Goal: Task Accomplishment & Management: Manage account settings

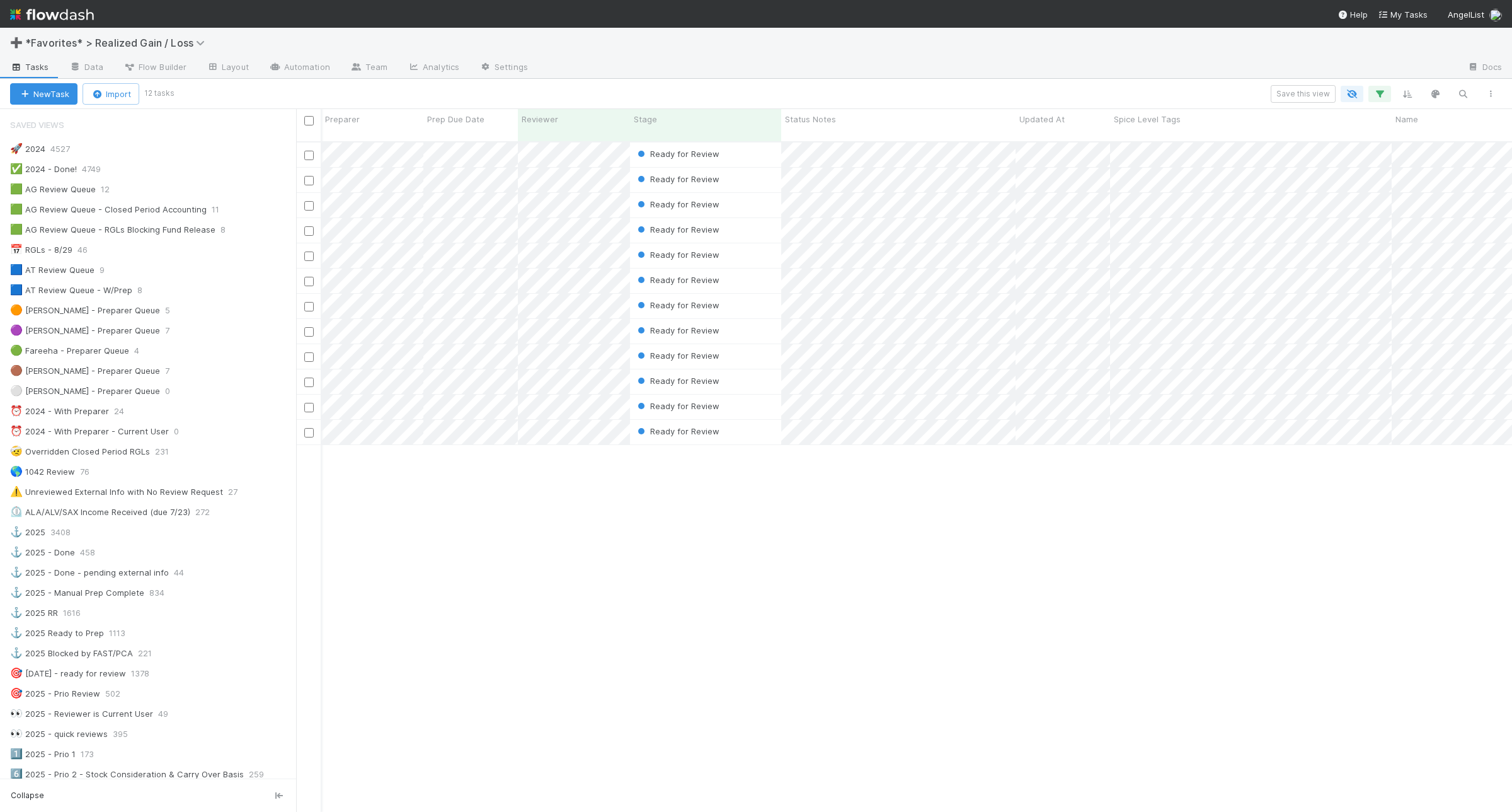
scroll to position [206, 0]
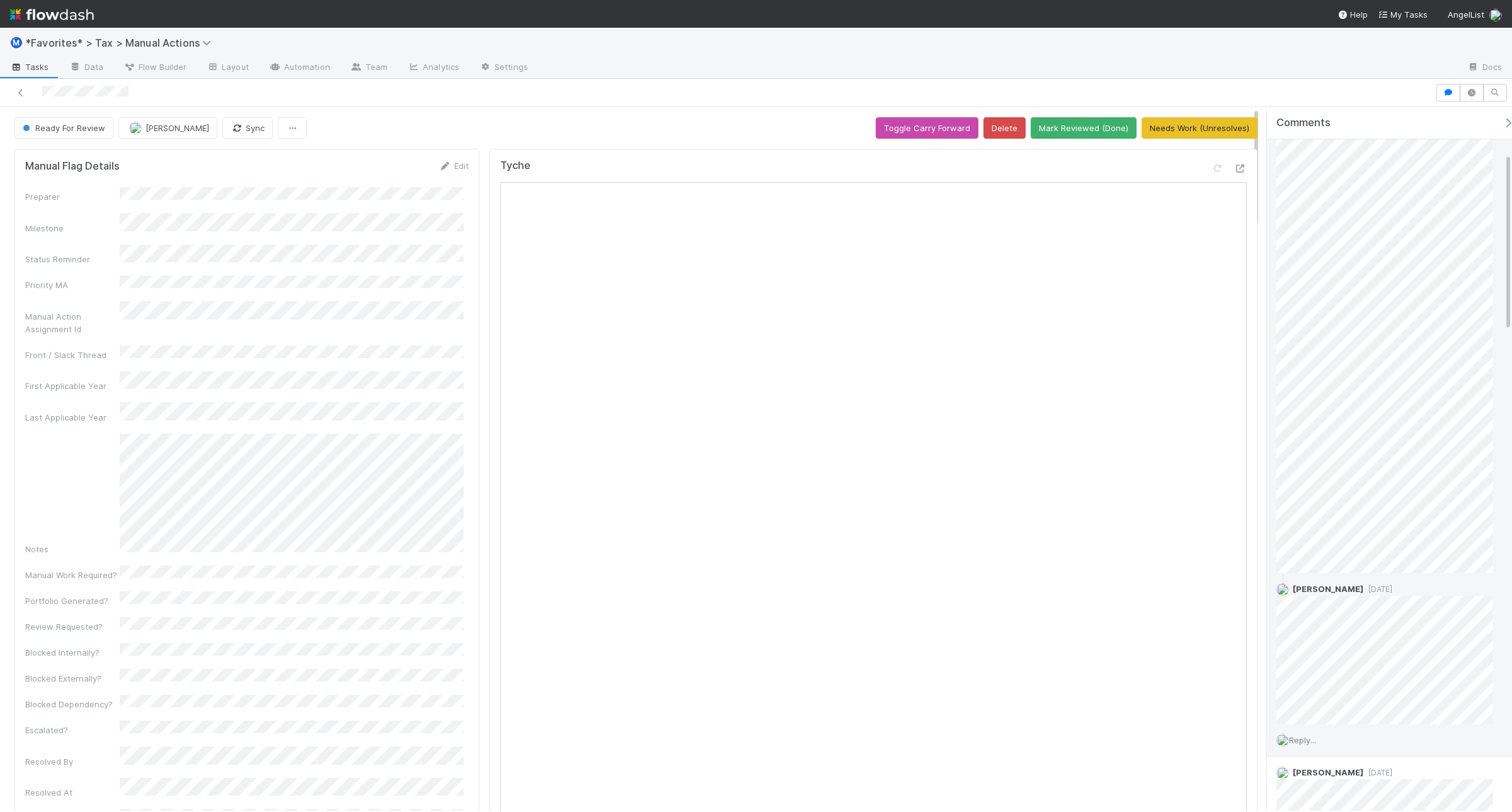
scroll to position [236, 0]
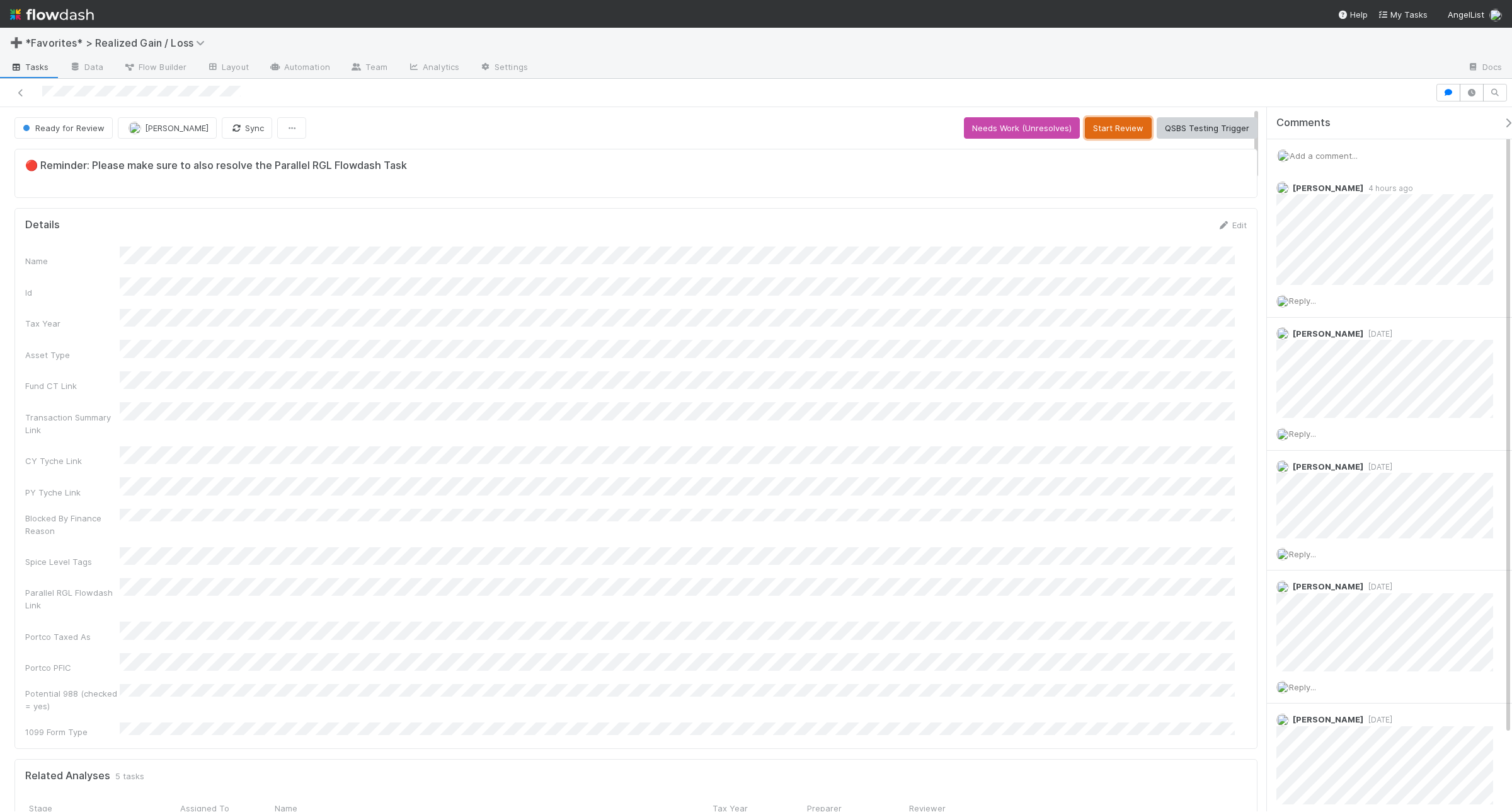
click at [1116, 130] on button "Start Review" at bounding box center [1118, 128] width 67 height 22
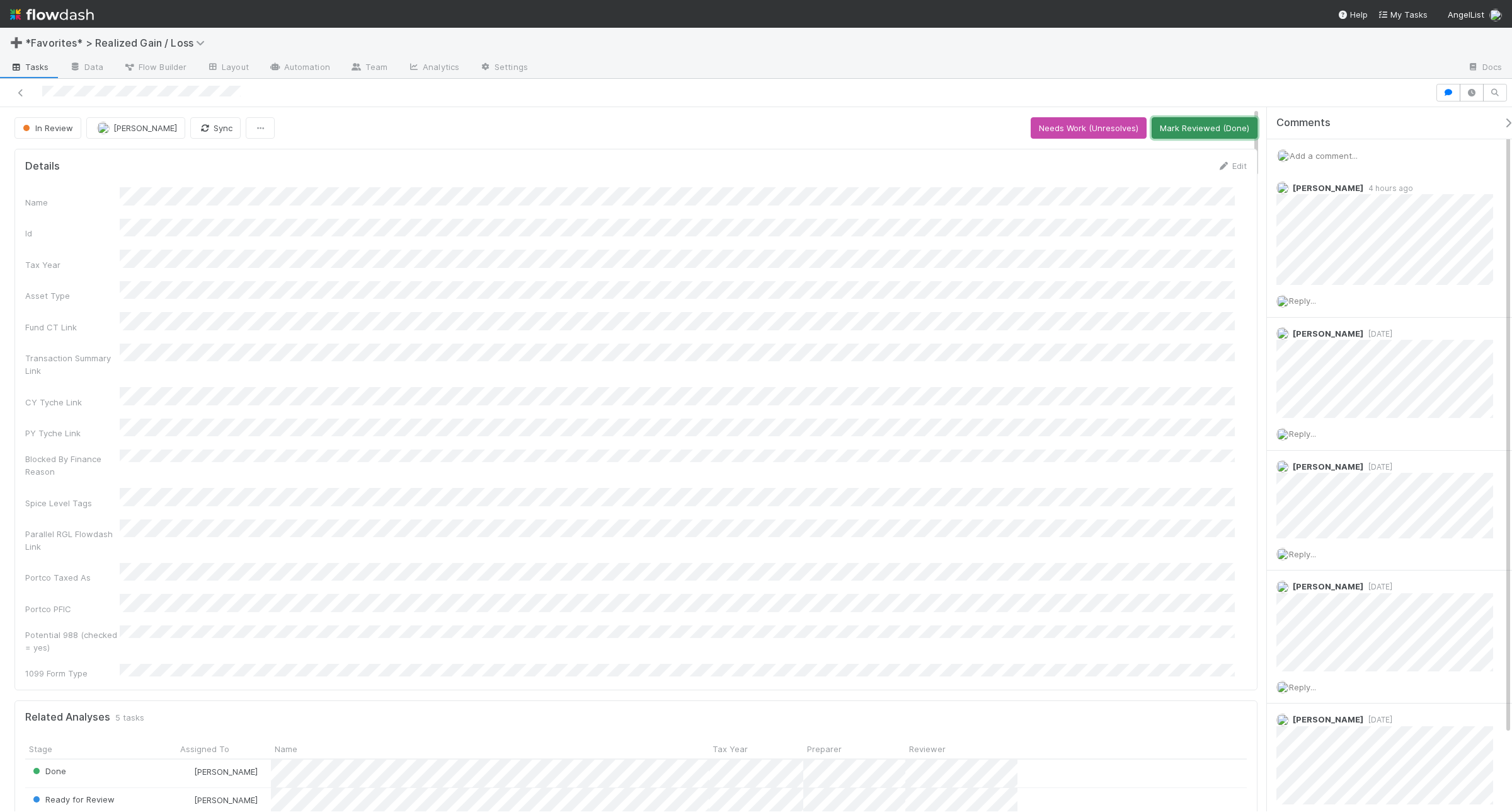
click at [1207, 127] on button "Mark Reviewed (Done)" at bounding box center [1205, 128] width 106 height 22
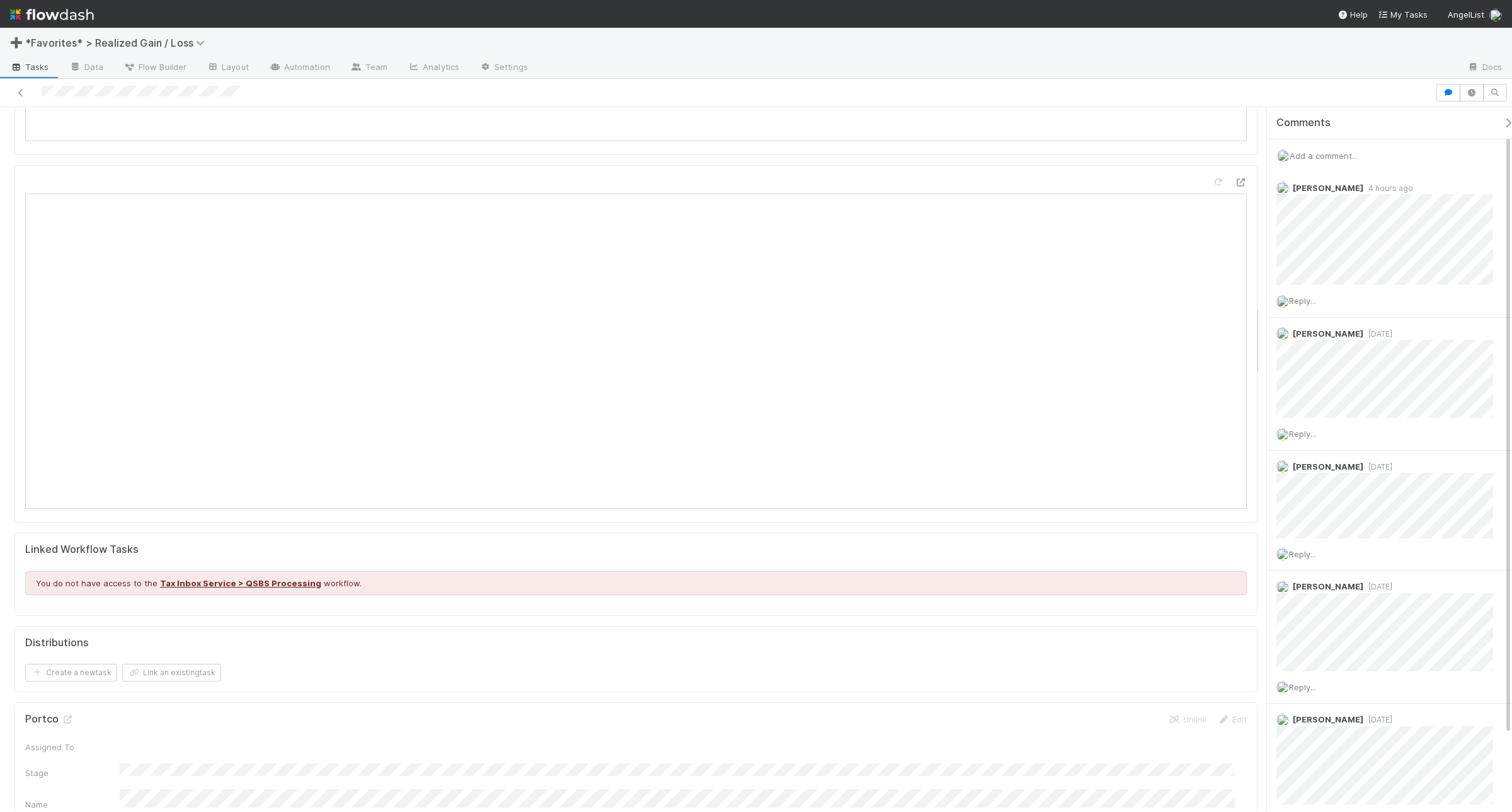
scroll to position [1969, 0]
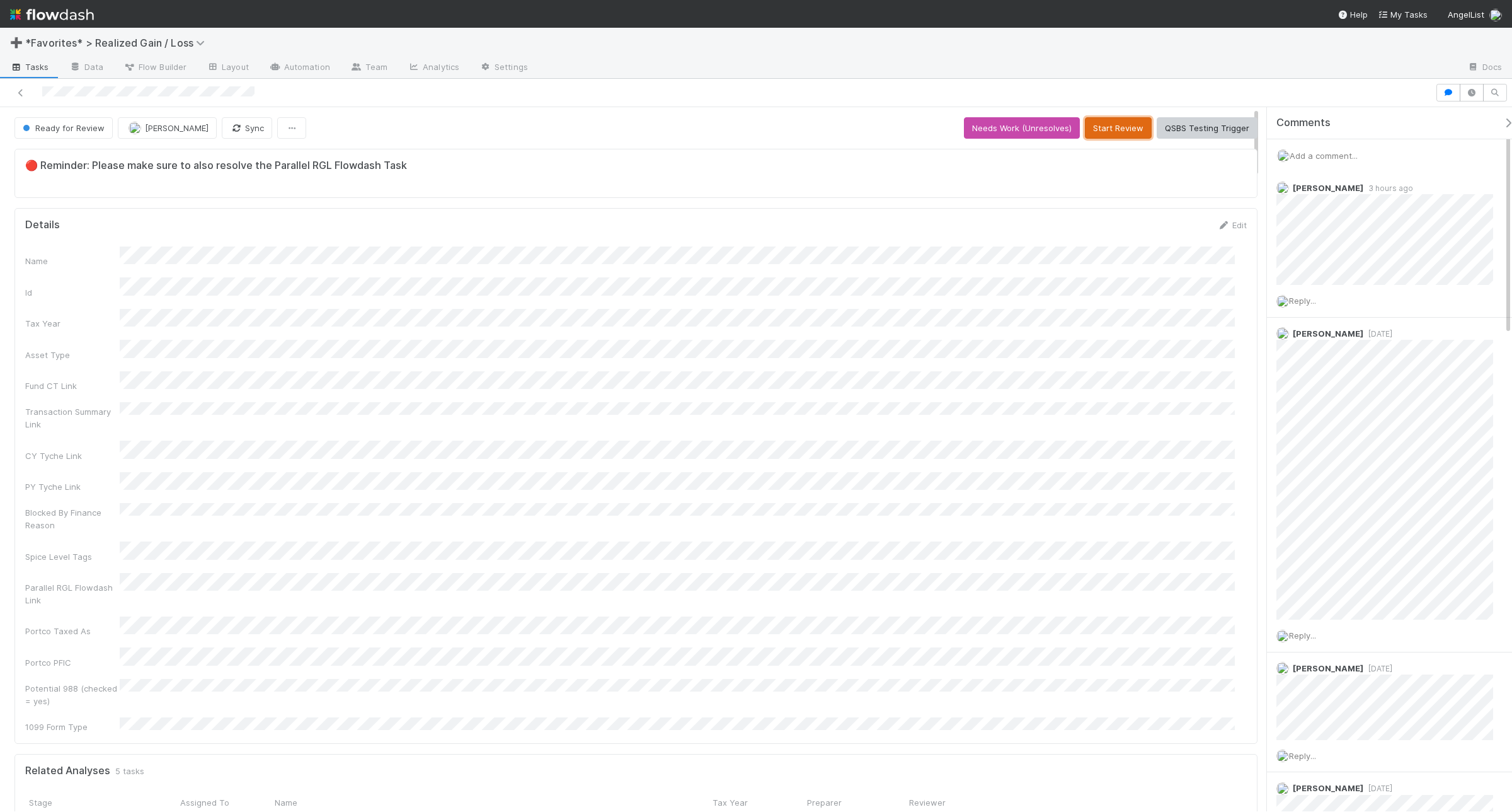
click at [1122, 124] on button "Start Review" at bounding box center [1118, 128] width 67 height 22
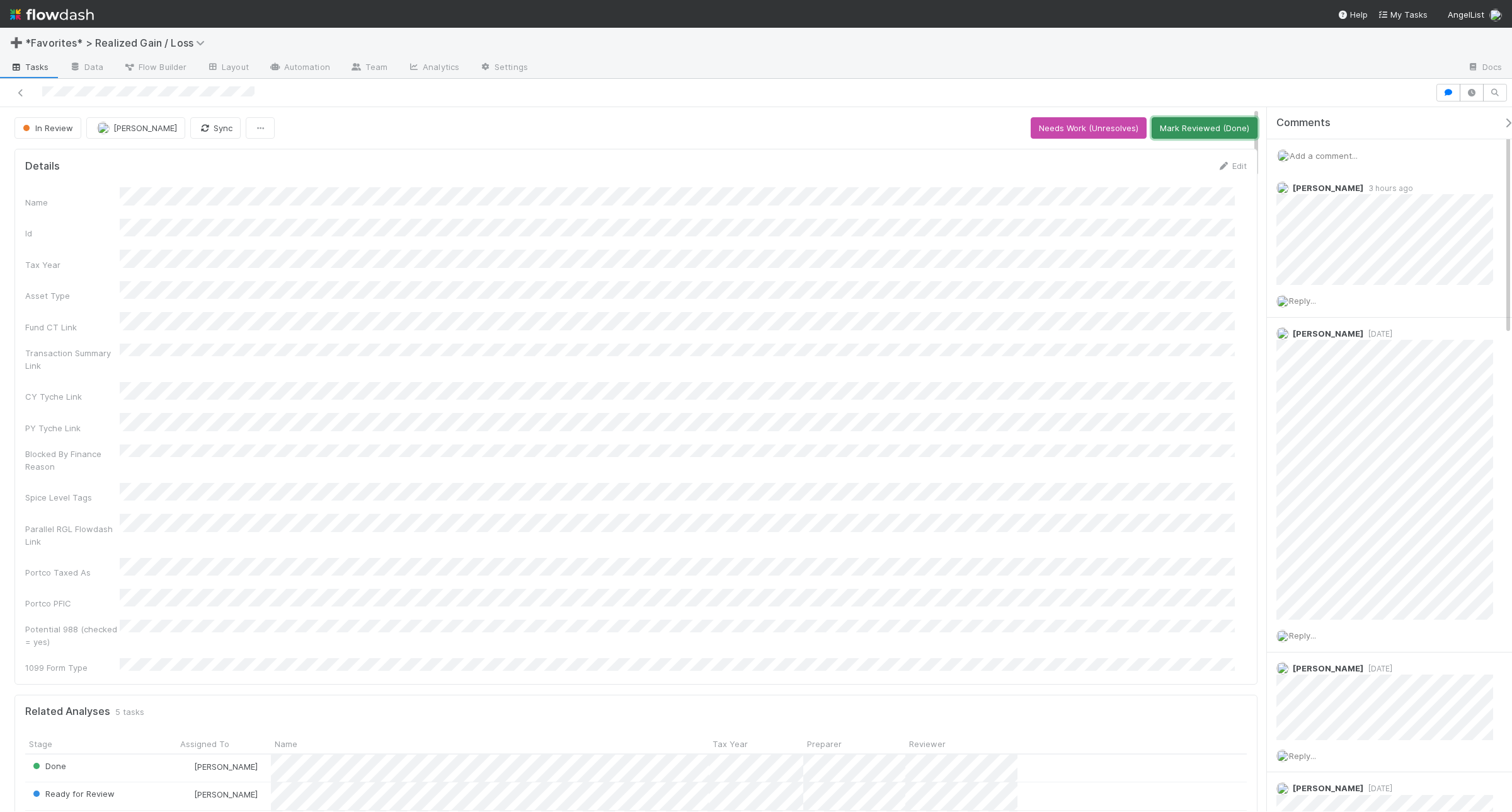
click at [1209, 130] on button "Mark Reviewed (Done)" at bounding box center [1205, 128] width 106 height 22
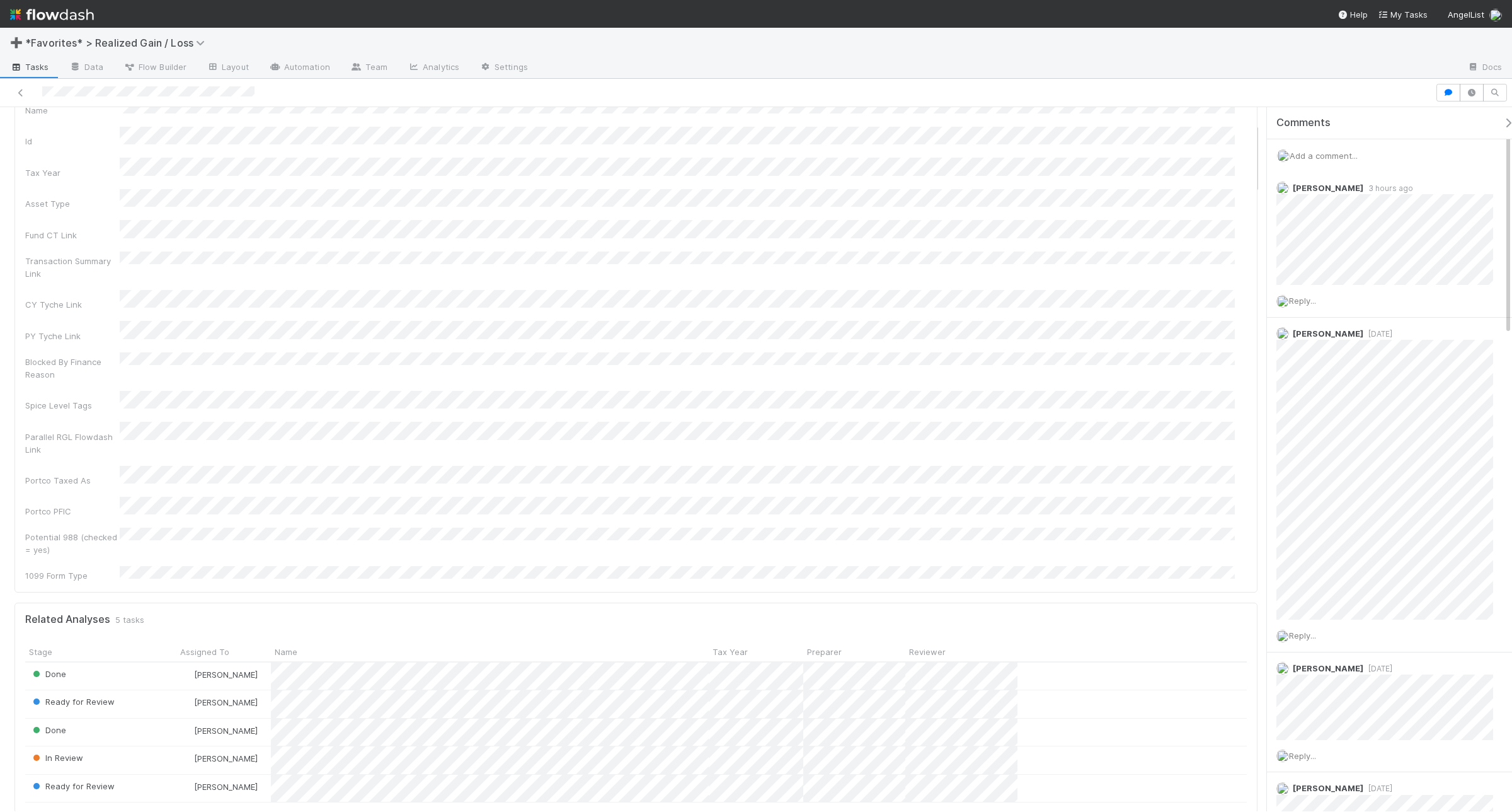
scroll to position [158, 0]
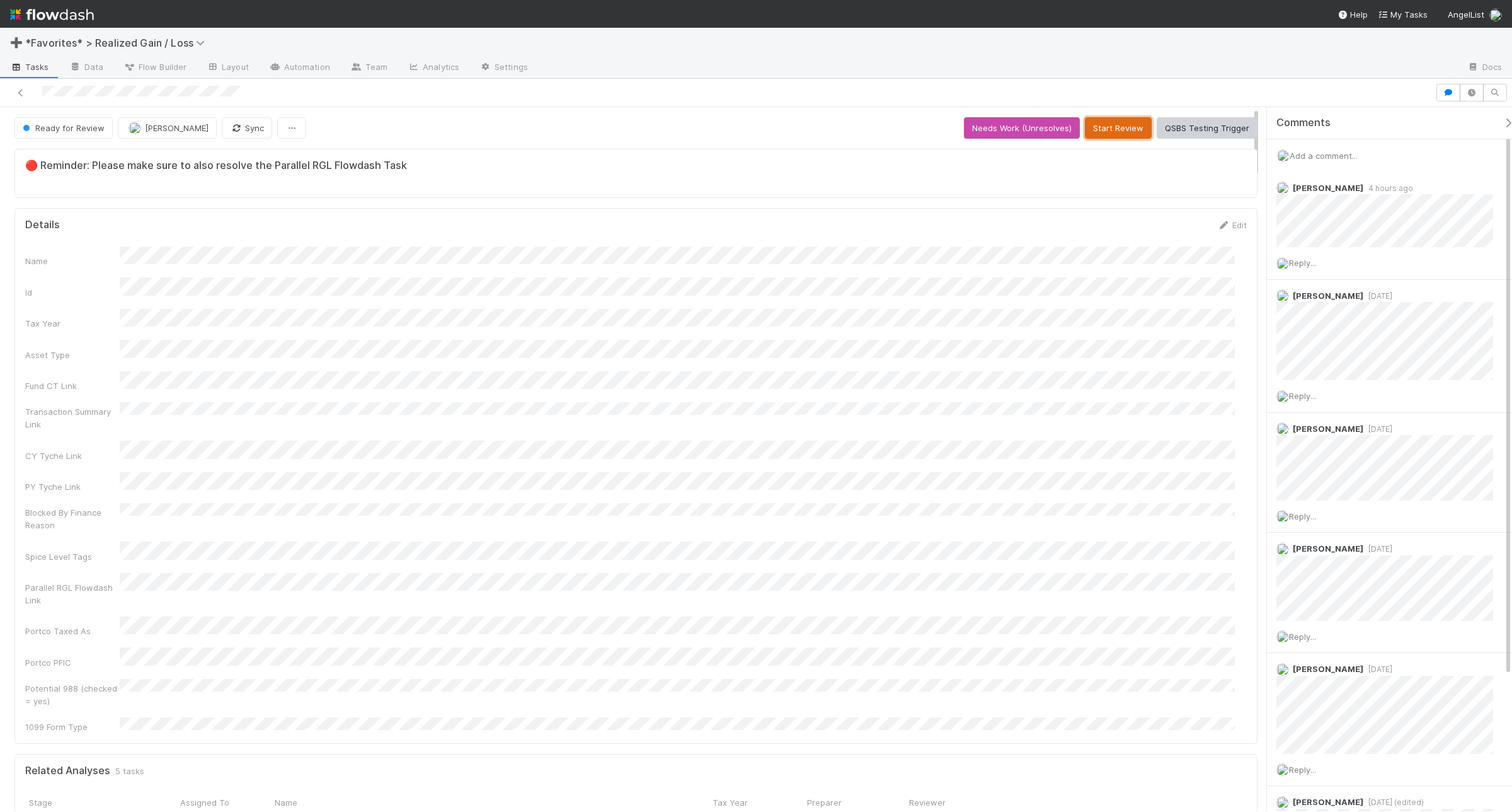
click at [1085, 137] on button "Start Review" at bounding box center [1118, 128] width 67 height 22
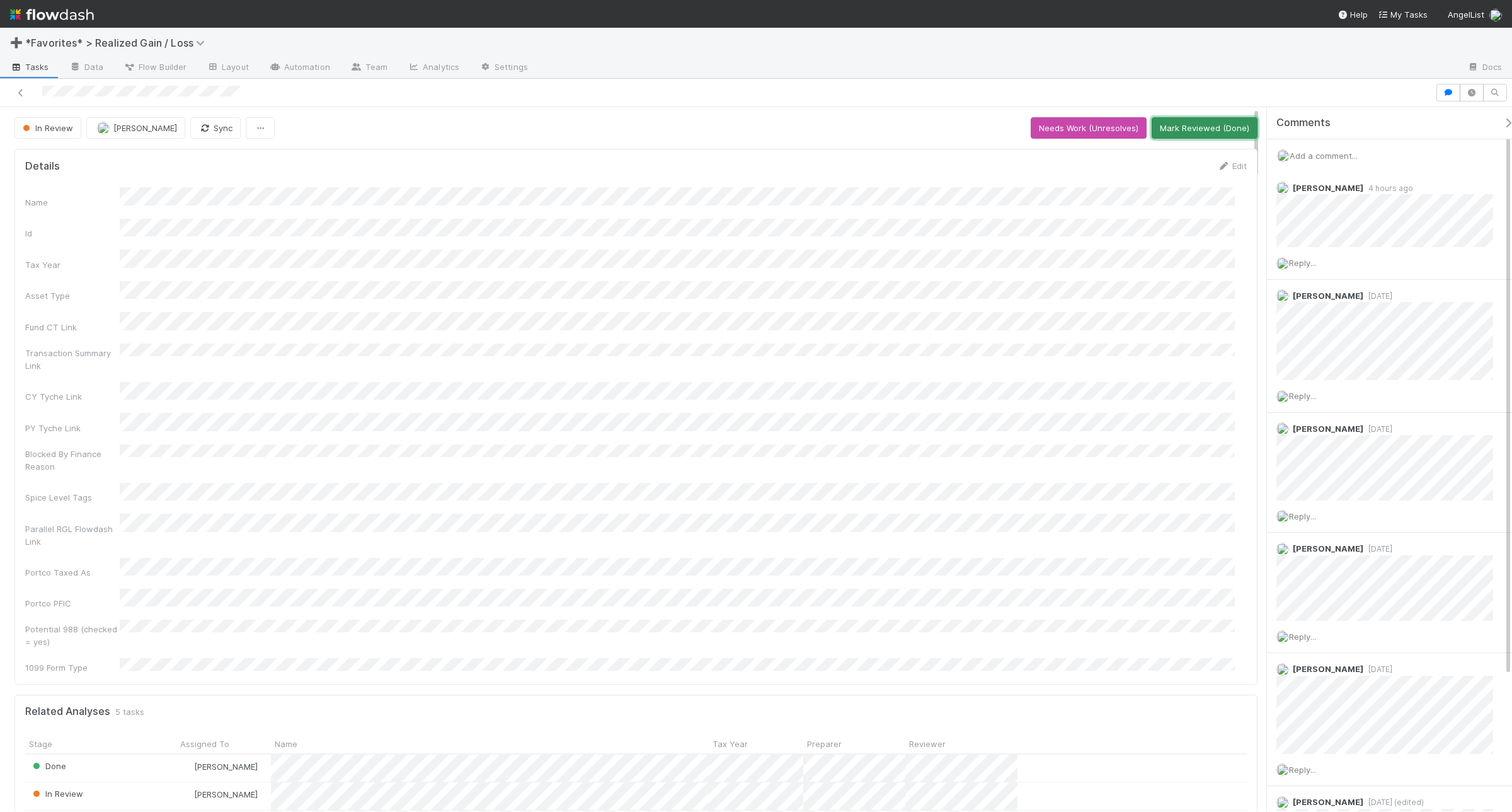
click at [1208, 123] on button "Mark Reviewed (Done)" at bounding box center [1205, 128] width 106 height 22
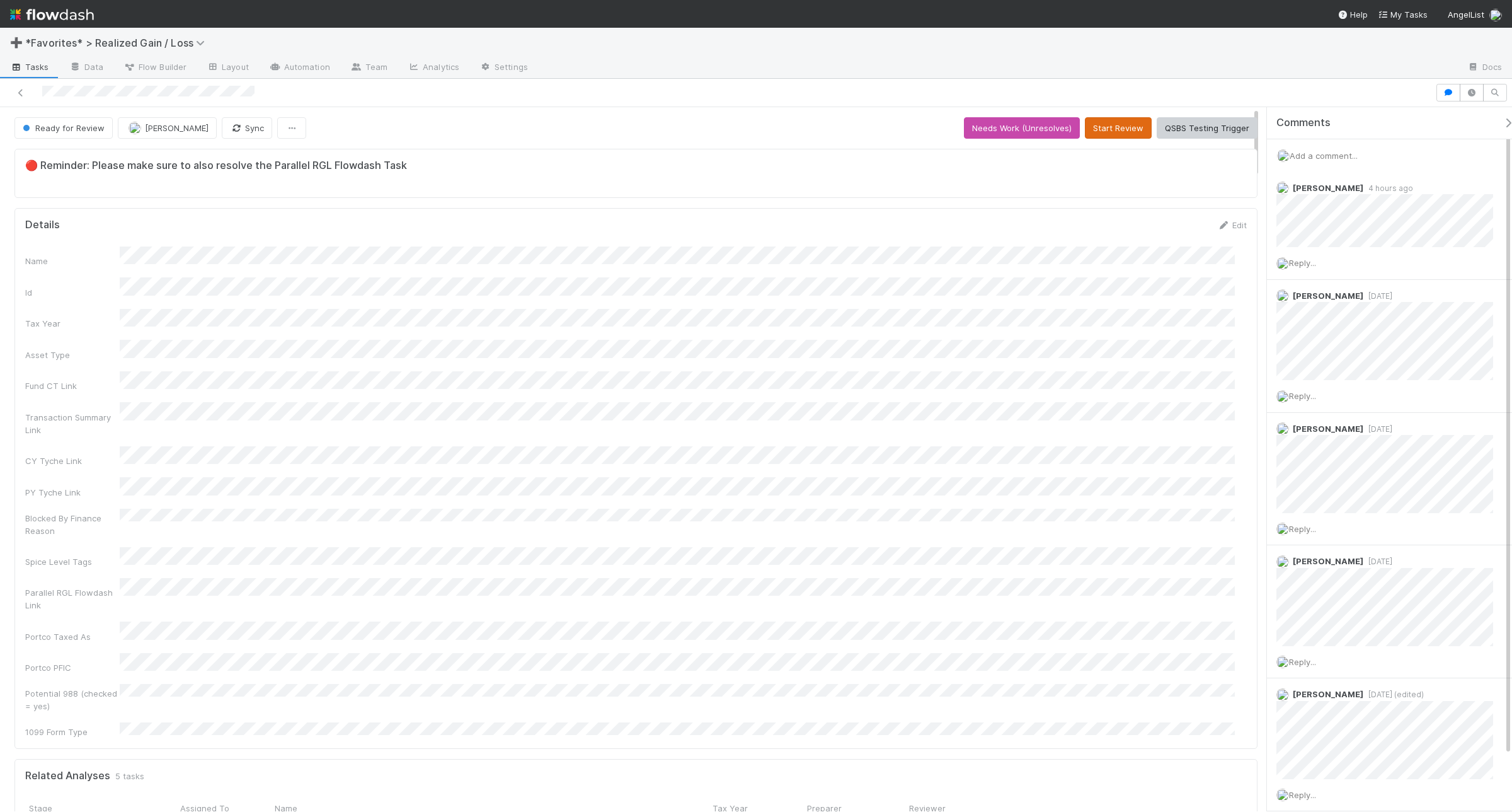
click at [1091, 120] on button "Start Review" at bounding box center [1118, 128] width 67 height 22
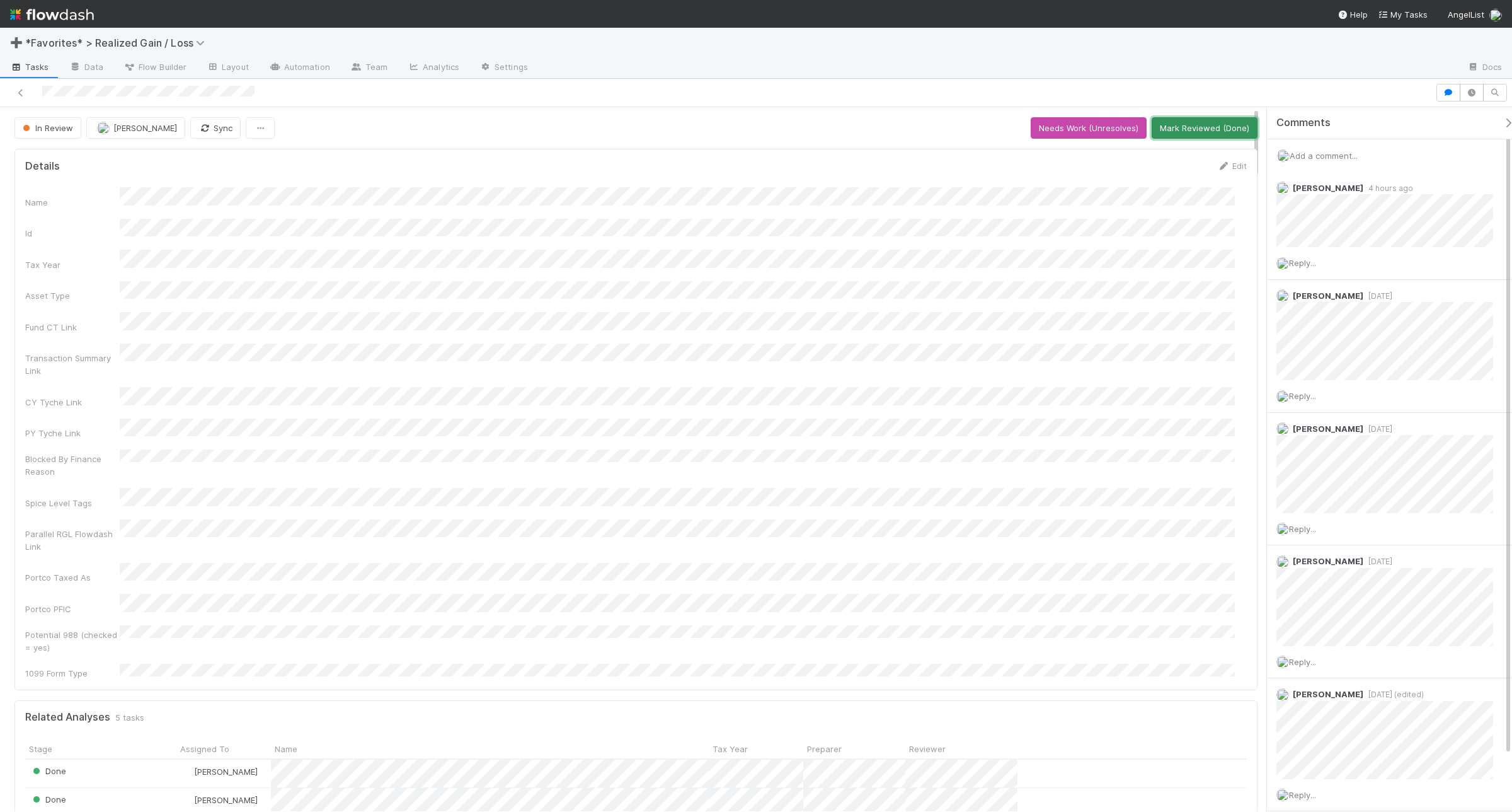
click at [1188, 130] on button "Mark Reviewed (Done)" at bounding box center [1205, 128] width 106 height 22
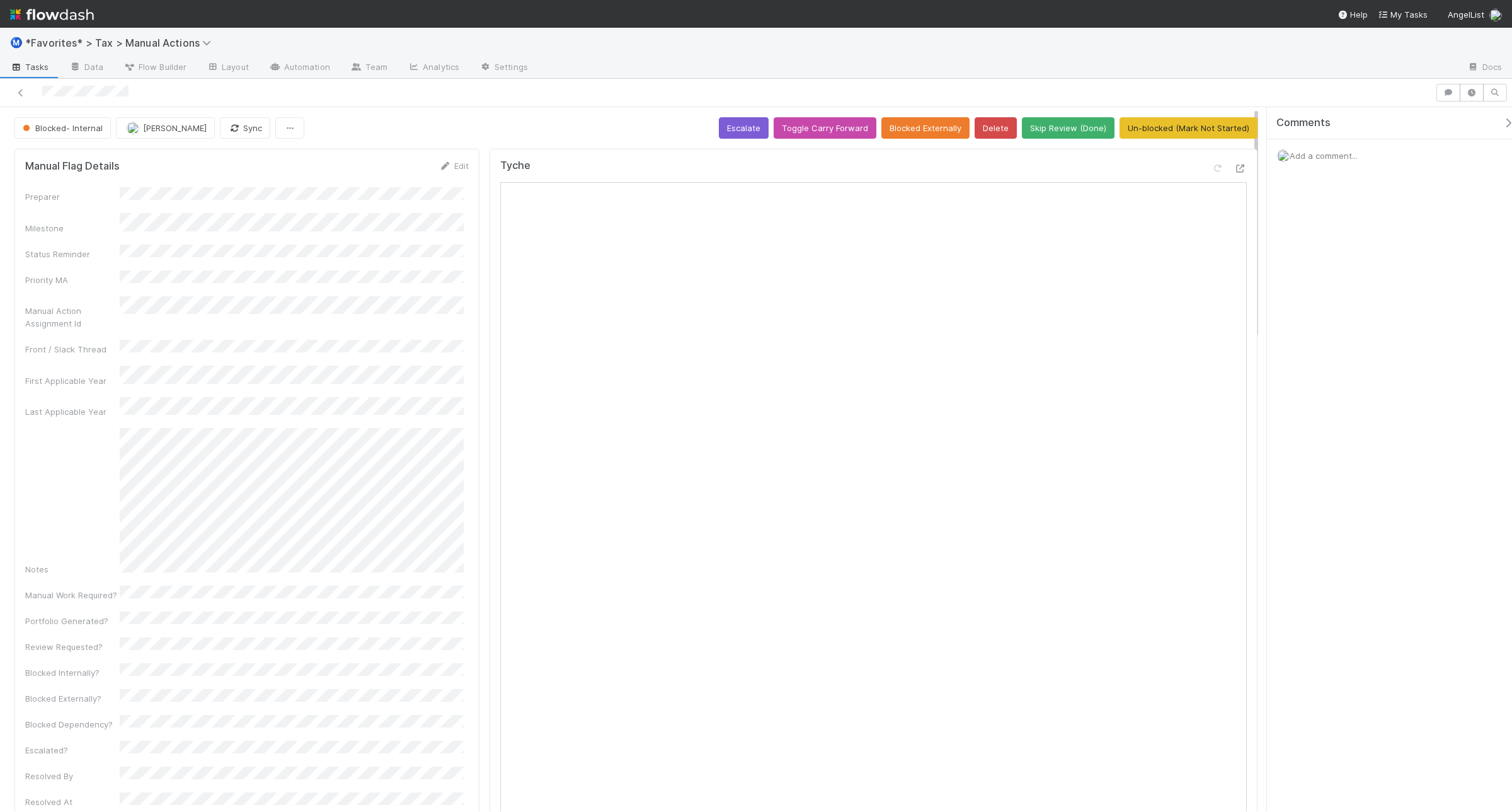
click at [1334, 158] on span "Add a comment..." at bounding box center [1324, 155] width 68 height 10
click at [1327, 474] on button "Add Comment" at bounding box center [1323, 476] width 73 height 22
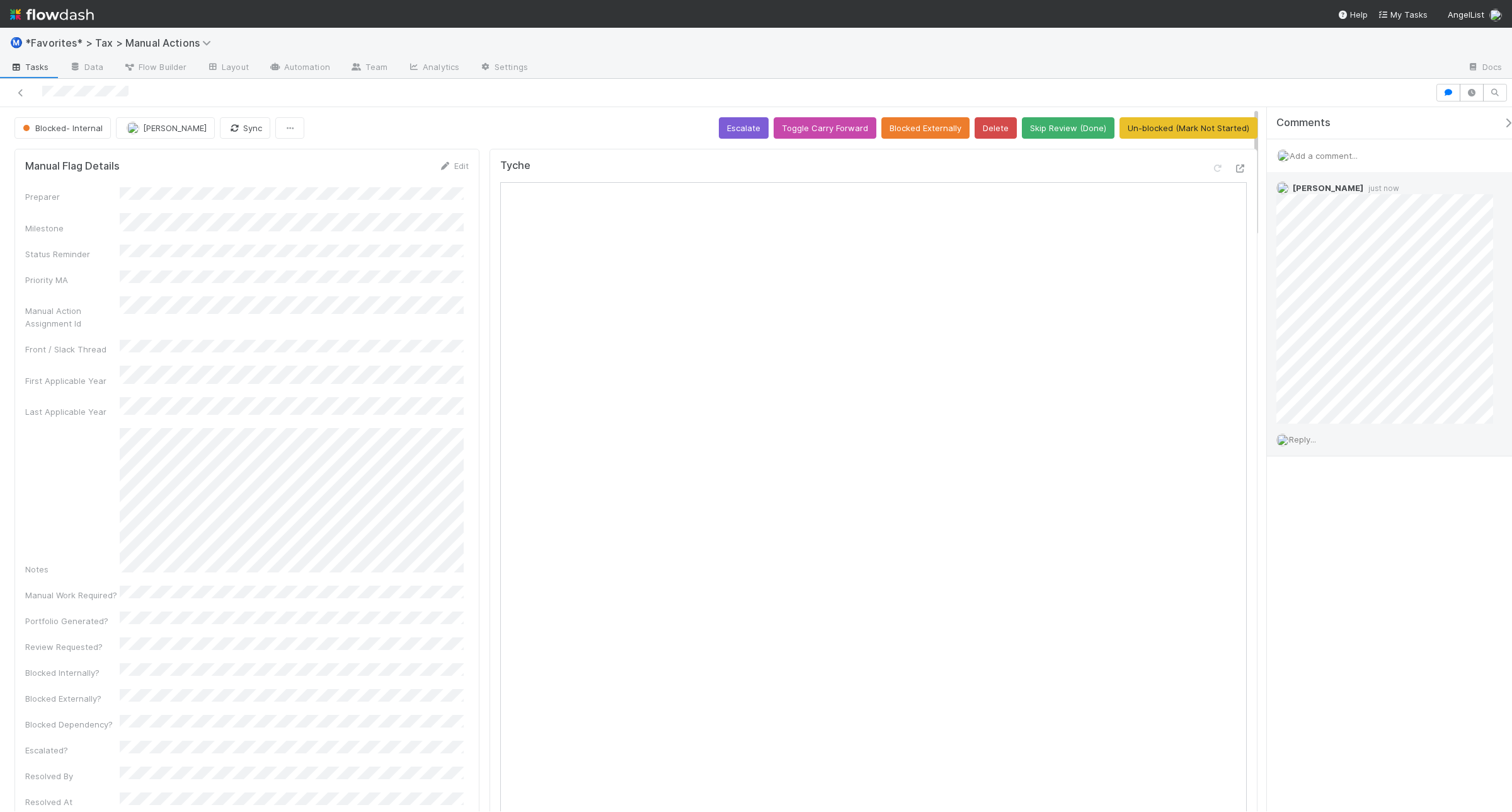
click at [1311, 444] on span "Reply..." at bounding box center [1302, 439] width 27 height 10
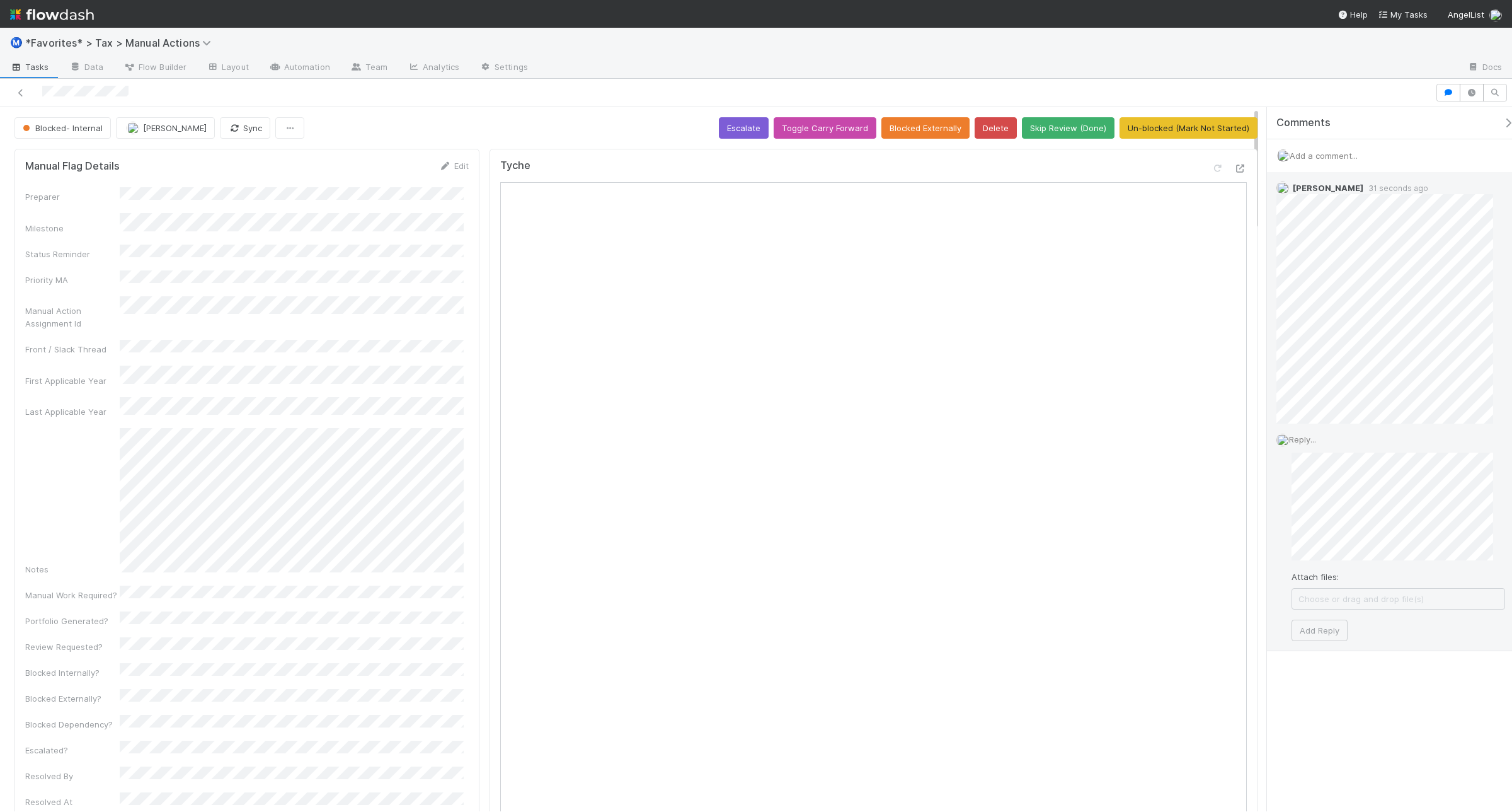
click at [1331, 641] on div "Reply... Attach files: Choose or drag and drop file(s) Add Reply" at bounding box center [1391, 537] width 248 height 227
click at [1339, 626] on button "Add Reply" at bounding box center [1320, 630] width 56 height 22
click at [1306, 555] on span "Reply..." at bounding box center [1302, 552] width 27 height 10
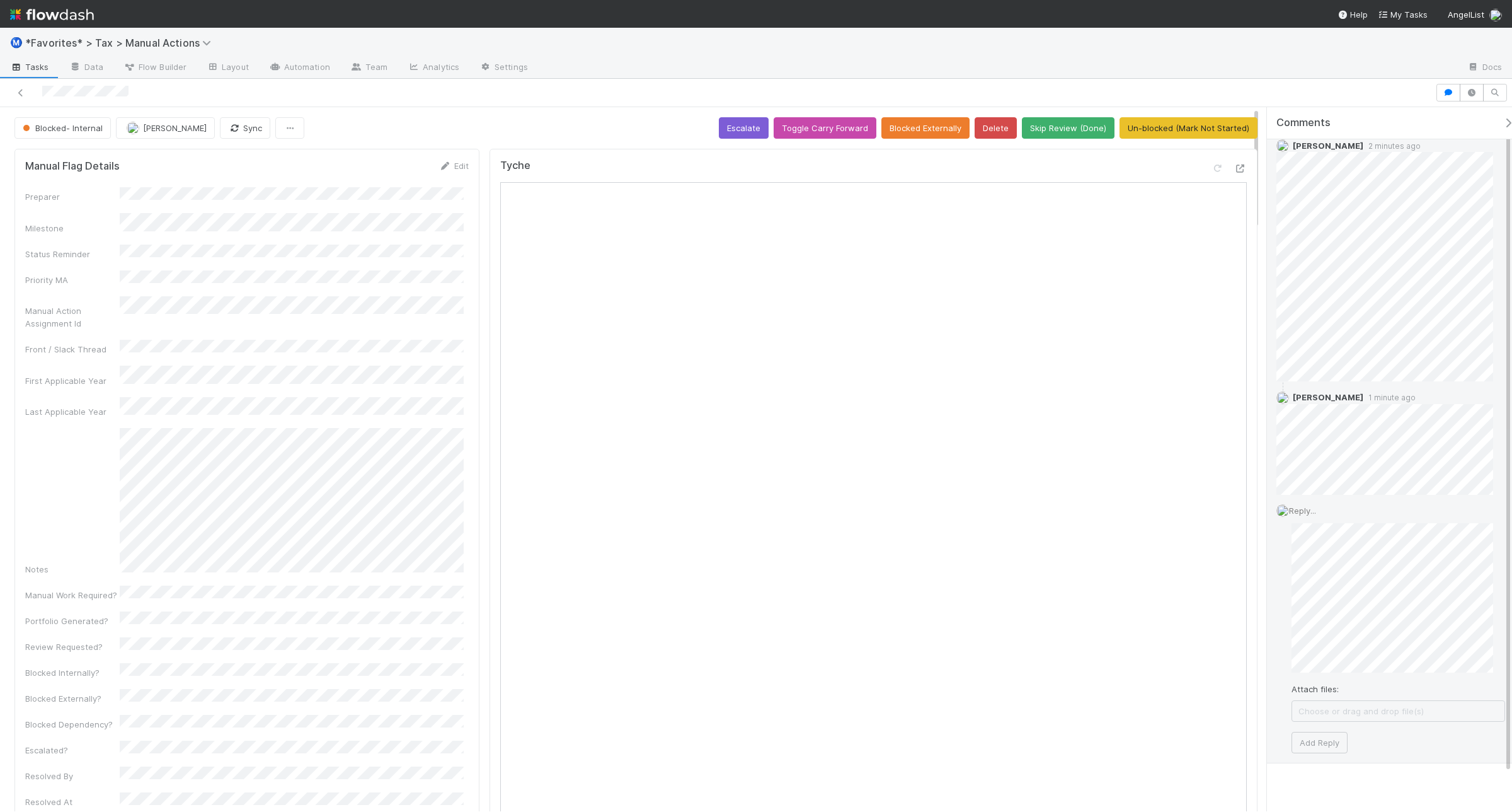
scroll to position [57, 0]
click at [1314, 731] on button "Add Reply" at bounding box center [1320, 728] width 56 height 22
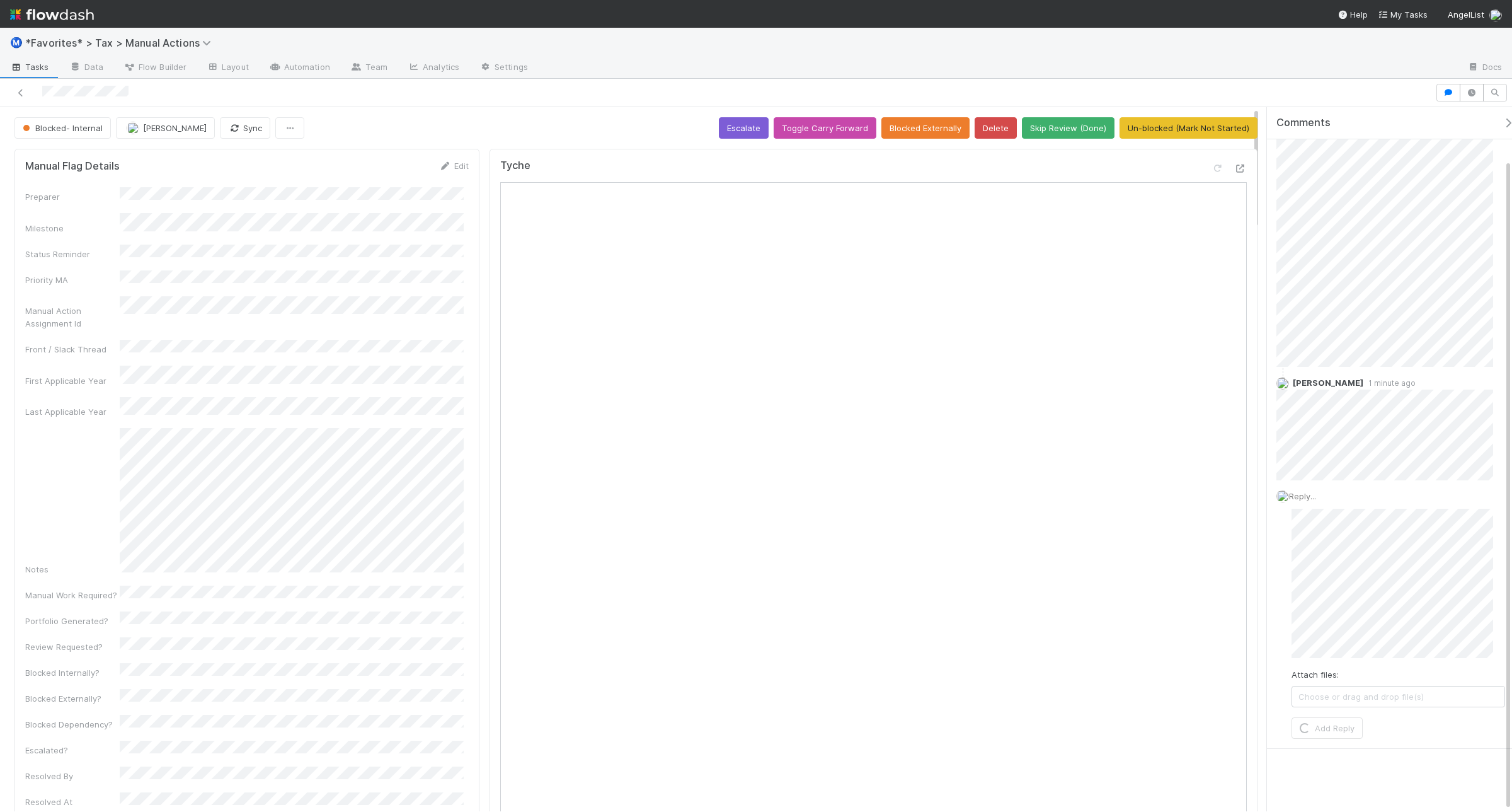
scroll to position [0, 0]
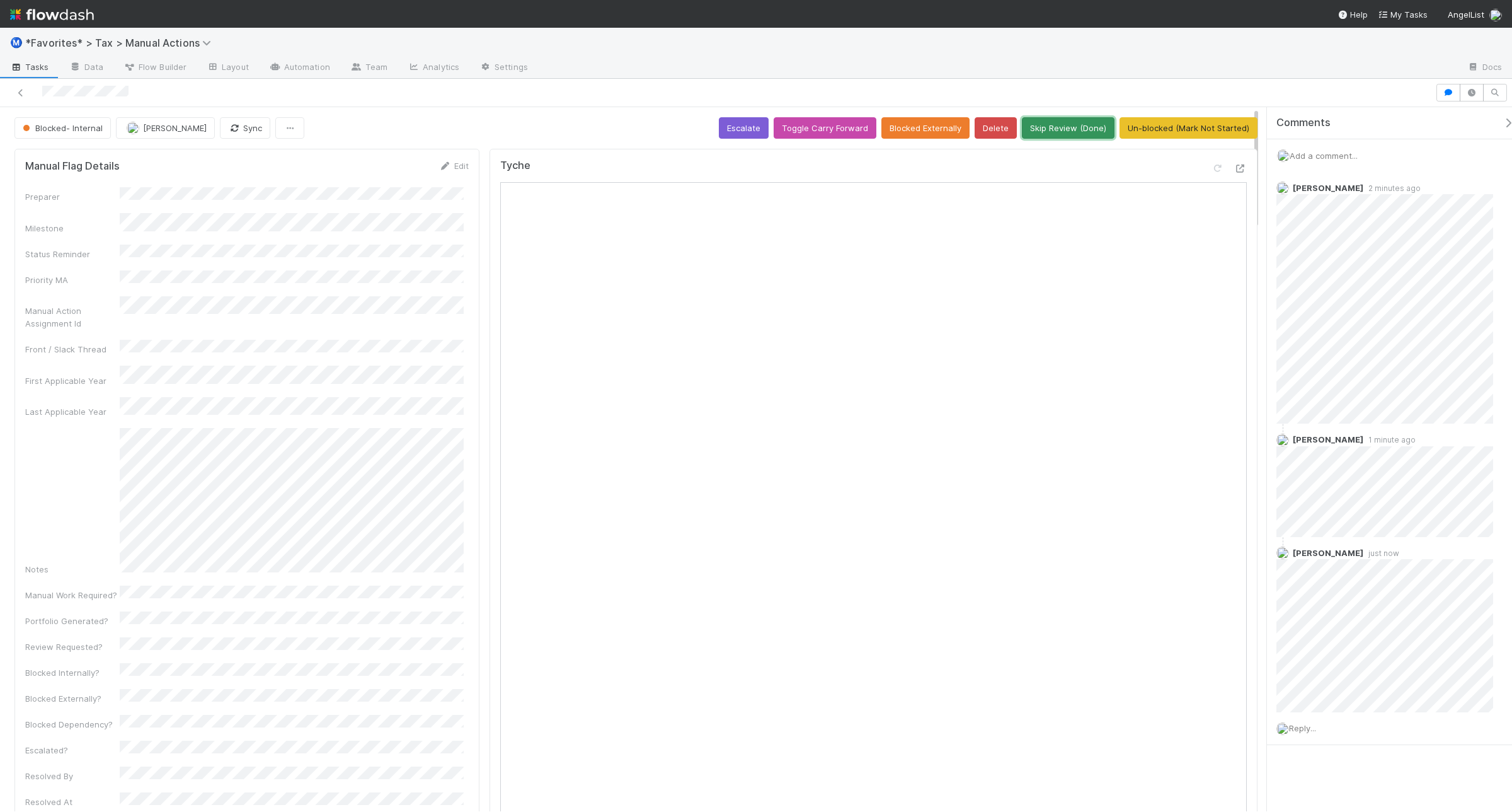
click at [1062, 125] on button "Skip Review (Done)" at bounding box center [1068, 128] width 92 height 22
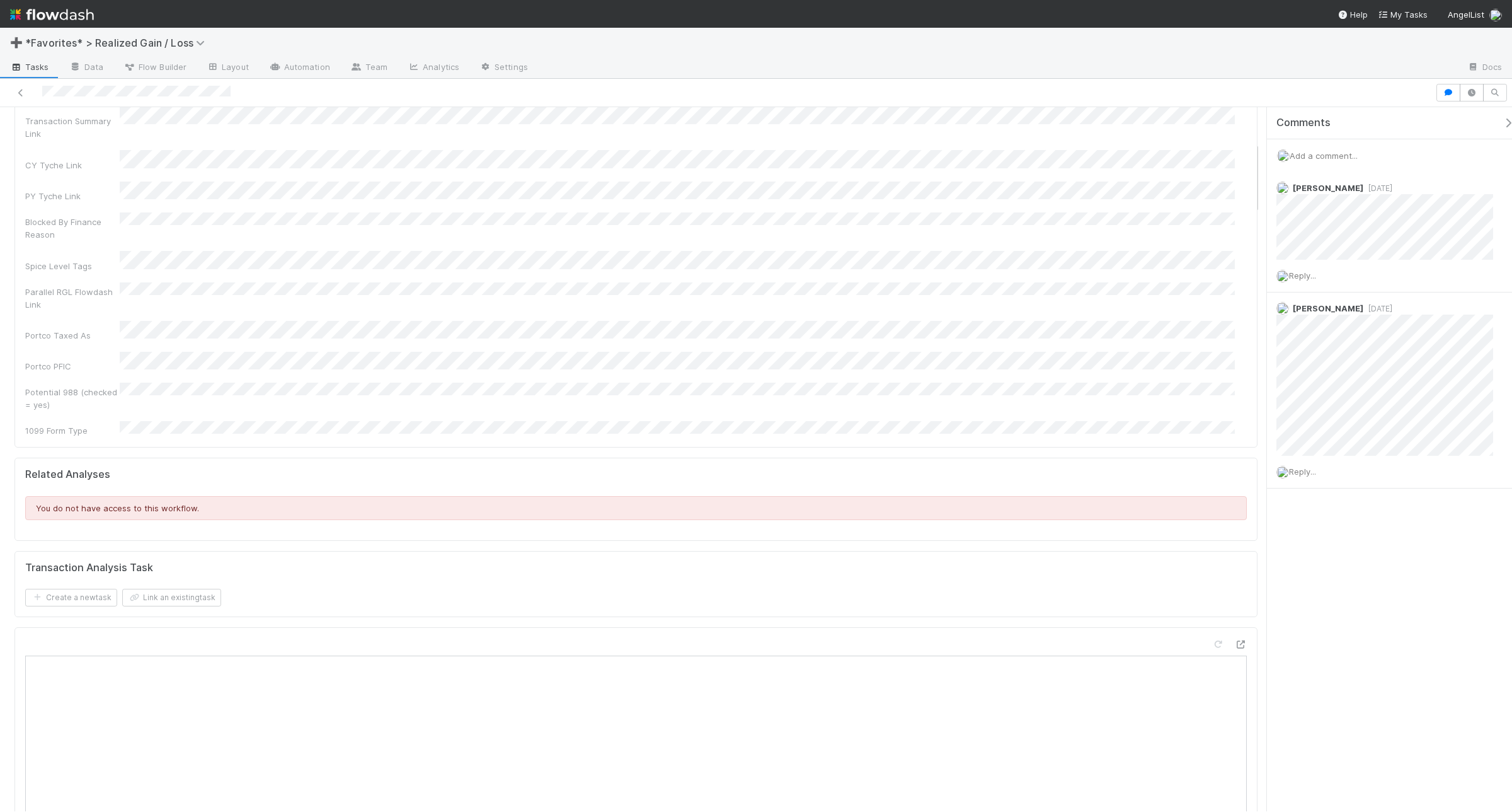
scroll to position [236, 0]
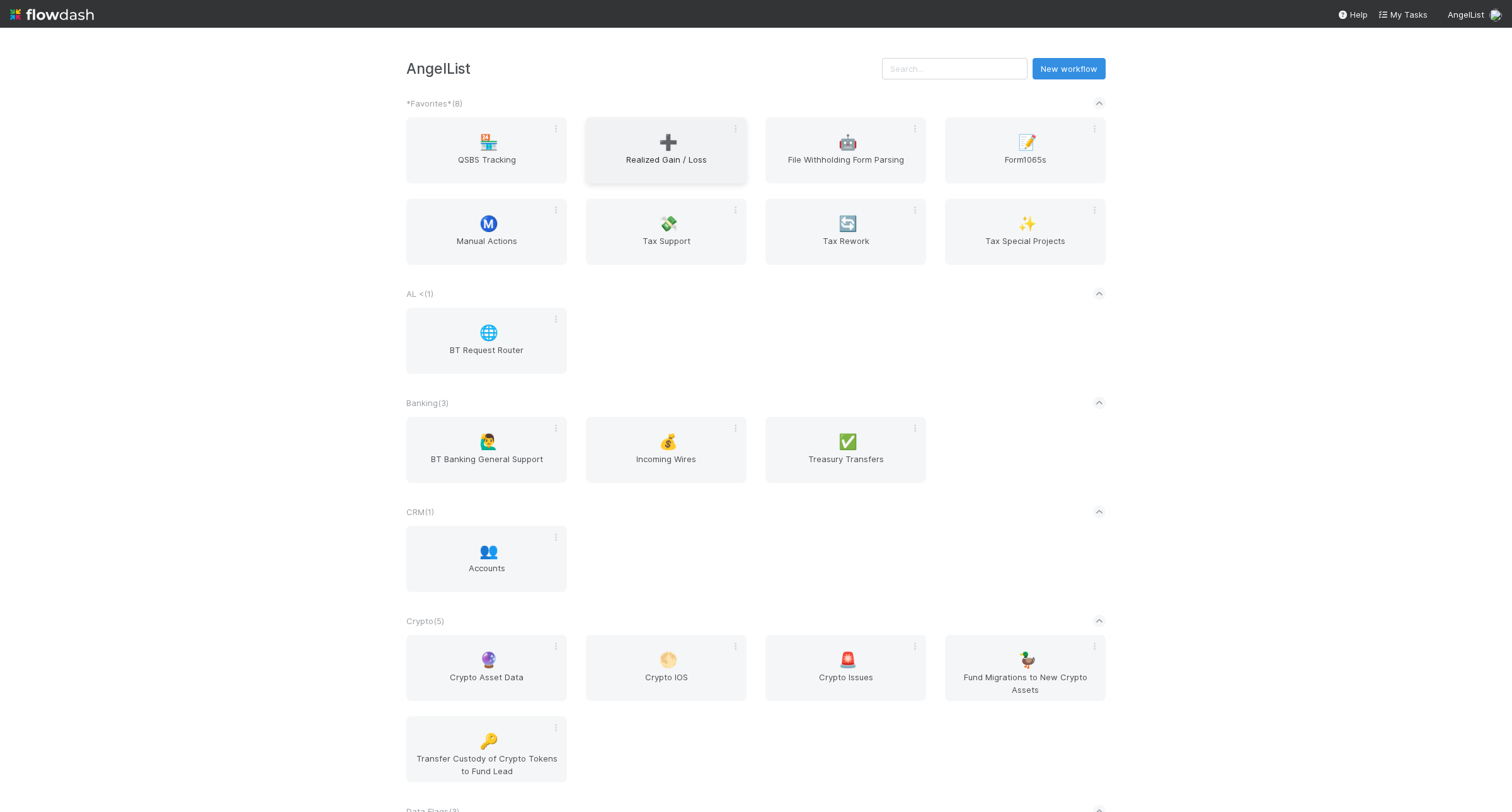
click at [624, 141] on div "➕ Realized Gain / Loss" at bounding box center [666, 150] width 161 height 66
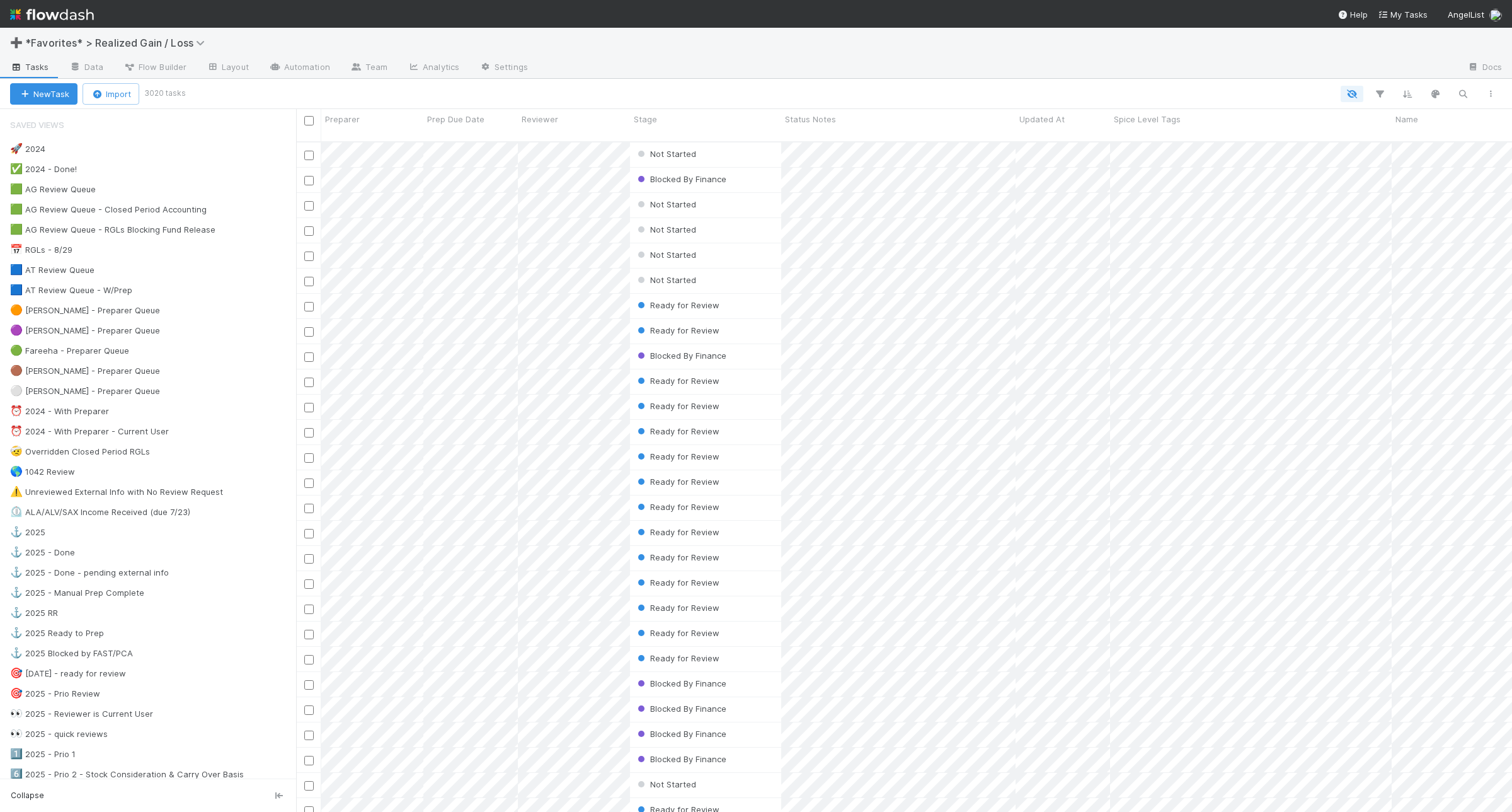
scroll to position [668, 1204]
click at [206, 278] on div "🟦 AT Review Queue 5" at bounding box center [153, 270] width 286 height 16
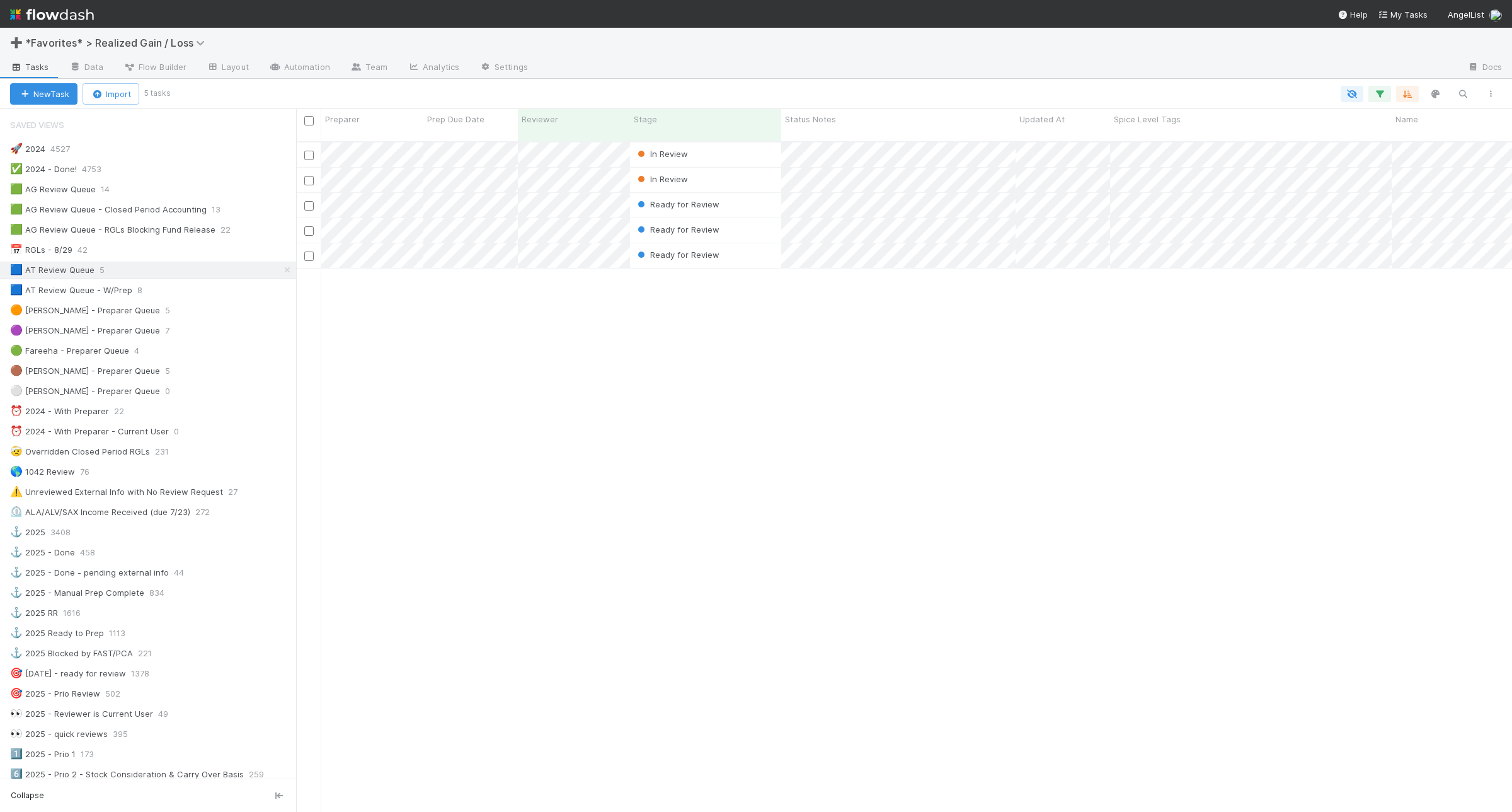
scroll to position [668, 1204]
drag, startPoint x: 1013, startPoint y: 119, endPoint x: 1066, endPoint y: 124, distance: 53.2
click at [1066, 124] on div at bounding box center [1067, 121] width 2 height 12
click at [706, 142] on div "In Review" at bounding box center [706, 154] width 151 height 25
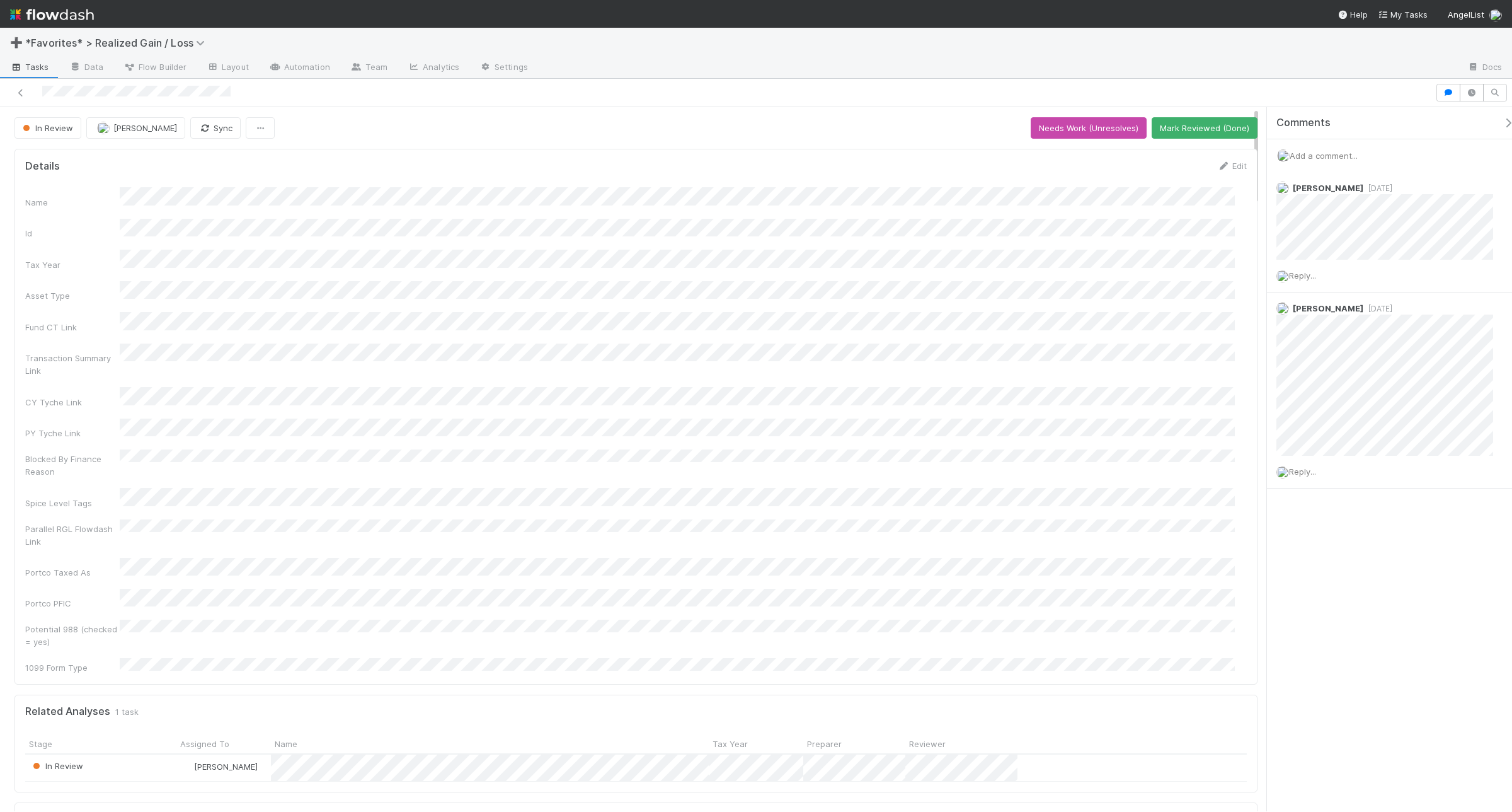
click at [1209, 153] on span "Add a comment..." at bounding box center [1324, 155] width 68 height 10
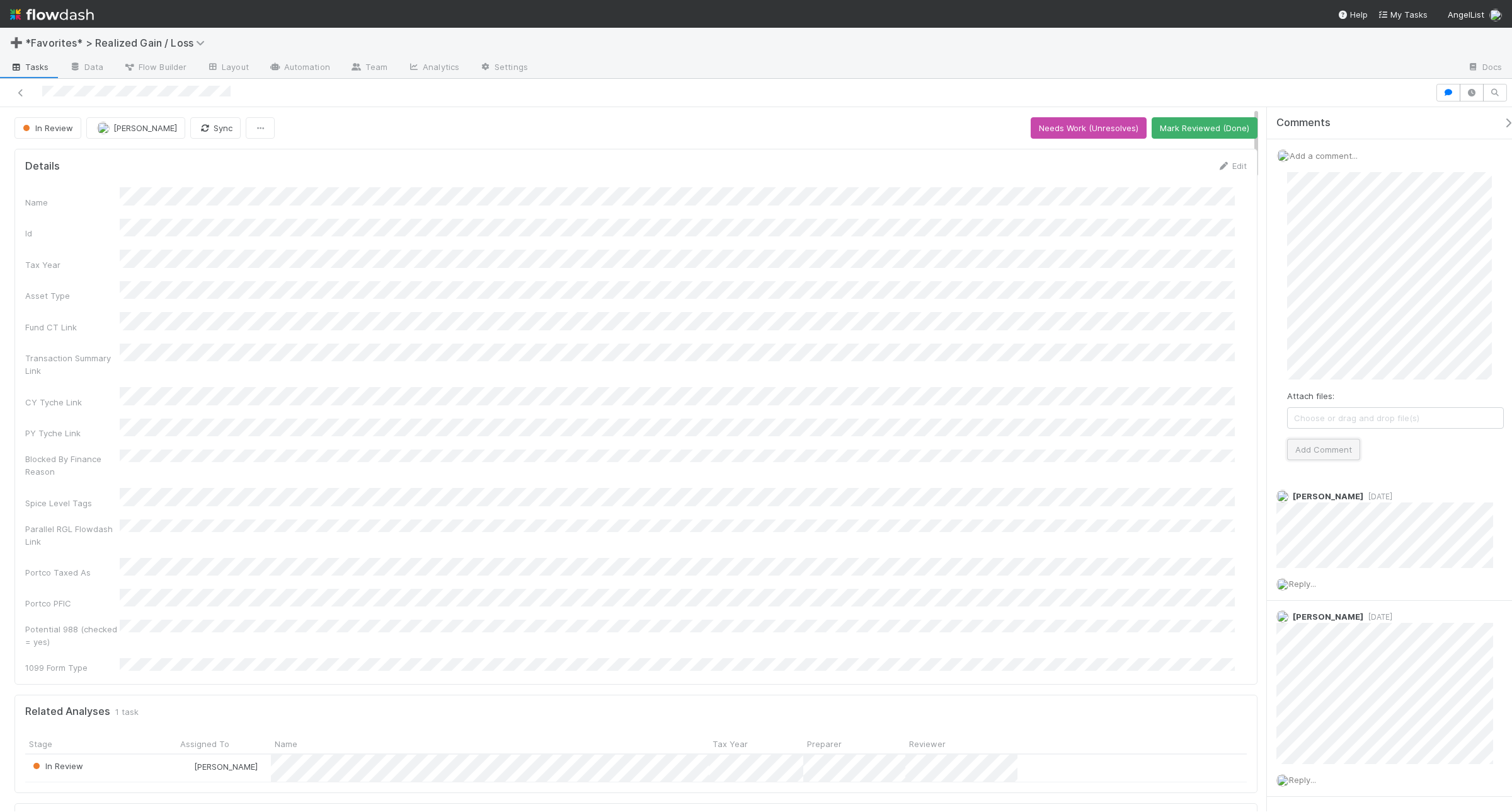
click at [1209, 446] on button "Add Comment" at bounding box center [1323, 449] width 73 height 22
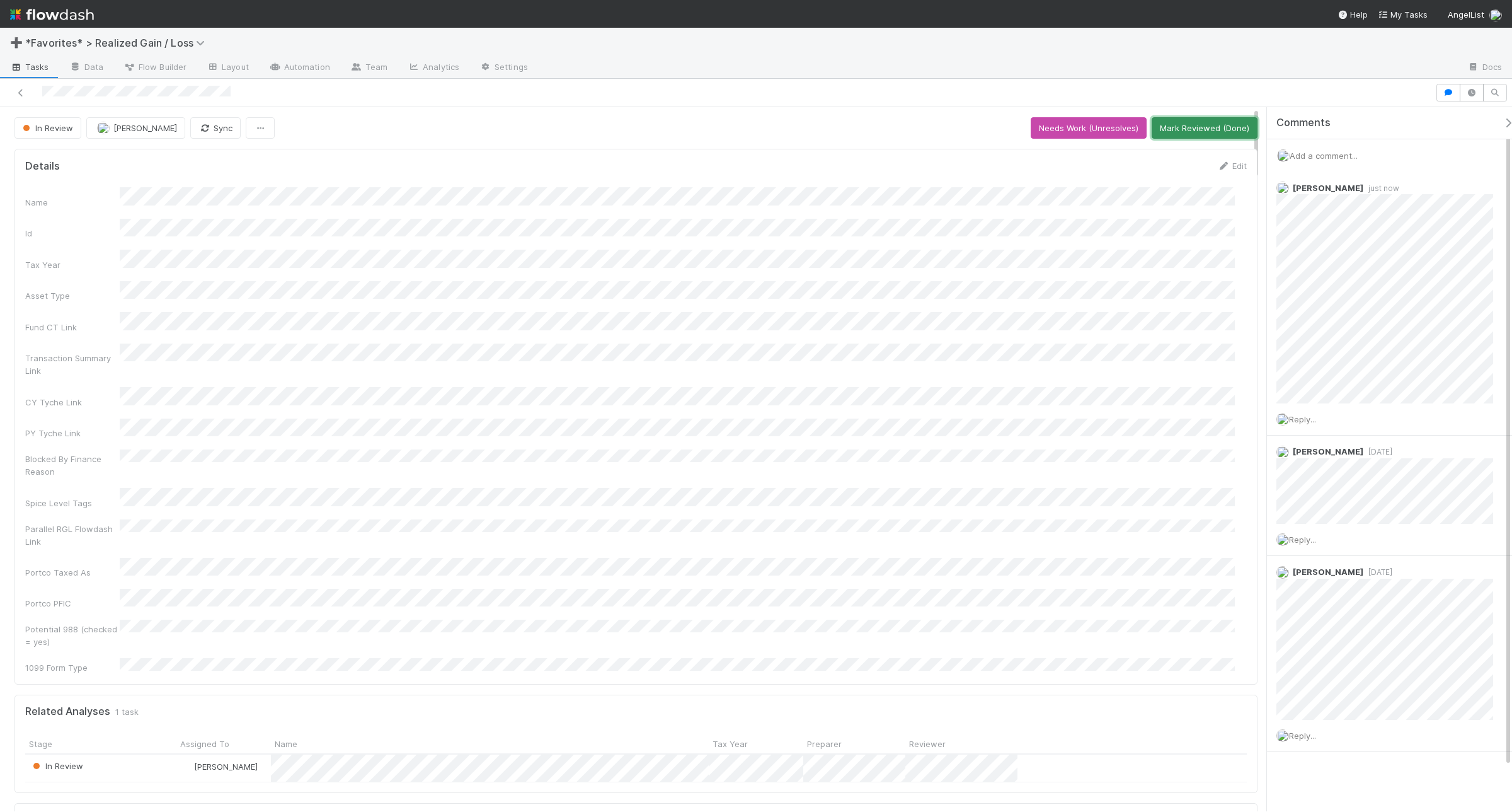
click at [1191, 127] on button "Mark Reviewed (Done)" at bounding box center [1205, 128] width 106 height 22
click at [19, 85] on div at bounding box center [717, 92] width 1425 height 18
click at [69, 19] on img at bounding box center [52, 15] width 84 height 22
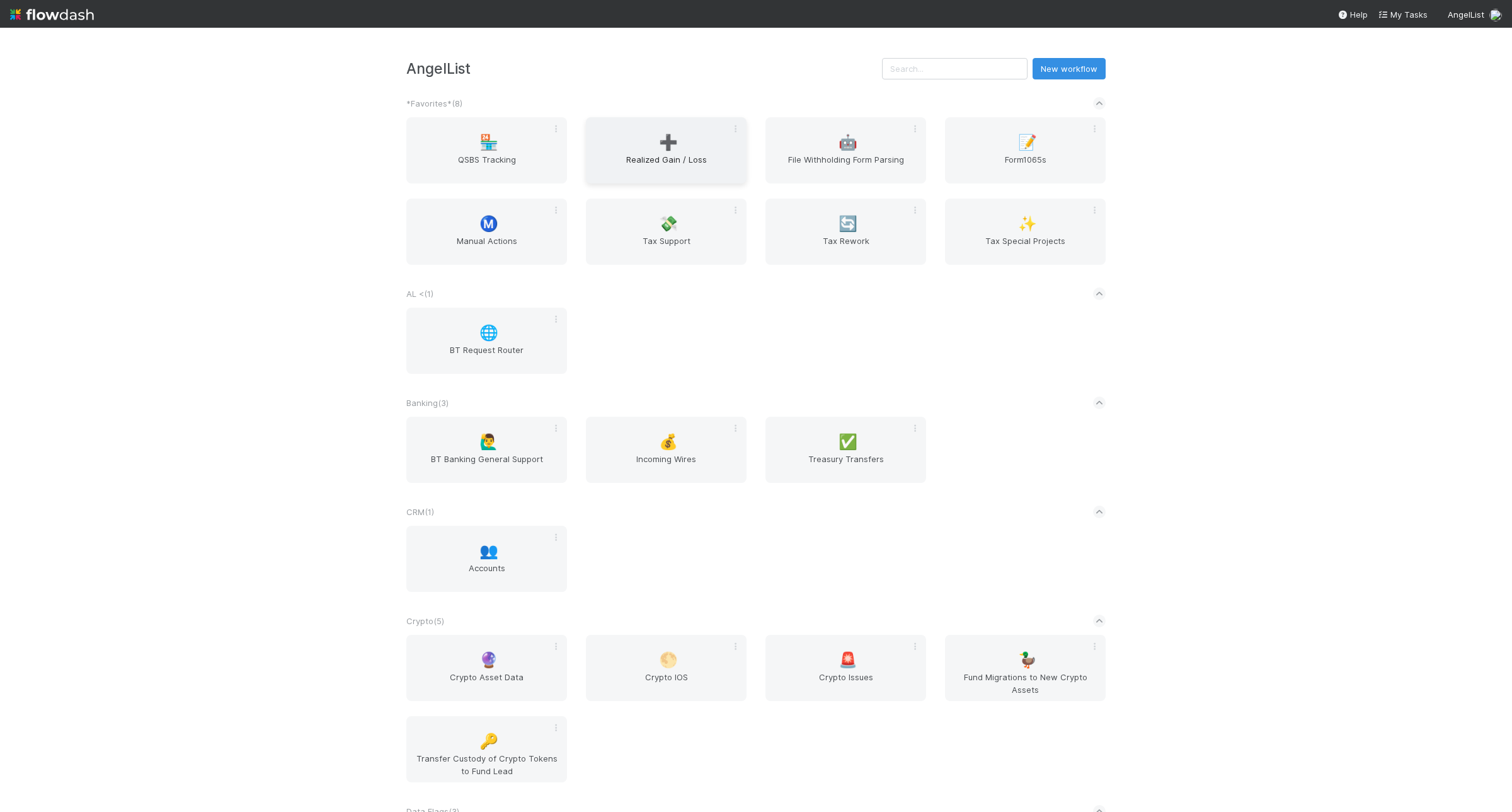
click at [659, 139] on span "➕" at bounding box center [668, 142] width 19 height 16
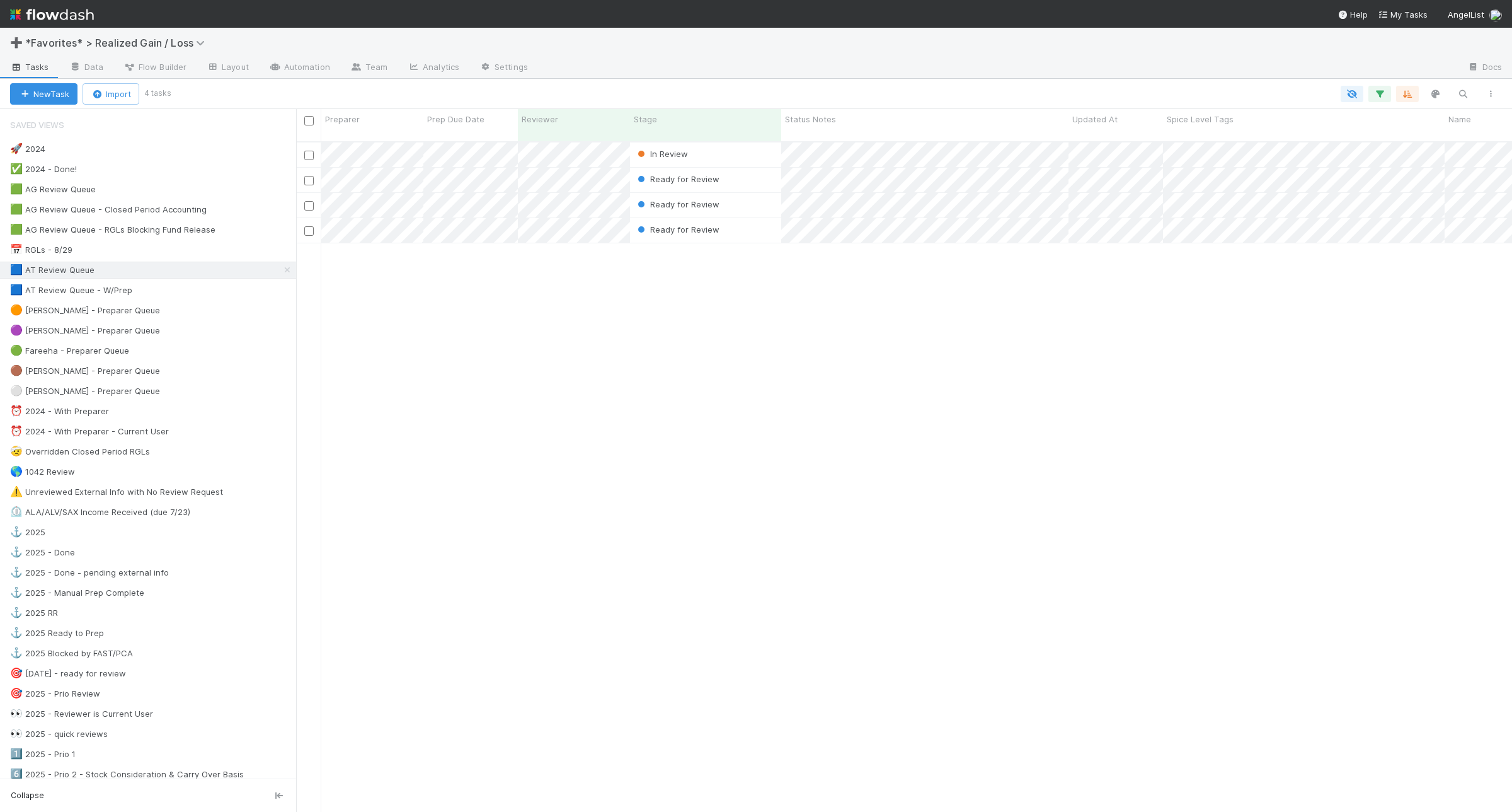
scroll to position [668, 1204]
click at [170, 292] on div "🟦 AT Review Queue - W/Prep 8" at bounding box center [153, 290] width 286 height 16
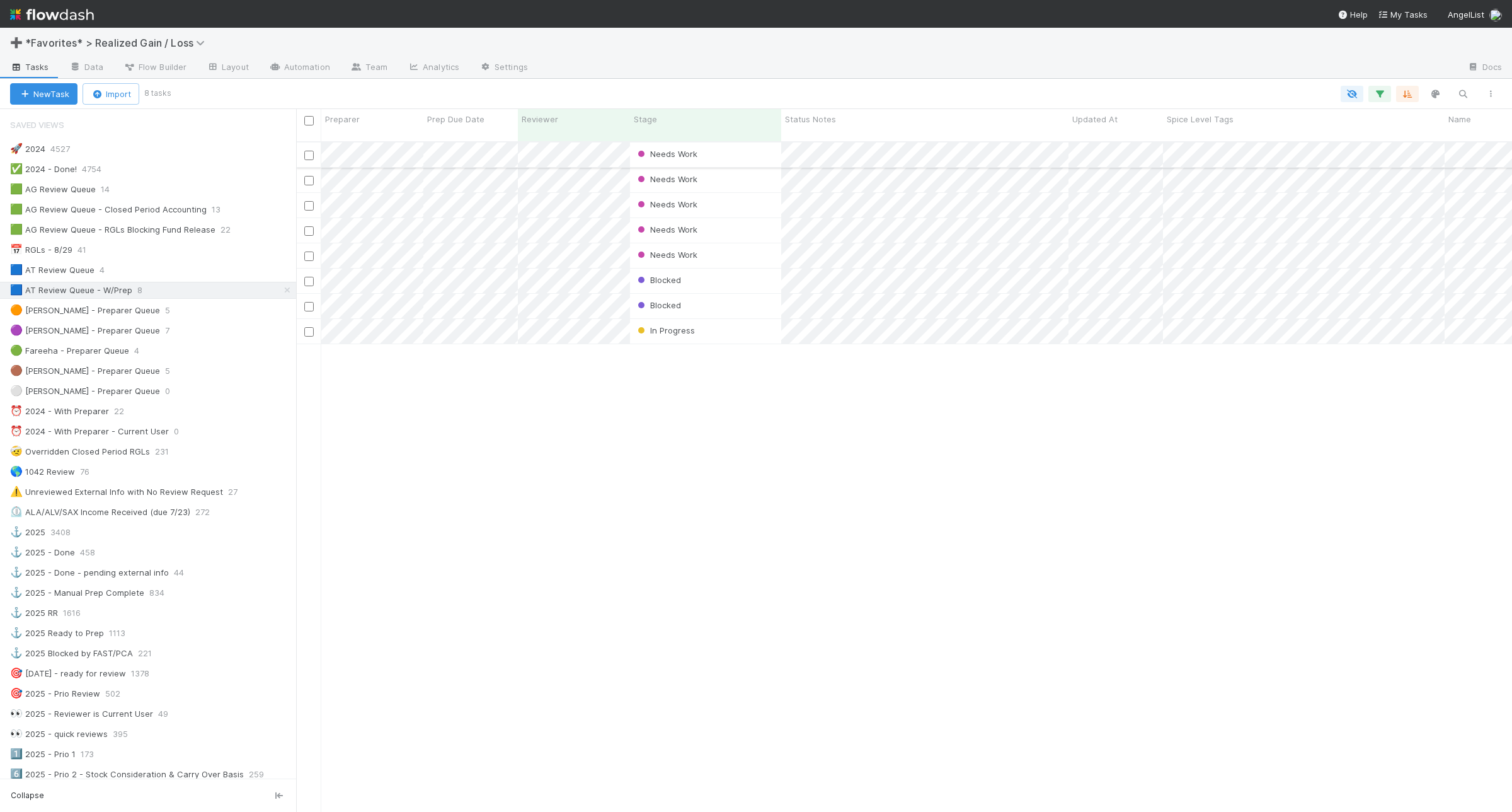
click at [742, 142] on div "Needs Work" at bounding box center [706, 154] width 151 height 25
click at [206, 272] on div "🟦 AT Review Queue 4" at bounding box center [153, 270] width 286 height 16
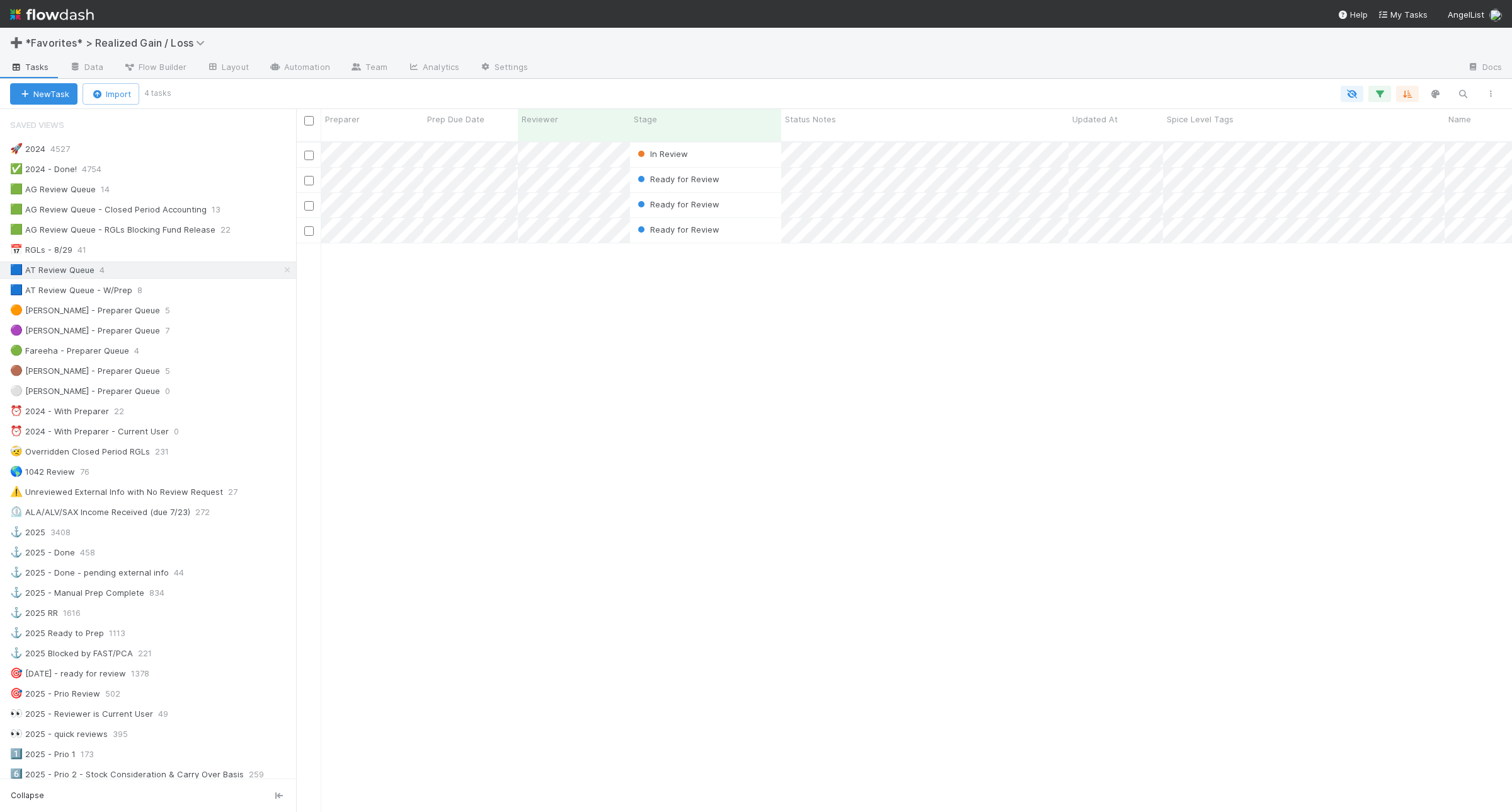
scroll to position [668, 1204]
click at [209, 298] on div "🟦 AT Review Queue - W/Prep 8" at bounding box center [153, 290] width 286 height 16
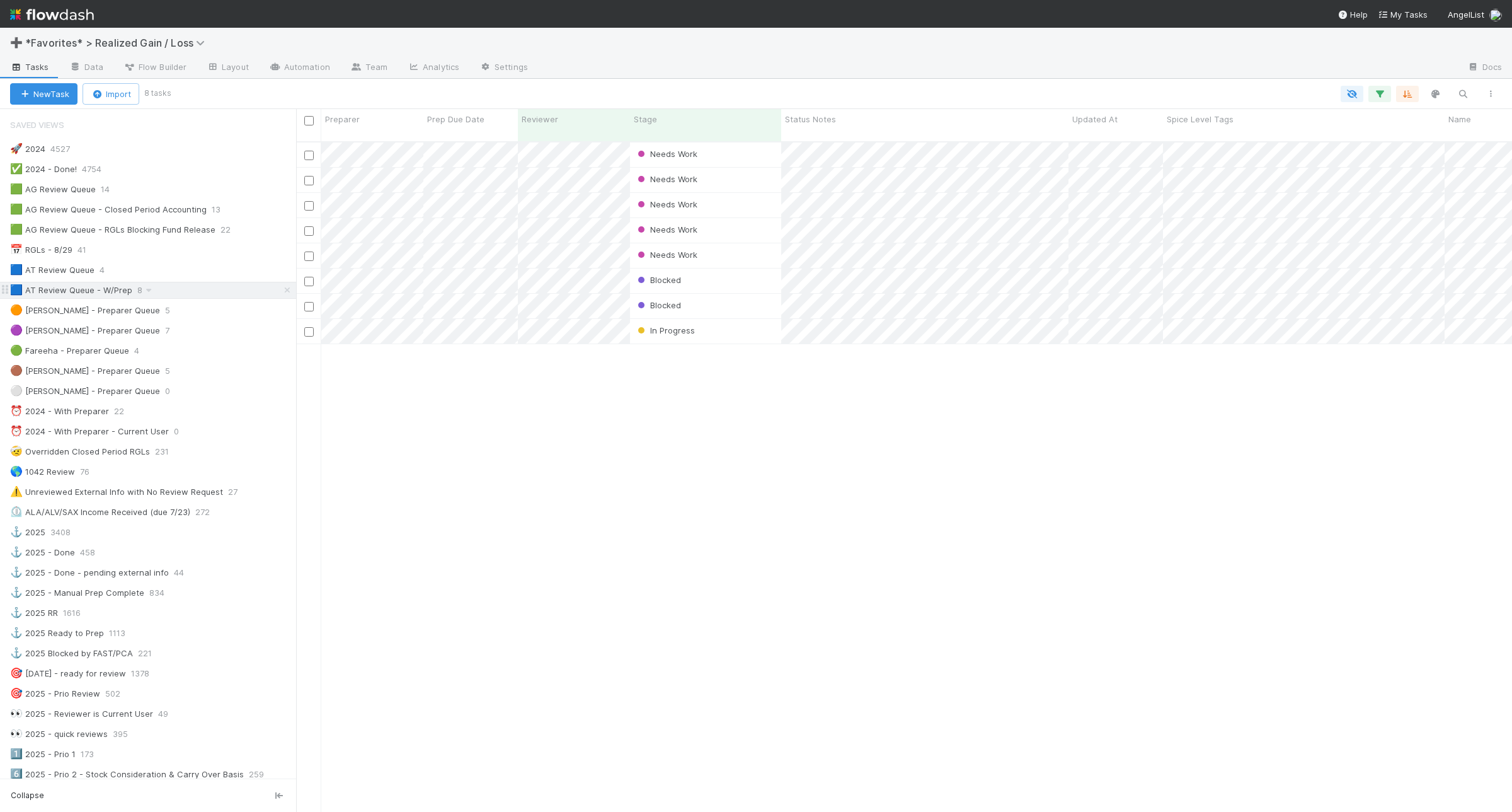
scroll to position [668, 1204]
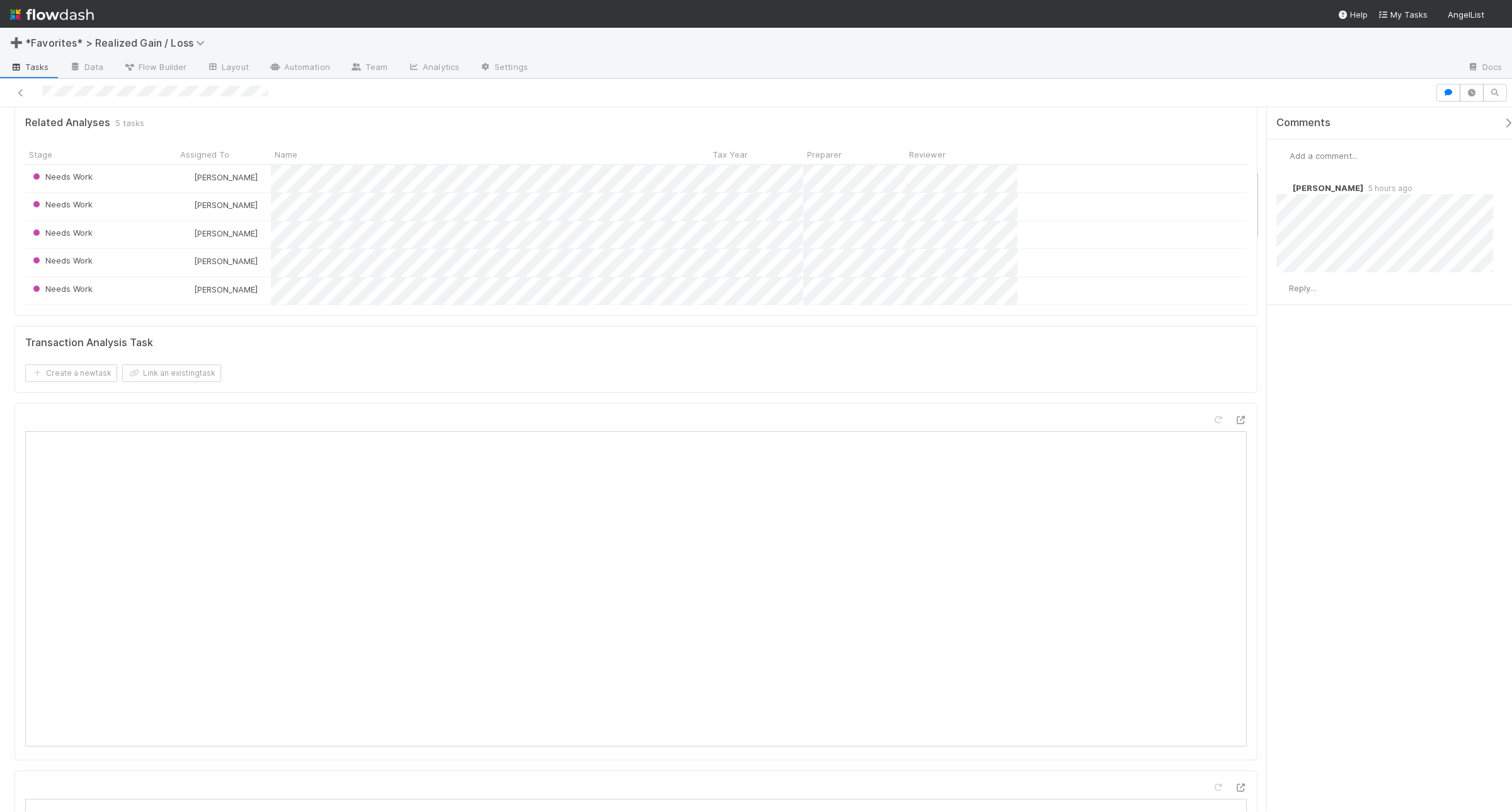
scroll to position [709, 0]
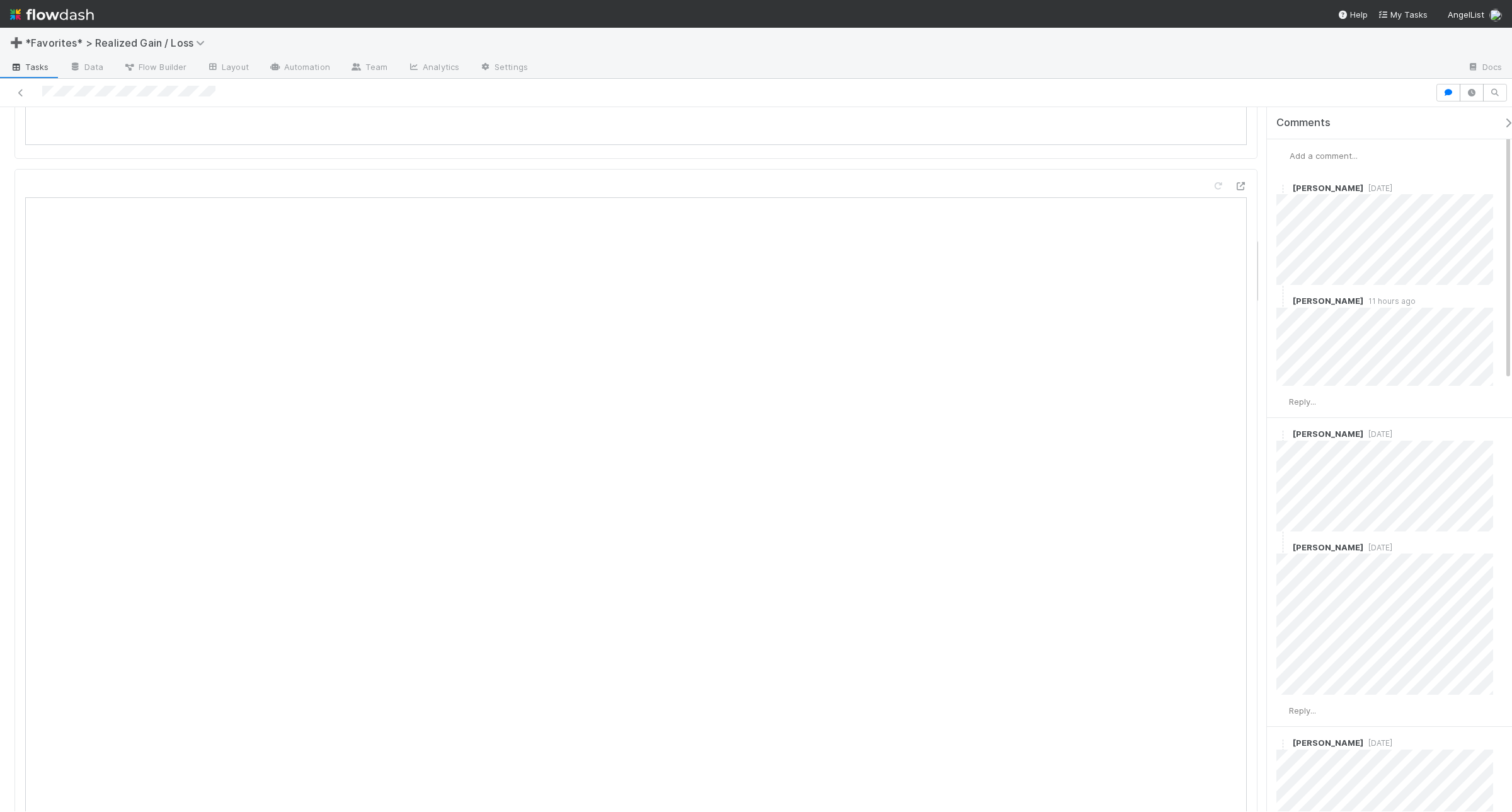
scroll to position [1654, 0]
click at [1314, 404] on span "Reply..." at bounding box center [1302, 401] width 27 height 10
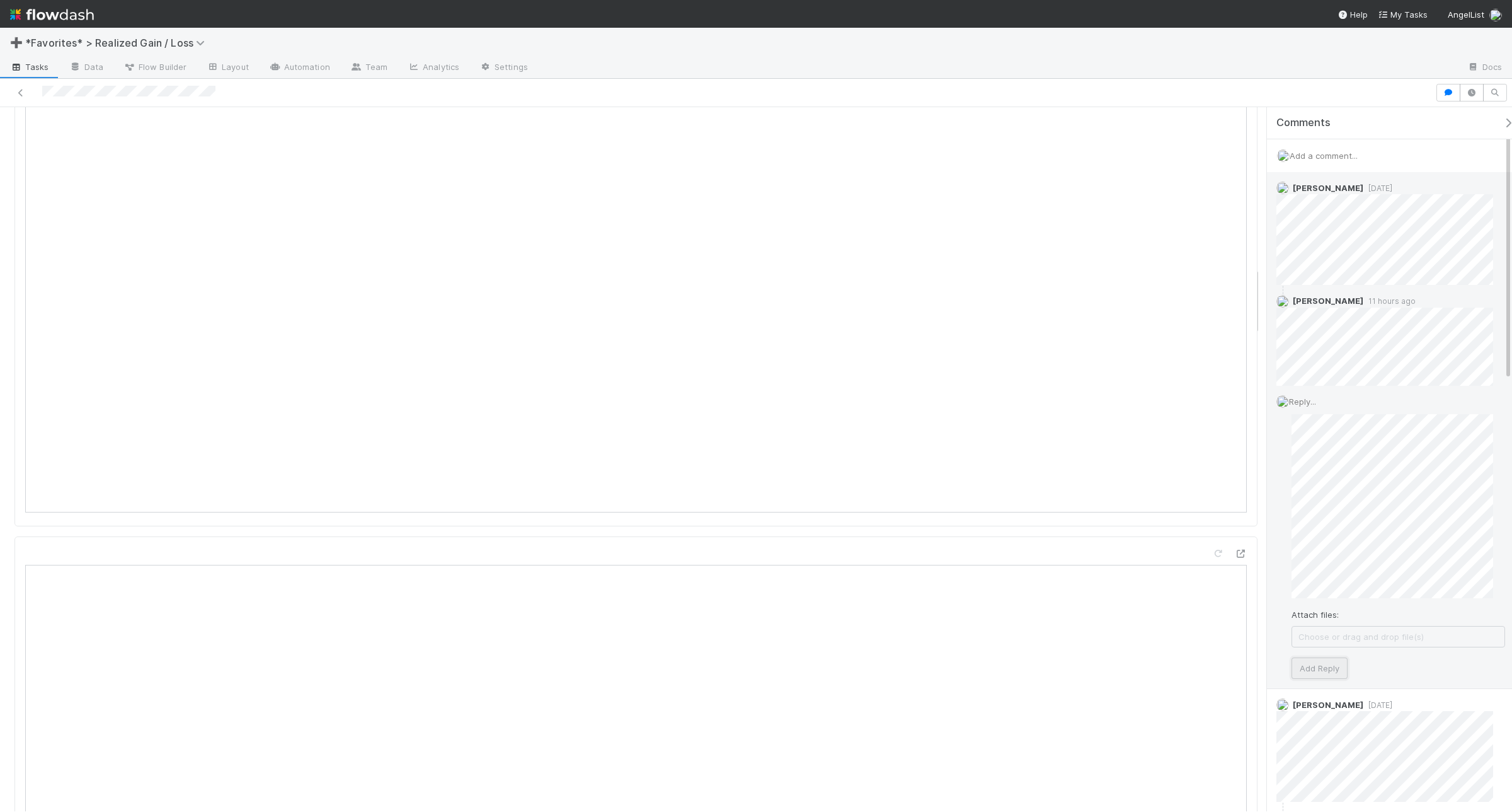
click at [1307, 675] on button "Add Reply" at bounding box center [1320, 668] width 56 height 22
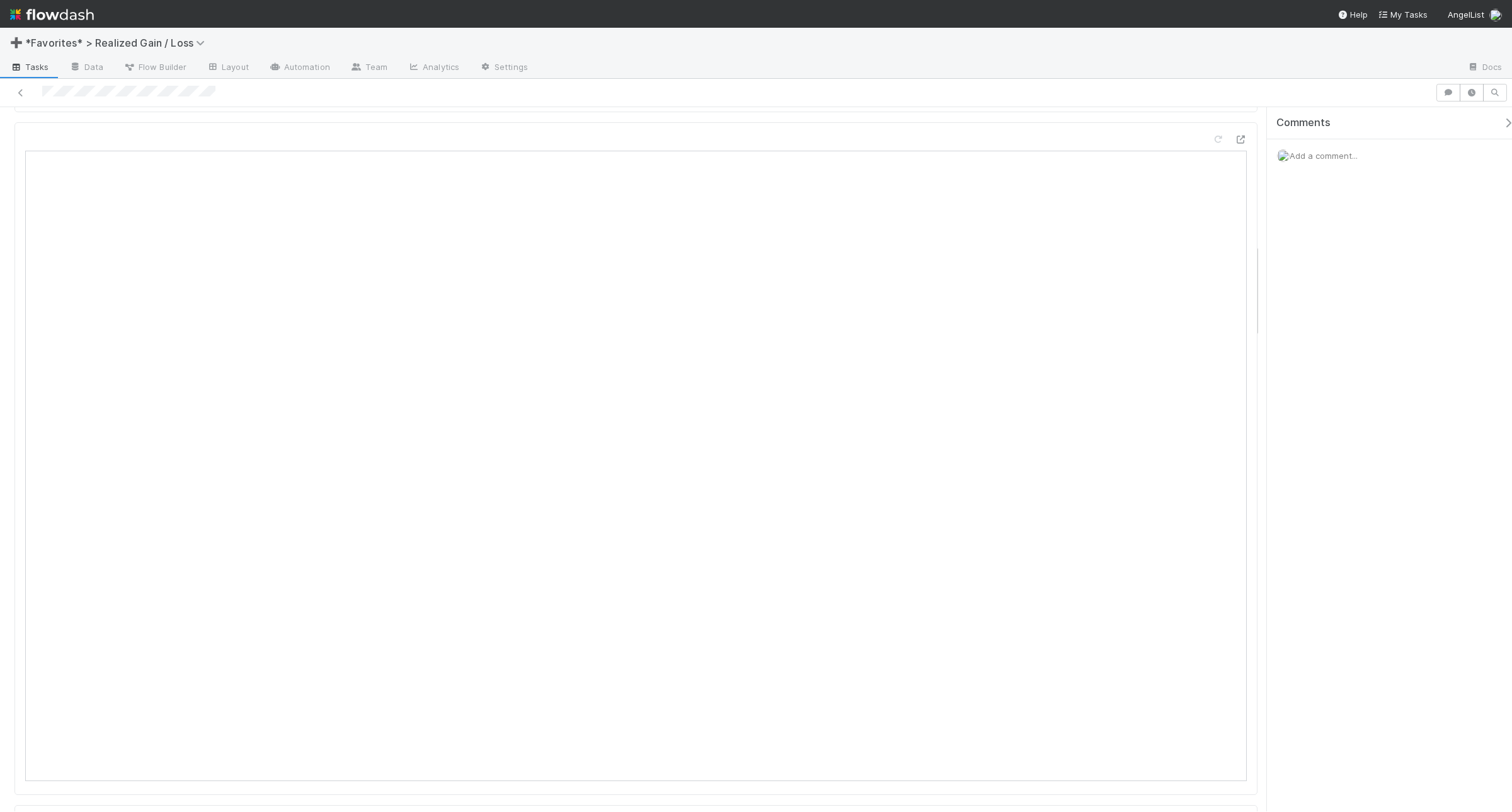
scroll to position [946, 0]
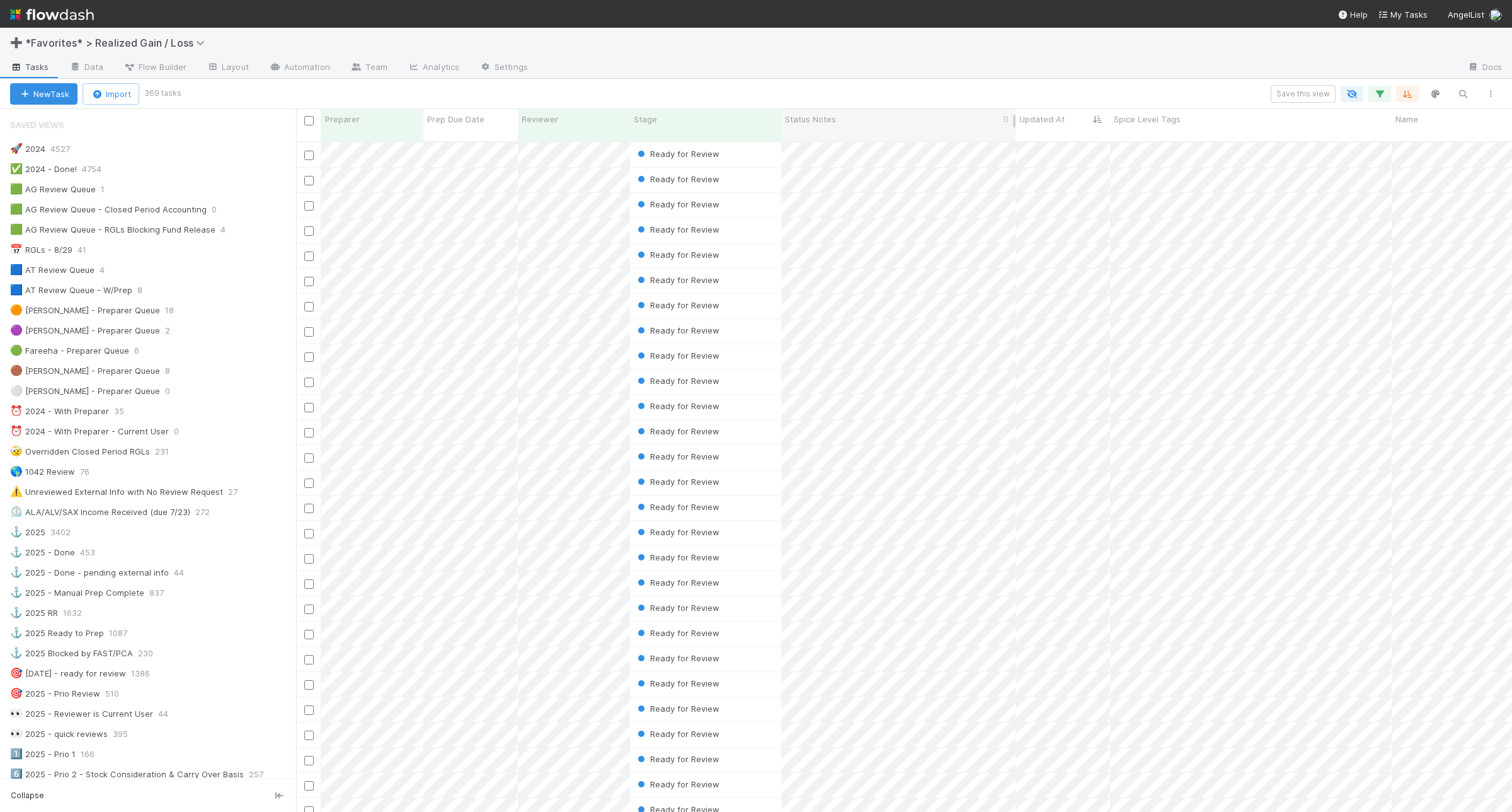
scroll to position [315, 0]
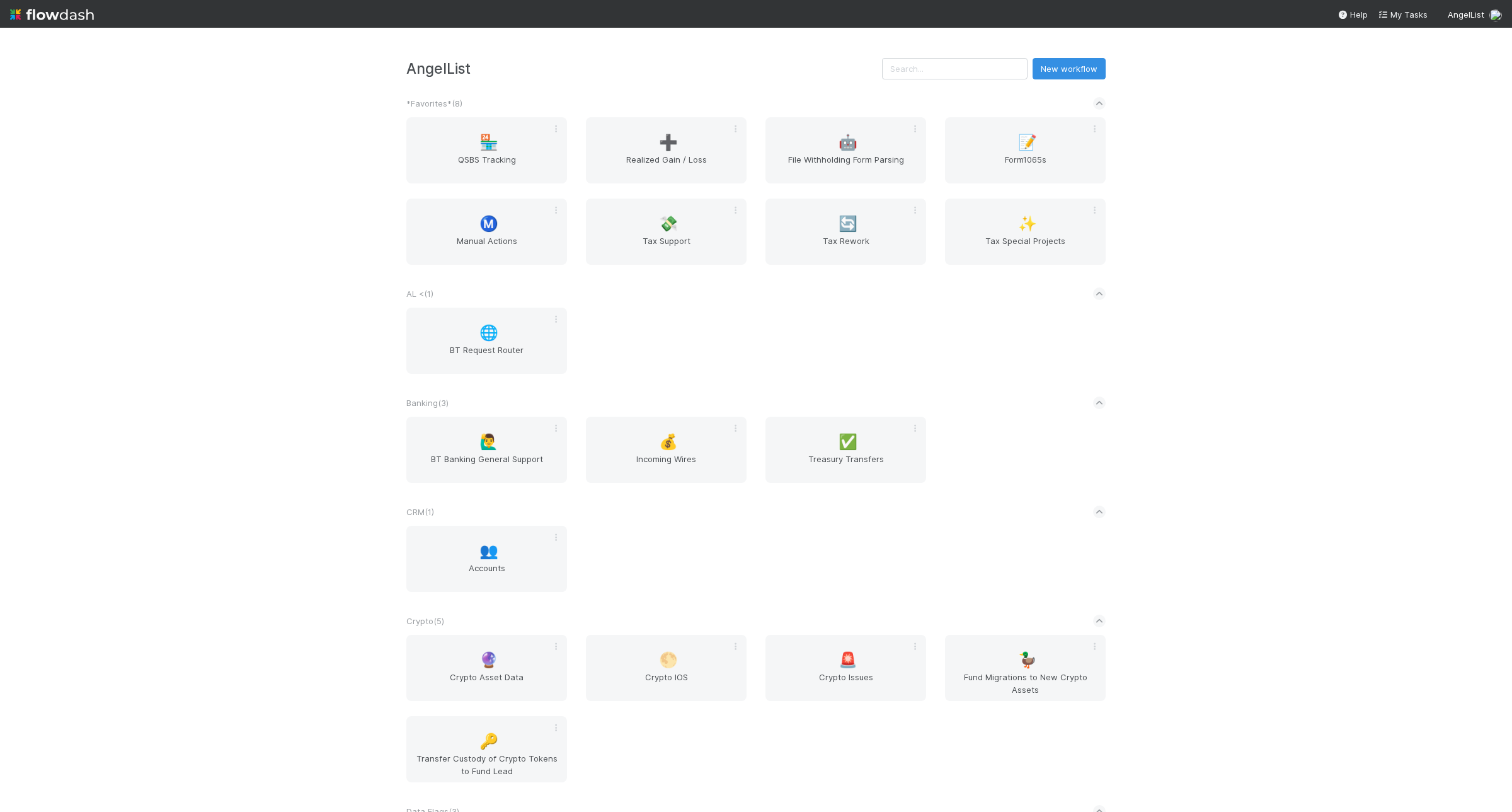
click at [477, 273] on div "🏪 QSBS Tracking ➕ Realized Gain / Loss 🤖 File Withholding Form Parsing 📝 Form10…" at bounding box center [755, 198] width 718 height 162
click at [484, 262] on div "Ⓜ️ Manual Actions" at bounding box center [487, 231] width 161 height 66
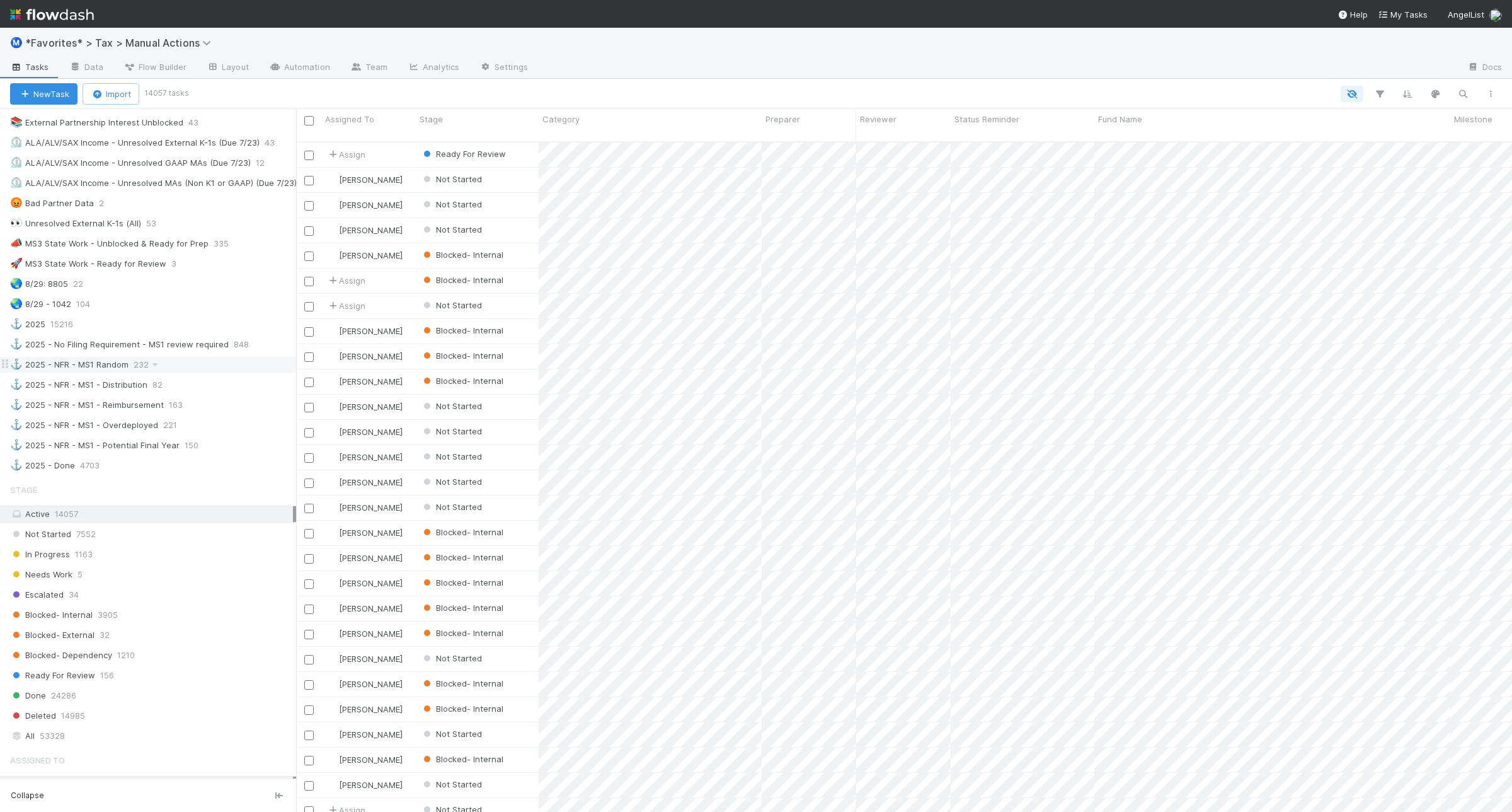
scroll to position [788, 0]
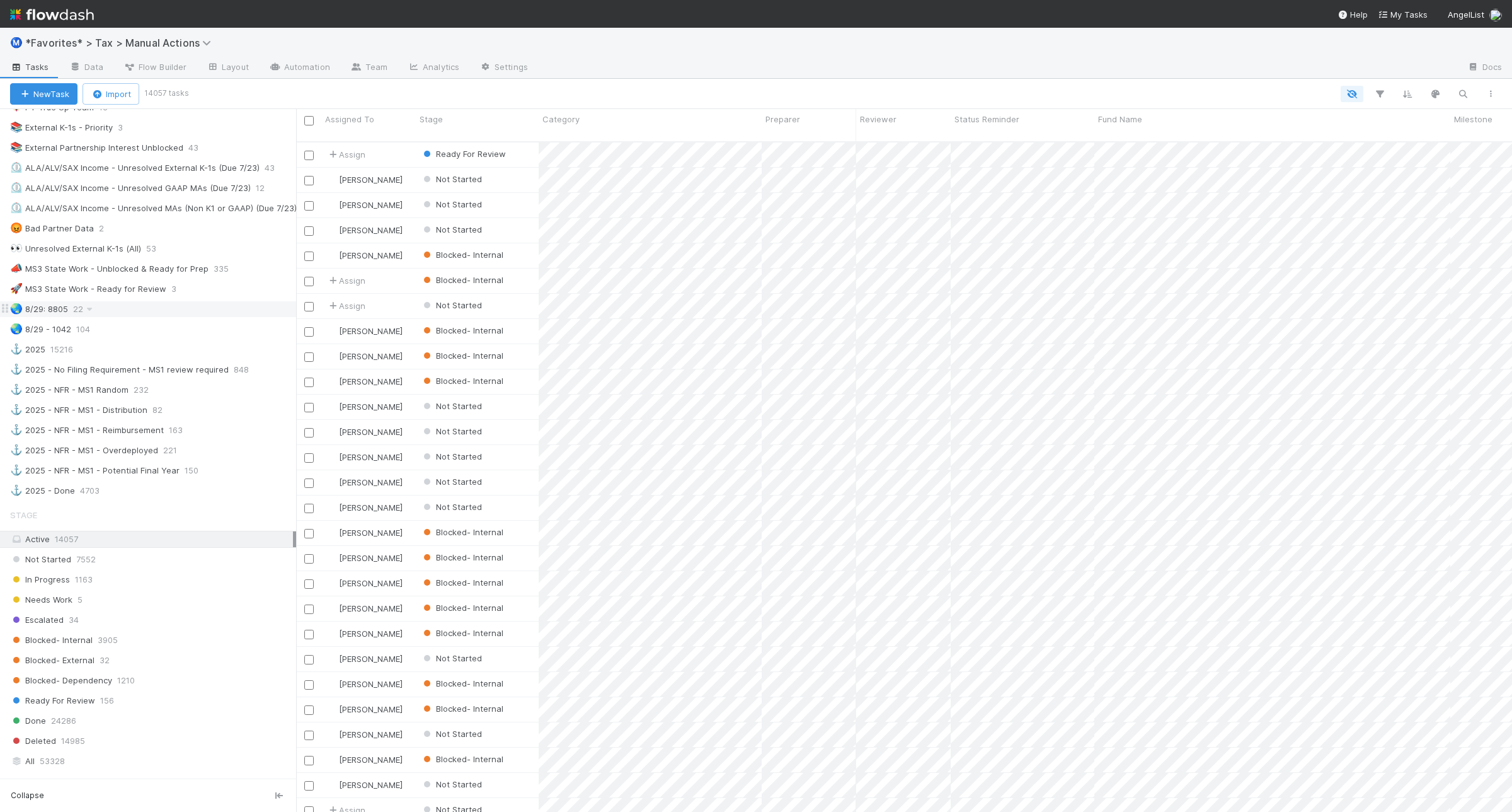
click at [175, 317] on div "🌏 8/29: 8805 22" at bounding box center [153, 309] width 286 height 16
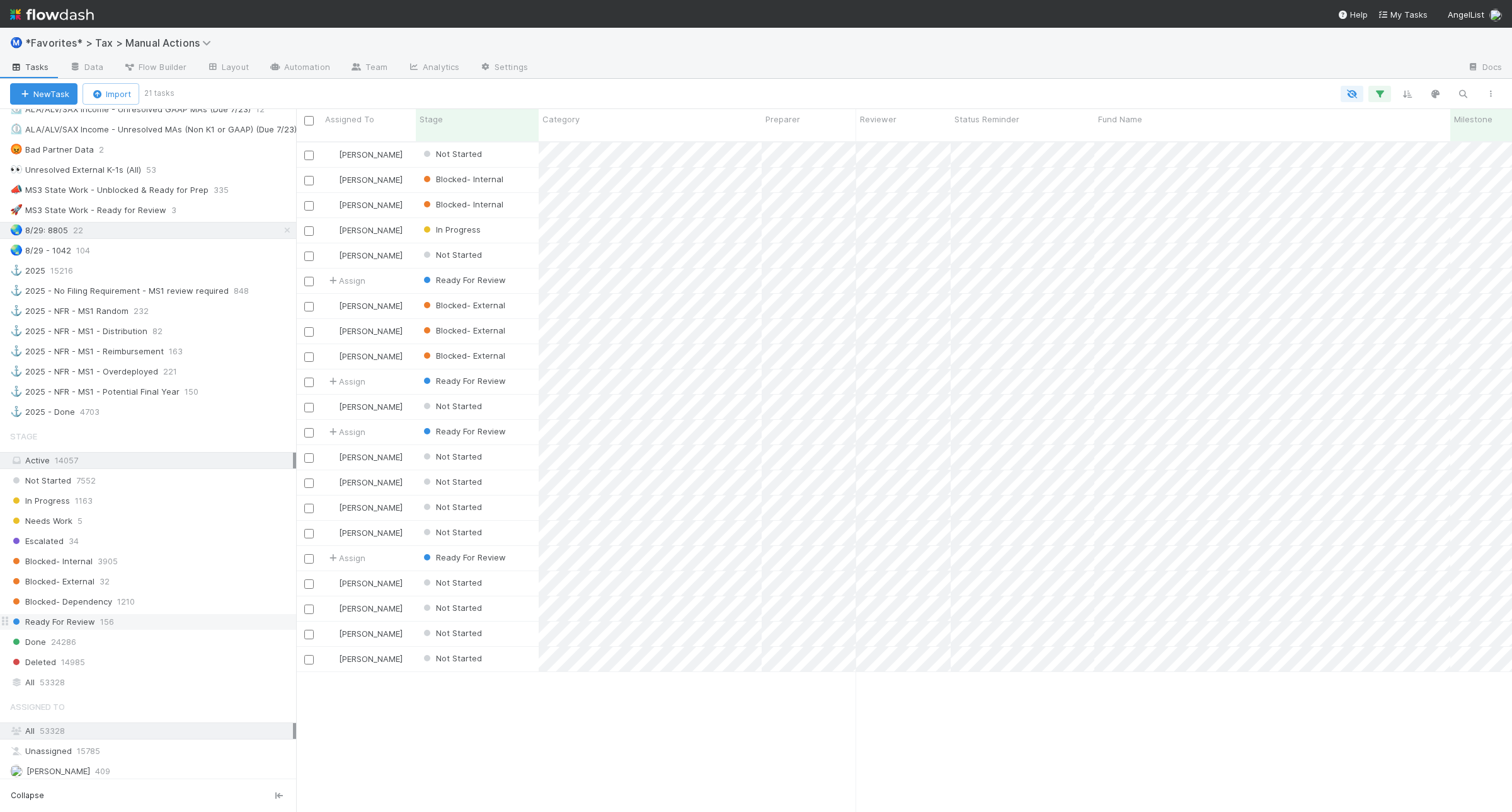
scroll to position [668, 1204]
click at [161, 630] on div "Ready For Review 156" at bounding box center [153, 622] width 286 height 16
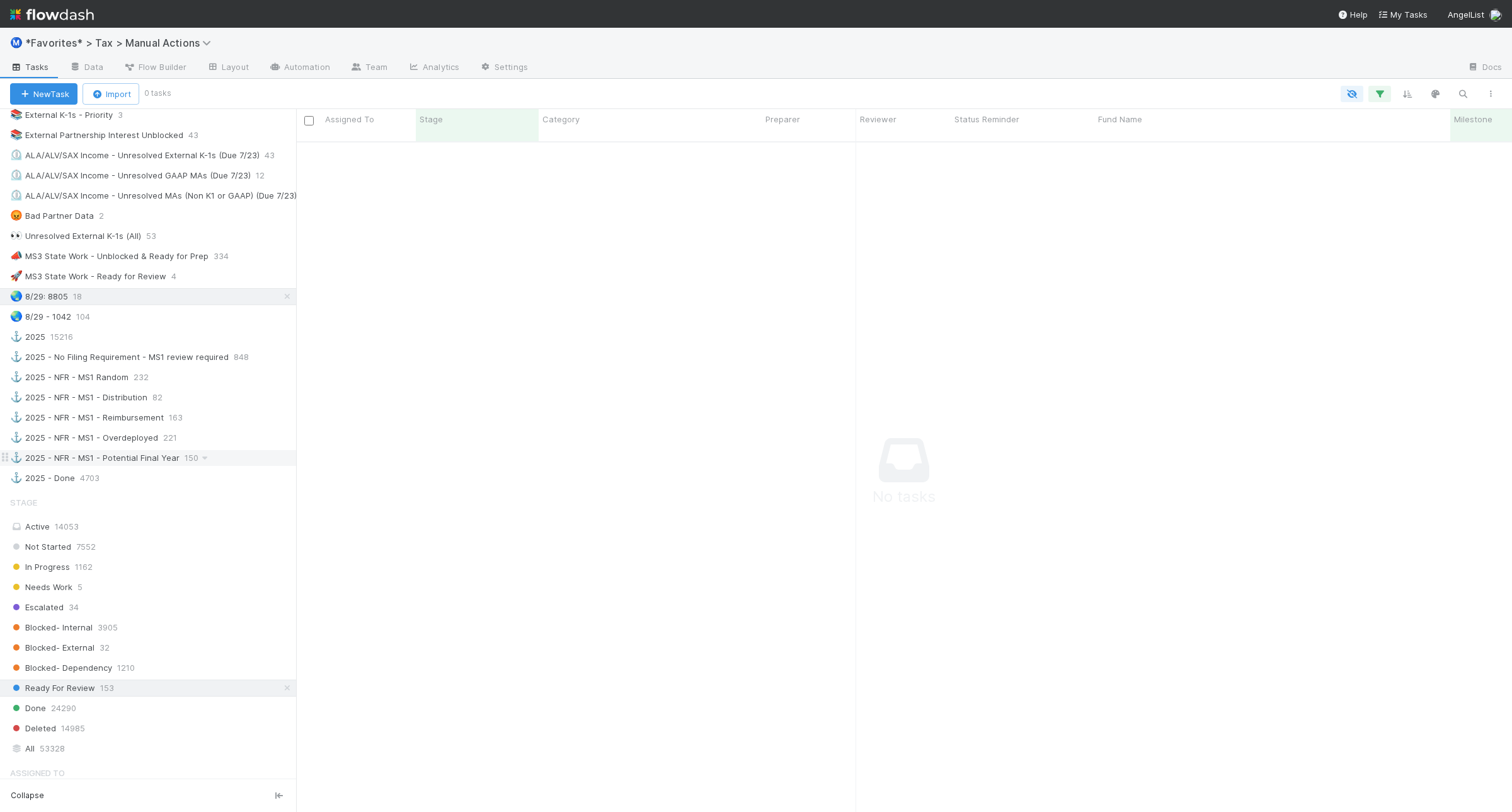
scroll to position [788, 0]
click at [113, 317] on div "🌏 8/29: 8805 18" at bounding box center [153, 309] width 286 height 16
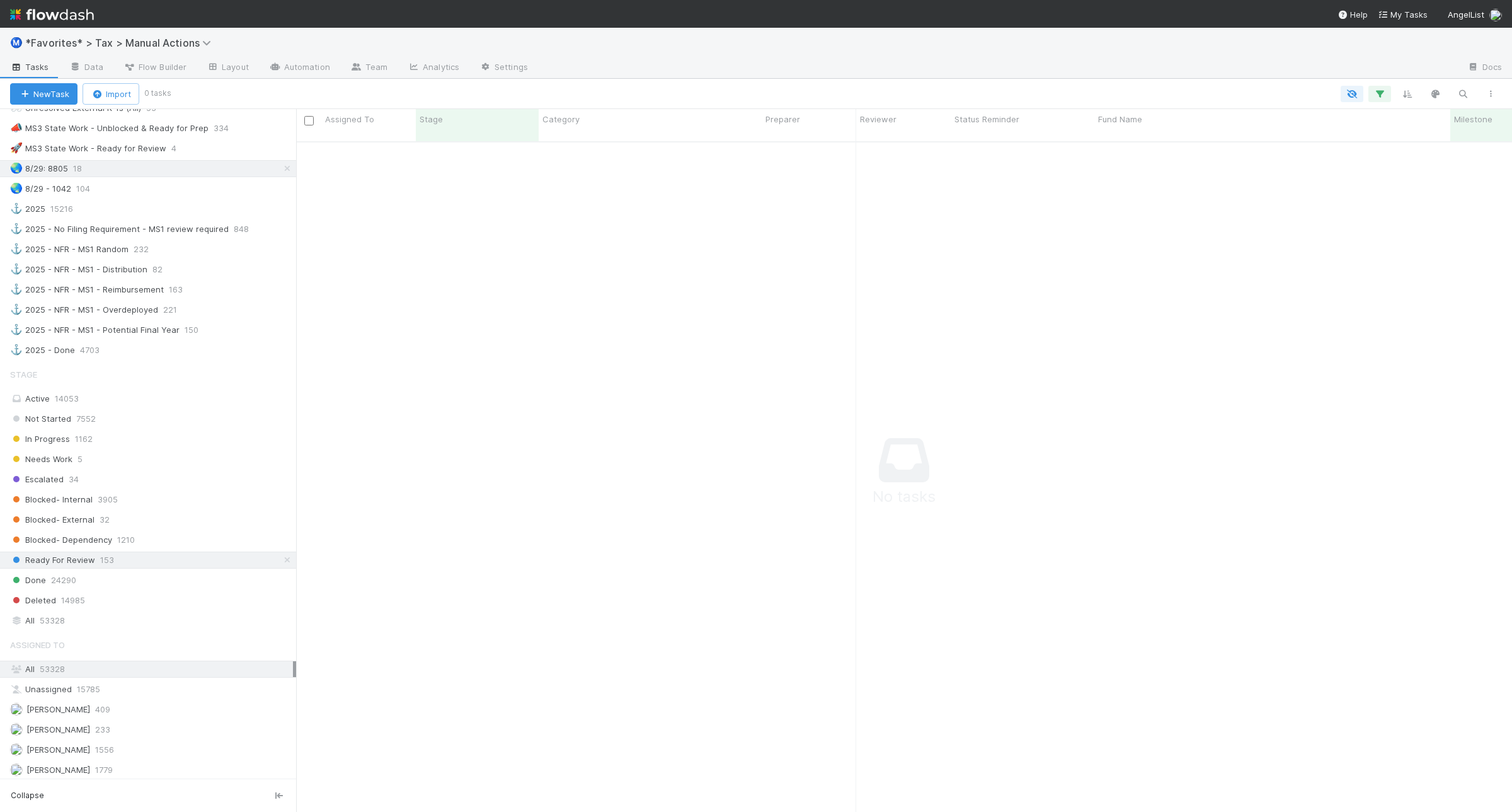
scroll to position [946, 0]
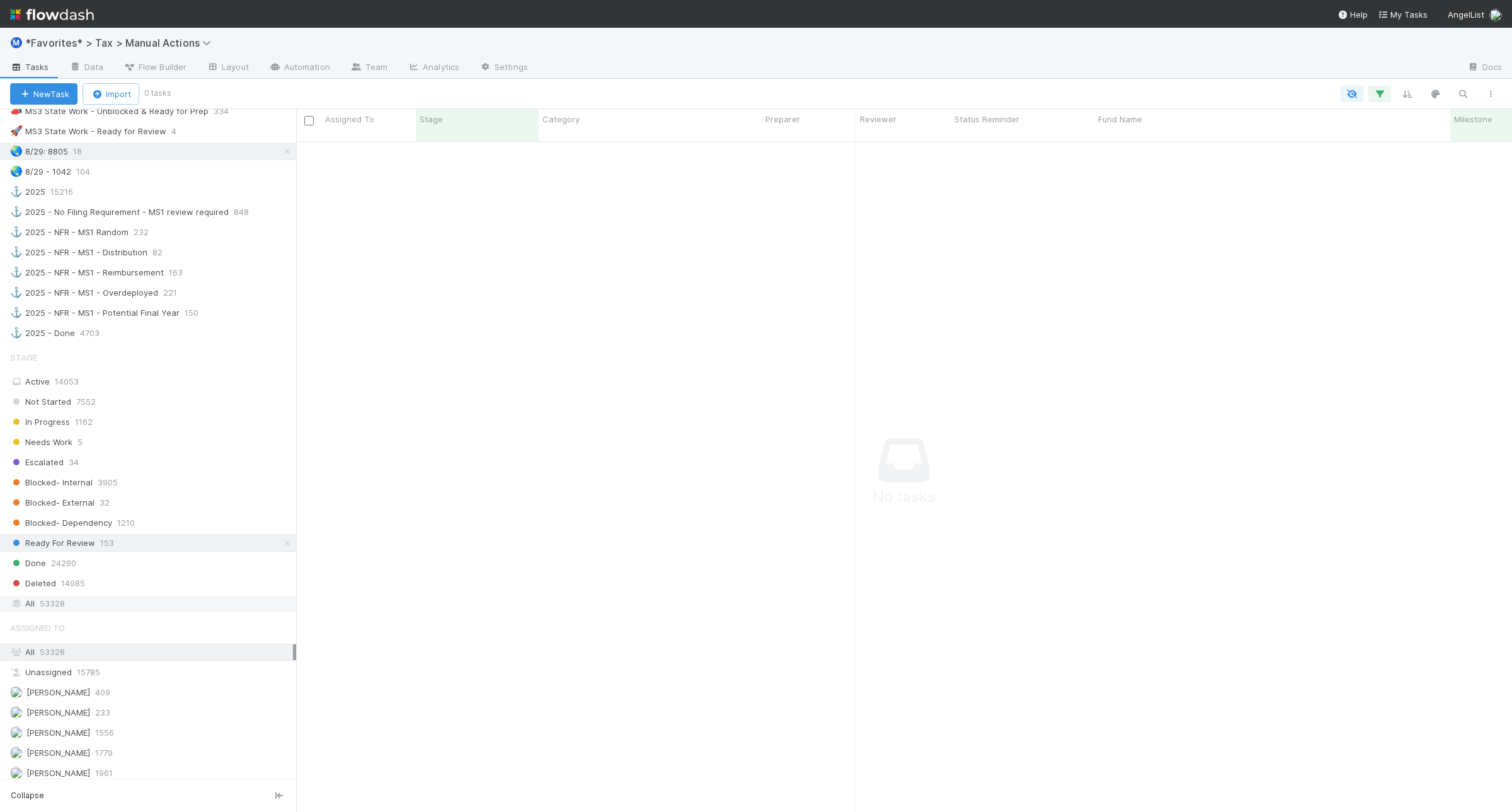
click at [64, 611] on span "53328" at bounding box center [52, 603] width 25 height 16
click at [1378, 96] on icon "button" at bounding box center [1380, 94] width 12 height 12
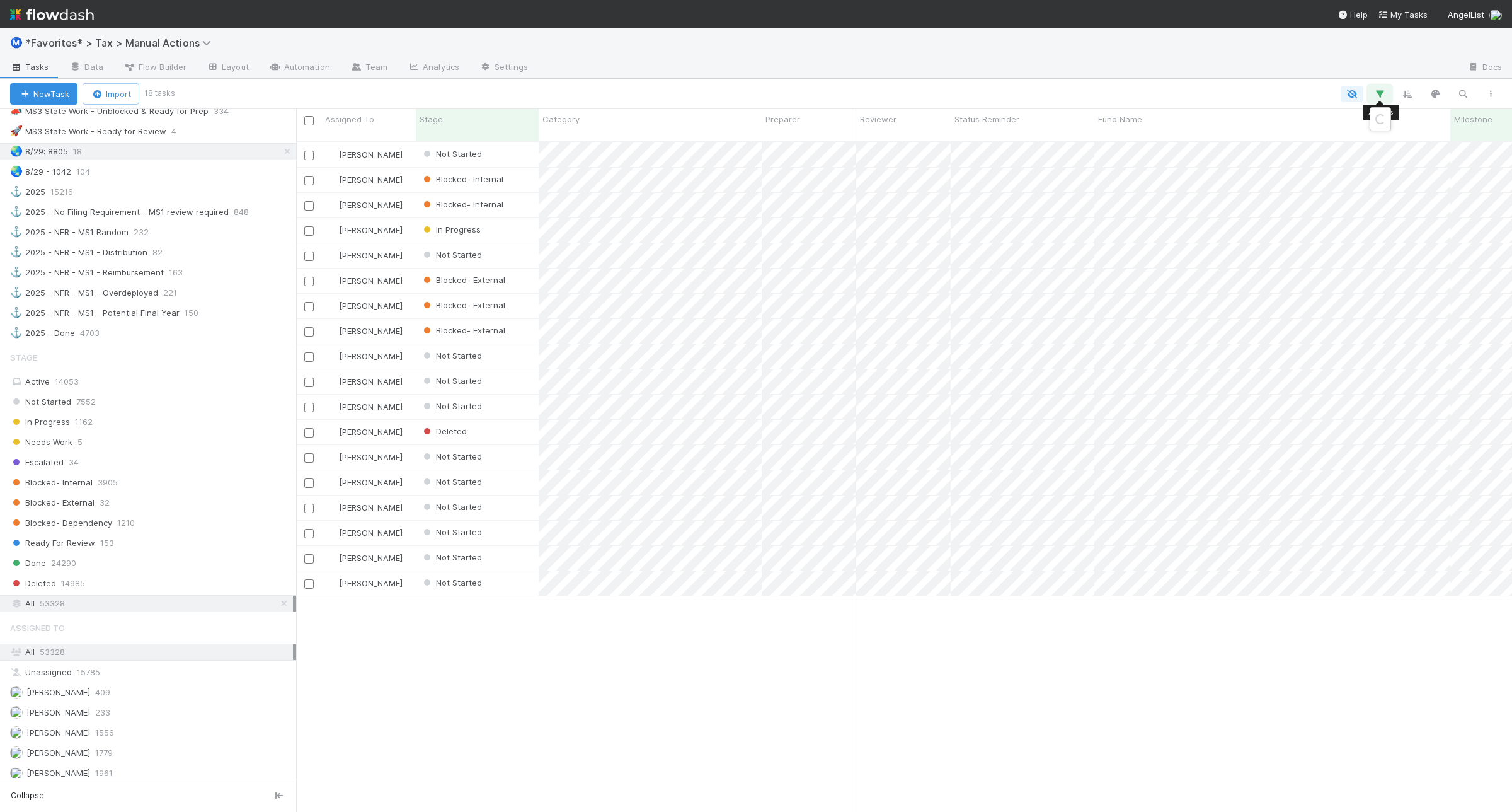
scroll to position [668, 1204]
click at [713, 651] on div "7 filters Reset Filters If Form1065 -> Tax Year any = 2024 and Form1065 -> Fili…" at bounding box center [756, 406] width 1512 height 812
click at [1378, 102] on div "New Task Import 18 tasks" at bounding box center [756, 93] width 1512 height 30
click at [1381, 92] on icon "button" at bounding box center [1380, 94] width 12 height 12
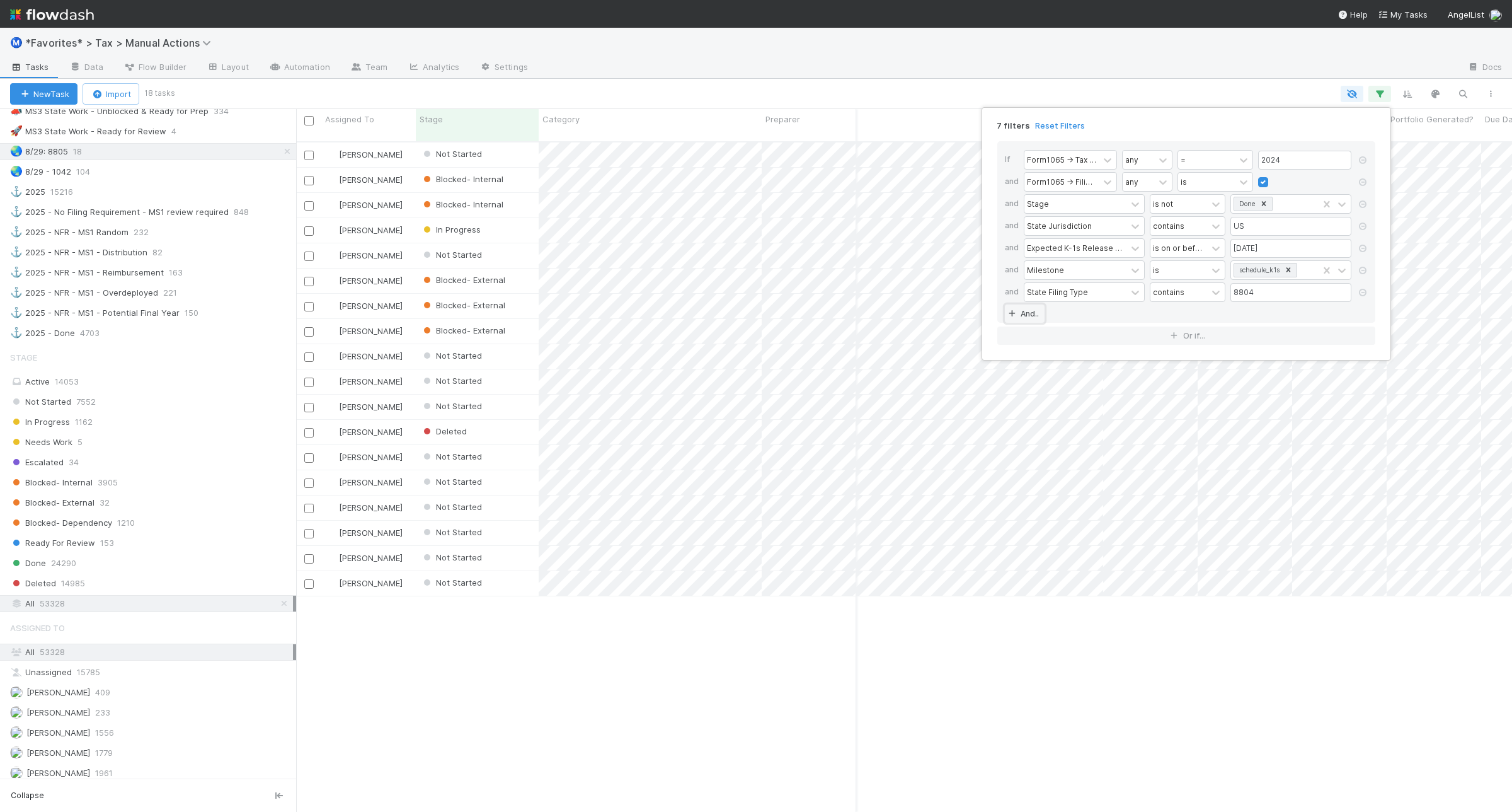
click at [1030, 313] on link "And.." at bounding box center [1025, 314] width 40 height 19
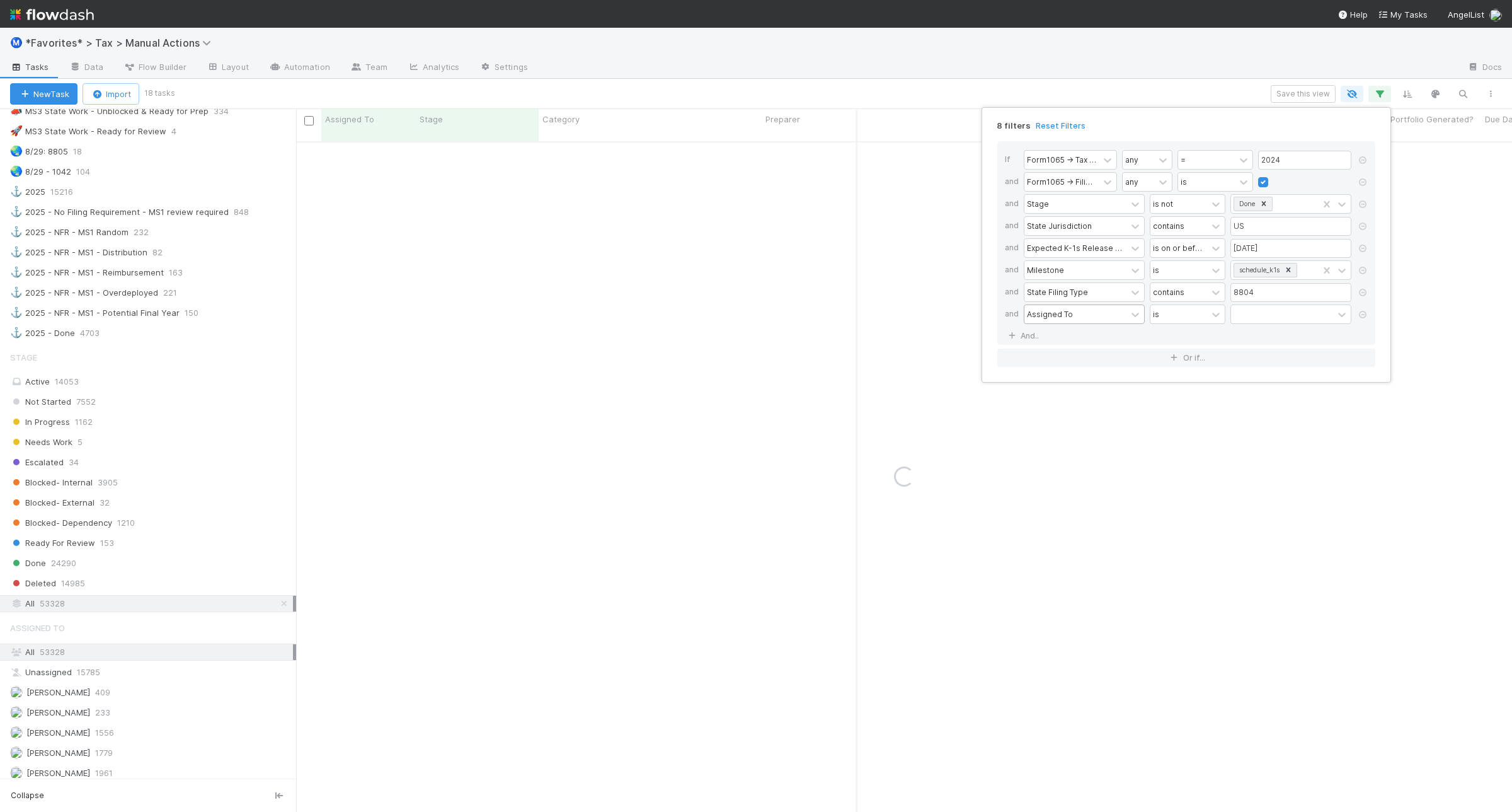
click at [1062, 313] on div "Assigned To" at bounding box center [1049, 314] width 46 height 12
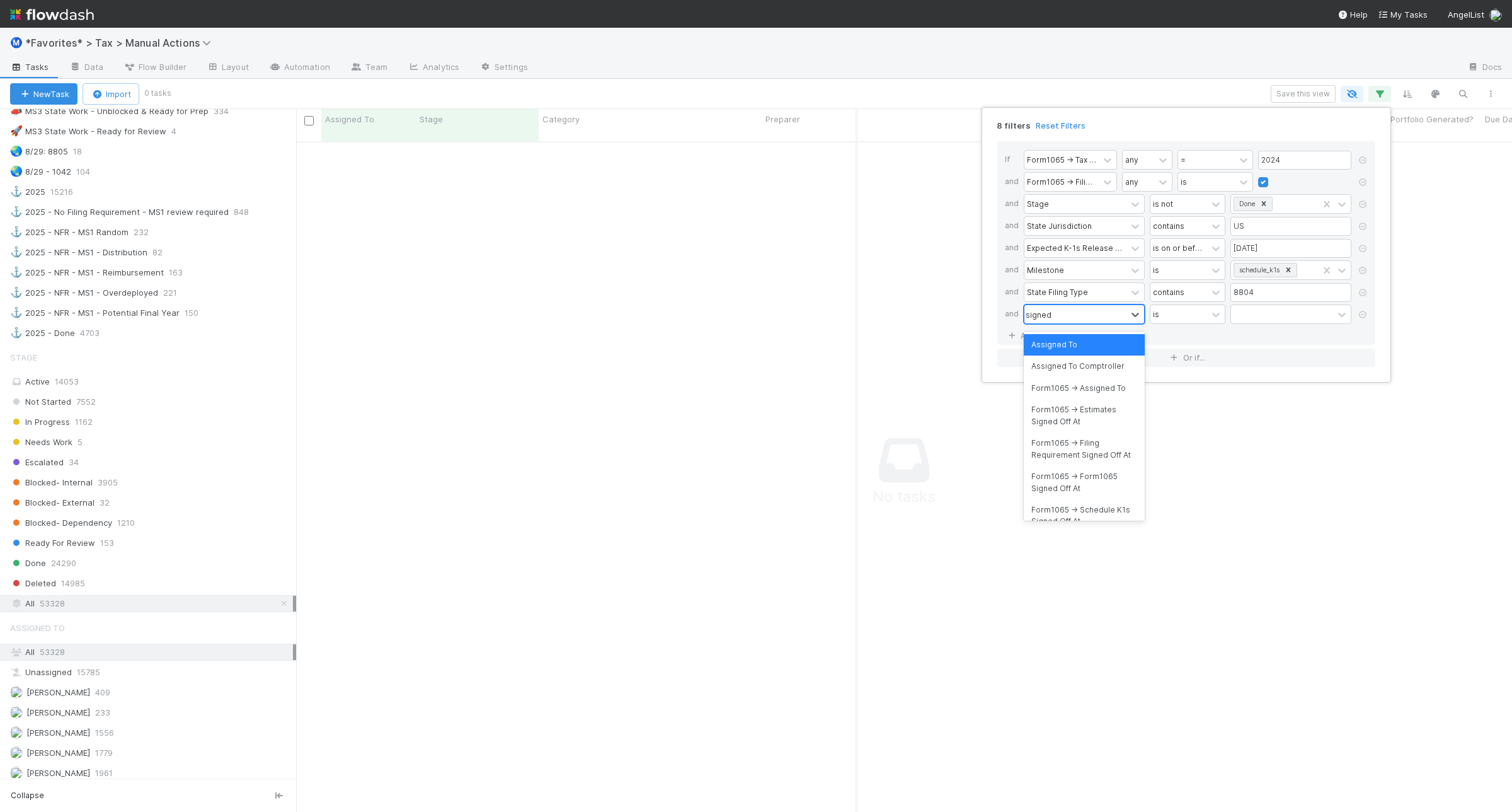
type input "signed"
click at [1113, 416] on div "Form1065 -> Estimates Signed Off At" at bounding box center [1084, 415] width 121 height 33
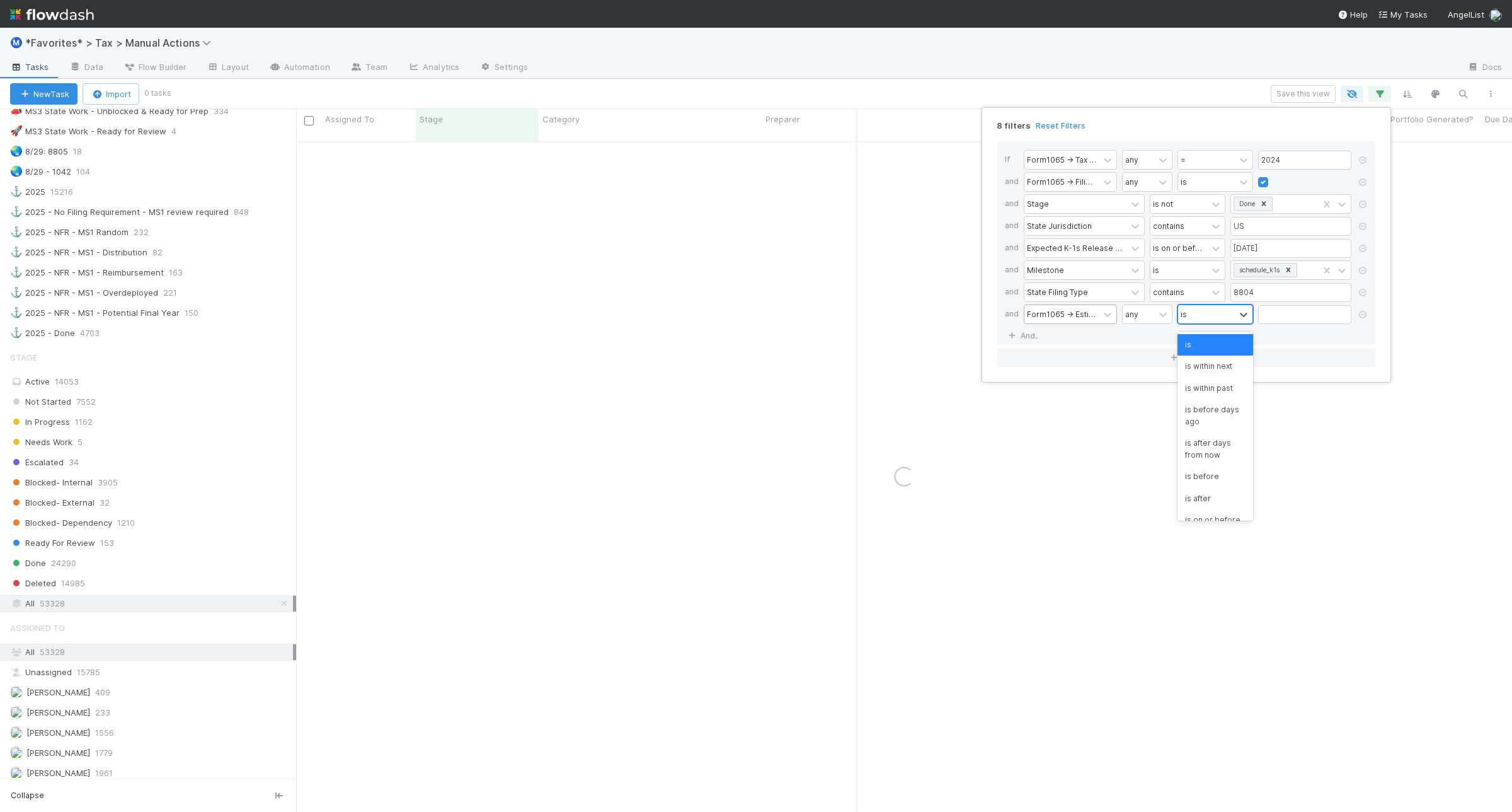
click at [1211, 318] on div "is" at bounding box center [1206, 314] width 57 height 19
click at [1207, 447] on div "is not empty" at bounding box center [1215, 442] width 75 height 22
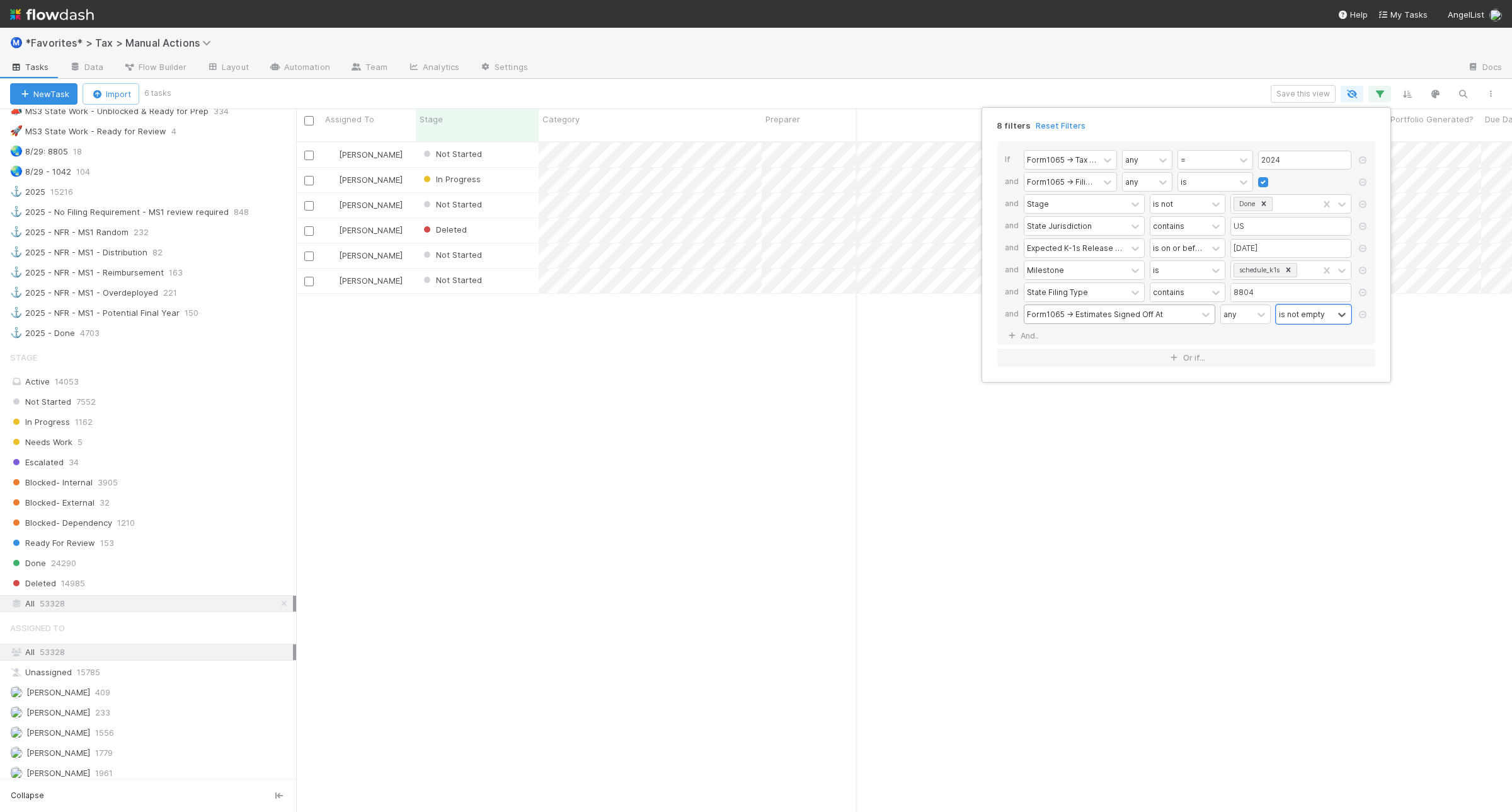
scroll to position [668, 1204]
click at [487, 382] on div "8 filters Reset Filters If Form1065 -> Tax Year any = 2024 and Form1065 -> Fili…" at bounding box center [756, 406] width 1512 height 812
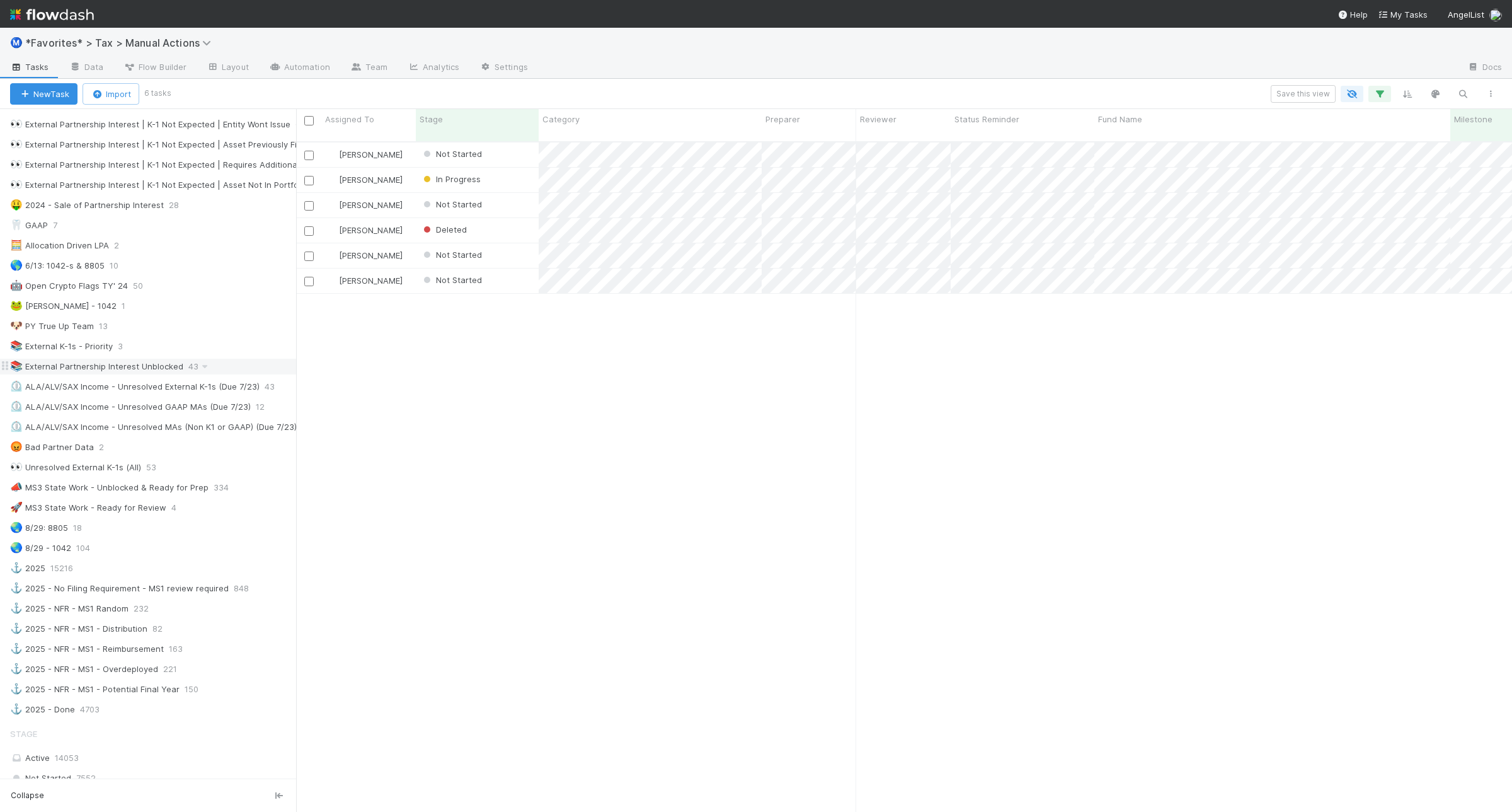
scroll to position [551, 0]
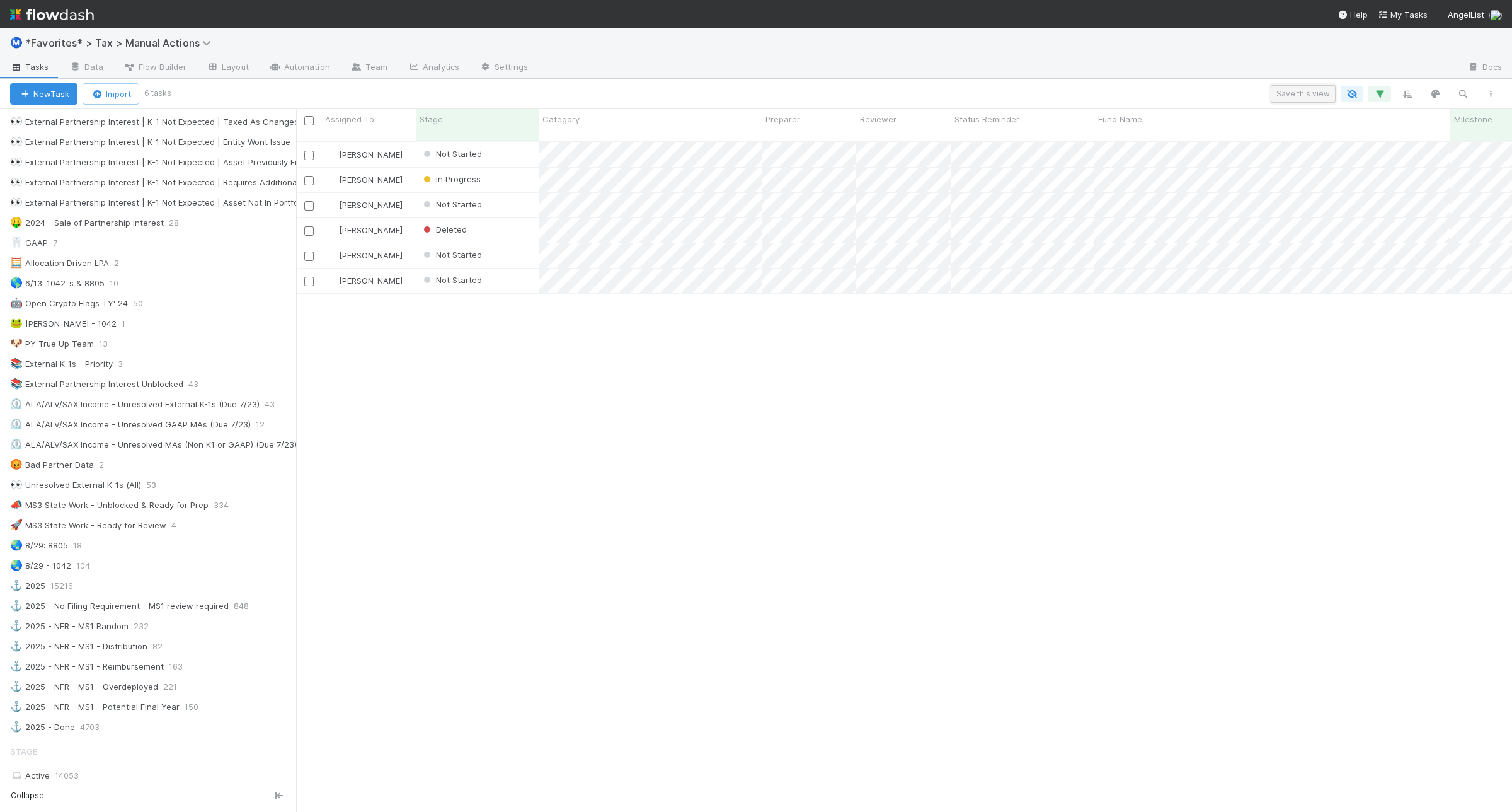
click at [1306, 95] on button "Save this view" at bounding box center [1303, 94] width 65 height 18
click at [973, 200] on link "👑" at bounding box center [976, 196] width 29 height 25
type input "glob"
click at [1006, 297] on span "🌏" at bounding box center [1004, 300] width 19 height 18
click at [1013, 199] on input "text" at bounding box center [1158, 196] width 324 height 25
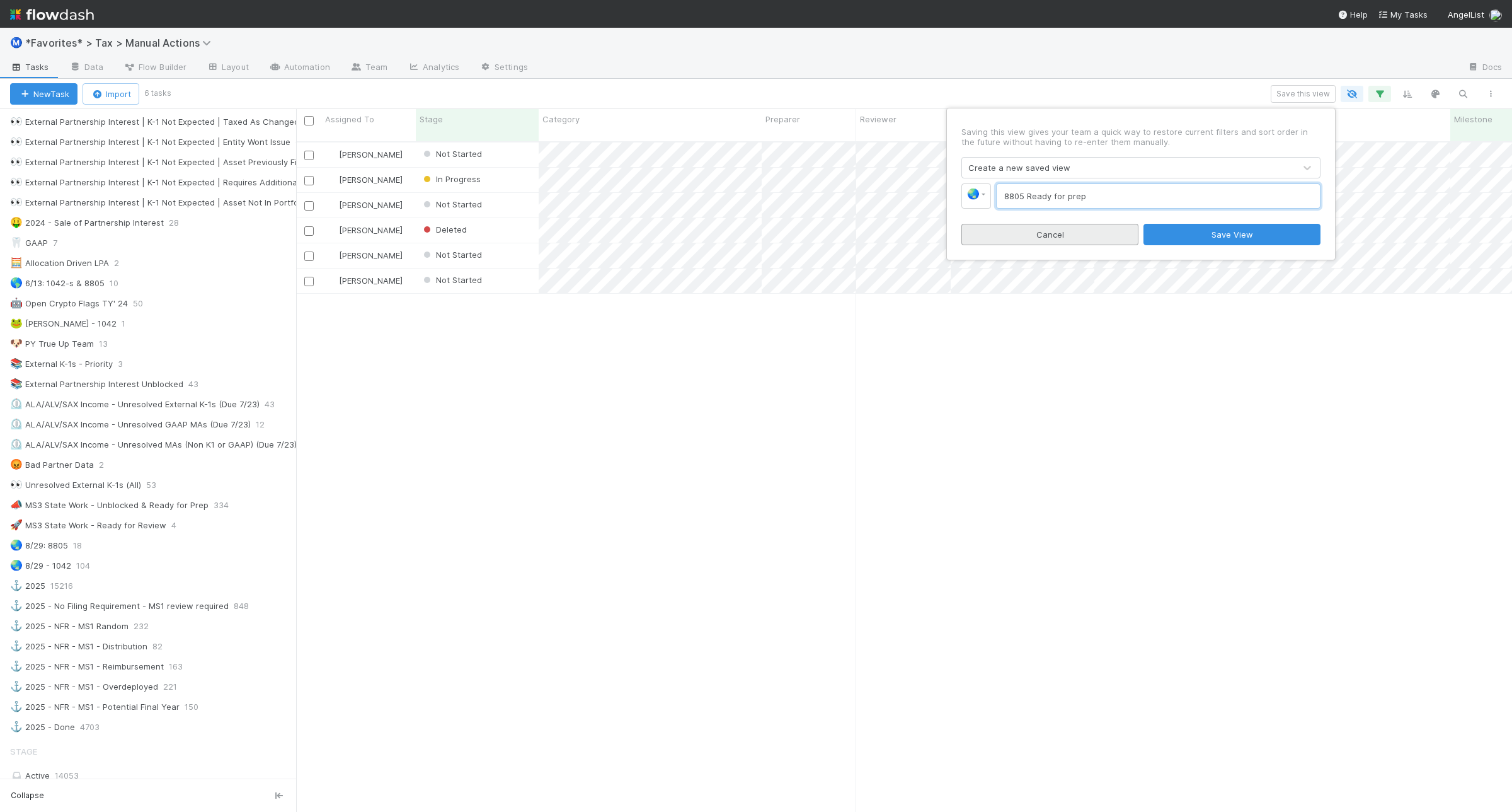
type input "8805 Ready for prep"
click at [1025, 229] on button "Cancel" at bounding box center [1050, 234] width 177 height 22
click at [1384, 92] on icon "button" at bounding box center [1380, 94] width 12 height 12
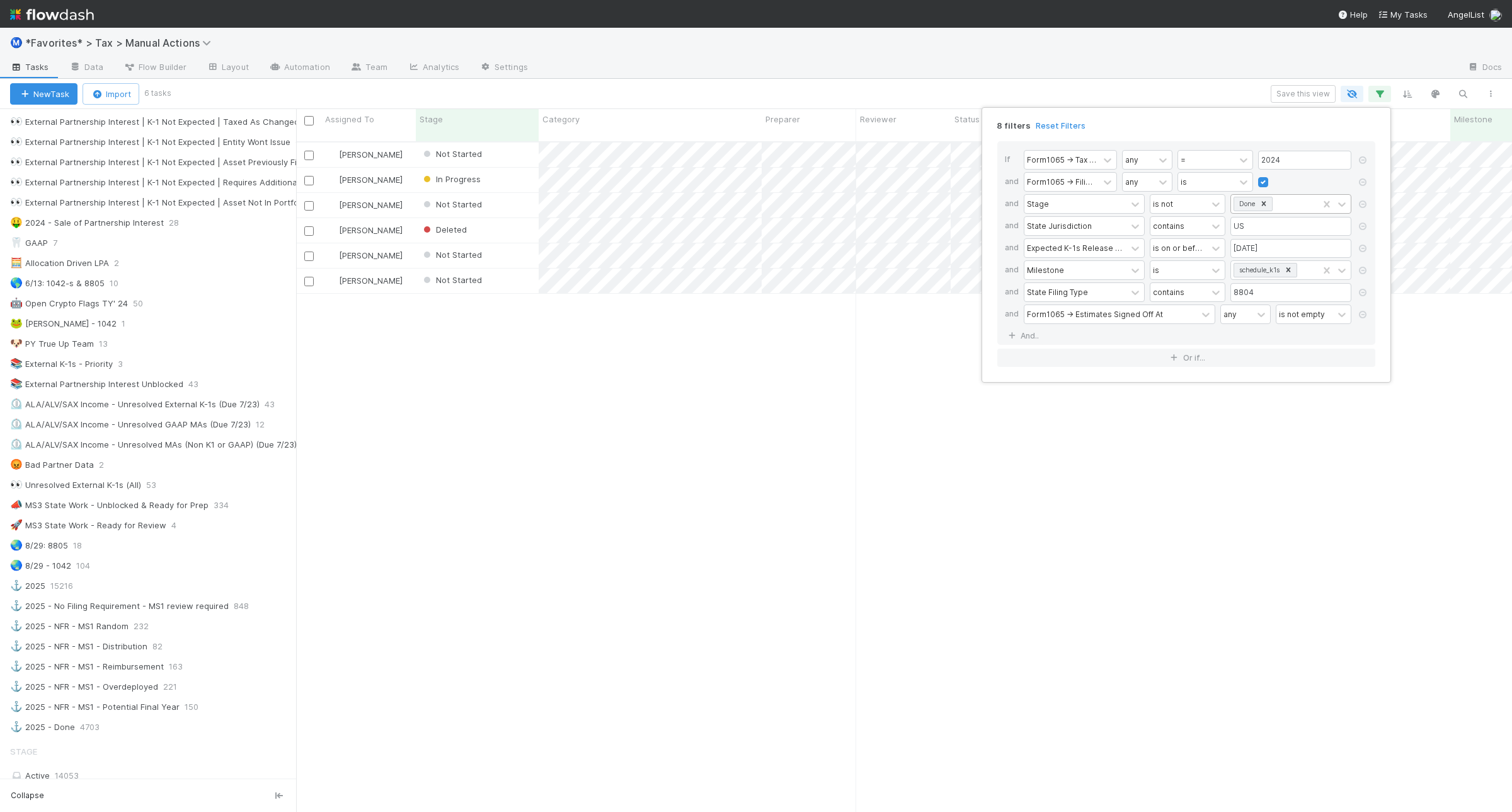
click at [1295, 205] on div "Done" at bounding box center [1274, 204] width 87 height 19
type input "del"
click at [1268, 240] on div "Deleted" at bounding box center [1291, 234] width 121 height 22
type input "read"
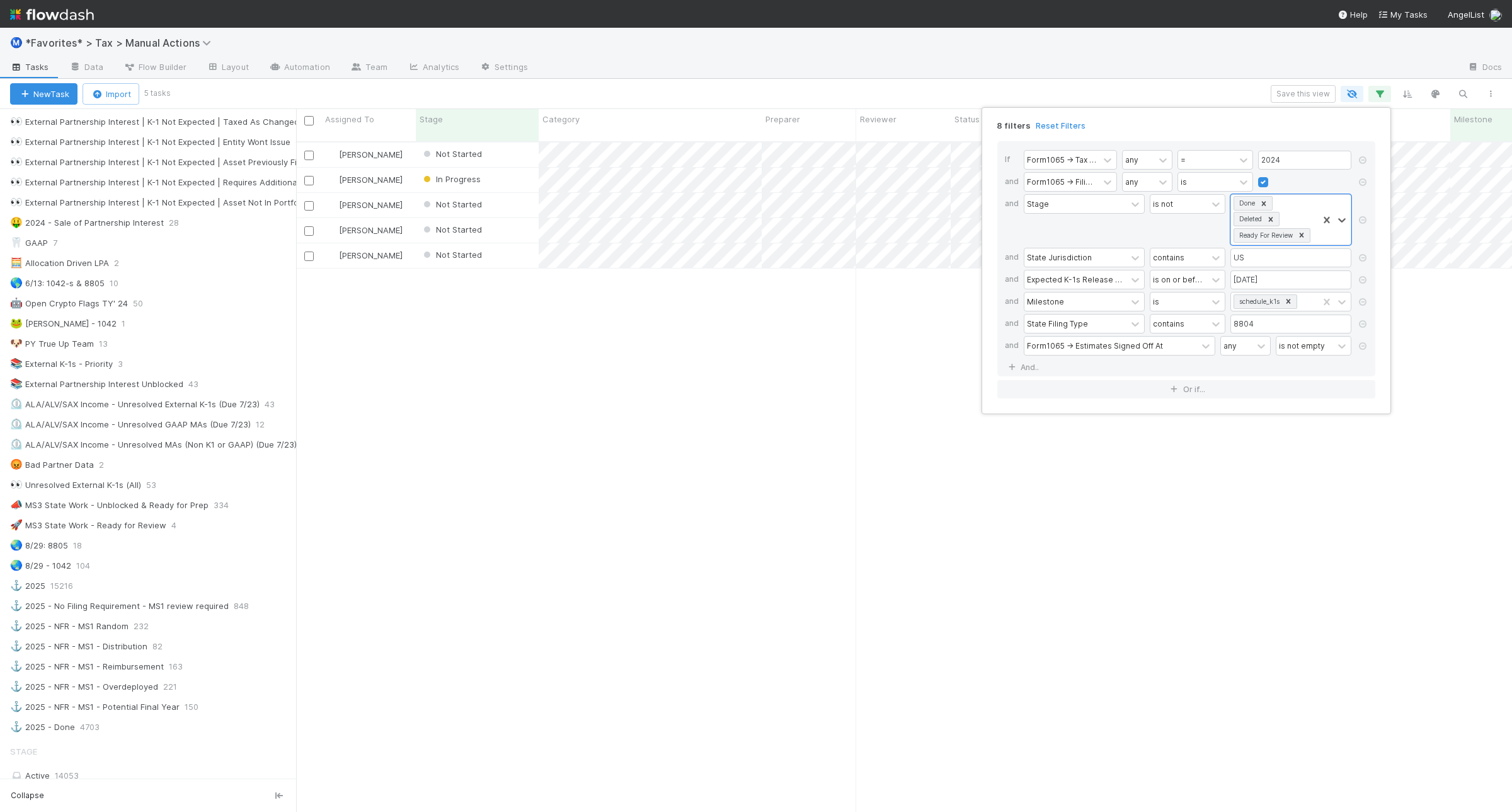
click at [1227, 96] on div "8 filters Reset Filters If Form1065 -> Tax Year any = 2024 and Form1065 -> Fili…" at bounding box center [756, 406] width 1512 height 812
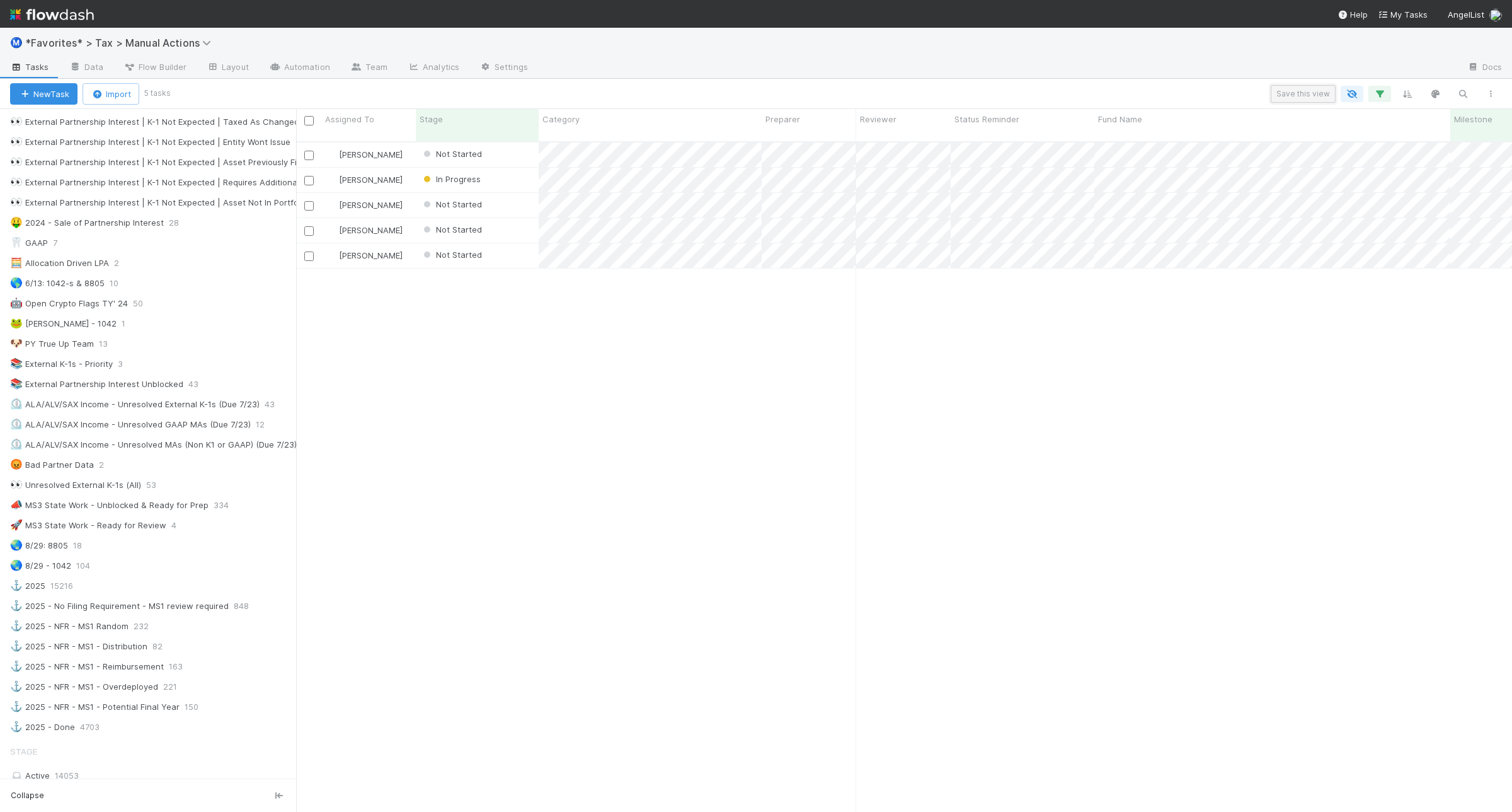
click at [1299, 95] on button "Save this view" at bounding box center [1303, 94] width 65 height 18
click at [980, 197] on span "🔥" at bounding box center [973, 194] width 12 height 11
type input "glob"
click at [1004, 303] on span "🌏" at bounding box center [1004, 300] width 19 height 18
click at [1030, 190] on input "text" at bounding box center [1158, 196] width 324 height 25
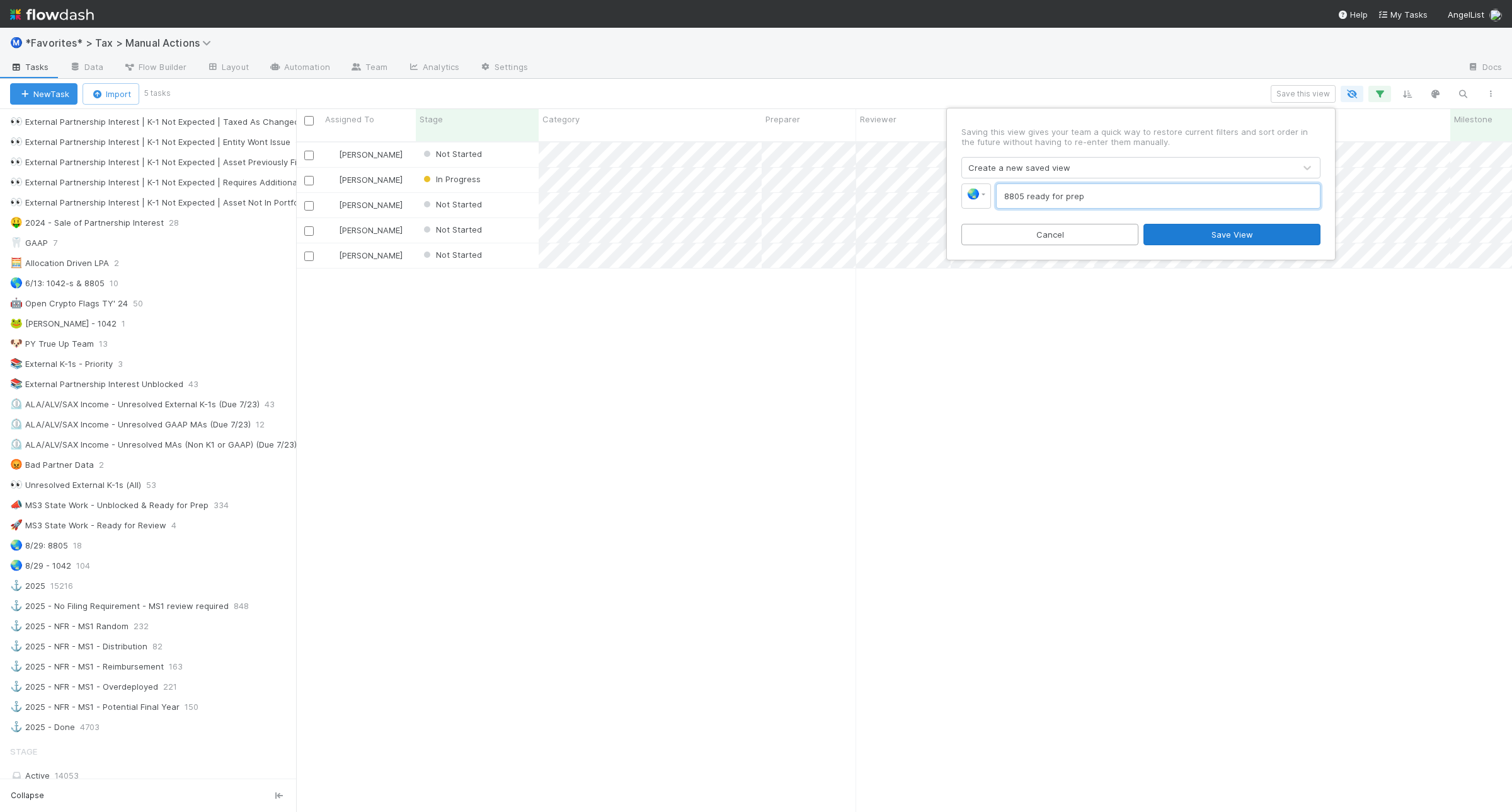
type input "8805 ready for prep"
click at [1219, 230] on button "Save View" at bounding box center [1232, 234] width 177 height 22
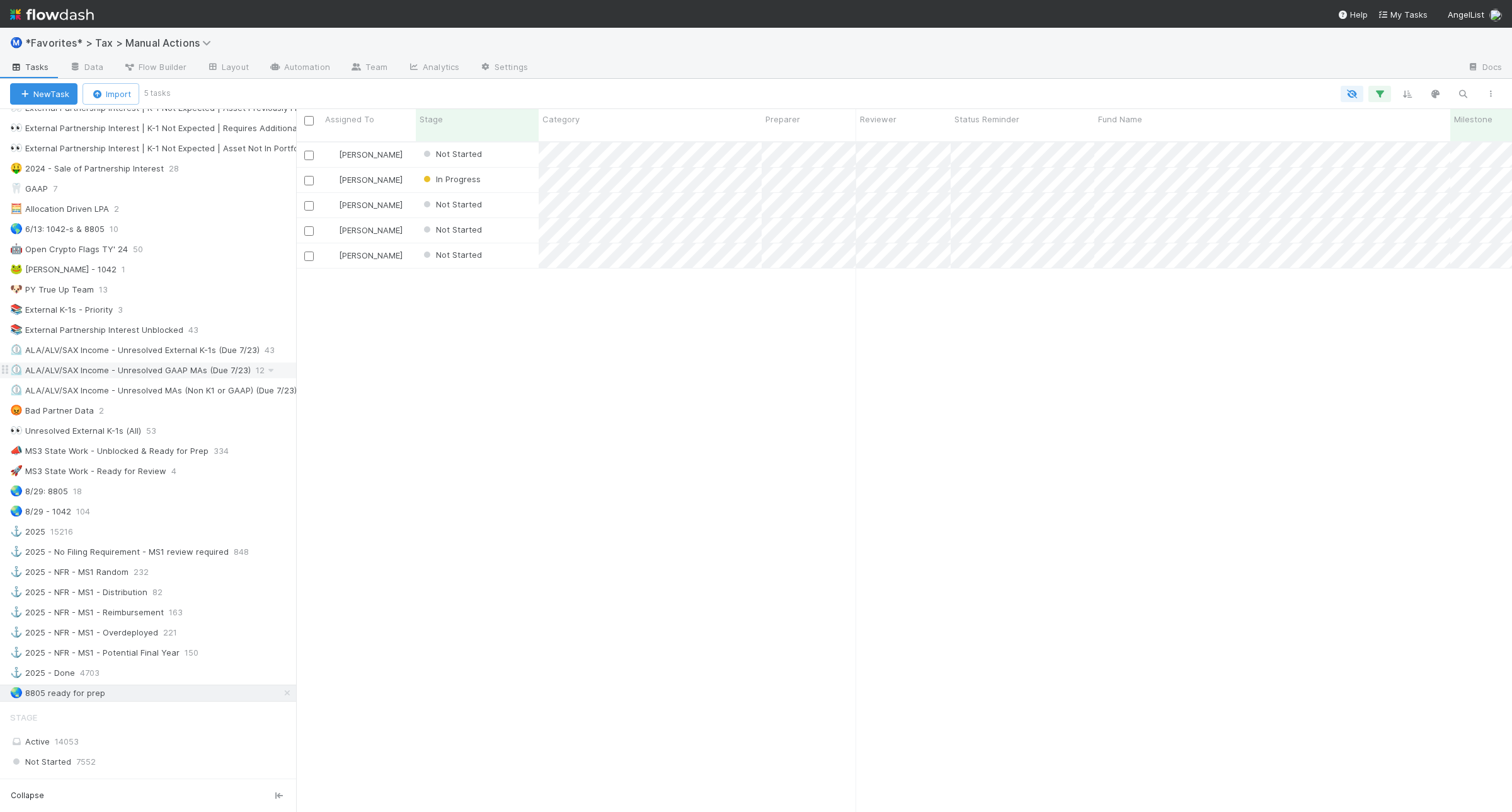
scroll to position [630, 0]
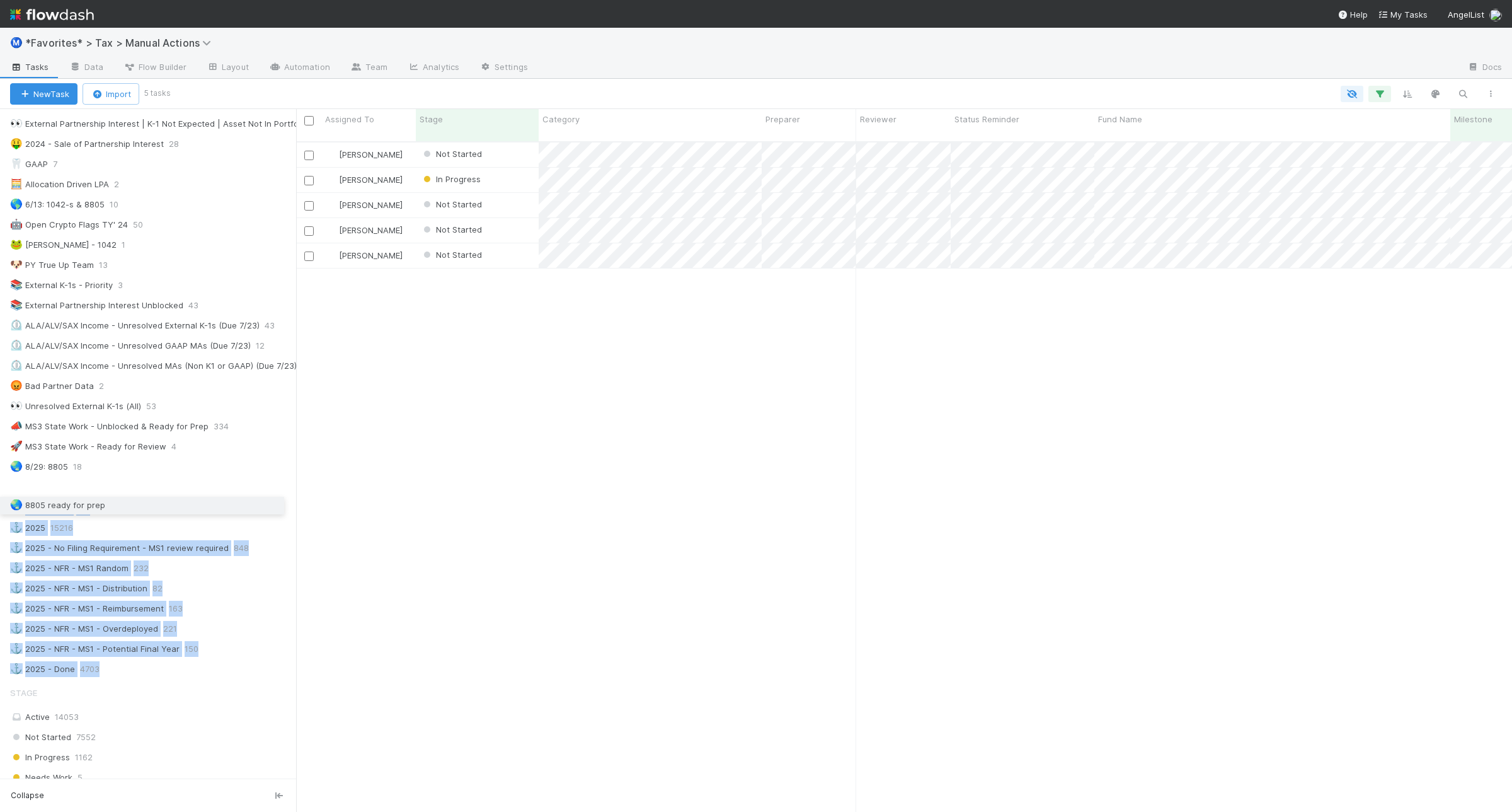
drag, startPoint x: 6, startPoint y: 685, endPoint x: 0, endPoint y: 504, distance: 181.1
click at [0, 504] on div "⭐ My Active Tasks 2 👀 2024 21161 🔴 Not Done / Not Ready for Review 2899 🔴 Not D…" at bounding box center [148, 93] width 297 height 1167
click at [150, 494] on div "🌏 8805 ready for prep" at bounding box center [153, 487] width 286 height 16
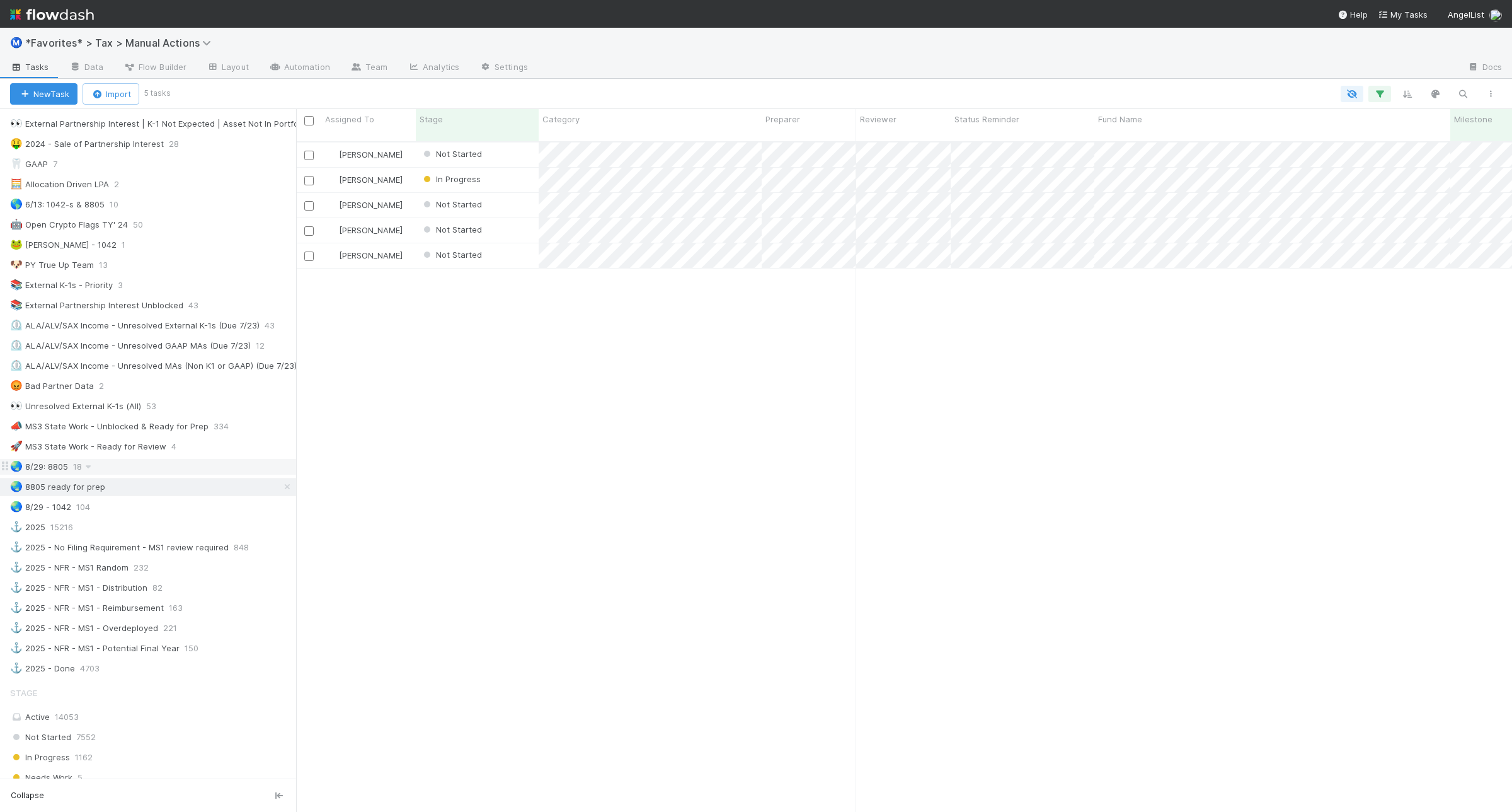
click at [147, 474] on div "🌏 8/29: 8805 18" at bounding box center [153, 467] width 286 height 16
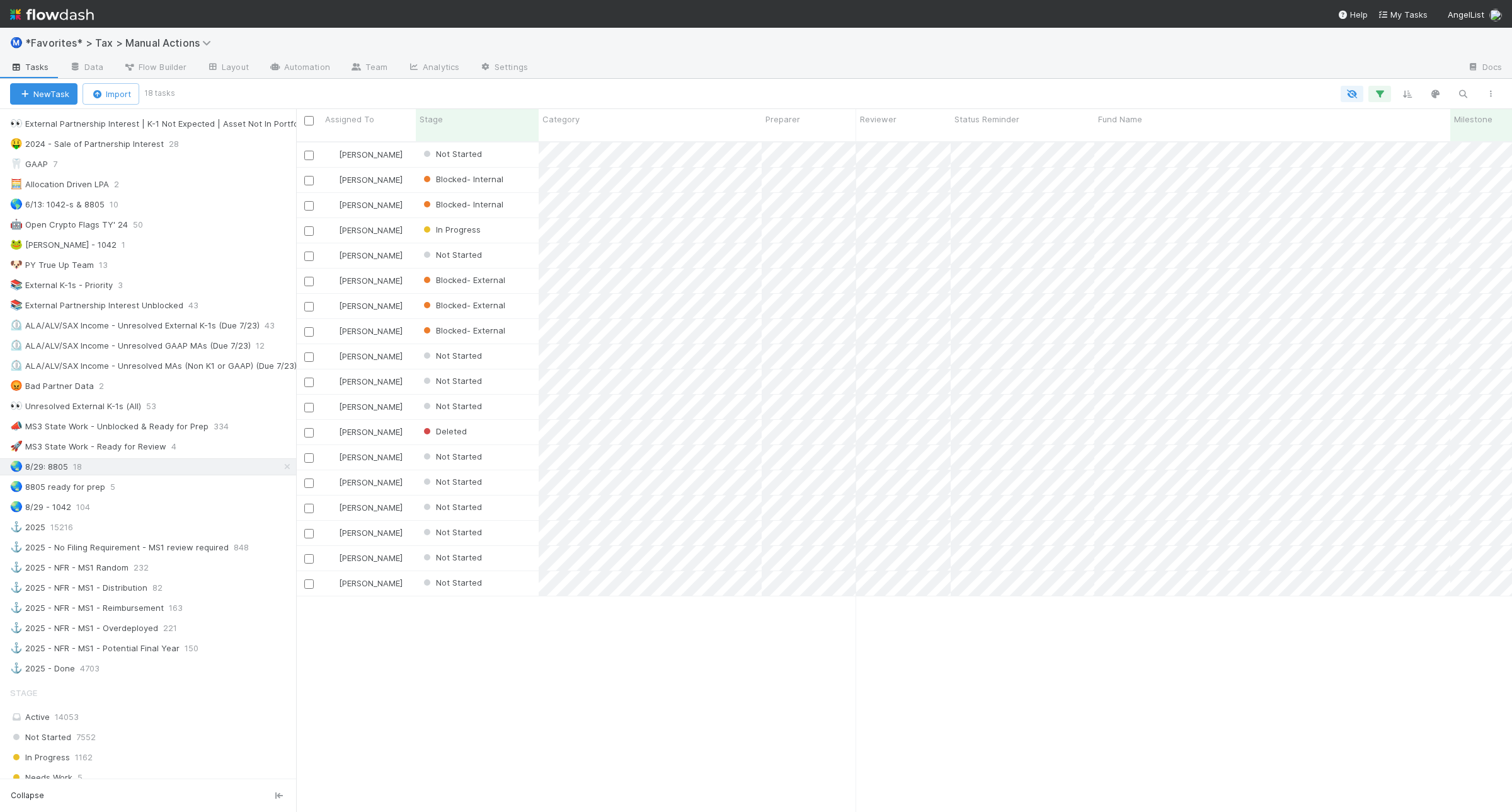
scroll to position [668, 1204]
click at [515, 688] on div "Blake Hall Not Started 8/21/25, 5:41:26 PM 8/21/25, 5:41:27 PM 0 0 0 1 0 Fareeh…" at bounding box center [904, 482] width 1216 height 680
click at [1384, 92] on icon "button" at bounding box center [1380, 94] width 12 height 12
click at [1357, 250] on icon at bounding box center [1363, 248] width 12 height 8
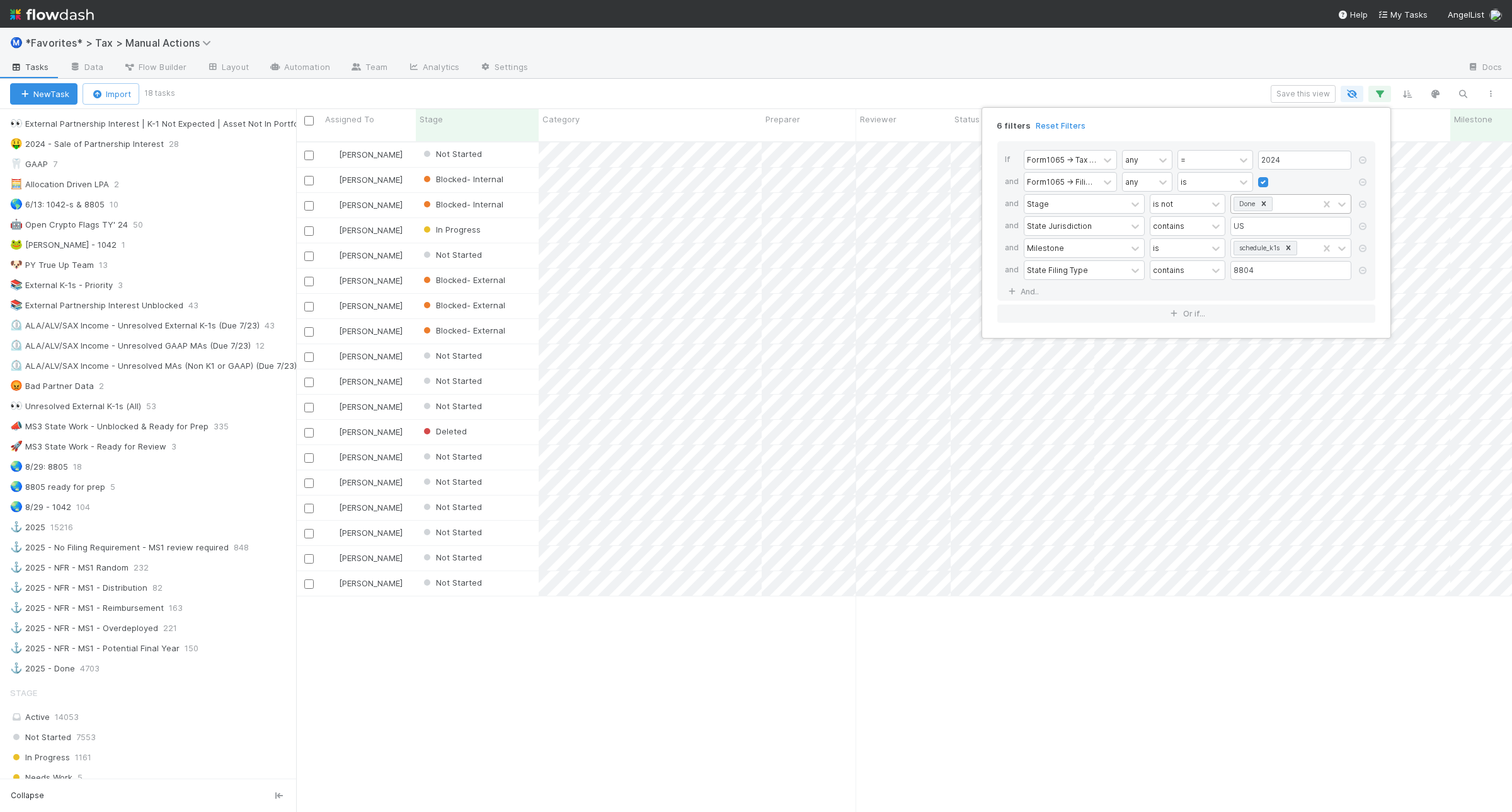
click at [1267, 200] on icon at bounding box center [1264, 203] width 9 height 9
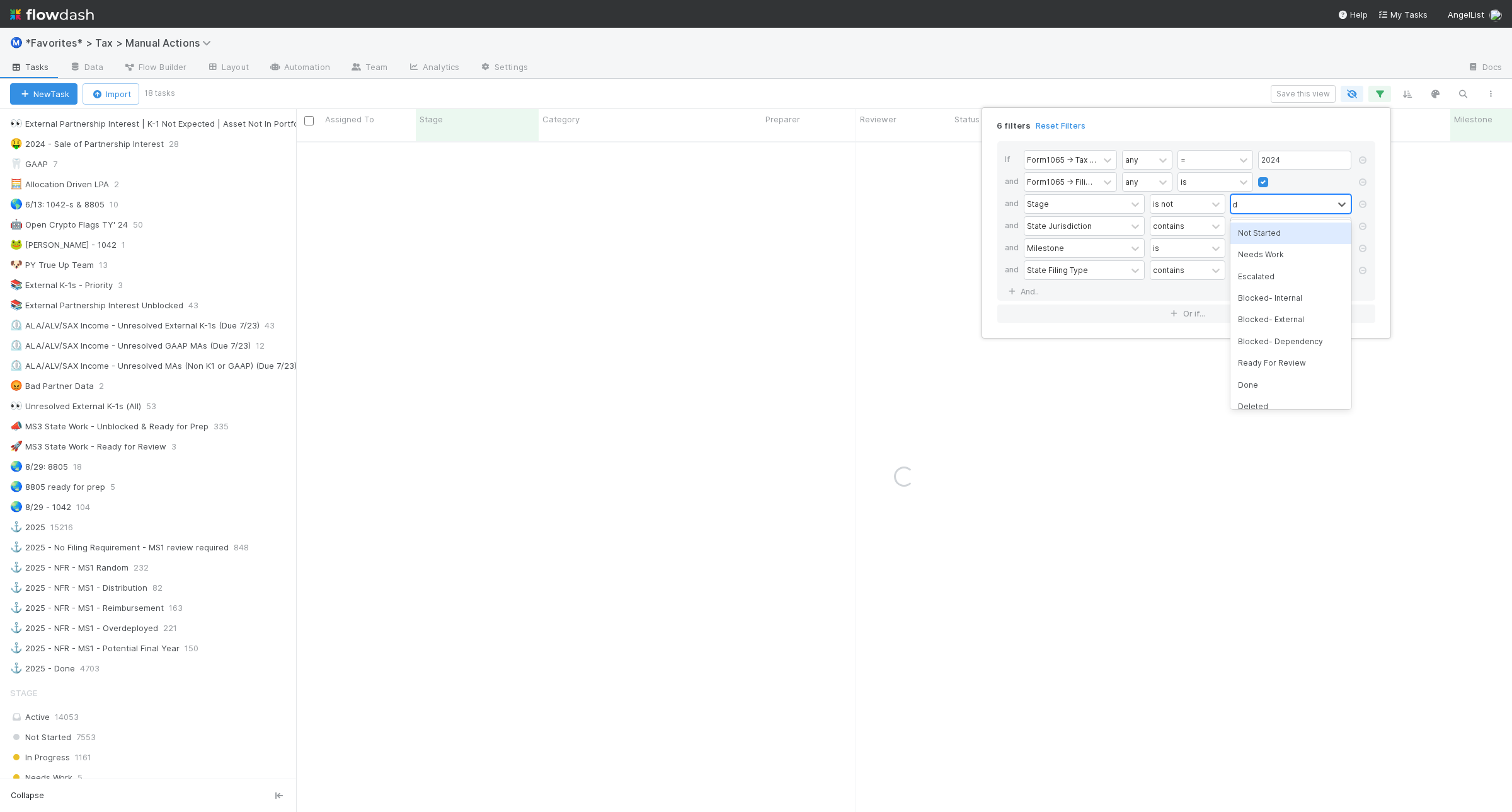
type input "de"
click at [1270, 259] on div "Deleted" at bounding box center [1291, 255] width 121 height 22
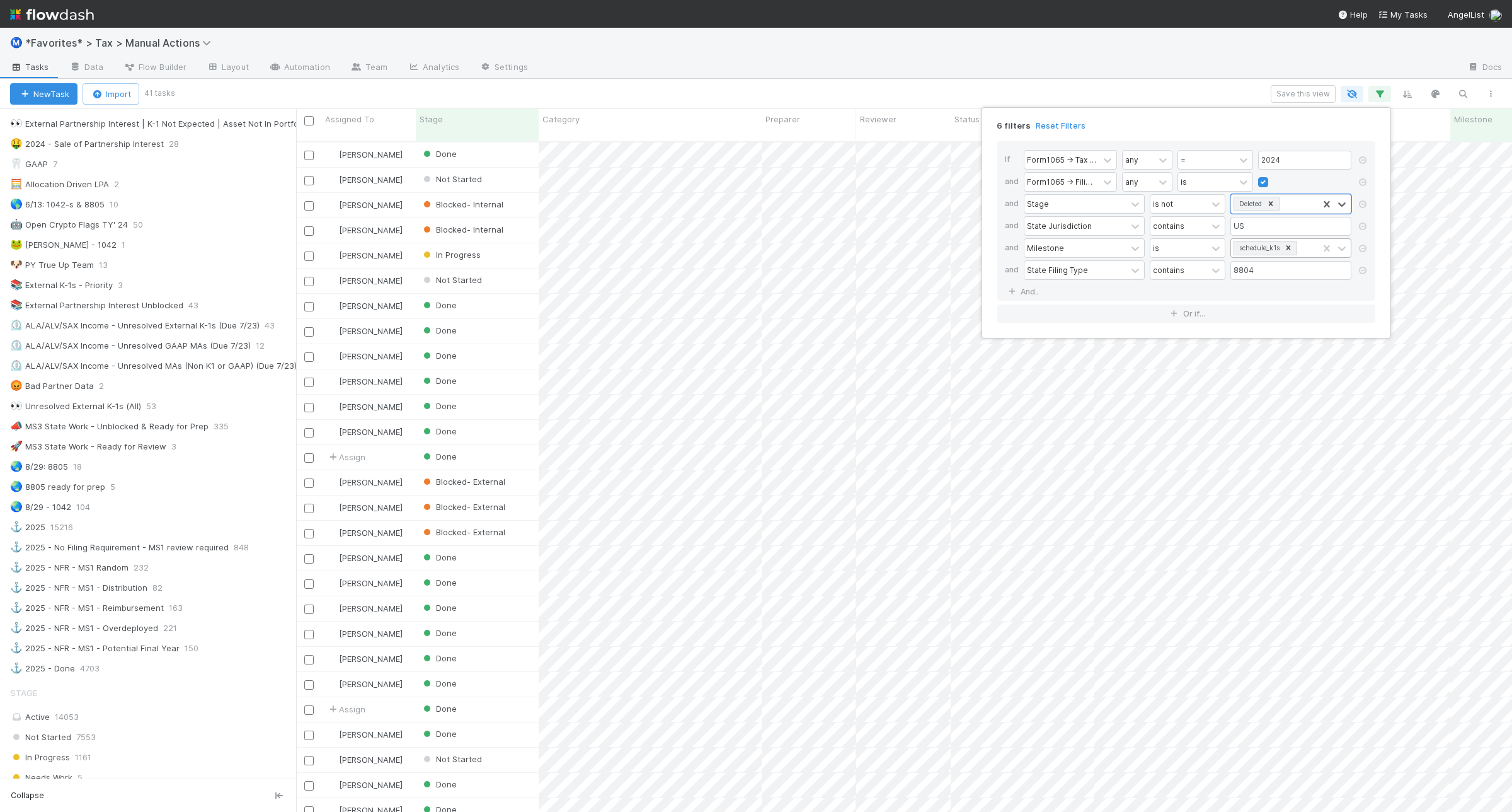
click at [1287, 246] on icon at bounding box center [1288, 247] width 9 height 9
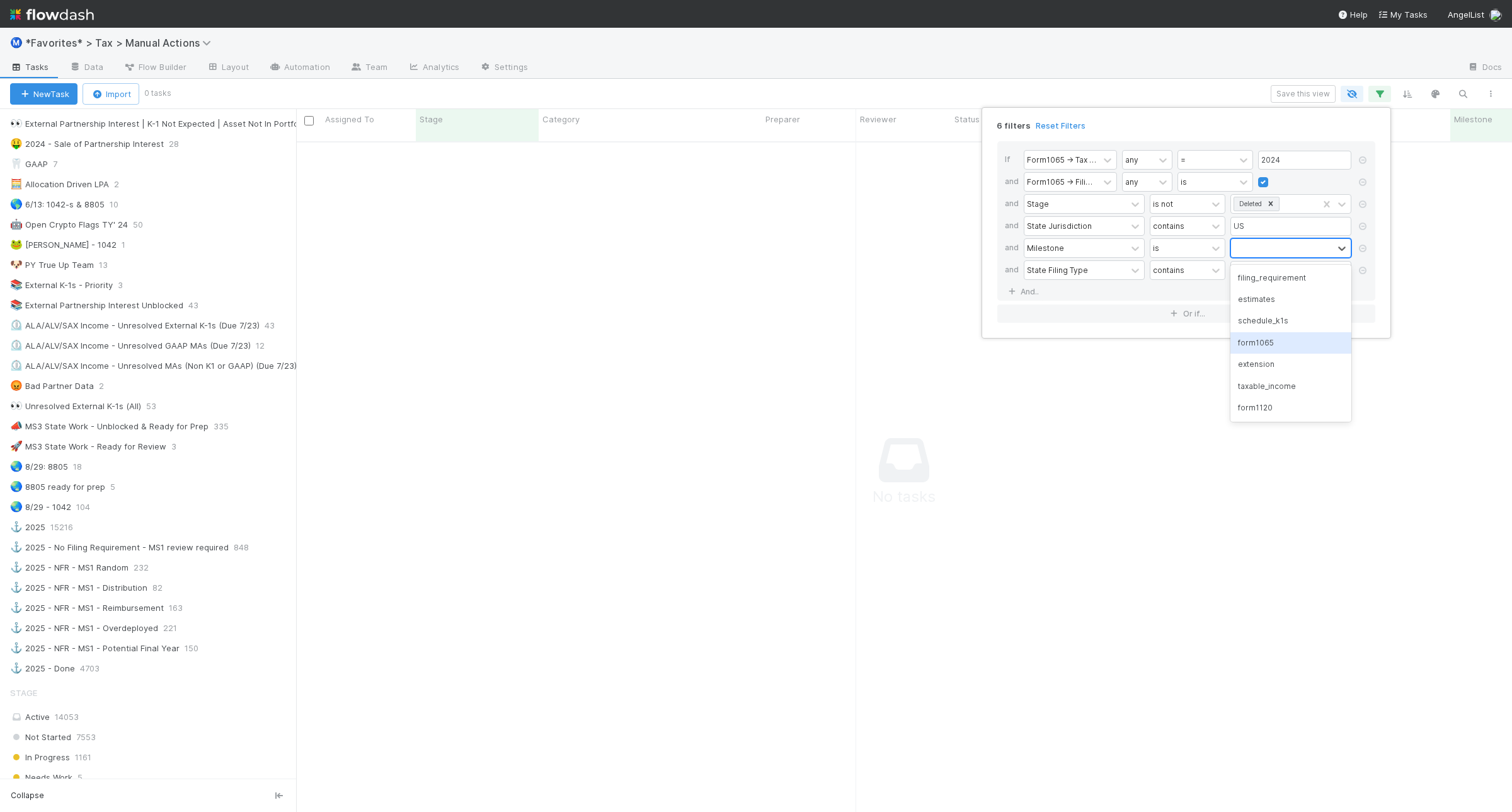
scroll to position [656, 1192]
click at [1261, 339] on div "form1065" at bounding box center [1291, 343] width 121 height 22
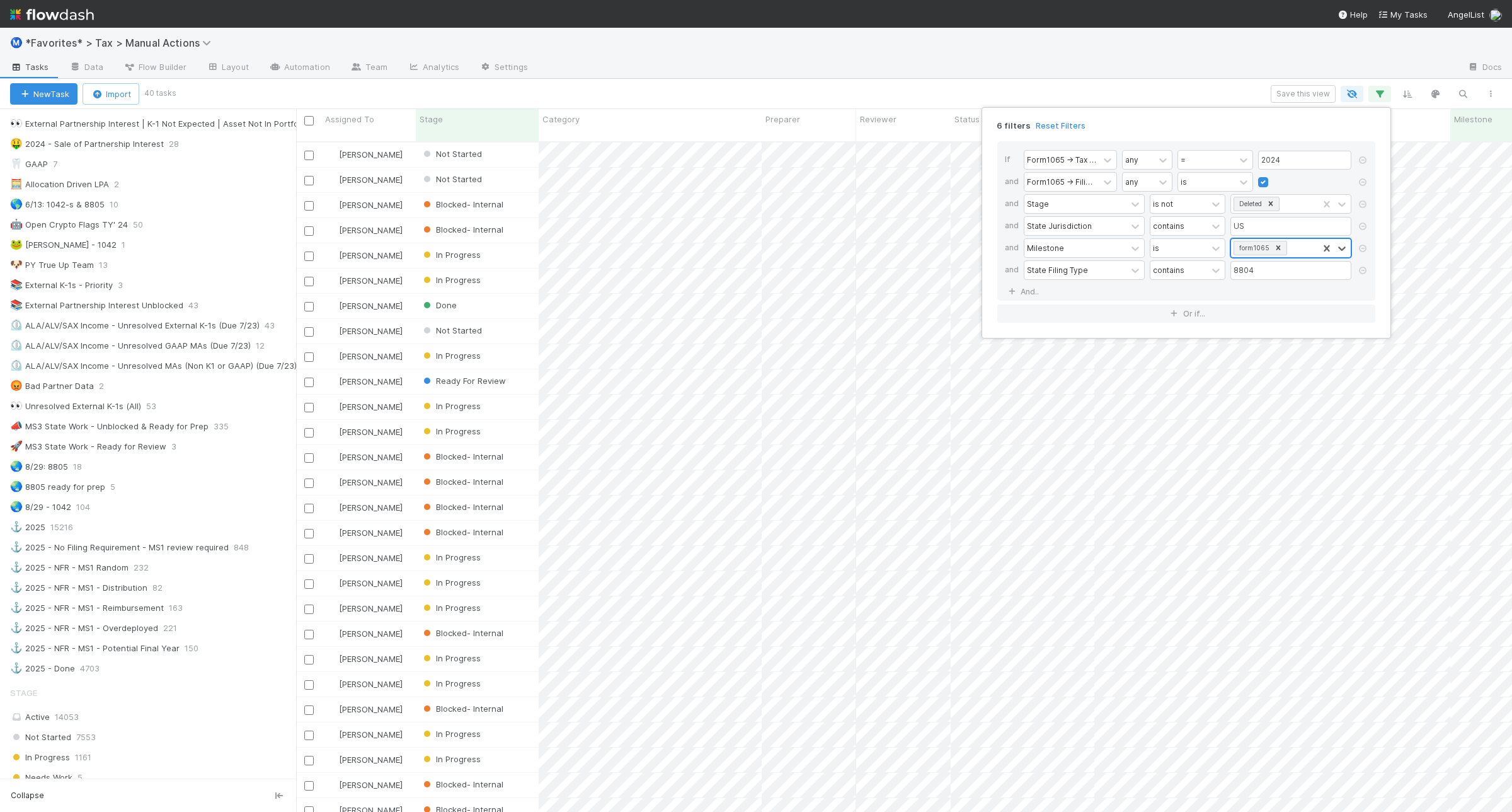
scroll to position [668, 1204]
click at [835, 84] on div "6 filters Reset Filters If Form1065 -> Tax Year any = 2024 and Form1065 -> Fili…" at bounding box center [756, 406] width 1512 height 812
click at [1492, 92] on icon "button" at bounding box center [1491, 94] width 12 height 8
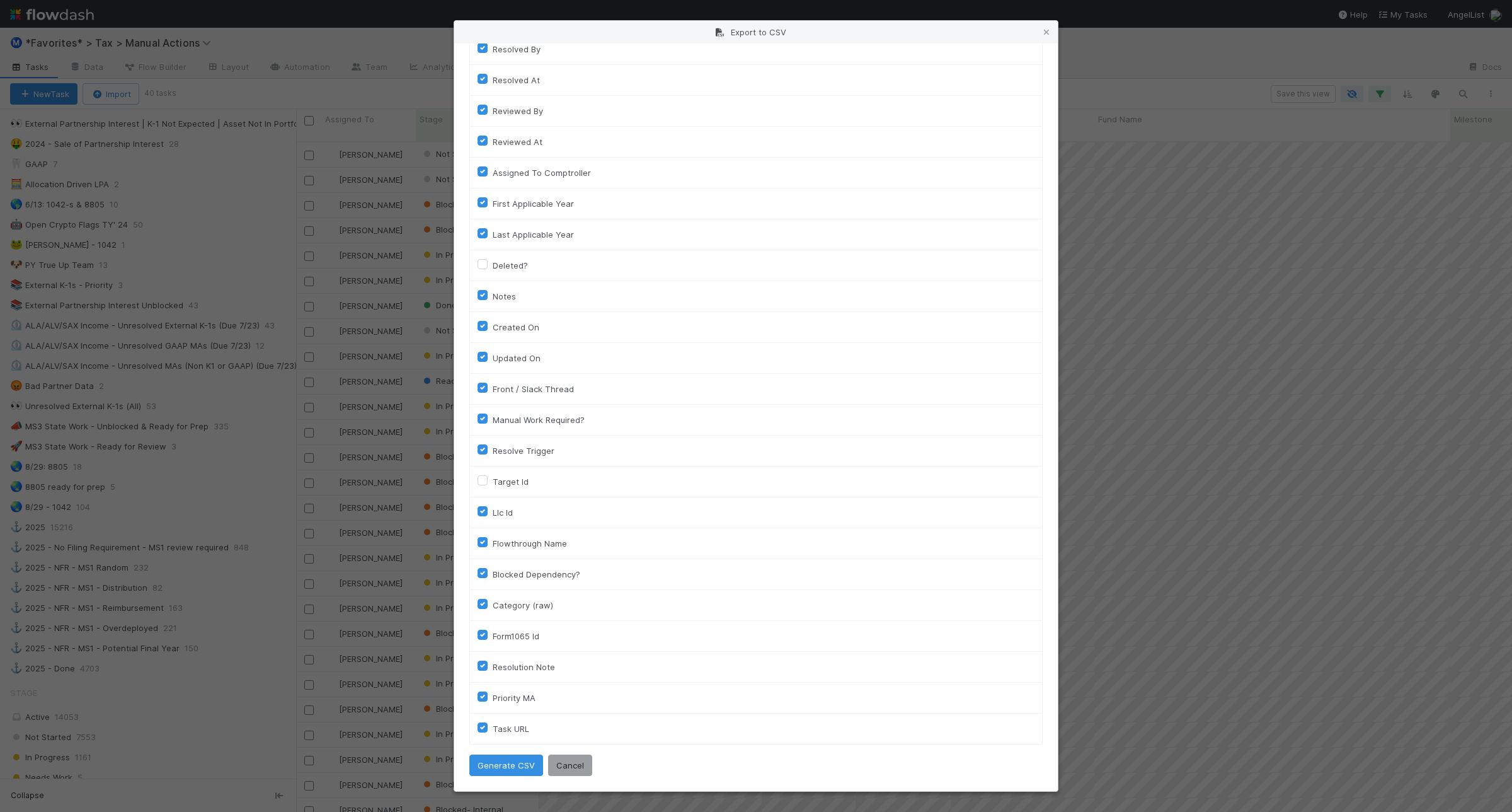
scroll to position [669, 0]
click at [507, 769] on button "Generate CSV" at bounding box center [506, 765] width 74 height 22
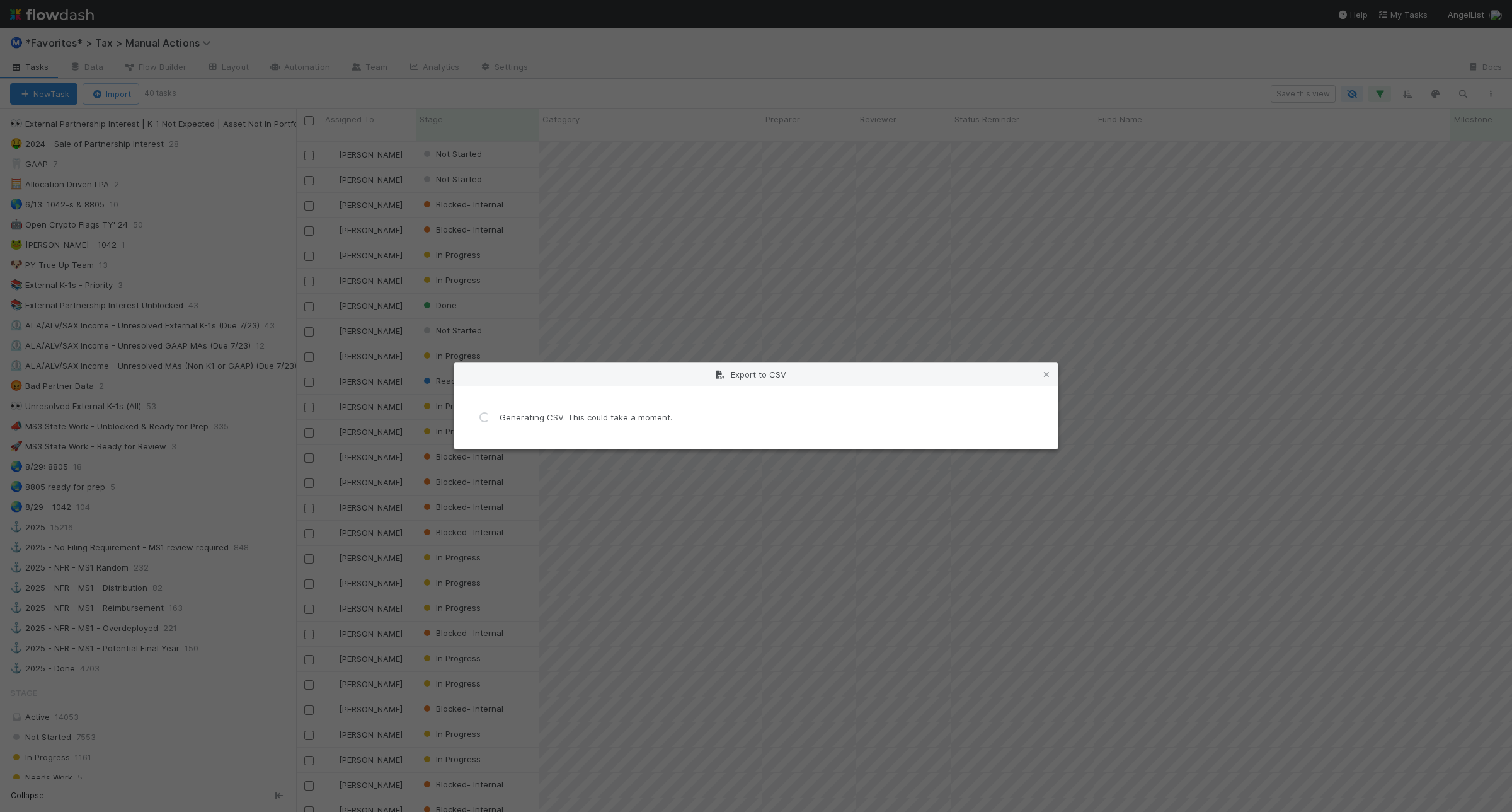
scroll to position [0, 0]
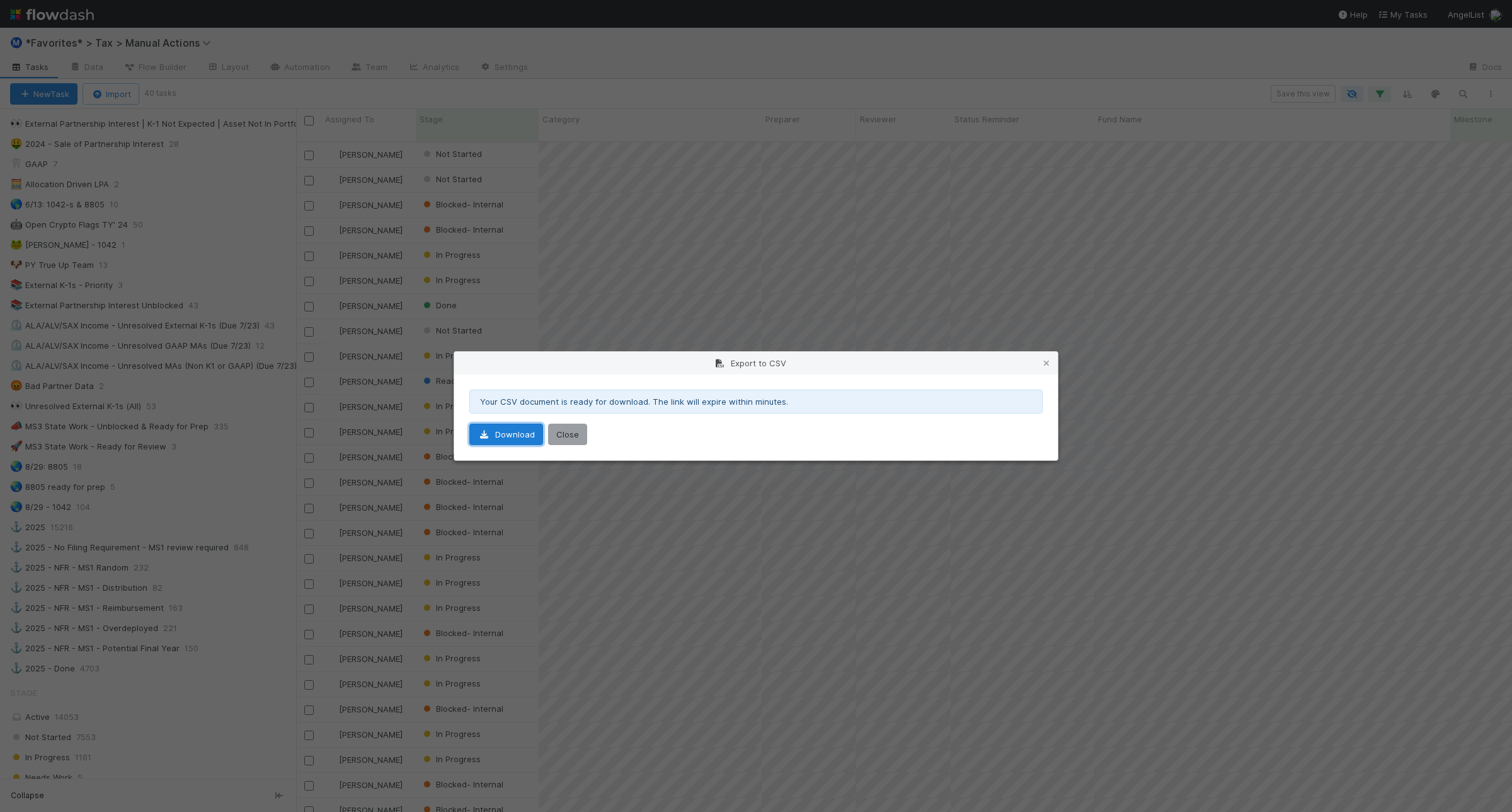
click at [511, 430] on link "Download" at bounding box center [506, 435] width 74 height 22
click at [568, 427] on button "Close" at bounding box center [567, 435] width 39 height 22
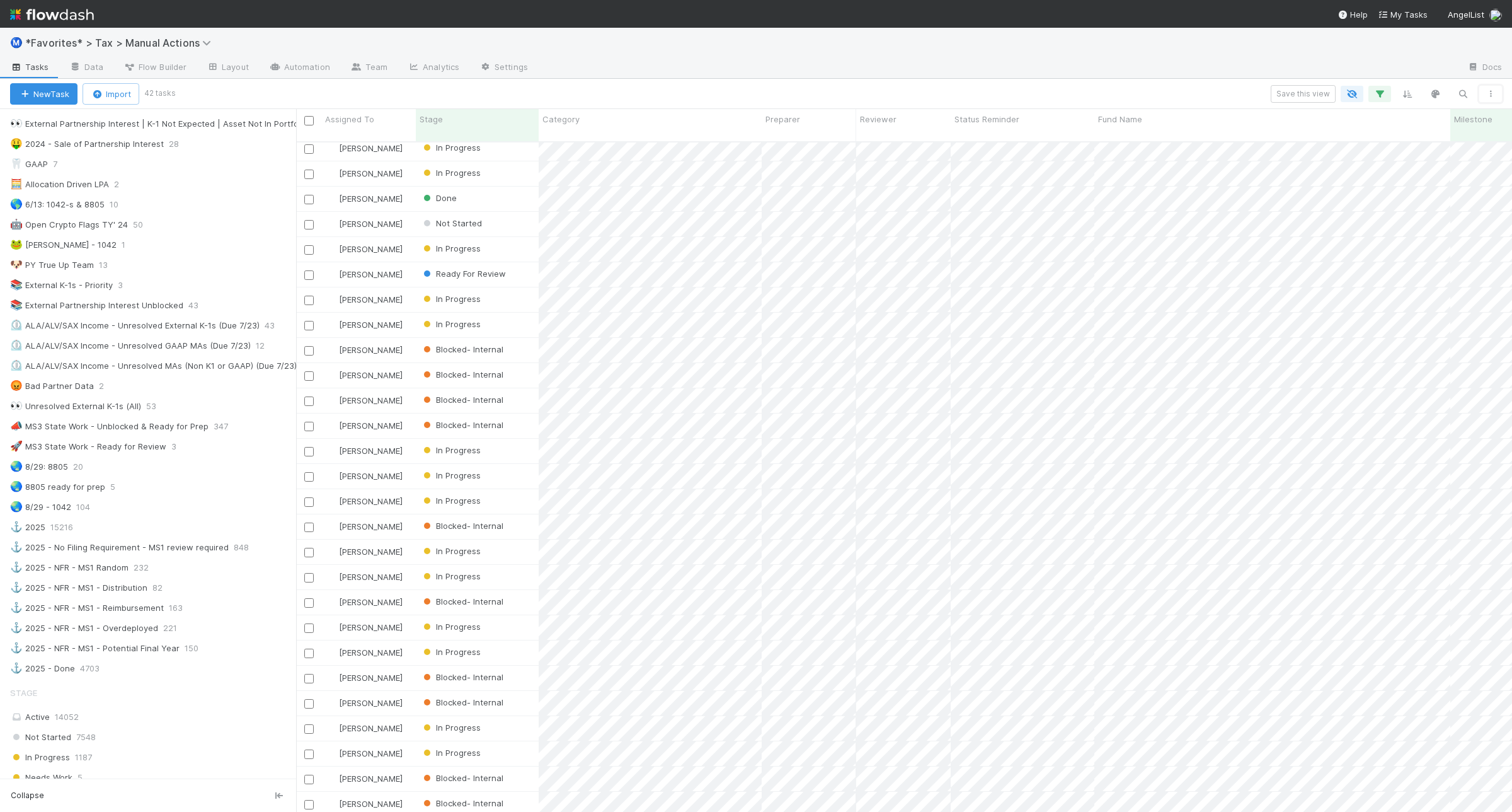
scroll to position [236, 0]
click at [180, 494] on div "🌏 8805 ready for prep 5" at bounding box center [153, 487] width 286 height 16
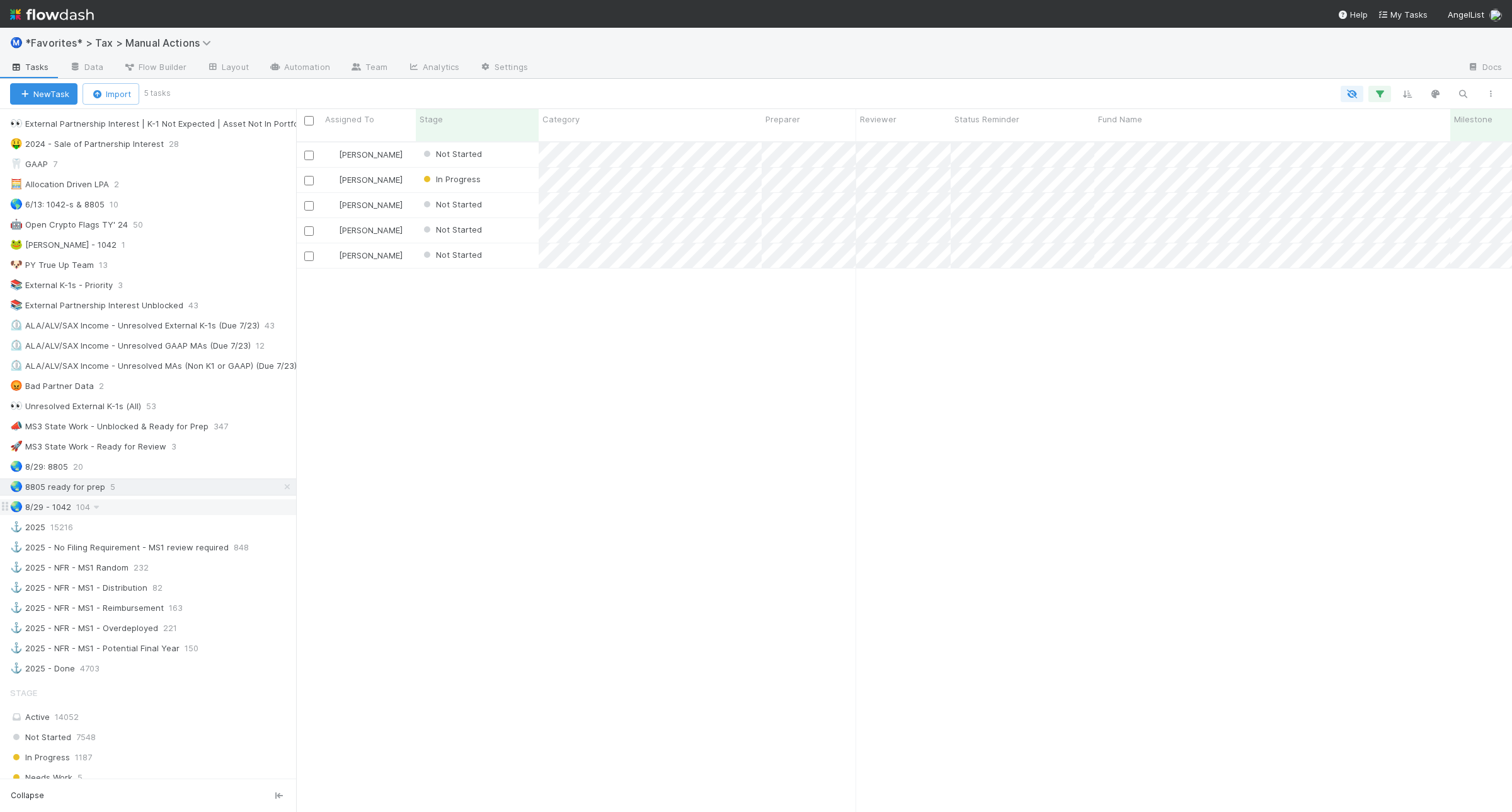
scroll to position [668, 1204]
click at [158, 474] on div "🌏 8/29: 8805 20" at bounding box center [153, 467] width 286 height 16
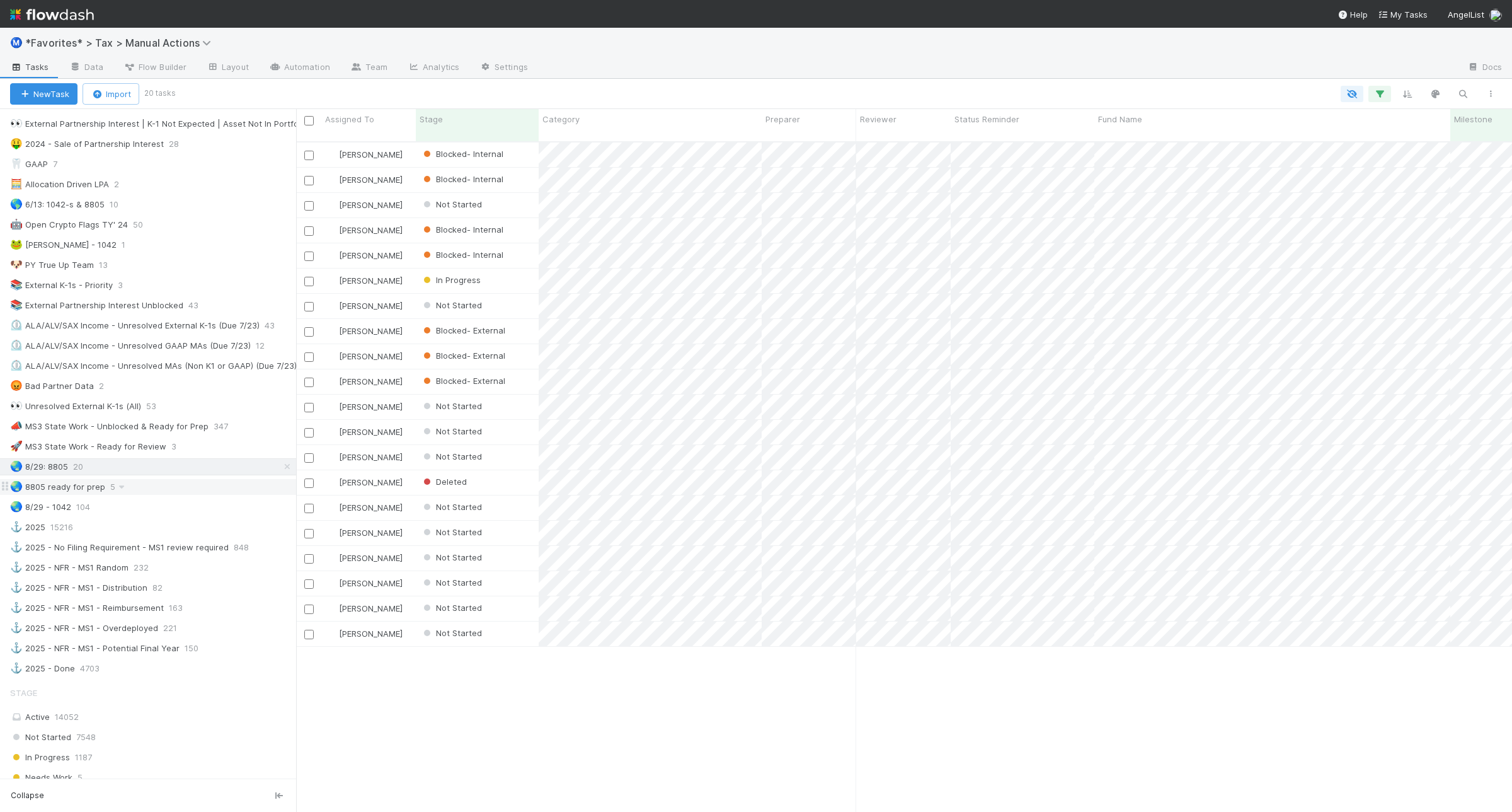
scroll to position [668, 1204]
click at [36, 494] on div "🌏 8805 ready for prep" at bounding box center [57, 487] width 95 height 16
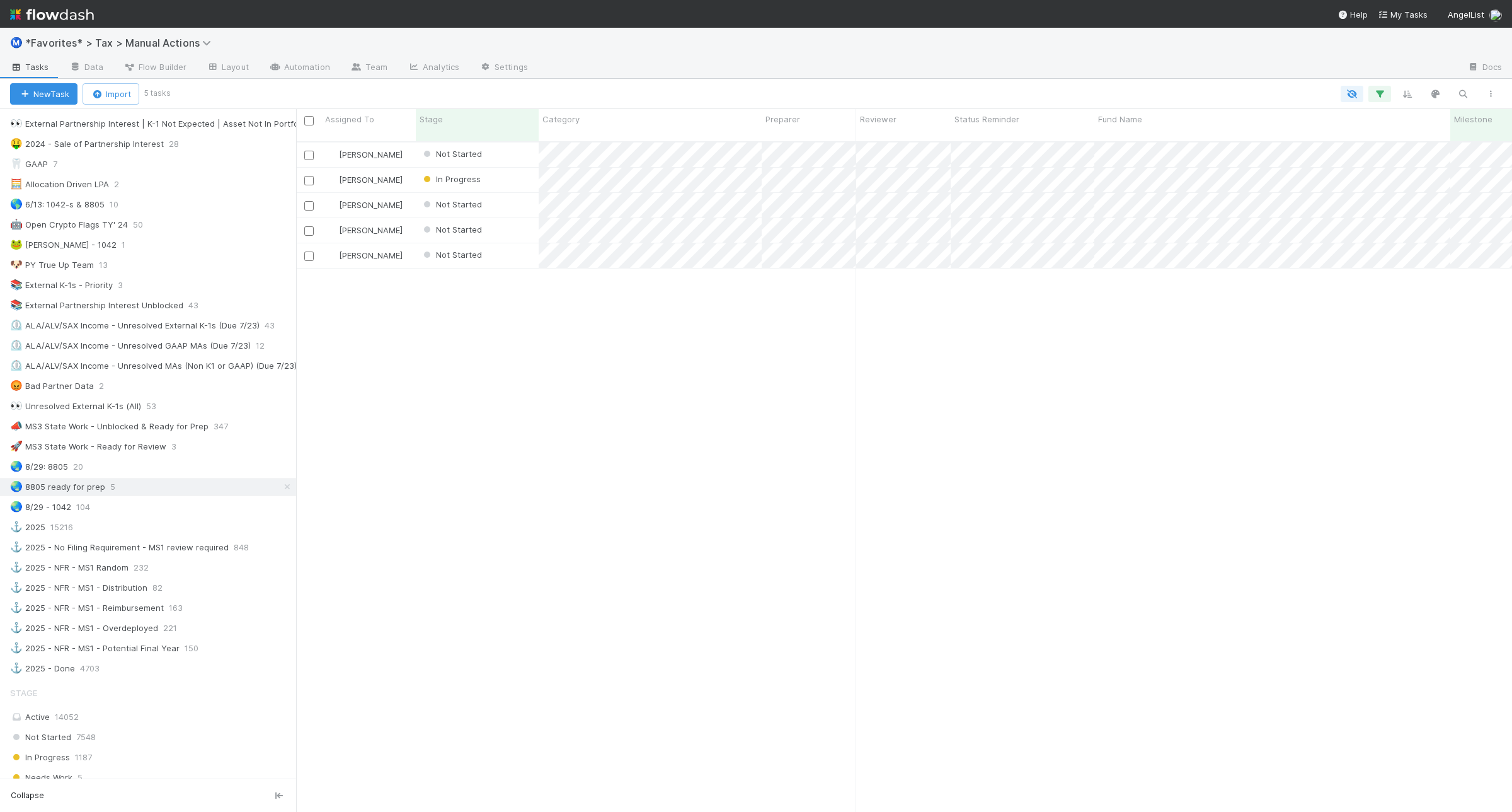
scroll to position [668, 1204]
click at [1378, 99] on icon "button" at bounding box center [1380, 94] width 12 height 12
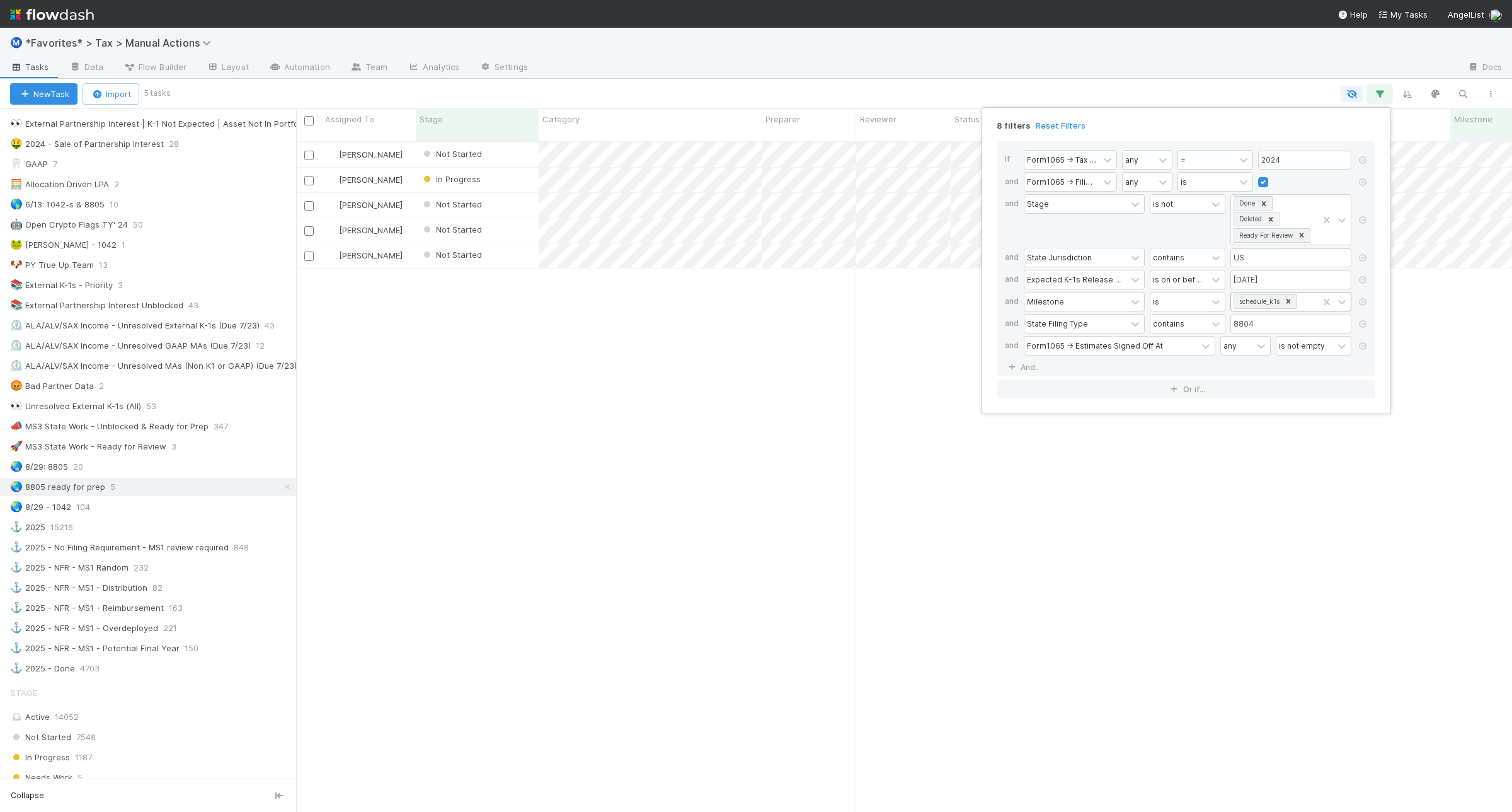
click at [1292, 303] on icon at bounding box center [1288, 300] width 9 height 9
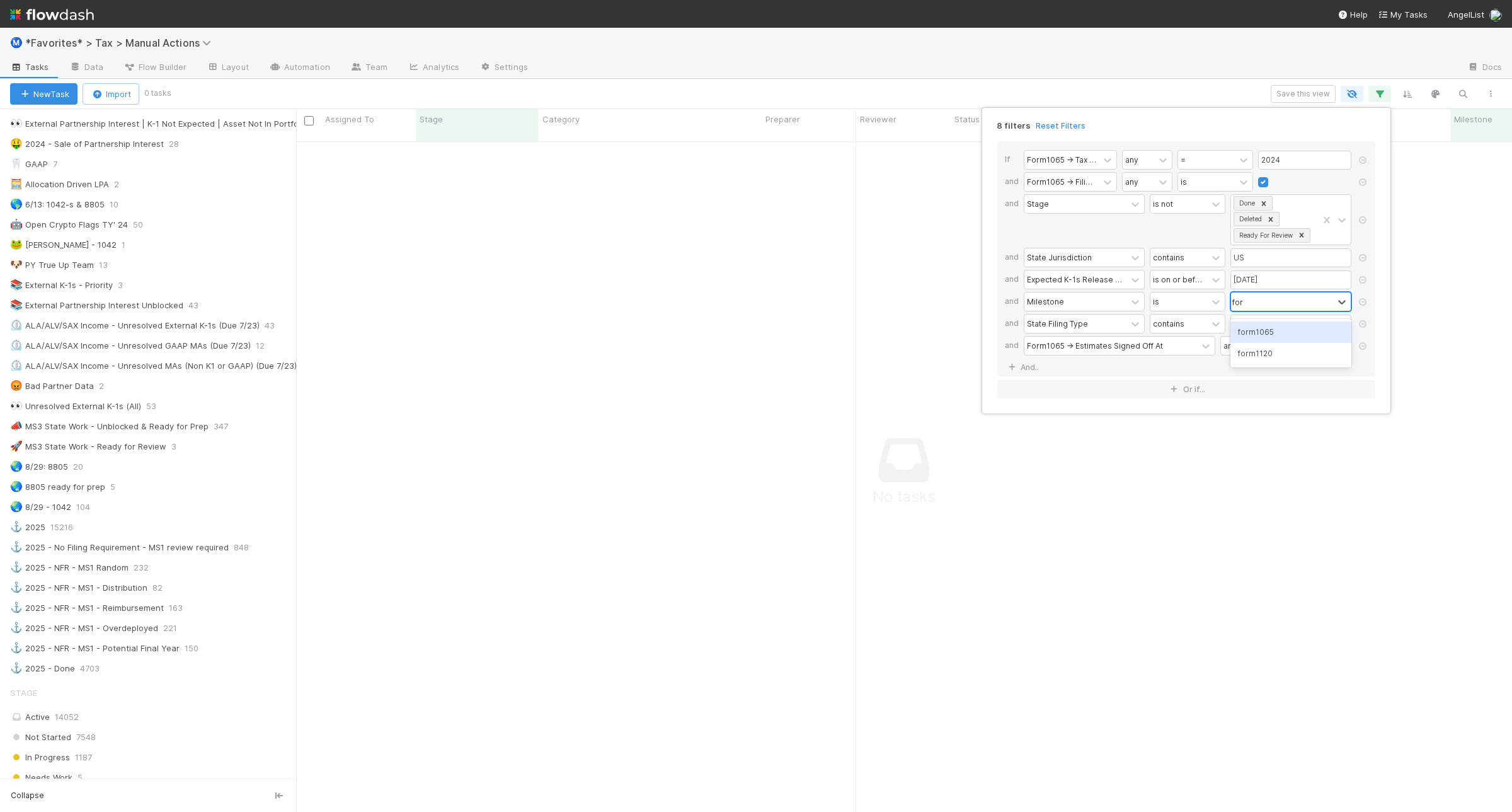
type input "form"
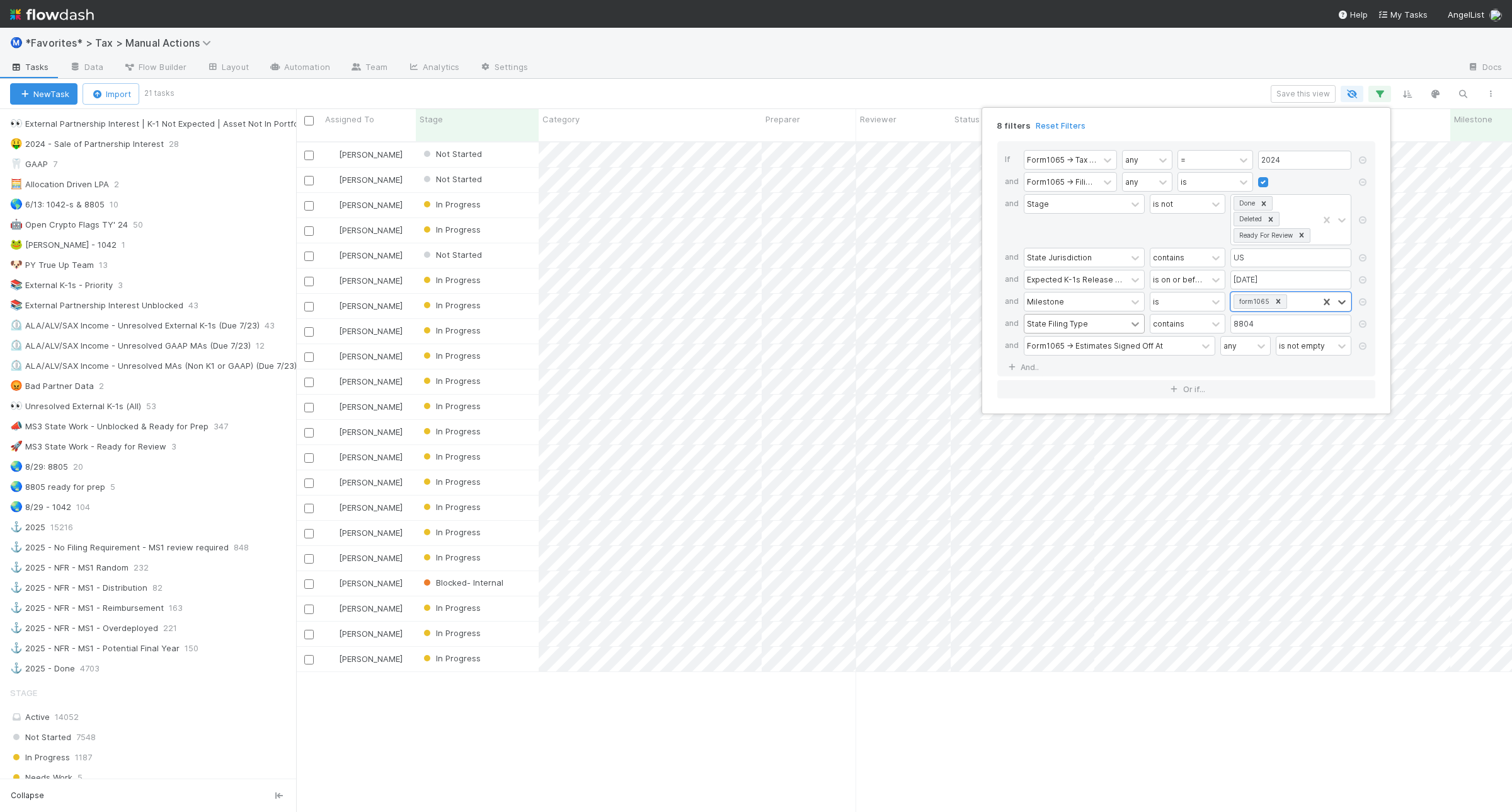
scroll to position [668, 1204]
click at [1091, 347] on div "Form1065 -> Estimates Signed Off At" at bounding box center [1094, 345] width 136 height 12
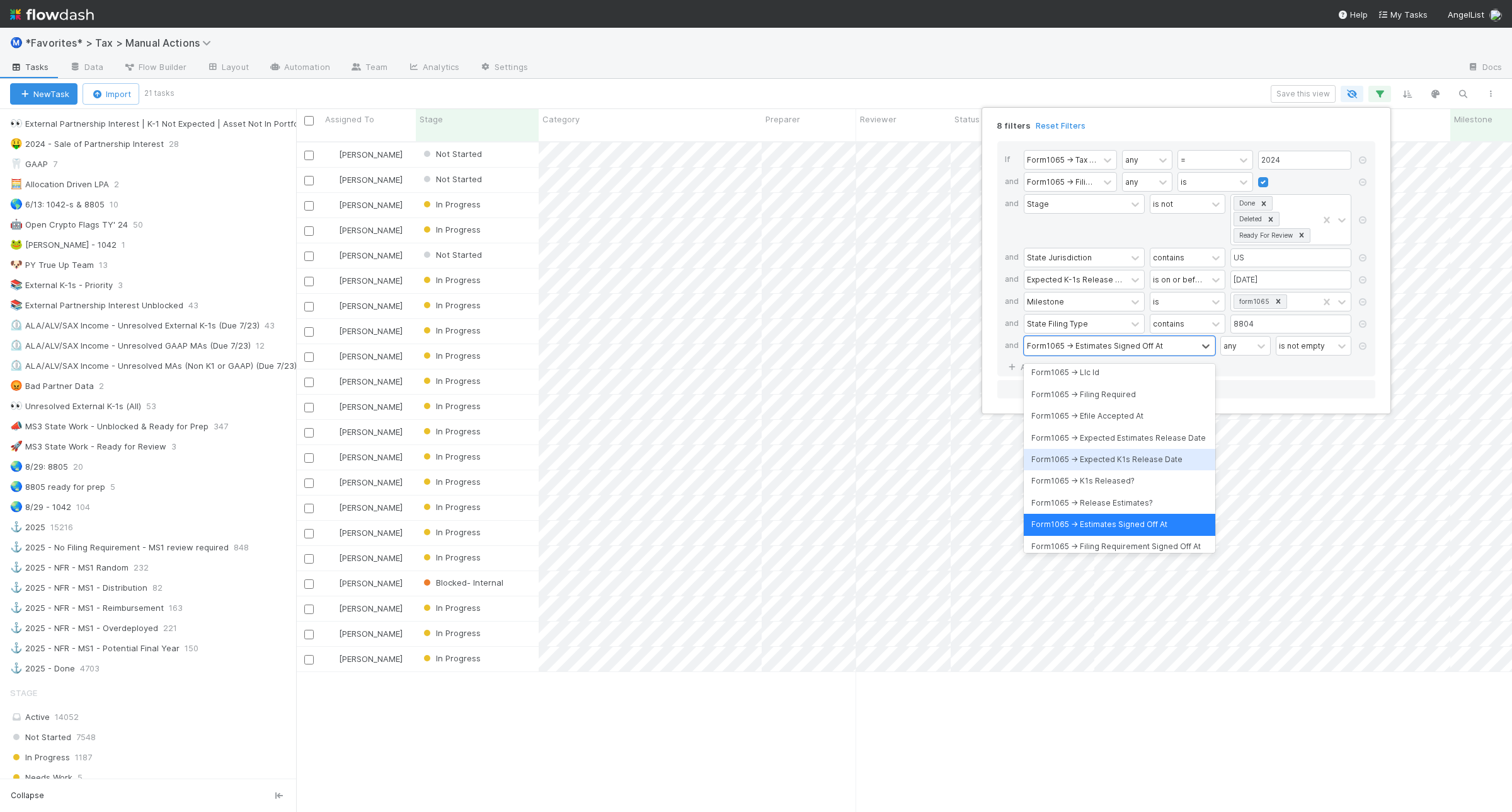
scroll to position [1103, 0]
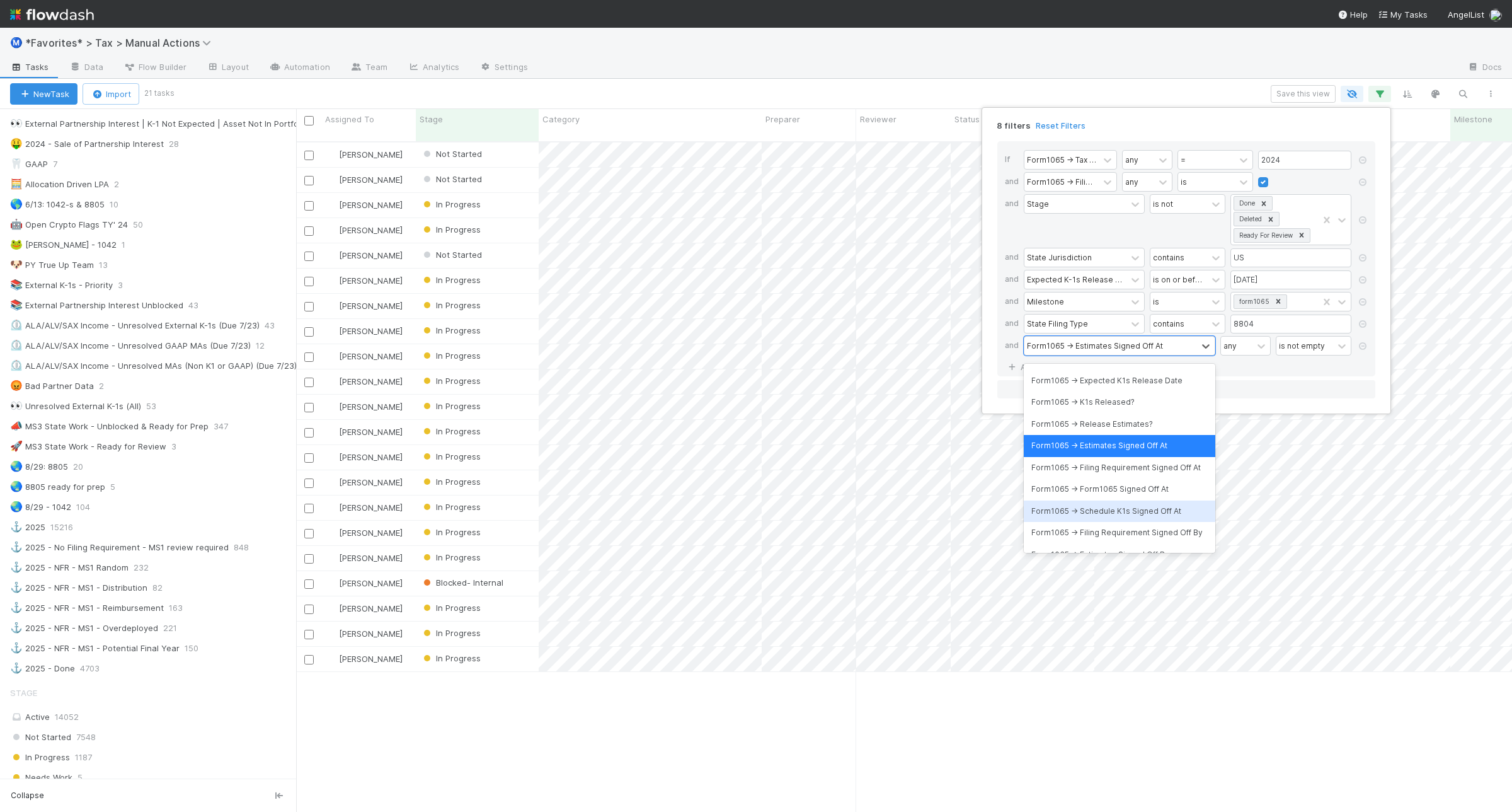
click at [1134, 522] on div "Form1065 -> Schedule K1s Signed Off At" at bounding box center [1119, 512] width 192 height 22
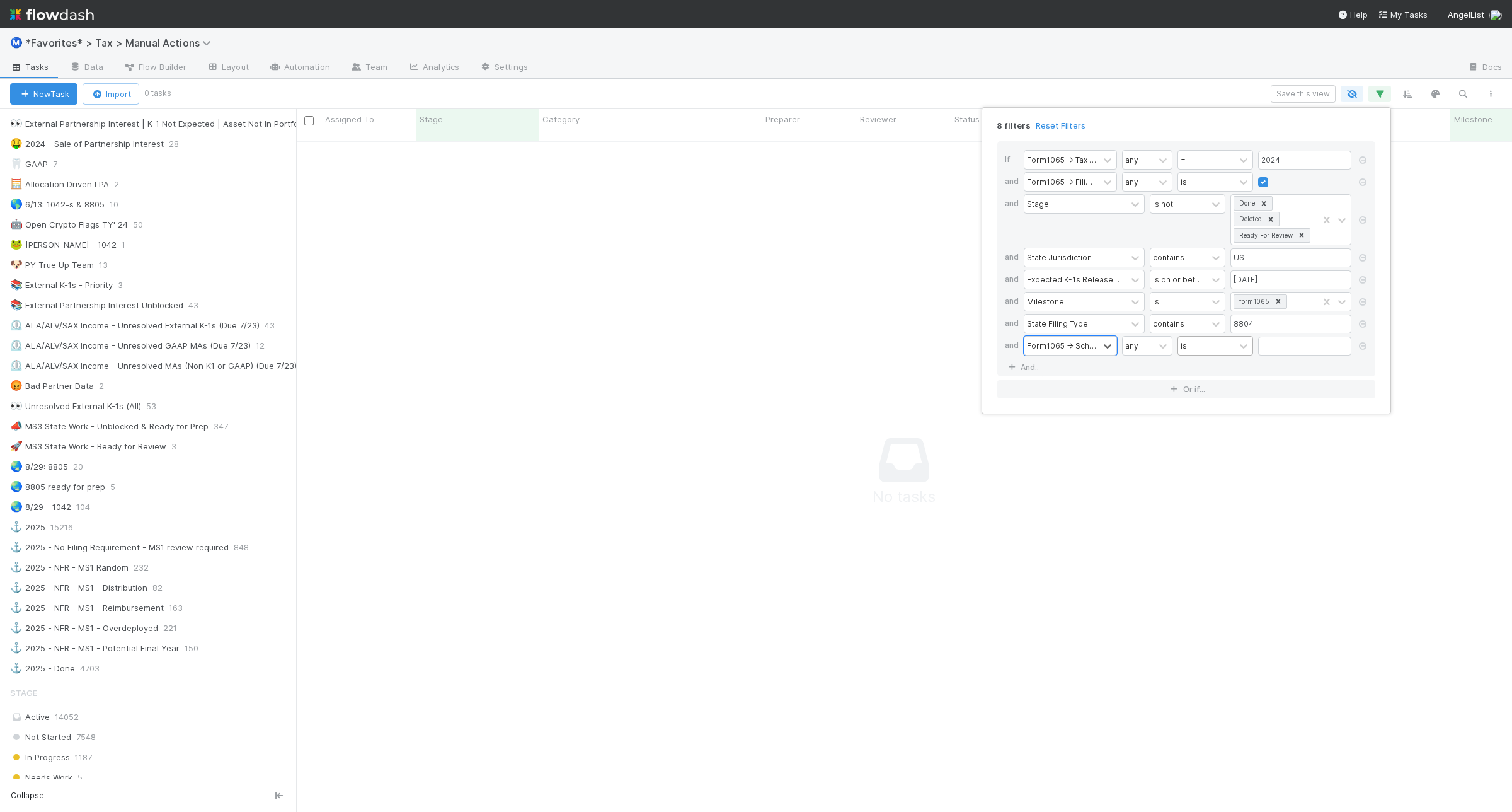
scroll to position [656, 1192]
click at [1204, 350] on div "is" at bounding box center [1206, 345] width 57 height 19
click at [1214, 474] on div "is not empty" at bounding box center [1215, 474] width 75 height 22
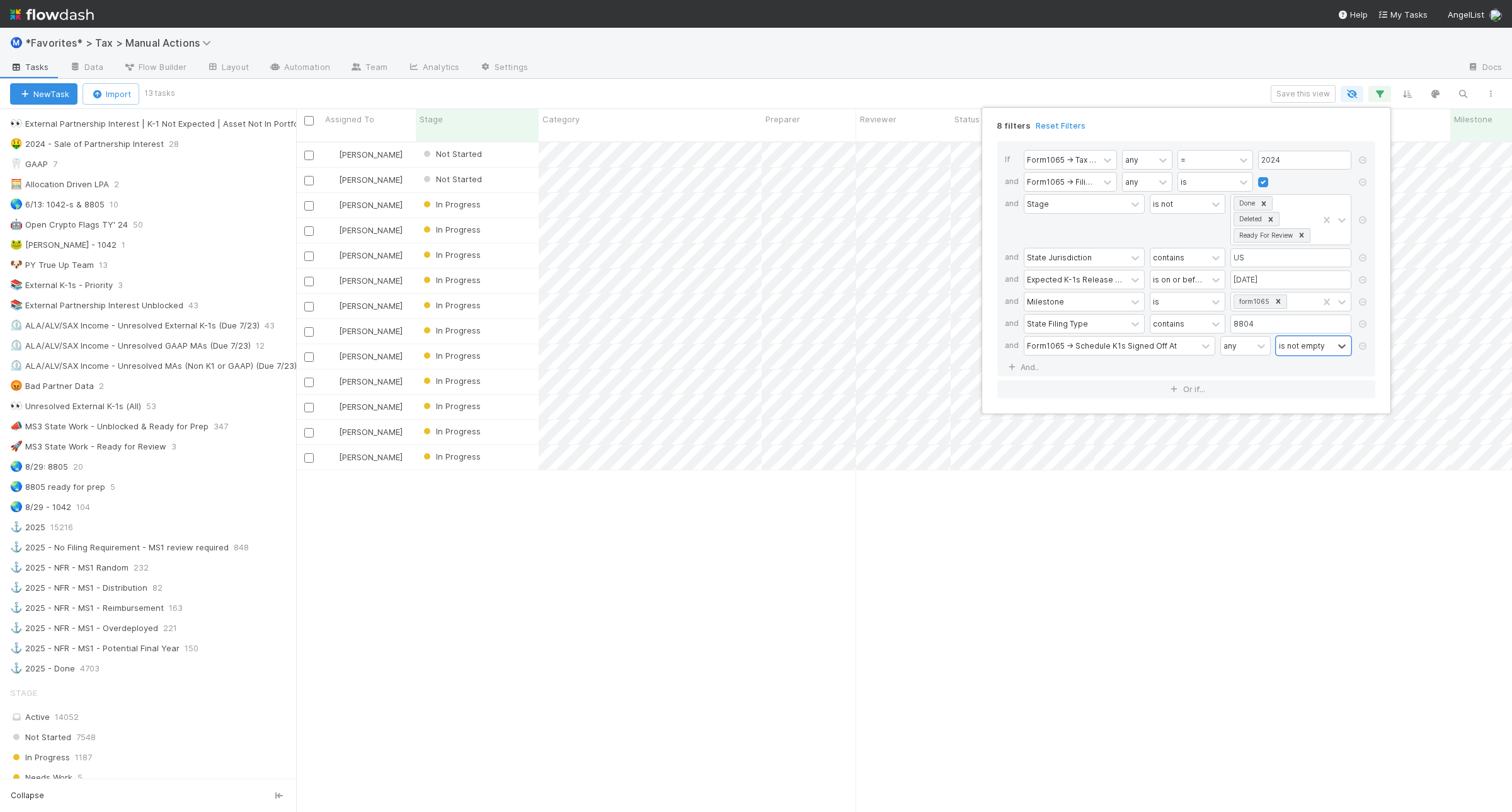
scroll to position [668, 1204]
click at [1123, 82] on div "8 filters Reset Filters If Form1065 -> Tax Year any = 2024 and Form1065 -> Fili…" at bounding box center [756, 406] width 1512 height 812
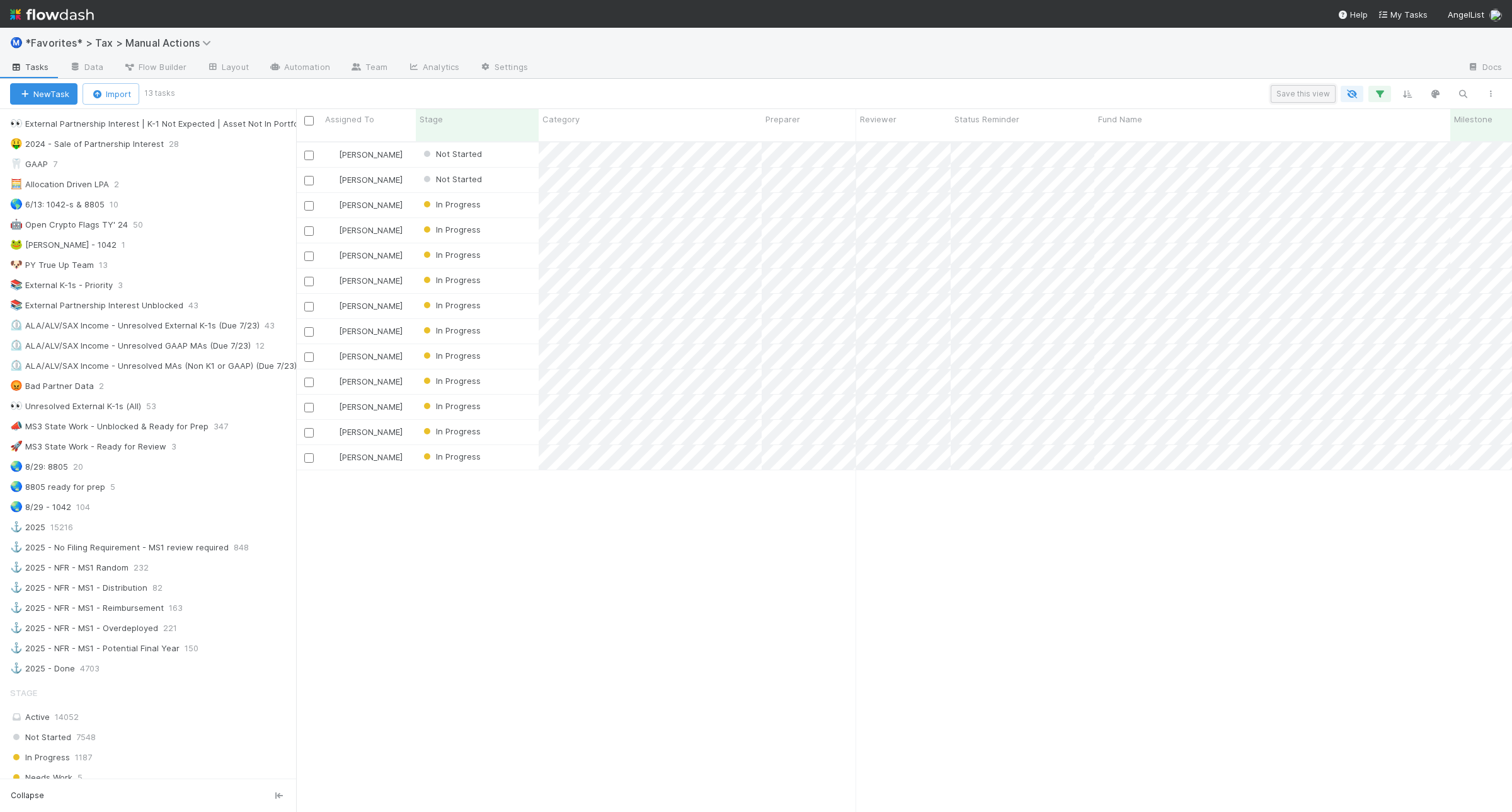
click at [1286, 96] on button "Save this view" at bounding box center [1303, 94] width 65 height 18
click at [985, 193] on link "💡" at bounding box center [976, 196] width 29 height 25
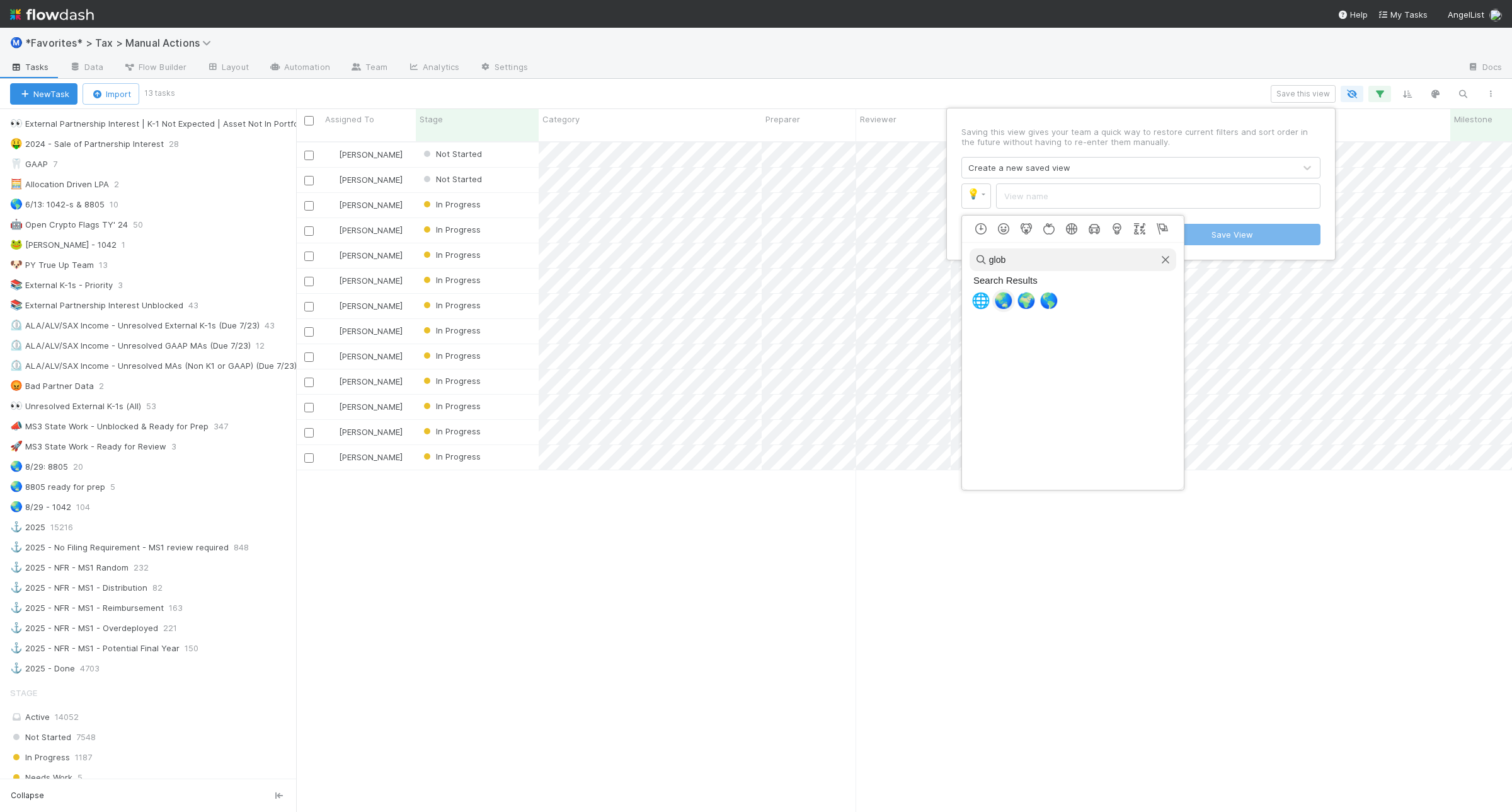
type input "glob"
click at [1003, 304] on span "🌏" at bounding box center [1004, 300] width 19 height 18
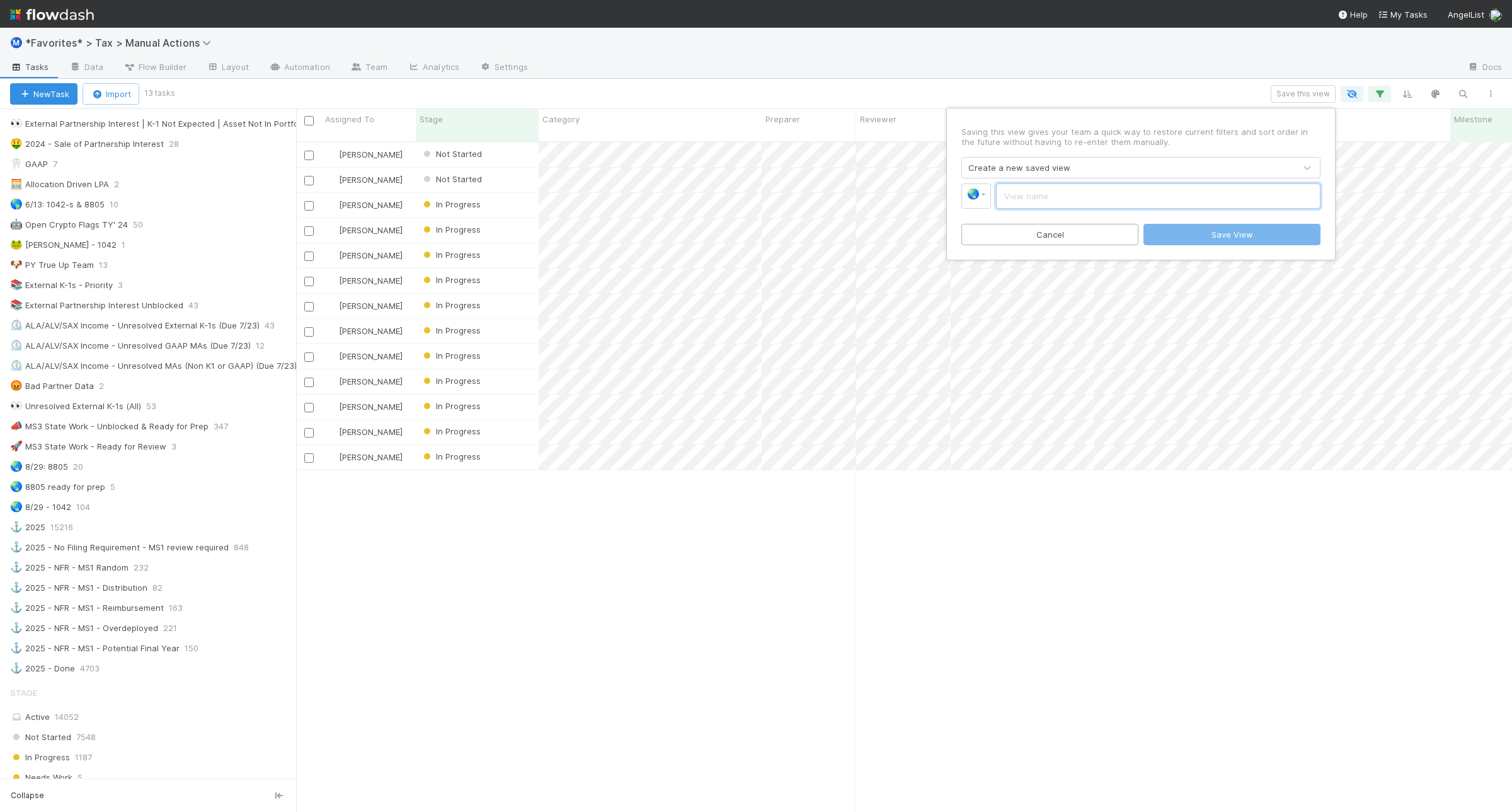
click at [1018, 193] on input "text" at bounding box center [1158, 196] width 324 height 25
type input "8804 ready for prep"
click at [1240, 236] on button "Save View" at bounding box center [1232, 234] width 177 height 22
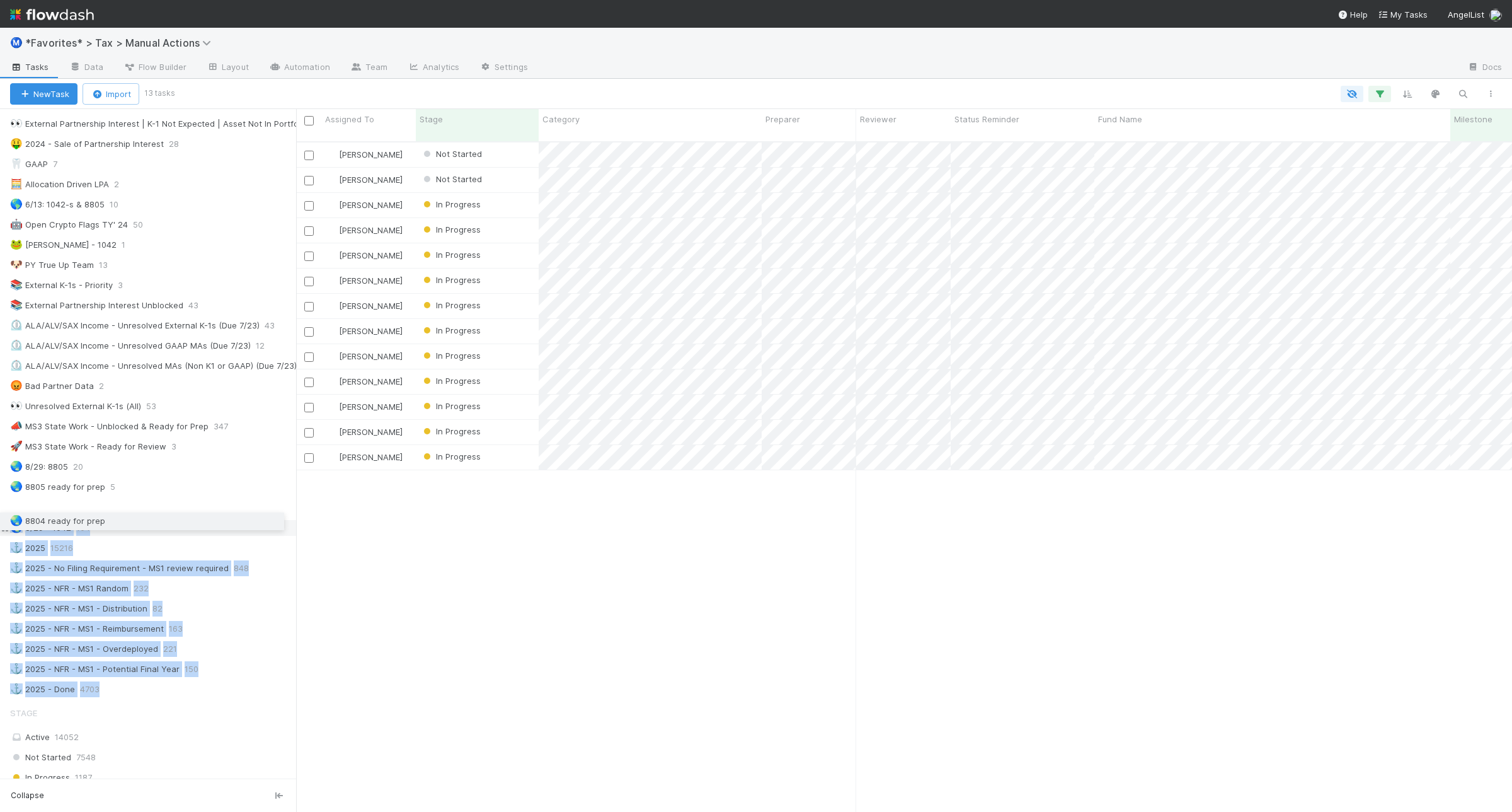
drag, startPoint x: 2, startPoint y: 710, endPoint x: 0, endPoint y: 524, distance: 186.0
click at [0, 524] on div "⭐ My Active Tasks 2 👀 2024 21168 🔴 Not Done / Not Ready for Review 2898 🔴 Not D…" at bounding box center [148, 103] width 297 height 1187
click at [164, 515] on div "🌏 8804 ready for prep" at bounding box center [153, 507] width 286 height 16
drag, startPoint x: 6, startPoint y: 710, endPoint x: 0, endPoint y: 519, distance: 191.1
click at [0, 519] on div "⭐ My Active Tasks 2 👀 2024 21168 🔴 Not Done / Not Ready for Review 2898 🔴 Not D…" at bounding box center [148, 103] width 297 height 1187
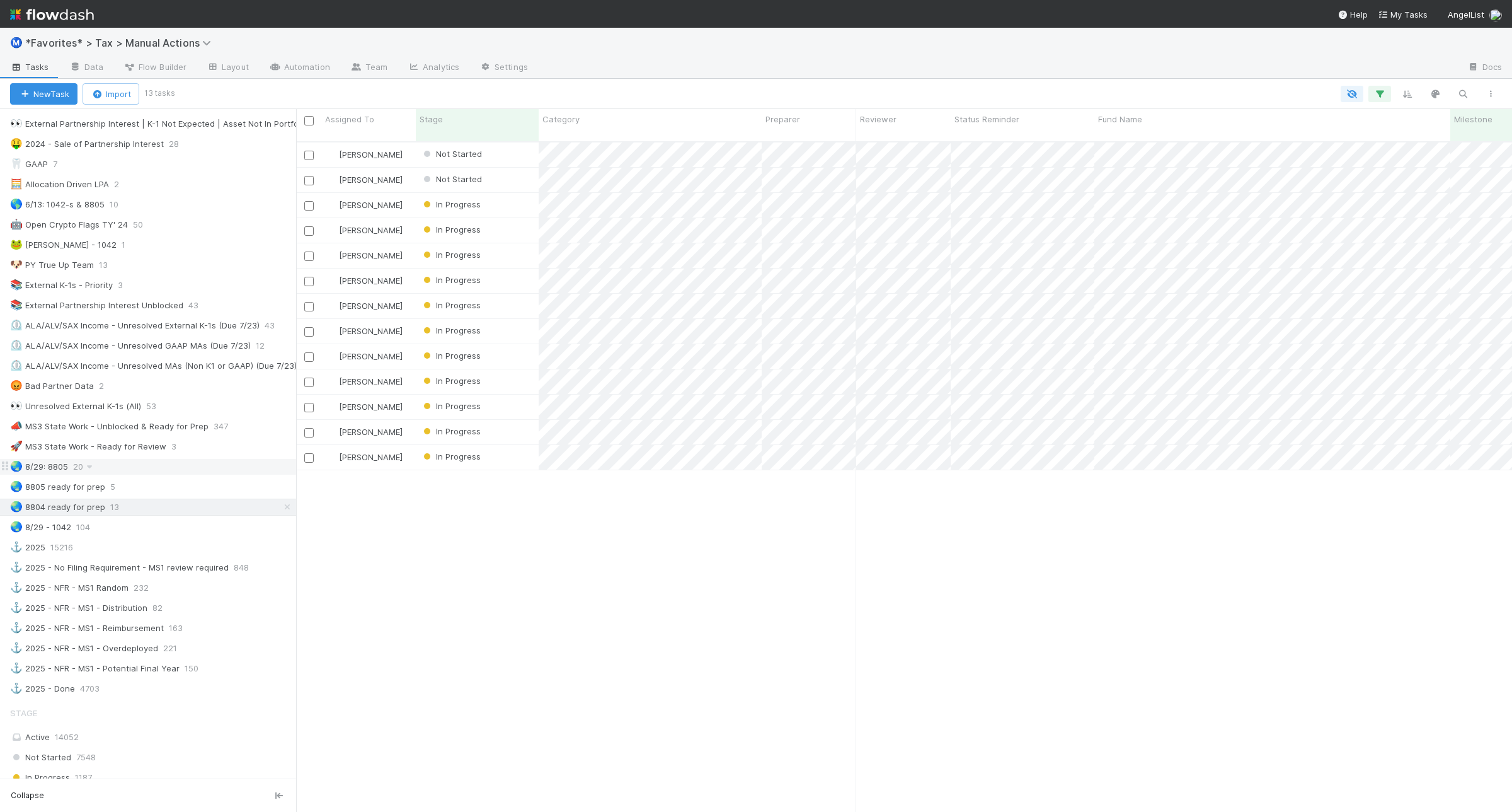
click at [154, 474] on div "🌏 8/29: 8805 20" at bounding box center [153, 467] width 286 height 16
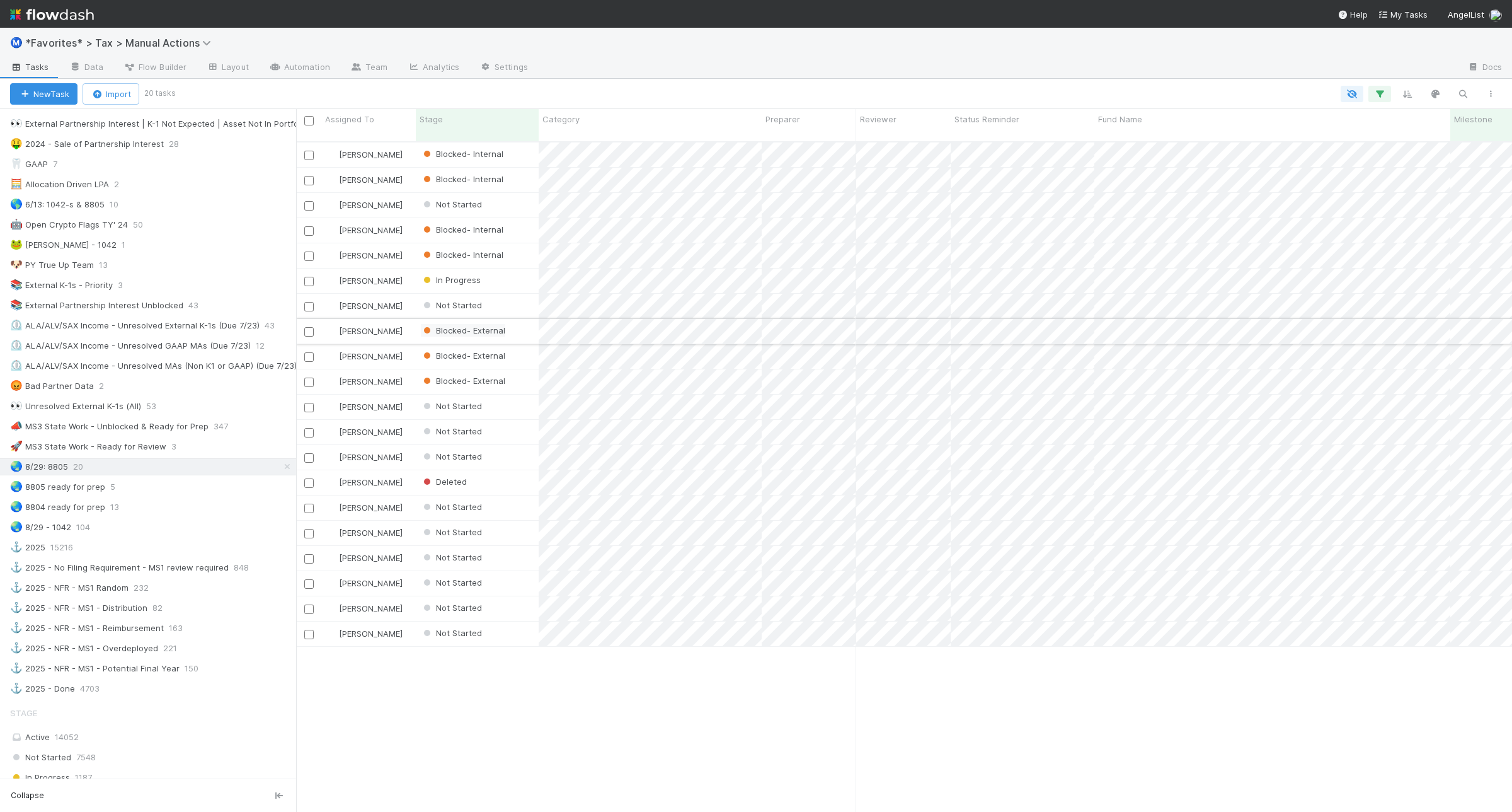
scroll to position [668, 1204]
click at [1381, 96] on icon "button" at bounding box center [1380, 94] width 12 height 12
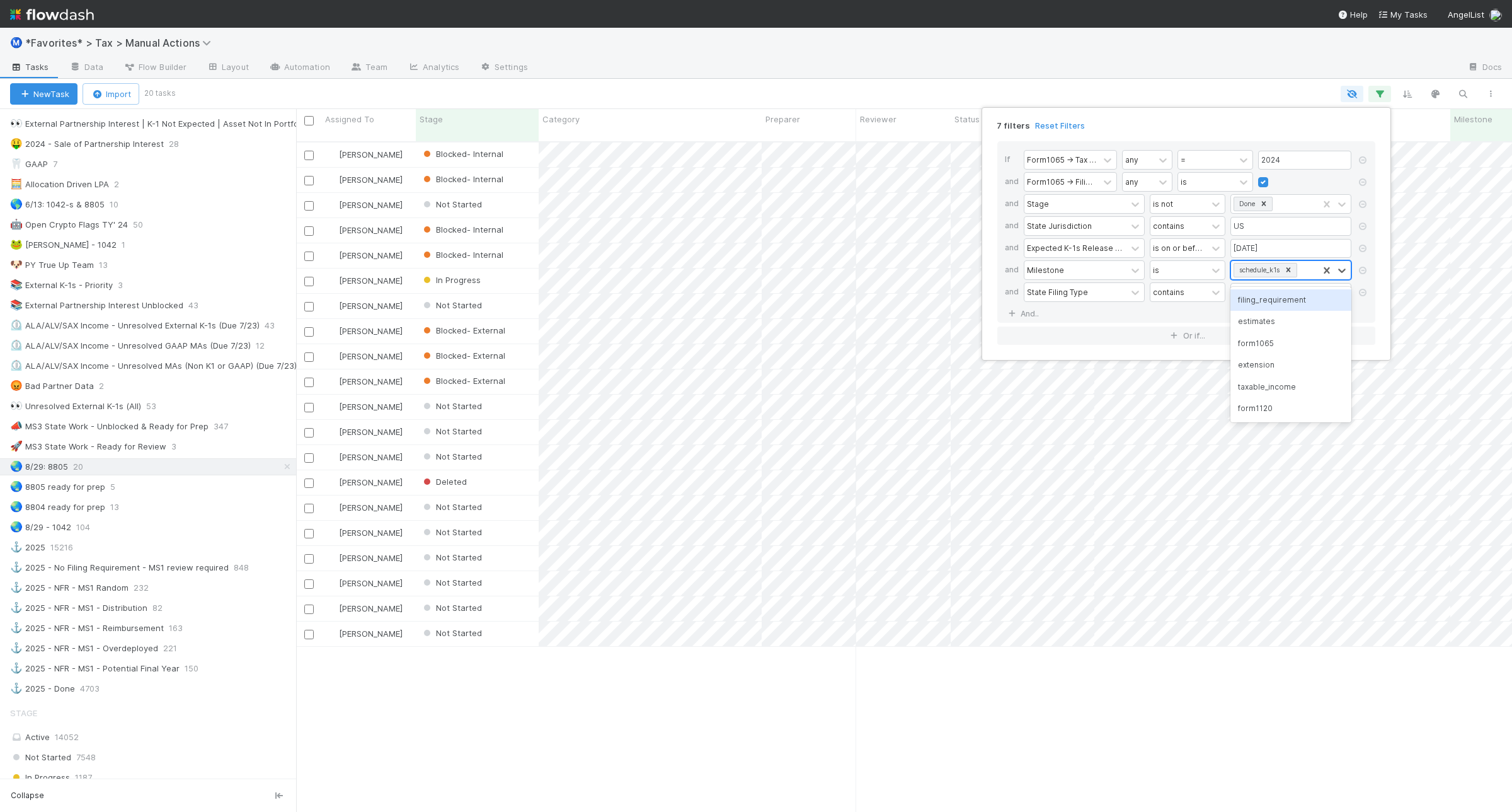
click at [1264, 272] on div "schedule_k1s" at bounding box center [1258, 269] width 46 height 13
click at [1277, 335] on div "form1065" at bounding box center [1291, 344] width 121 height 22
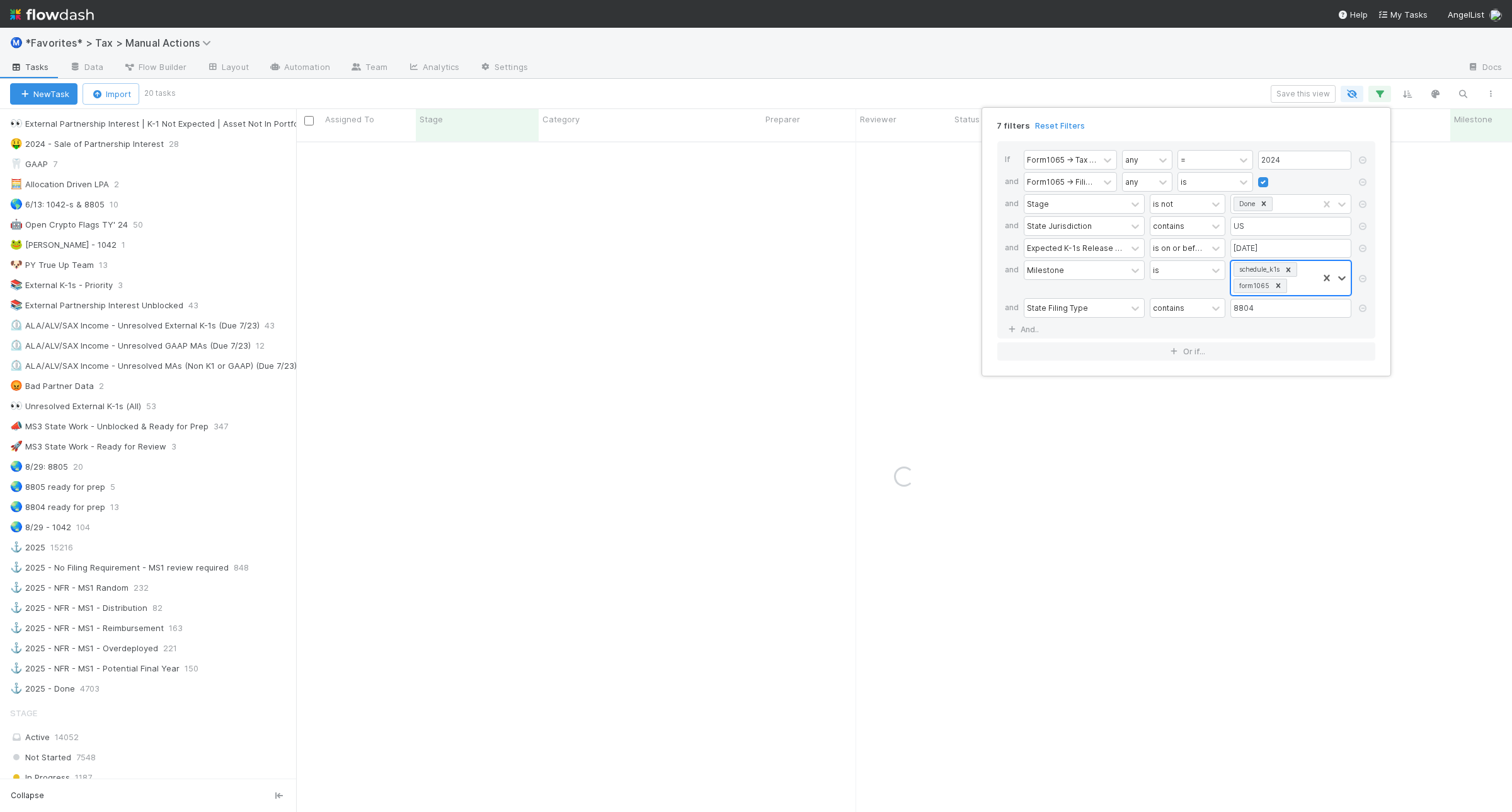
click at [1289, 269] on icon at bounding box center [1288, 269] width 9 height 9
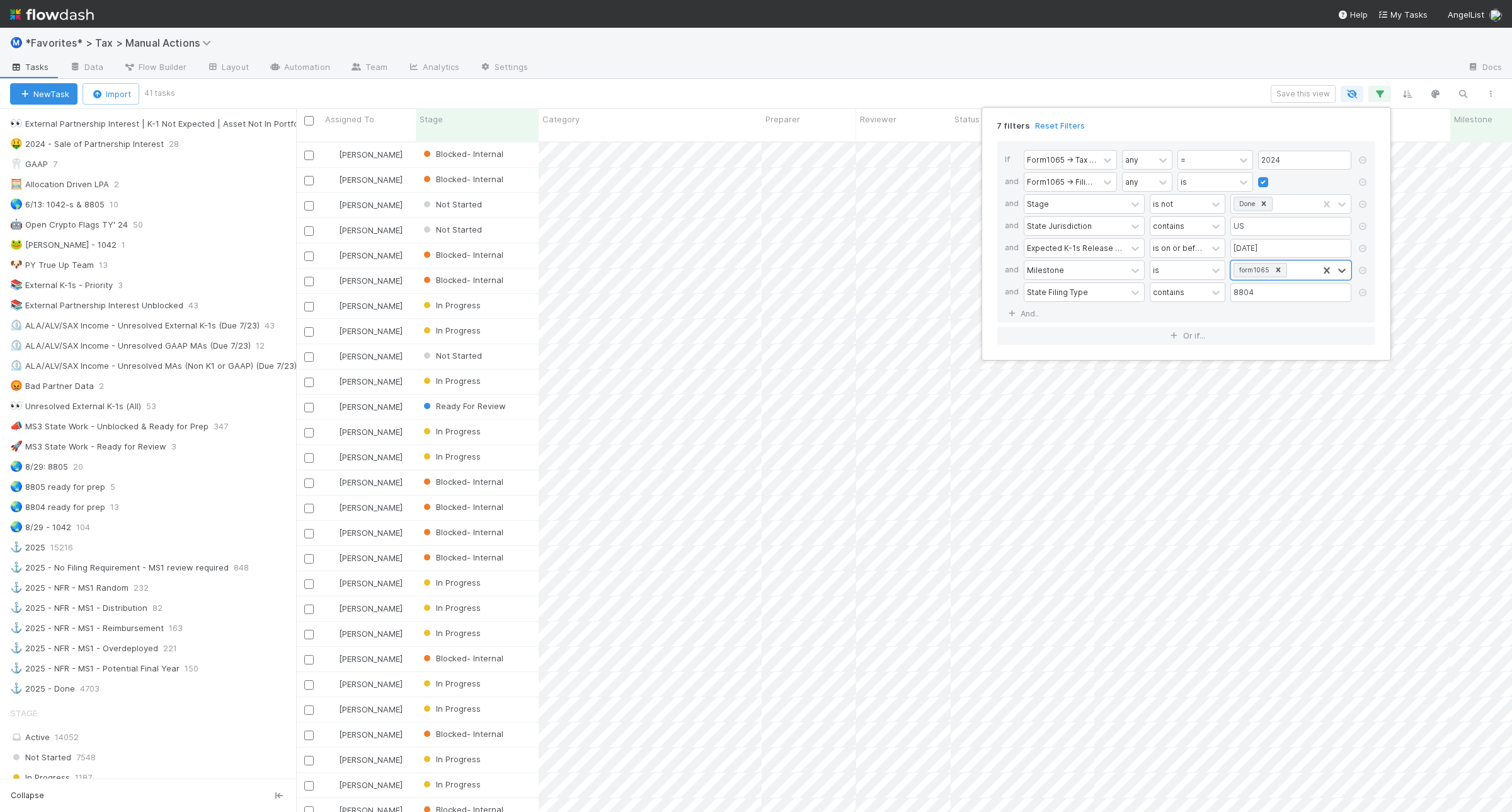
scroll to position [668, 1204]
click at [1365, 250] on icon at bounding box center [1363, 248] width 12 height 8
click at [1227, 84] on div "6 filters Reset Filters If Form1065 -> Tax Year any = 2024 and Form1065 -> Fili…" at bounding box center [756, 406] width 1512 height 812
click at [1221, 86] on div "6 filters Reset Filters If Form1065 -> Tax Year any = 2024 and Form1065 -> Fili…" at bounding box center [756, 406] width 1512 height 812
click at [1308, 92] on button "Save this view" at bounding box center [1303, 94] width 65 height 18
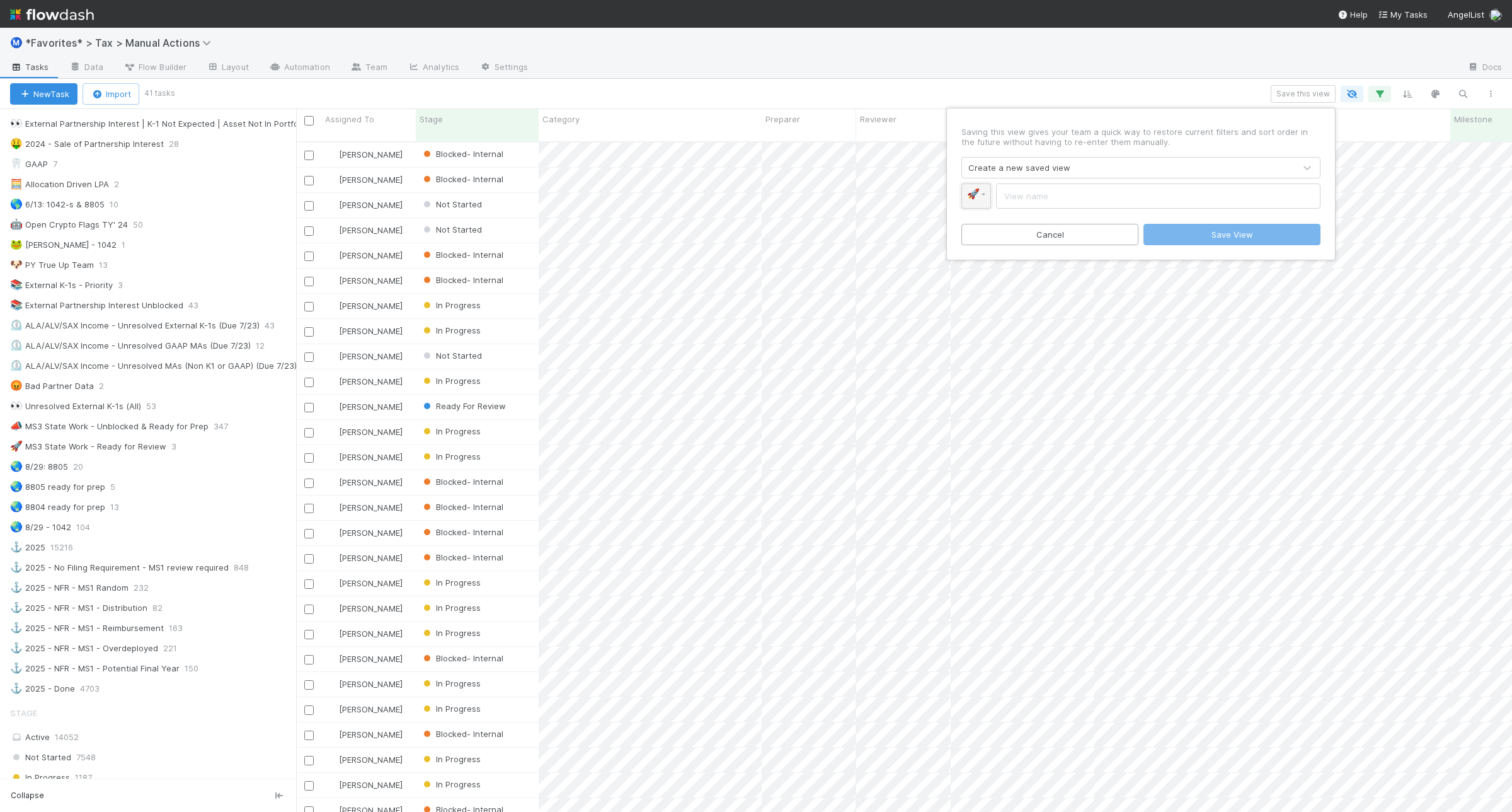
click at [983, 196] on link "🚀" at bounding box center [976, 196] width 29 height 25
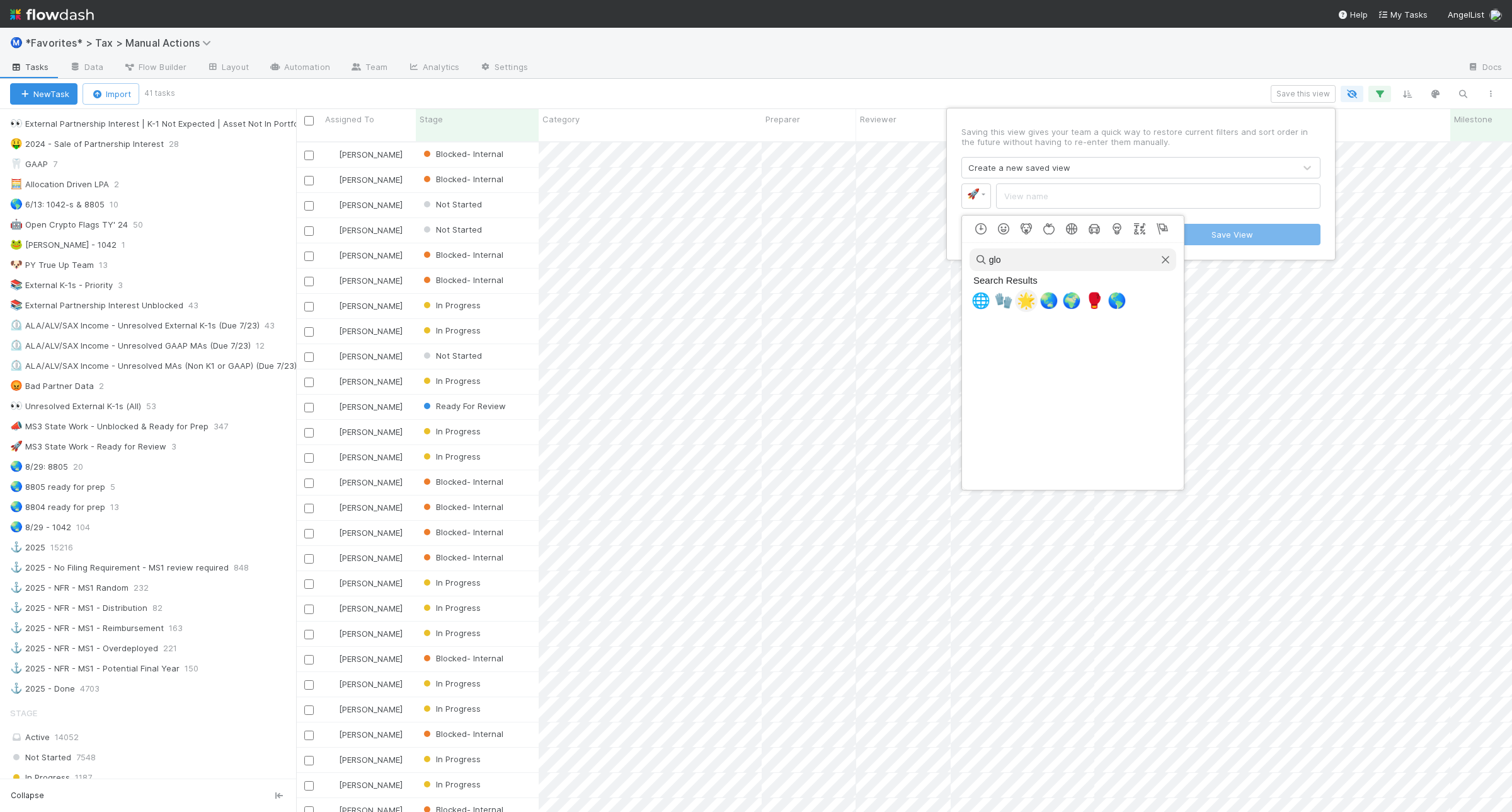
type input "glo"
click at [1044, 303] on span "🌏" at bounding box center [1049, 300] width 19 height 18
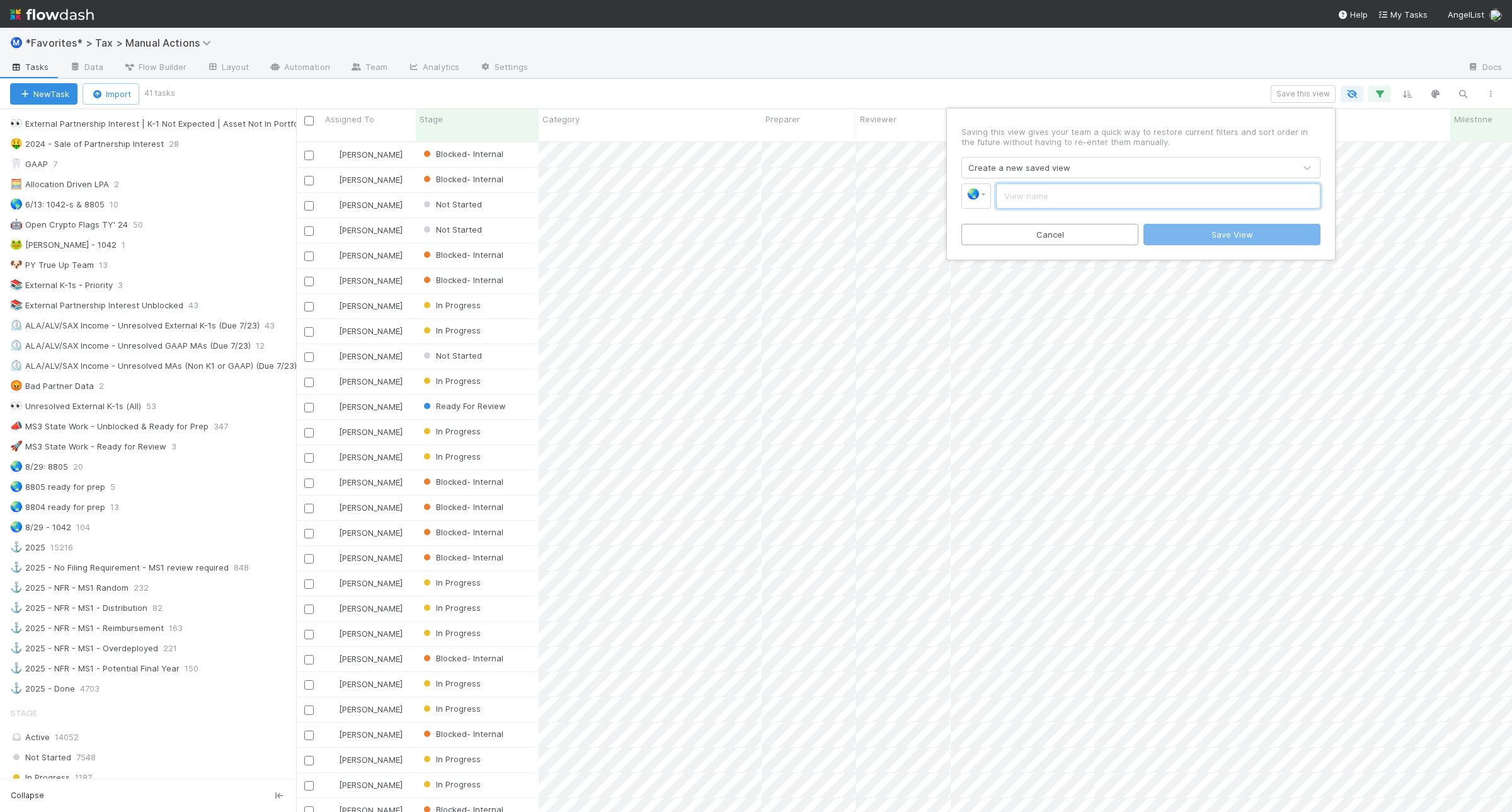
click at [1039, 200] on input "text" at bounding box center [1158, 196] width 324 height 25
type input "2024 8804/05 - Total"
click at [1299, 234] on button "Save View" at bounding box center [1232, 234] width 177 height 22
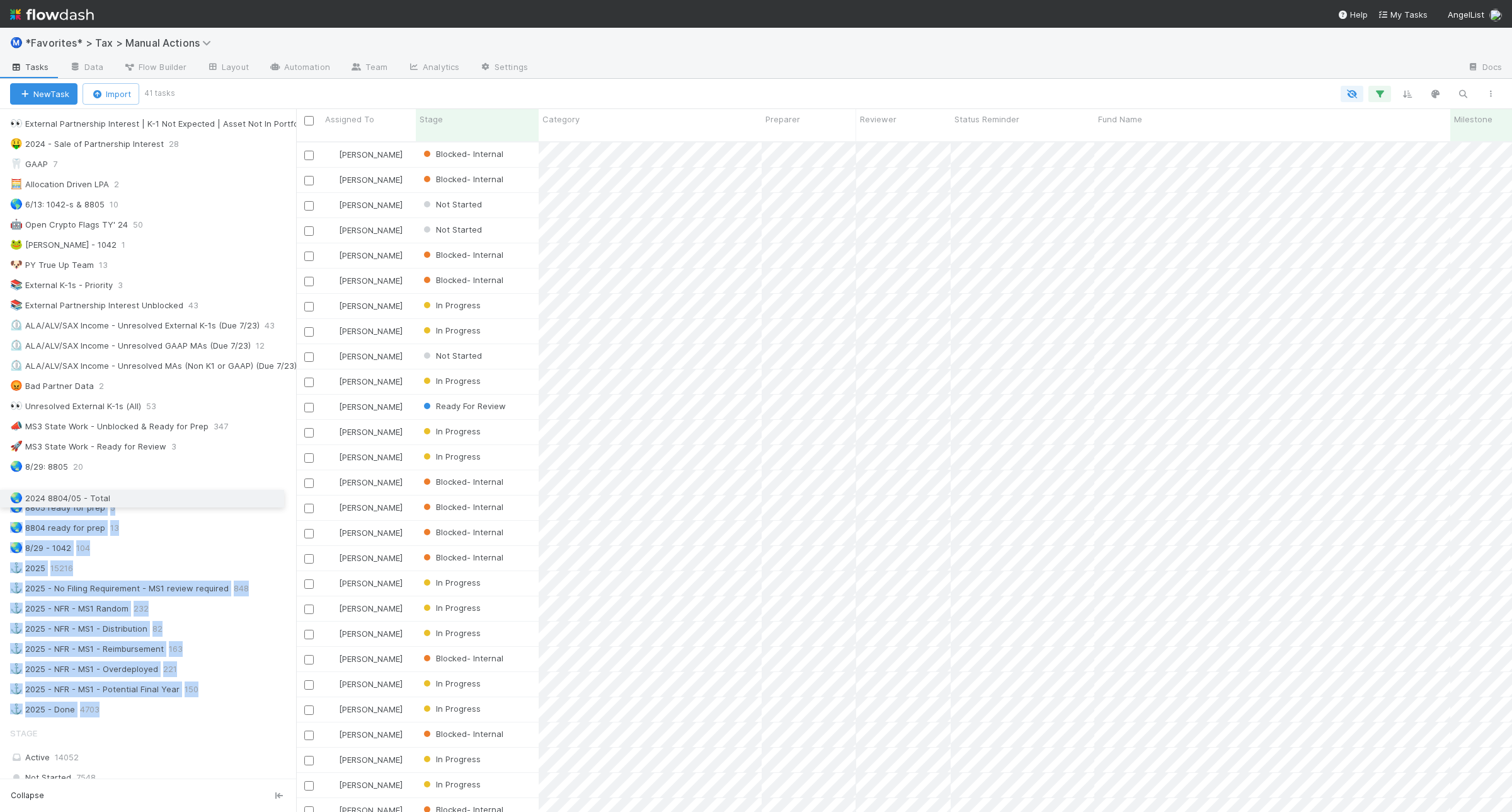
drag, startPoint x: 7, startPoint y: 728, endPoint x: 0, endPoint y: 498, distance: 230.1
click at [0, 498] on div "⭐ My Active Tasks 2 👀 2024 21168 🔴 Not Done / Not Ready for Review 2898 🔴 Not D…" at bounding box center [148, 113] width 297 height 1207
click at [174, 494] on div "🌏 2024 8804/05 - Total 41" at bounding box center [153, 487] width 286 height 16
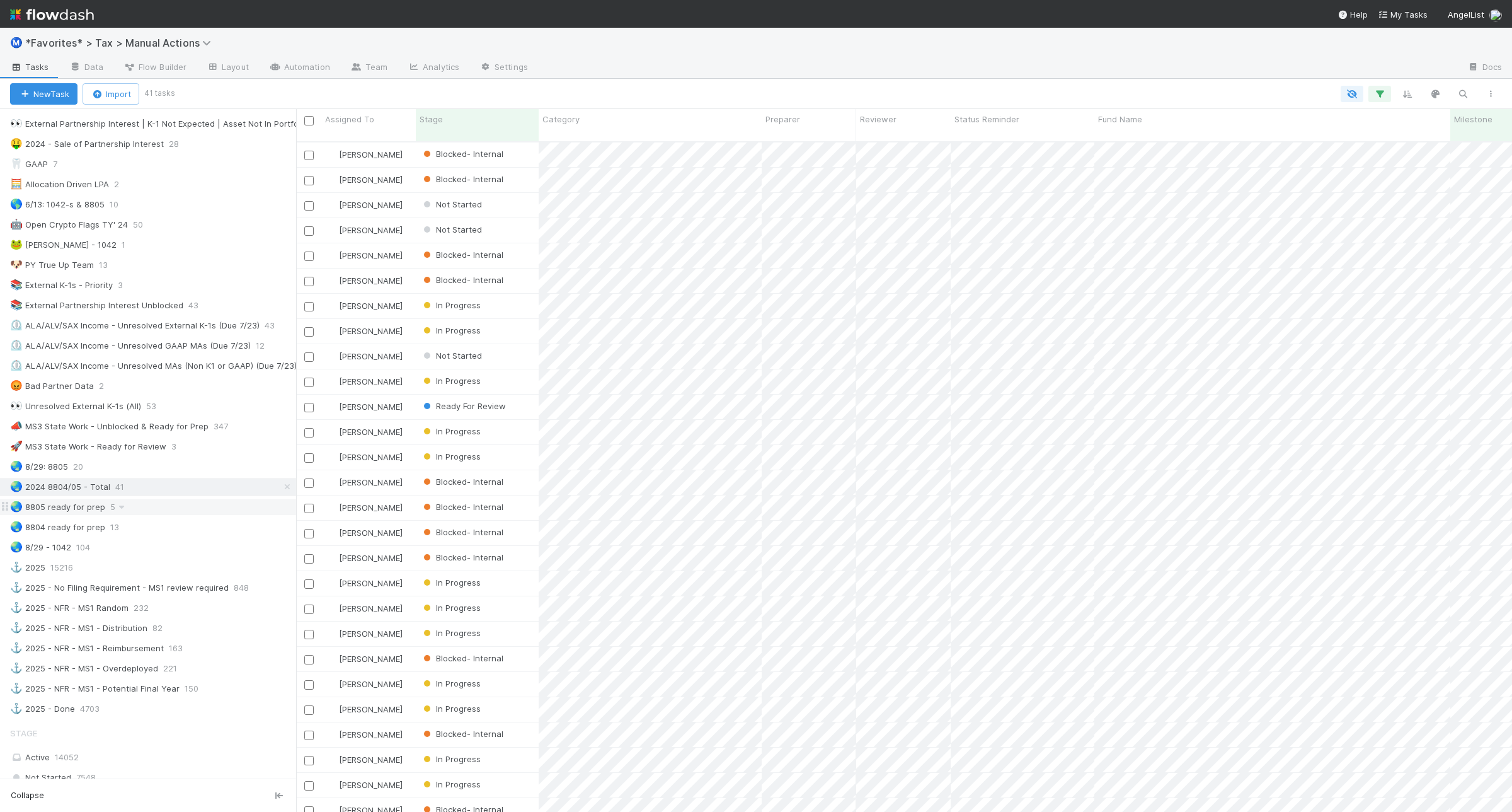
click at [156, 515] on div "🌏 8805 ready for prep 5" at bounding box center [153, 507] width 286 height 16
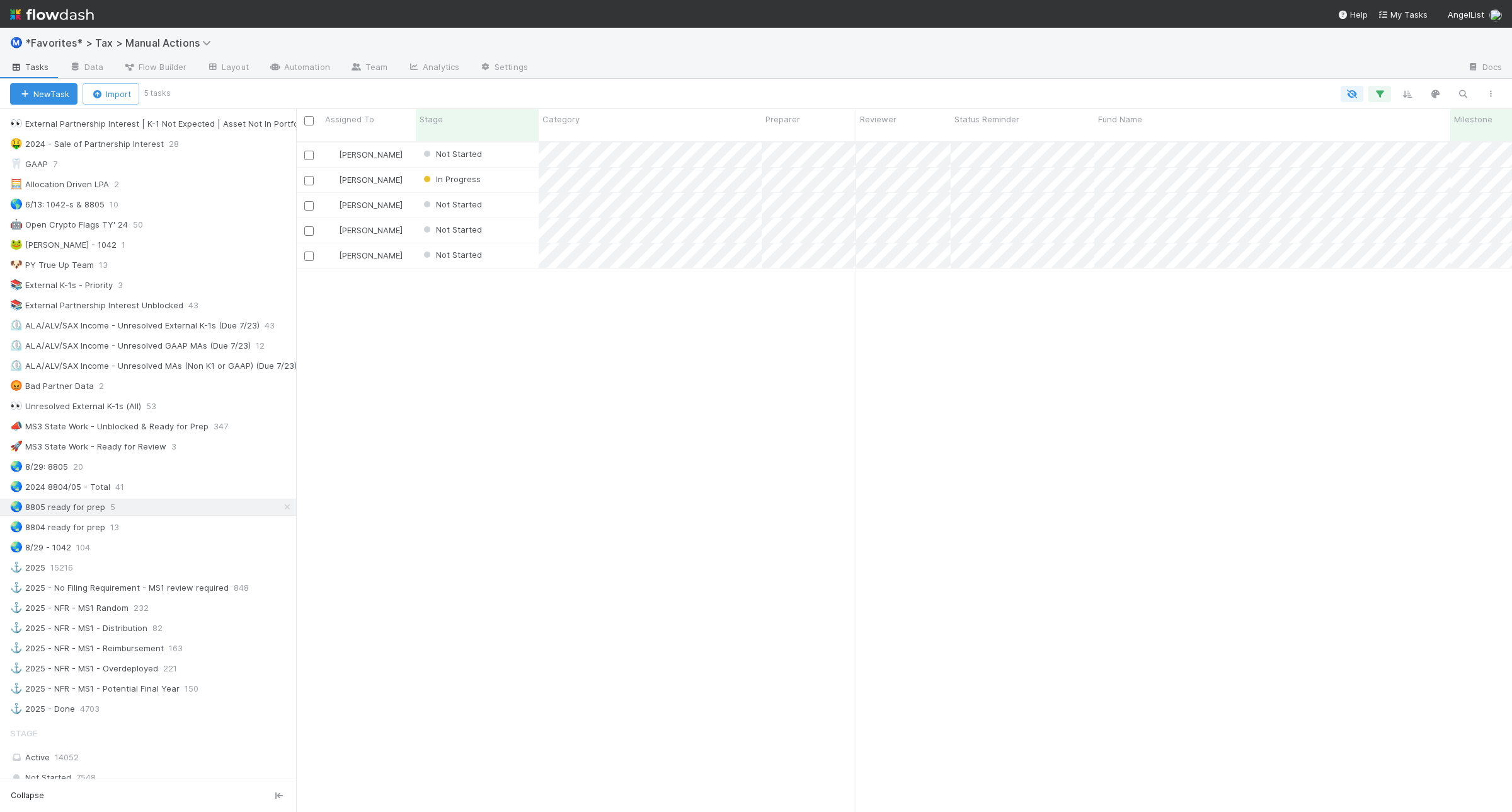
scroll to position [668, 1204]
drag, startPoint x: 3, startPoint y: 481, endPoint x: 1, endPoint y: 505, distance: 24.1
click at [5, 470] on icon at bounding box center [5, 465] width 10 height 10
drag, startPoint x: 9, startPoint y: 483, endPoint x: 1, endPoint y: 528, distance: 45.7
click at [206, 534] on div "🌏 8804 ready for prep 13" at bounding box center [148, 527] width 297 height 17
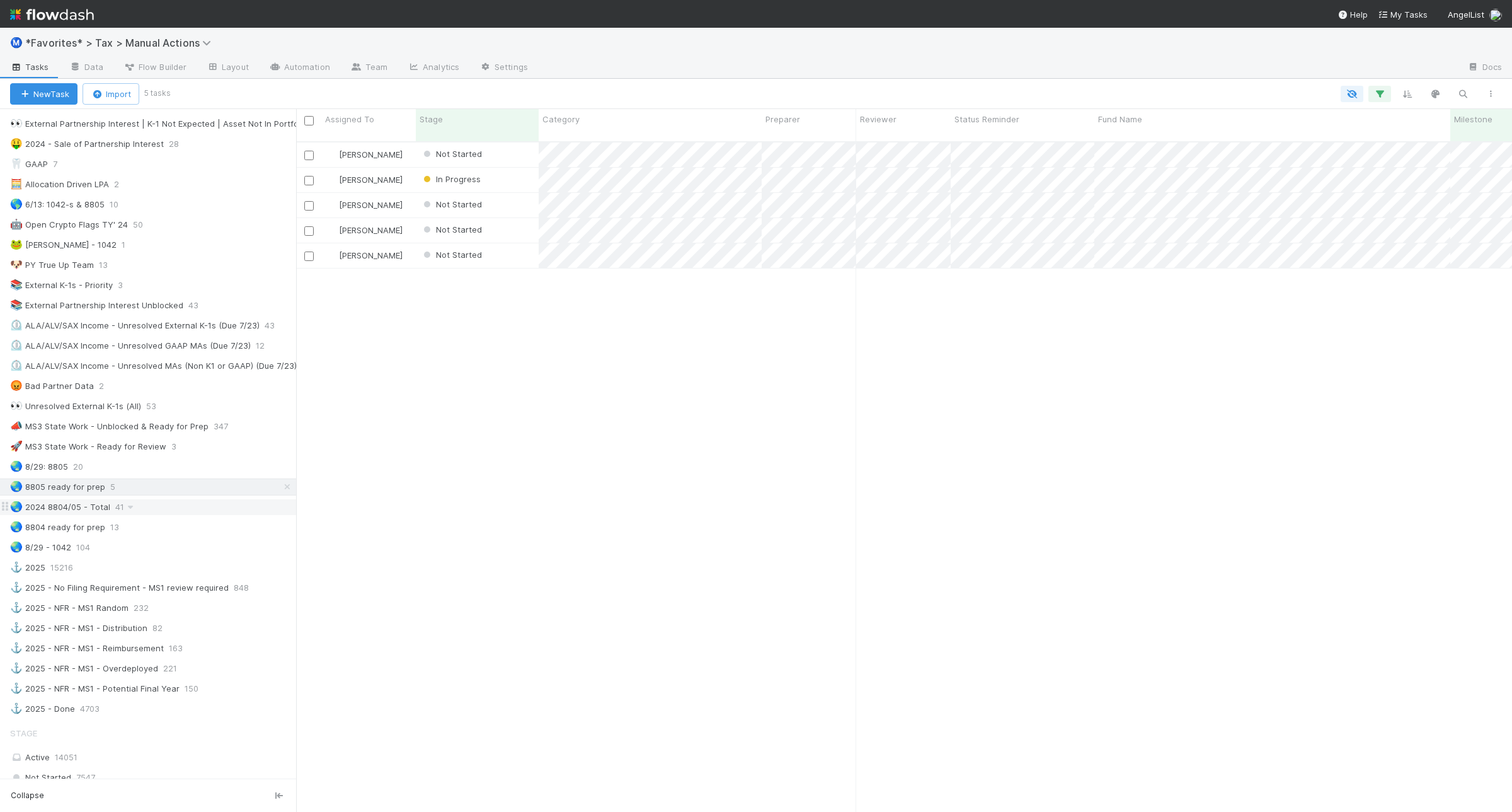
click at [170, 515] on div "🌏 2024 8804/05 - Total 41" at bounding box center [153, 507] width 286 height 16
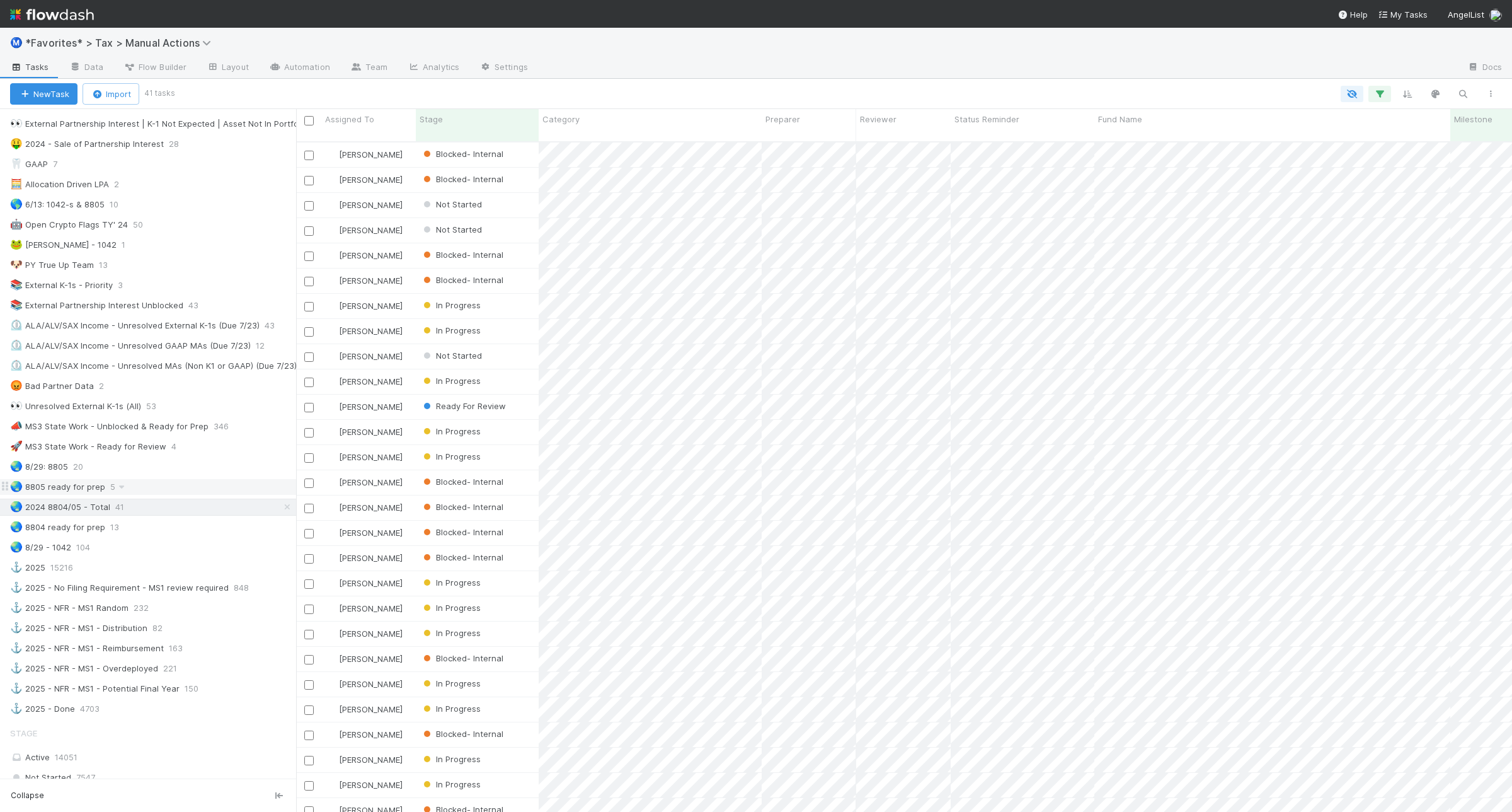
click at [183, 494] on div "🌏 8805 ready for prep 5" at bounding box center [153, 487] width 286 height 16
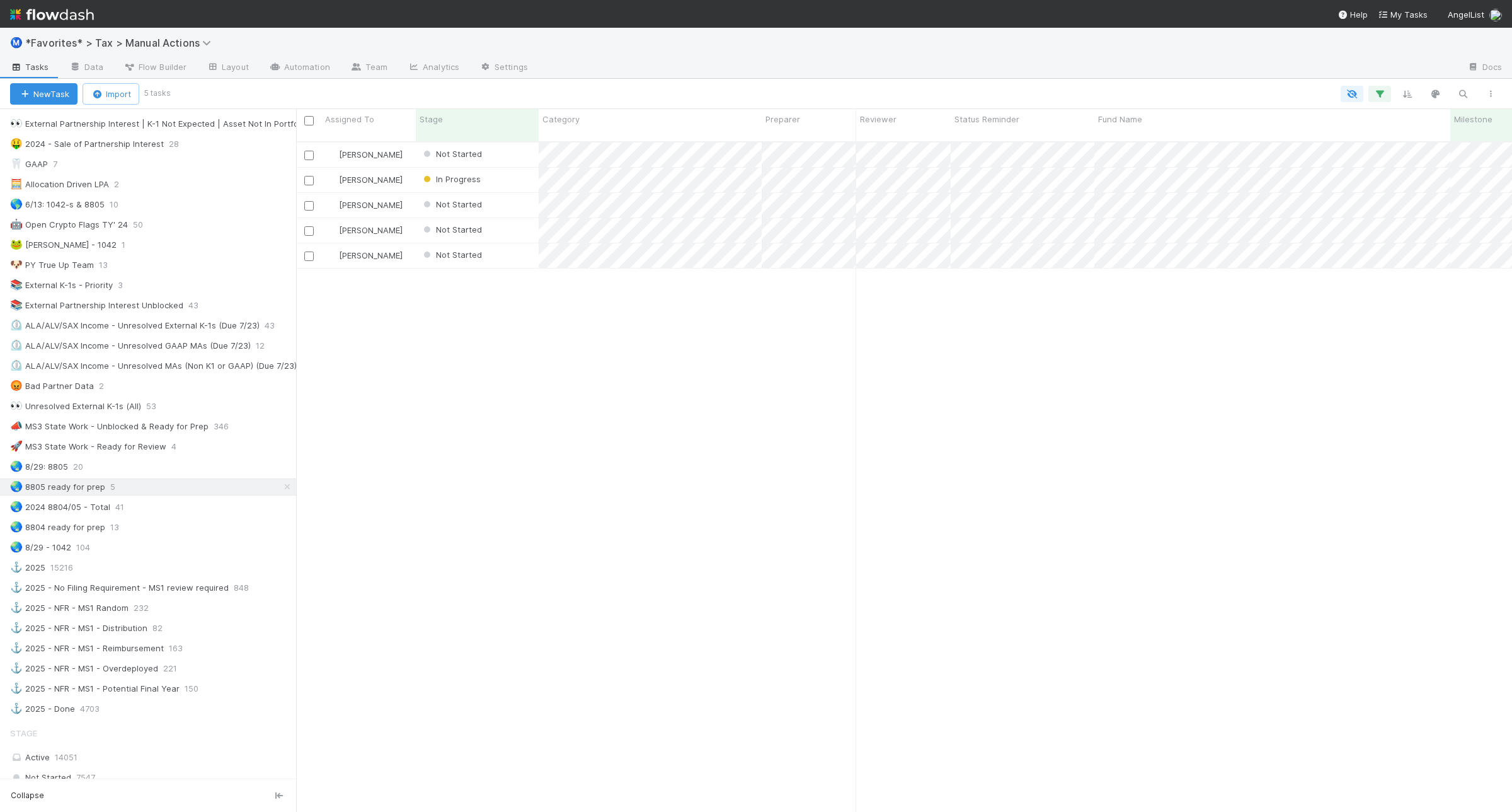
scroll to position [668, 1204]
click at [1047, 461] on div at bounding box center [756, 406] width 1512 height 812
click at [1025, 354] on div at bounding box center [756, 406] width 1512 height 812
click at [1035, 453] on div at bounding box center [756, 406] width 1512 height 812
click at [1063, 351] on div at bounding box center [756, 406] width 1512 height 812
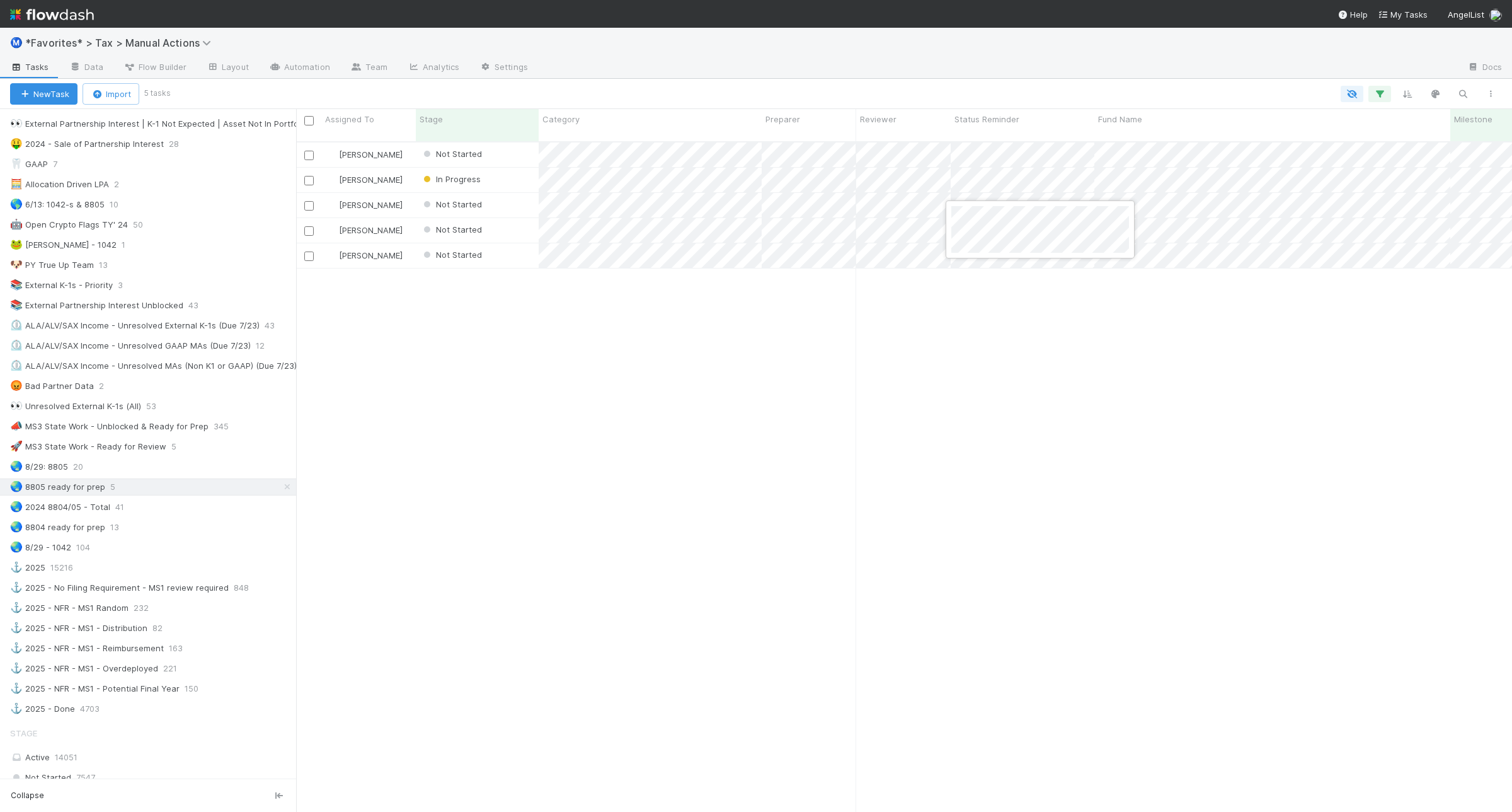
click at [1158, 463] on div at bounding box center [756, 406] width 1512 height 812
click at [1018, 385] on div at bounding box center [756, 406] width 1512 height 812
click at [185, 515] on div "🌏 2024 8804/05 - Total 41" at bounding box center [153, 507] width 286 height 16
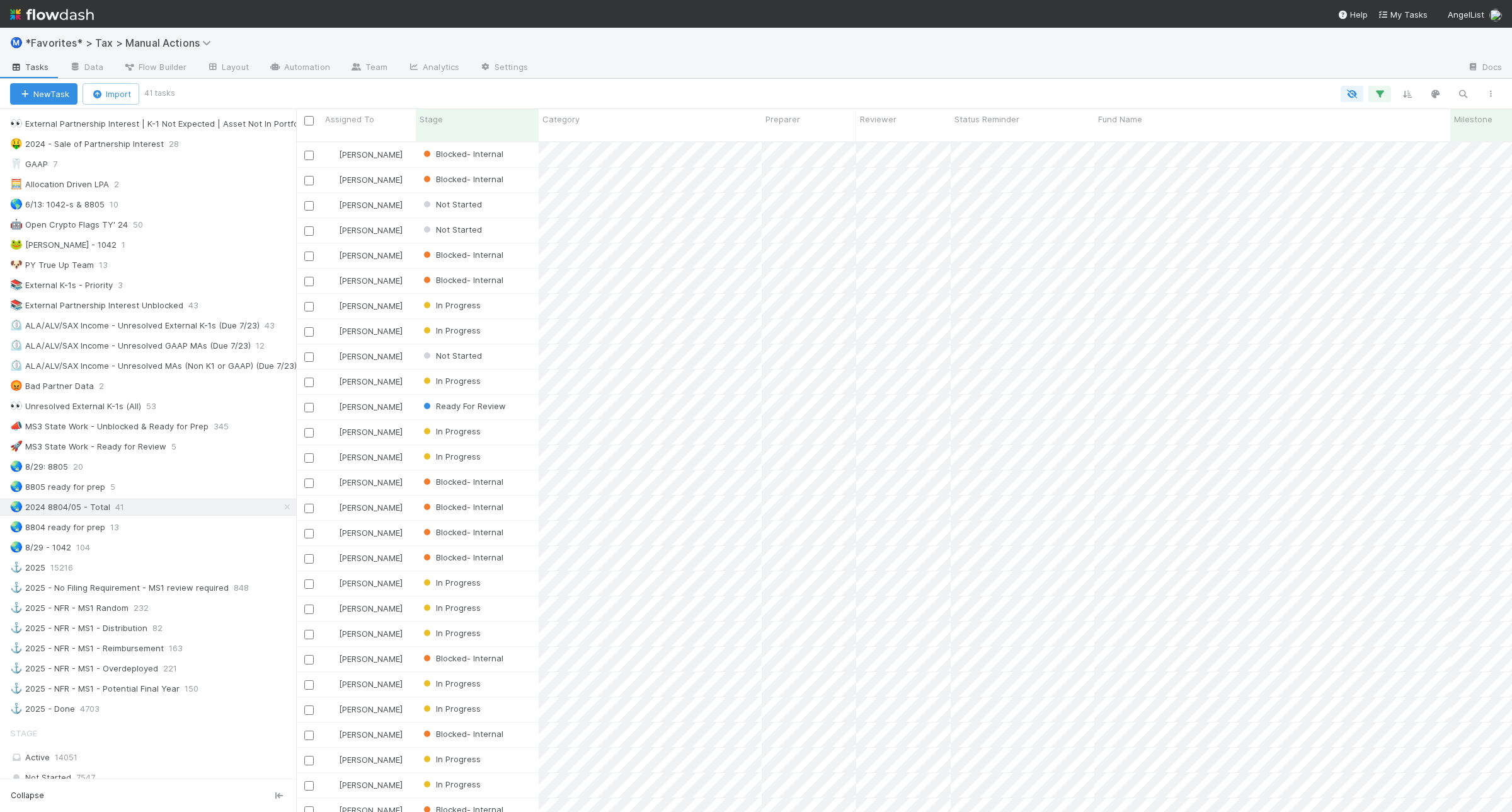
scroll to position [668, 1204]
click at [184, 494] on div "🌏 8805 ready for prep 5" at bounding box center [153, 487] width 286 height 16
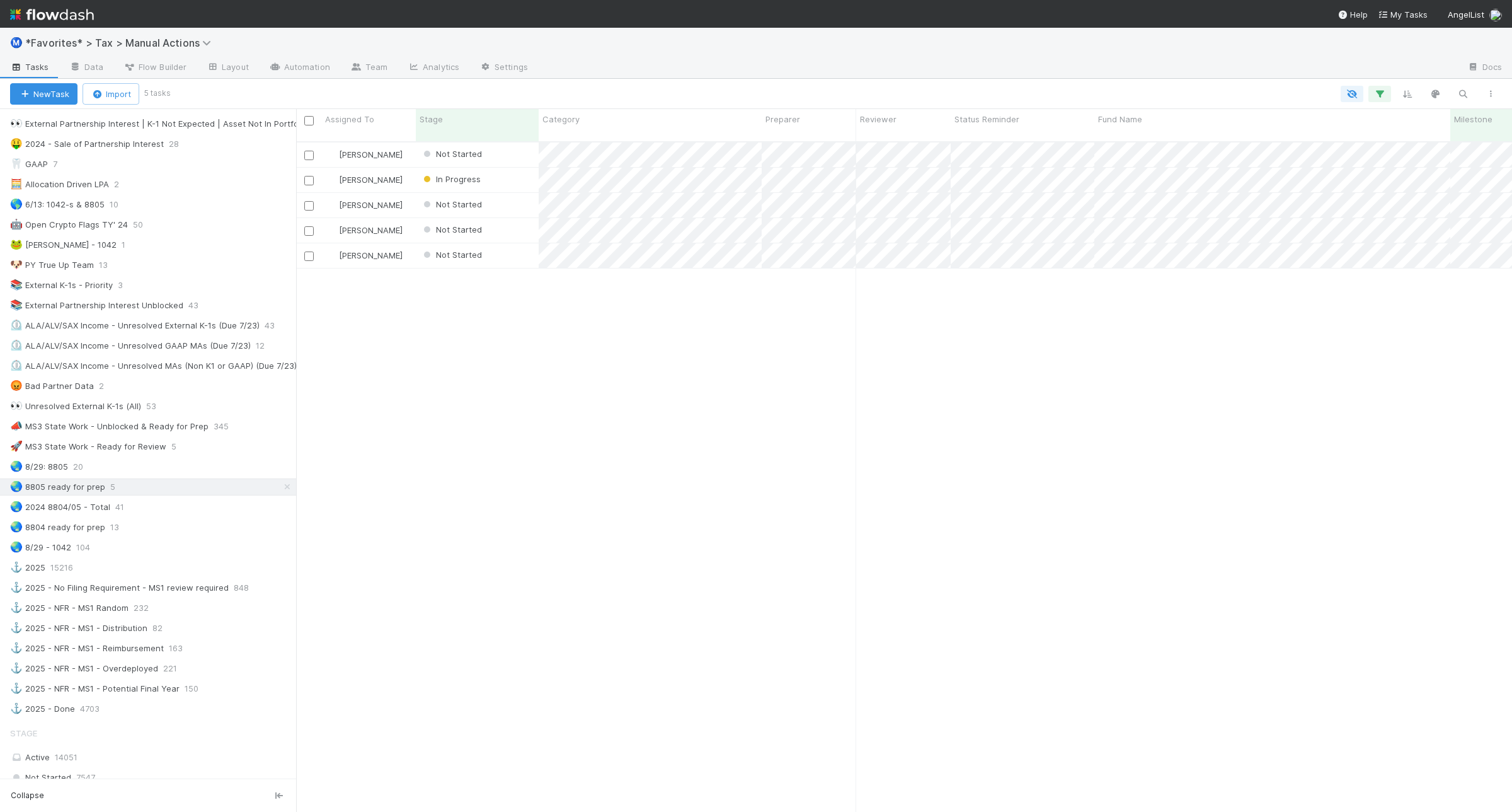
scroll to position [668, 1204]
click at [312, 121] on input "checkbox" at bounding box center [309, 120] width 9 height 9
checkbox input "true"
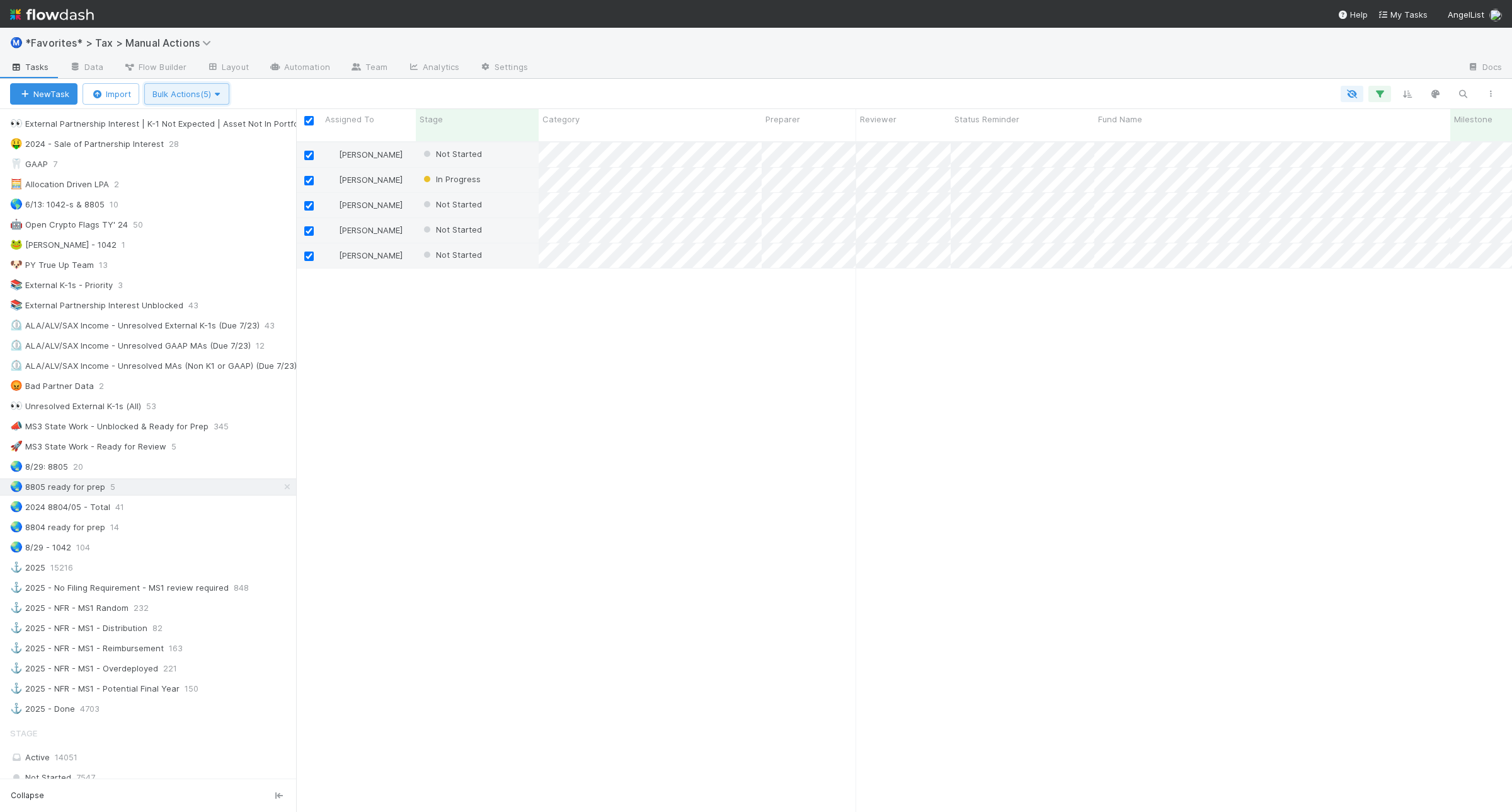
click at [224, 95] on icon "button" at bounding box center [217, 94] width 12 height 9
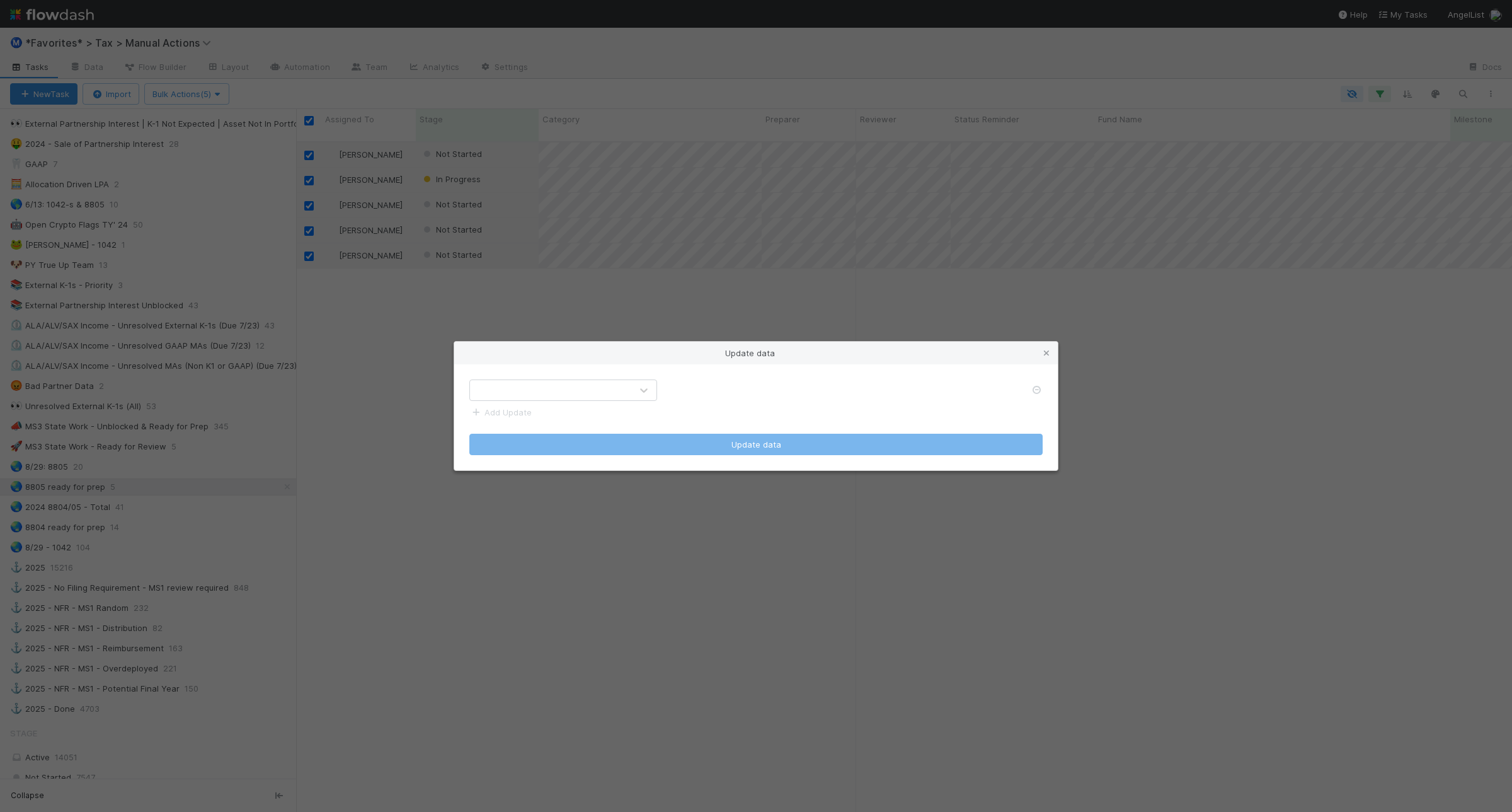
click at [619, 387] on div at bounding box center [551, 390] width 161 height 20
type input "prep"
click at [622, 417] on div "Preparer" at bounding box center [564, 419] width 188 height 23
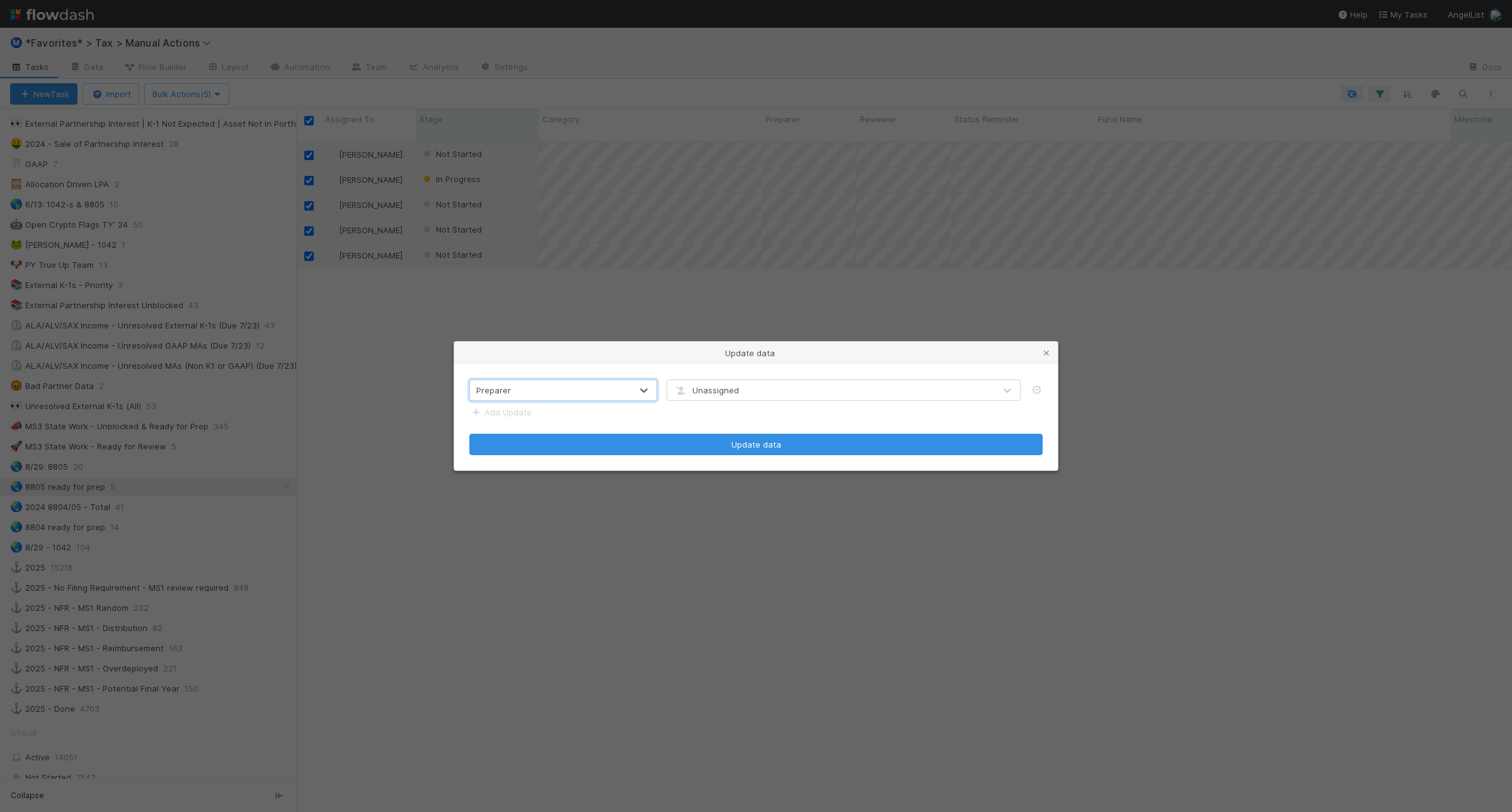
click at [774, 390] on div "Unassigned" at bounding box center [831, 390] width 328 height 20
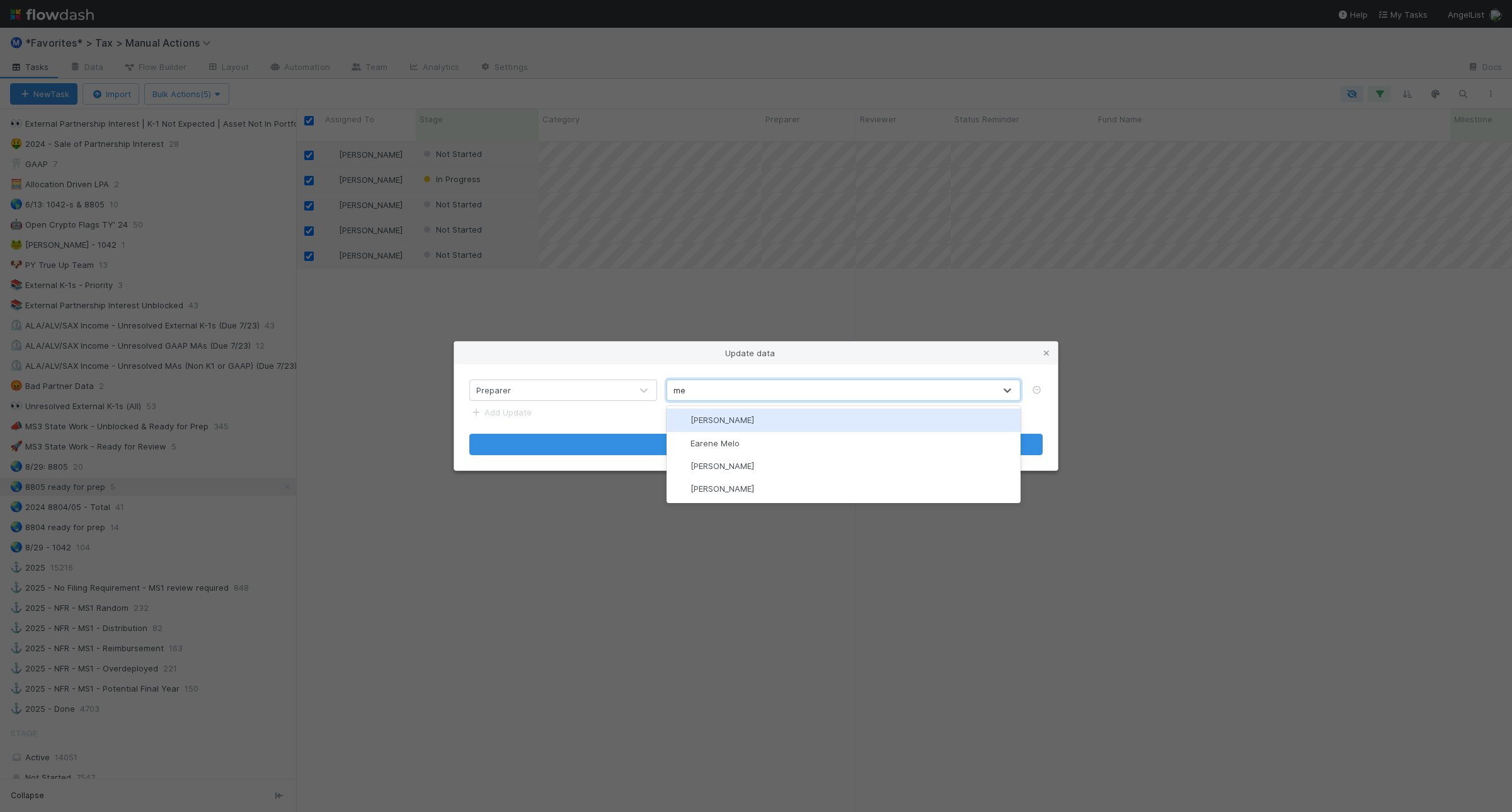
type input "mel"
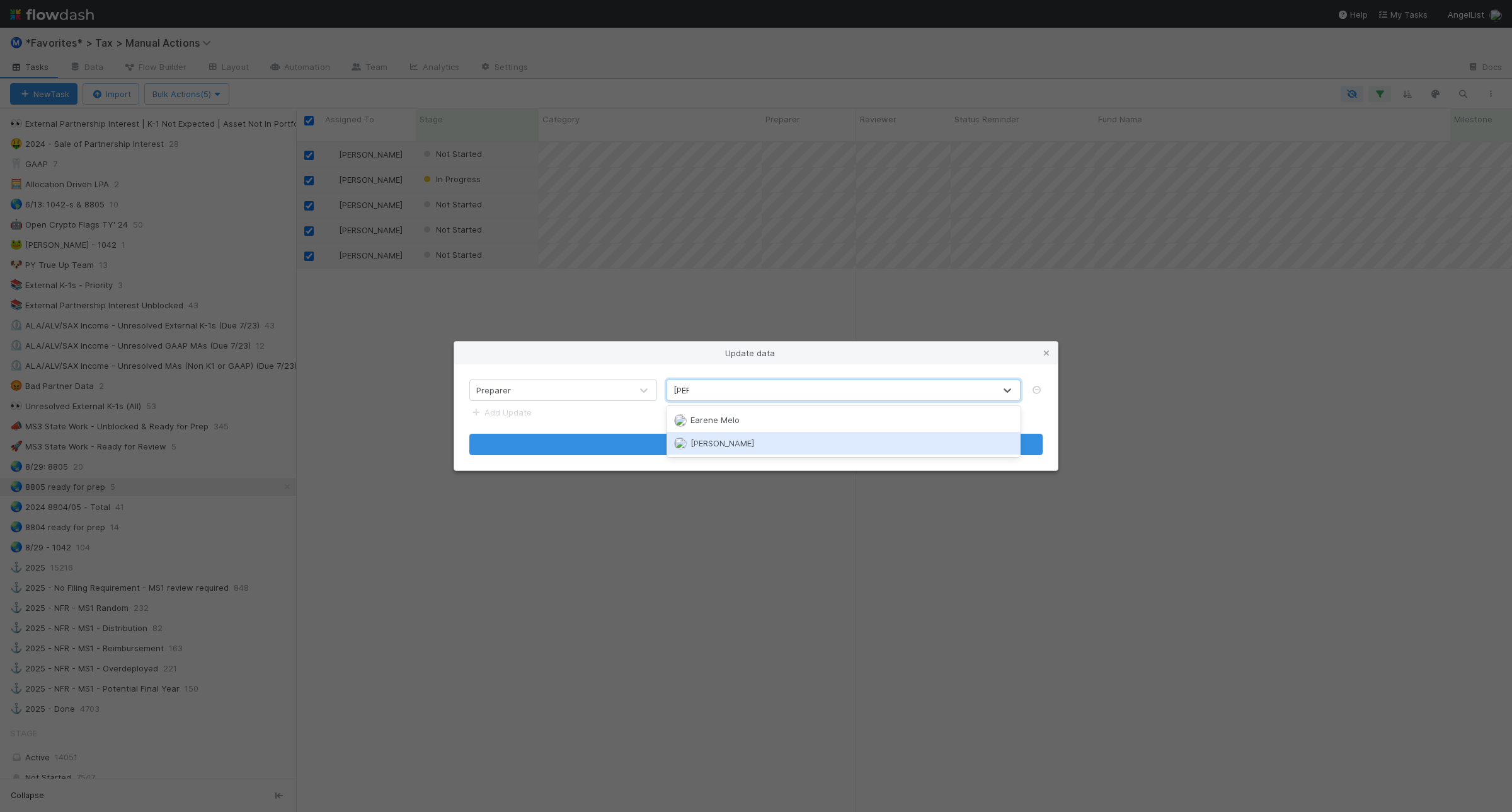
click at [837, 440] on div "[PERSON_NAME]" at bounding box center [843, 442] width 353 height 23
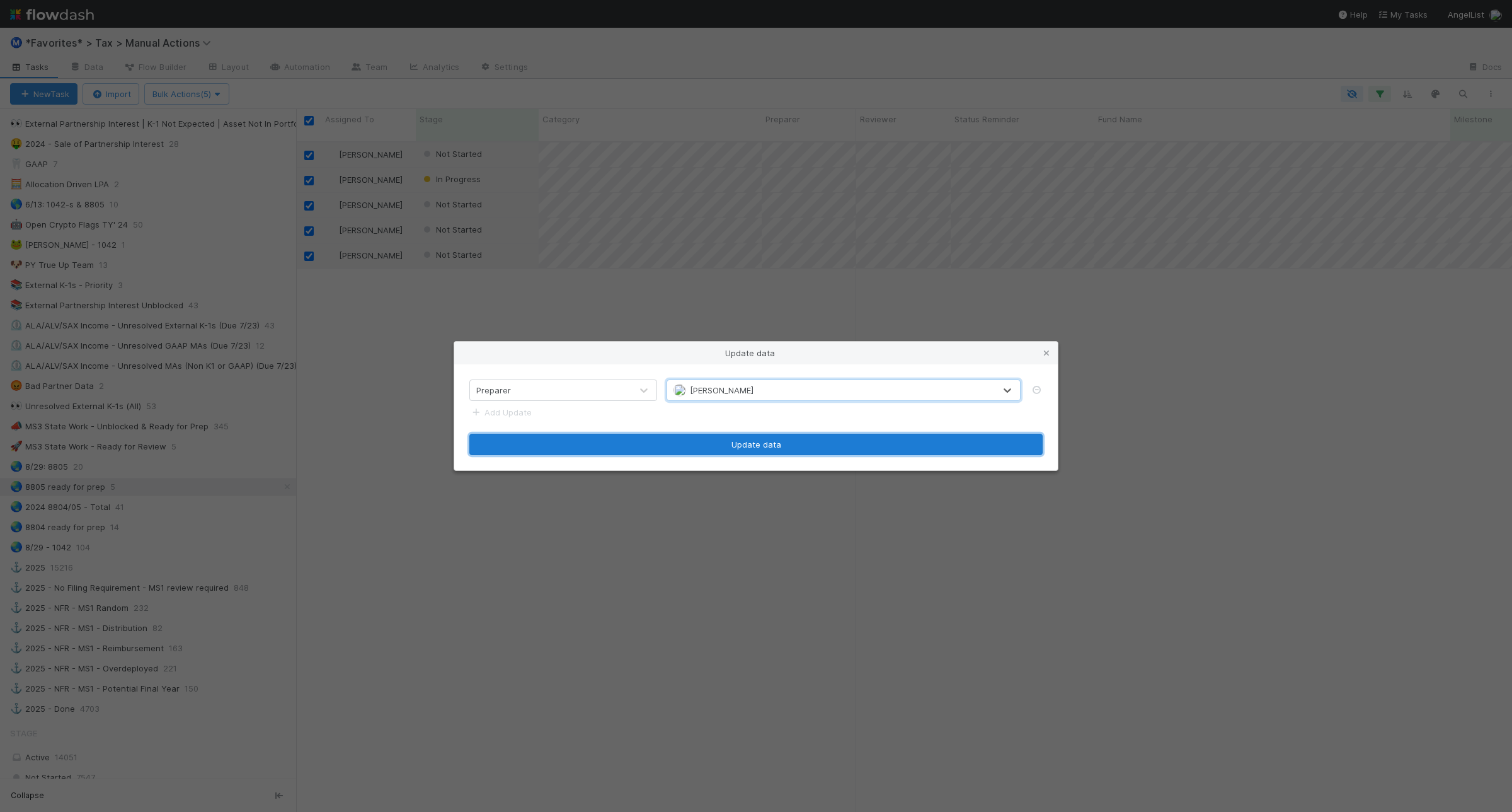
click at [834, 440] on button "Update data" at bounding box center [756, 445] width 574 height 22
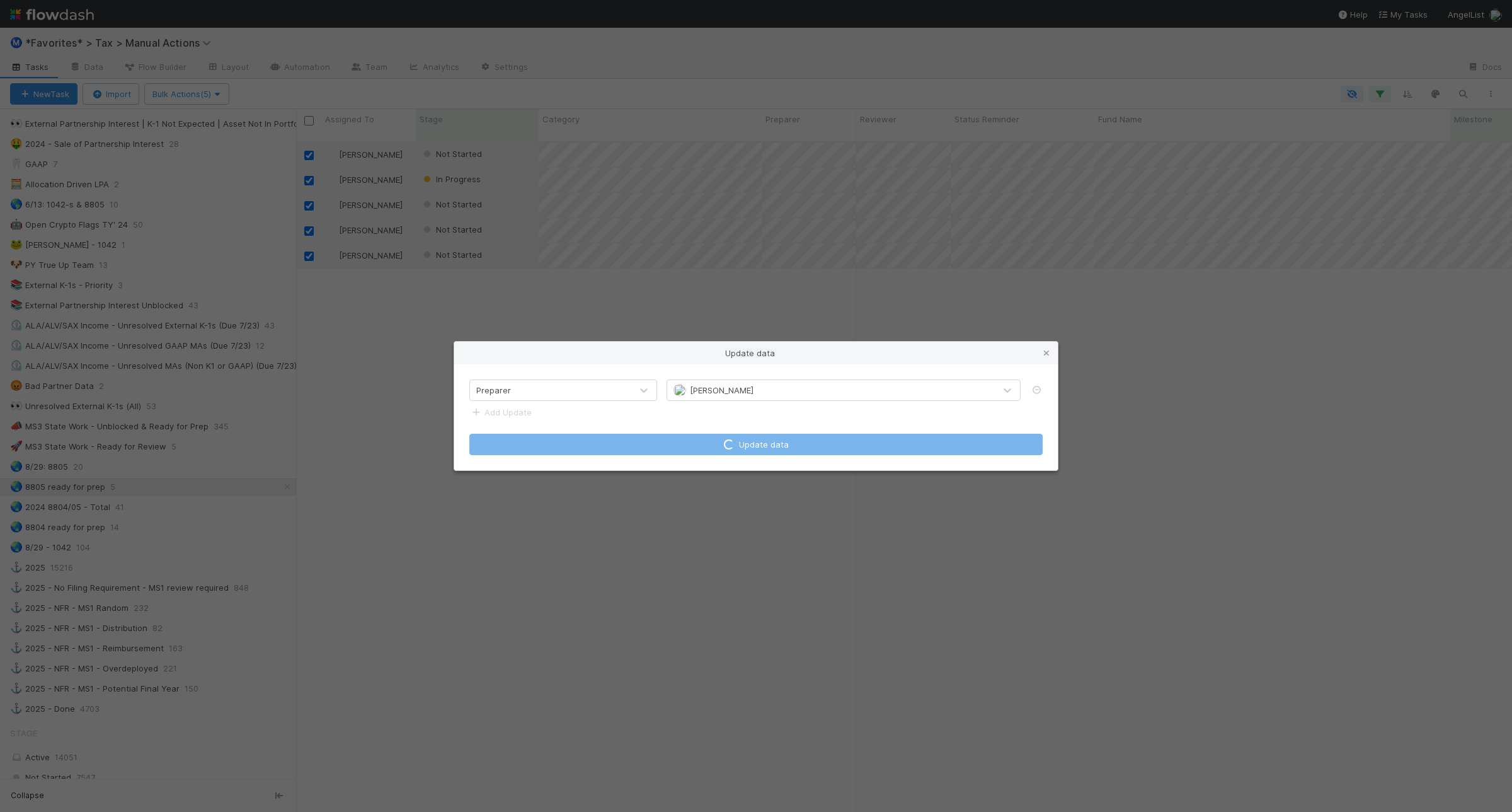
checkbox input "false"
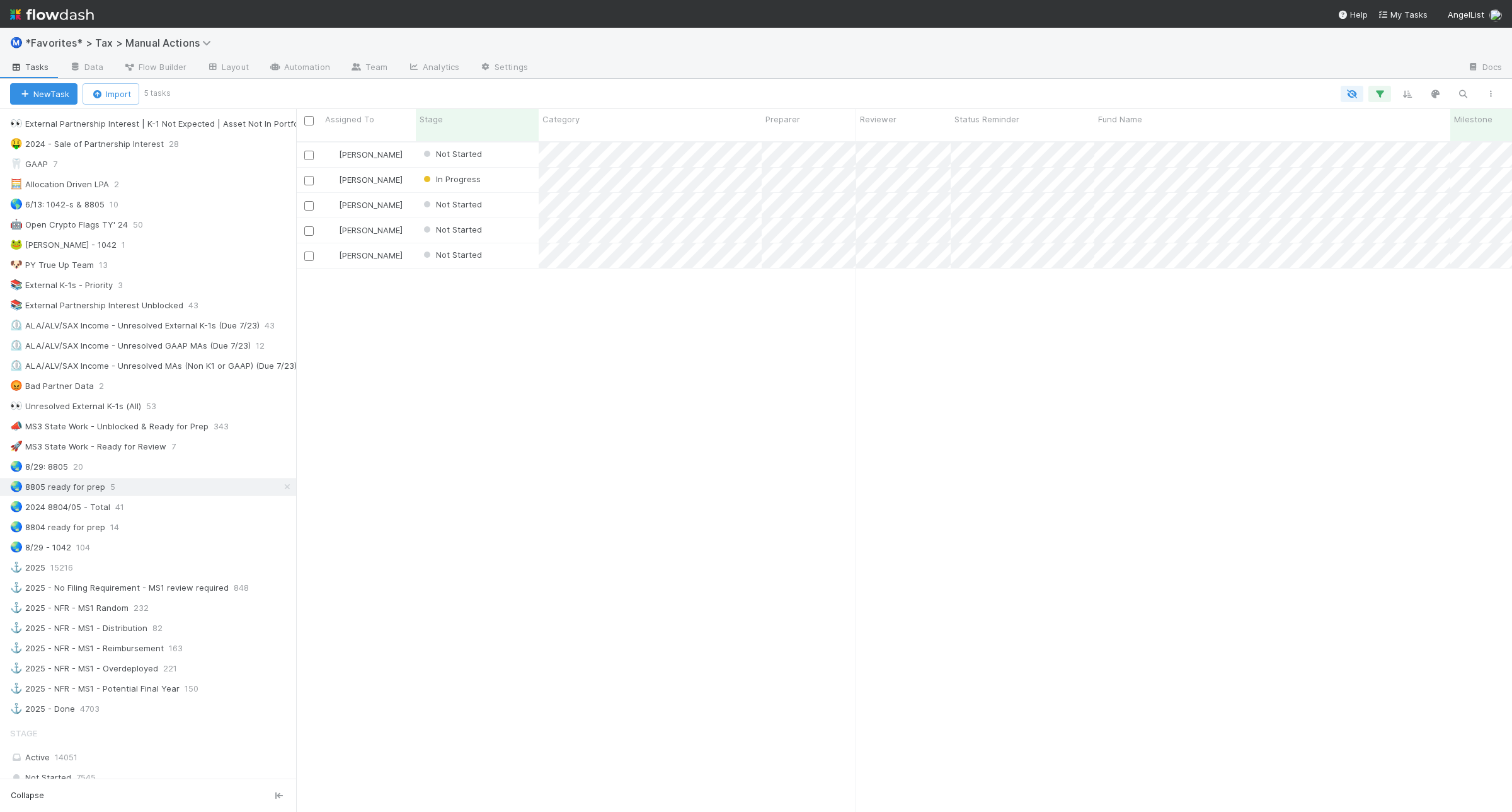
click at [1510, 10] on nav "Help My Tasks AngelList" at bounding box center [756, 14] width 1512 height 28
click at [236, 474] on div "🌏 8/29: 8805 20" at bounding box center [153, 467] width 286 height 16
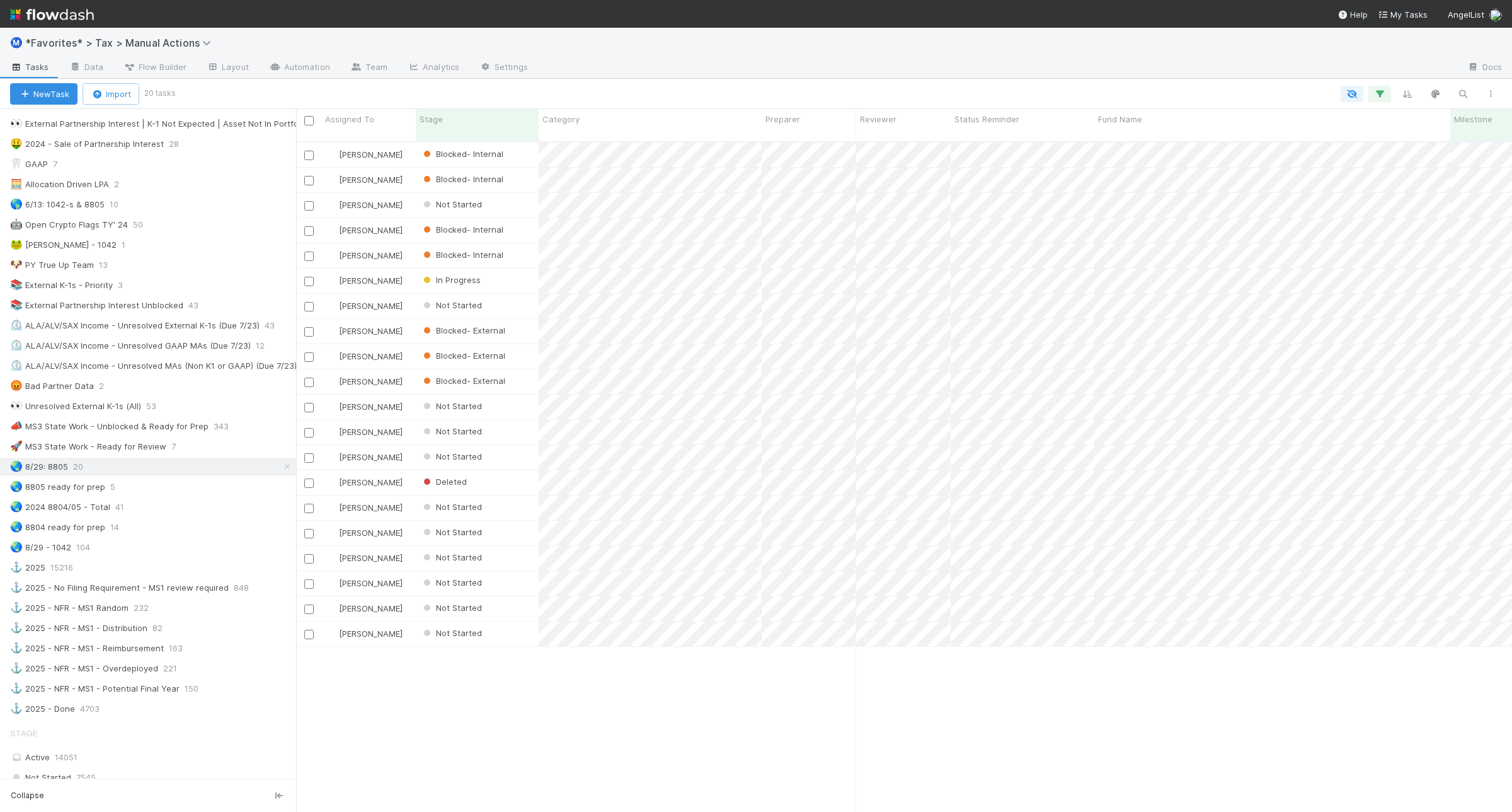
scroll to position [668, 1204]
click at [1385, 96] on icon "button" at bounding box center [1380, 94] width 12 height 12
click at [1365, 206] on icon at bounding box center [1363, 204] width 12 height 8
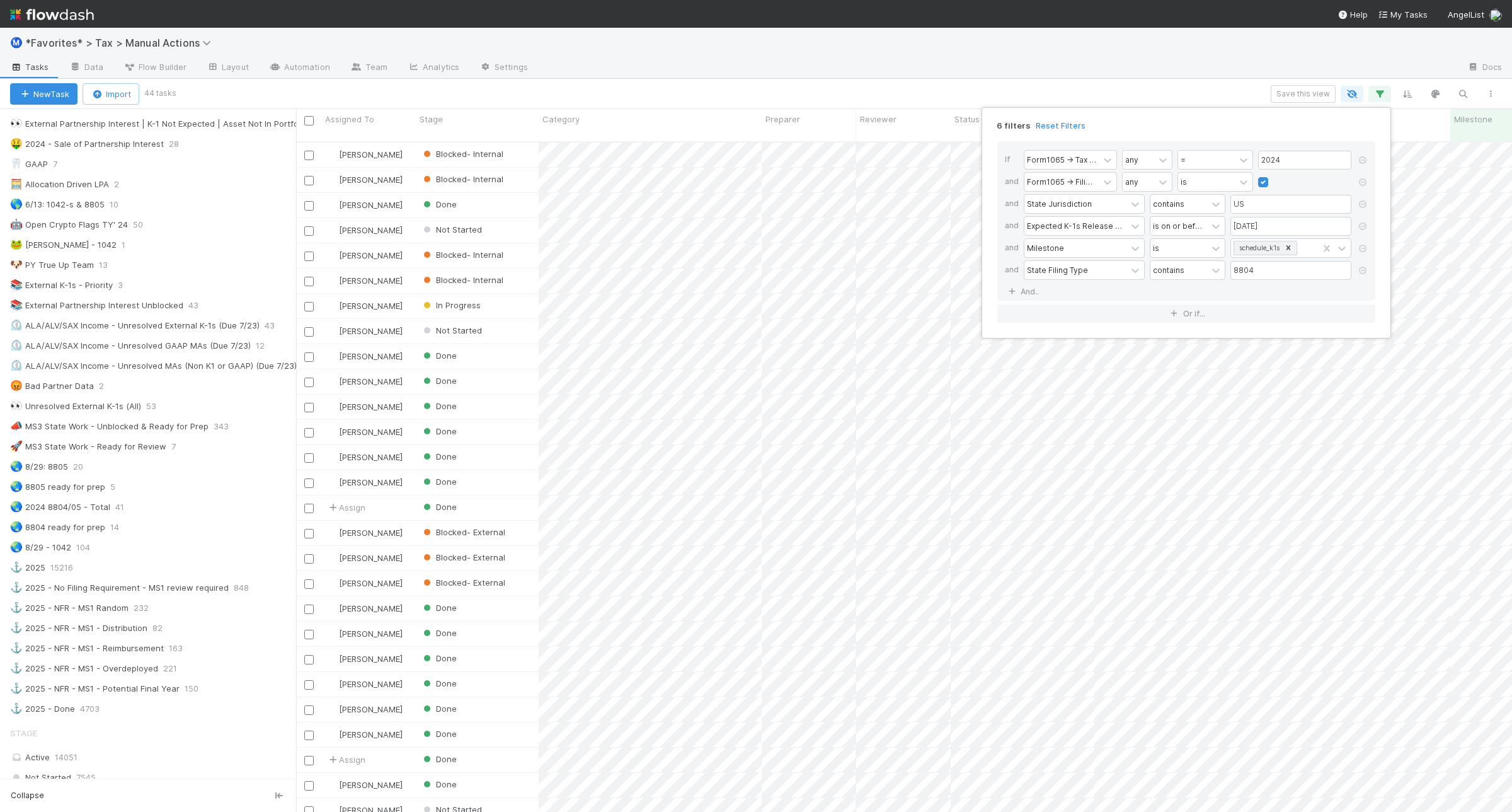
scroll to position [668, 1204]
click at [827, 96] on div "6 filters Reset Filters If Form1065 -> Tax Year any = 2024 and Form1065 -> Fili…" at bounding box center [756, 406] width 1512 height 812
click at [827, 95] on div "6 filters Reset Filters If Form1065 -> Tax Year any = 2024 and Form1065 -> Fili…" at bounding box center [756, 406] width 1512 height 812
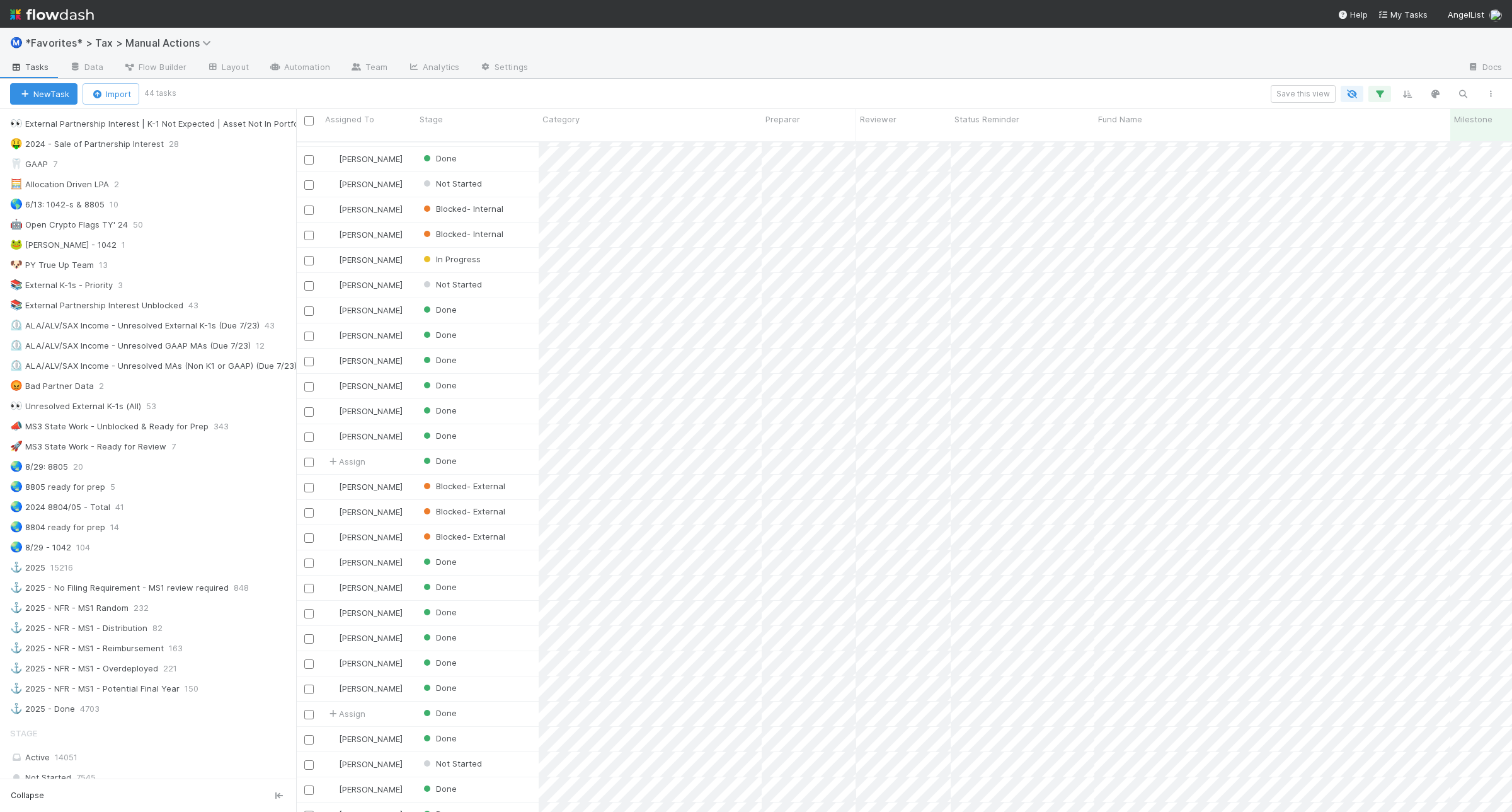
scroll to position [0, 0]
click at [1378, 95] on icon "button" at bounding box center [1380, 94] width 12 height 12
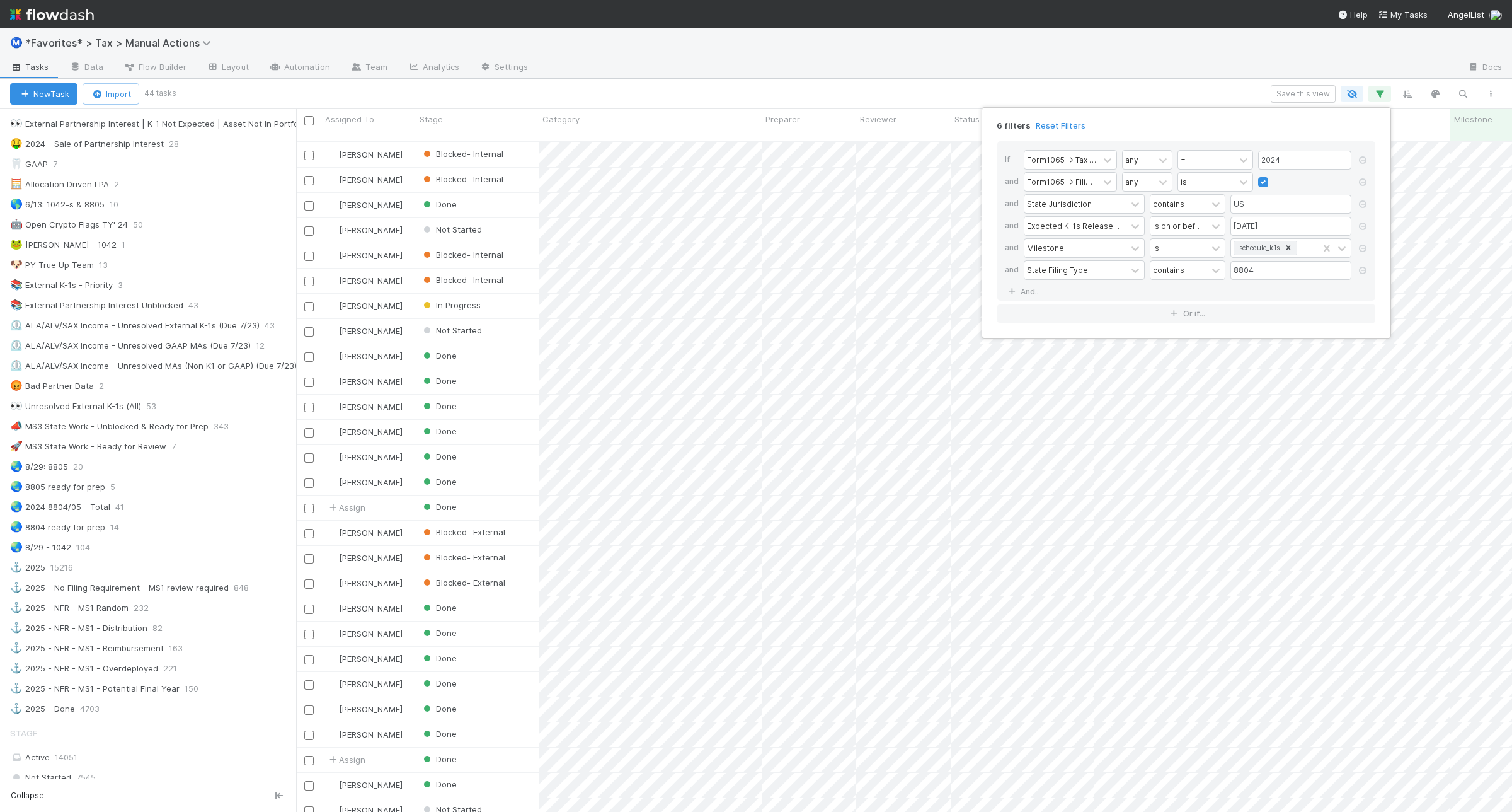
click at [928, 88] on div "6 filters Reset Filters If Form1065 -> Tax Year any = 2024 and Form1065 -> Fili…" at bounding box center [756, 406] width 1512 height 812
click at [1375, 93] on icon "button" at bounding box center [1380, 94] width 12 height 12
click at [892, 95] on div "6 filters Reset Filters If Form1065 -> Tax Year any = 2024 and Form1065 -> Fili…" at bounding box center [756, 406] width 1512 height 812
click at [1385, 89] on icon "button" at bounding box center [1380, 94] width 12 height 12
click at [1037, 292] on link "And.." at bounding box center [1025, 292] width 40 height 19
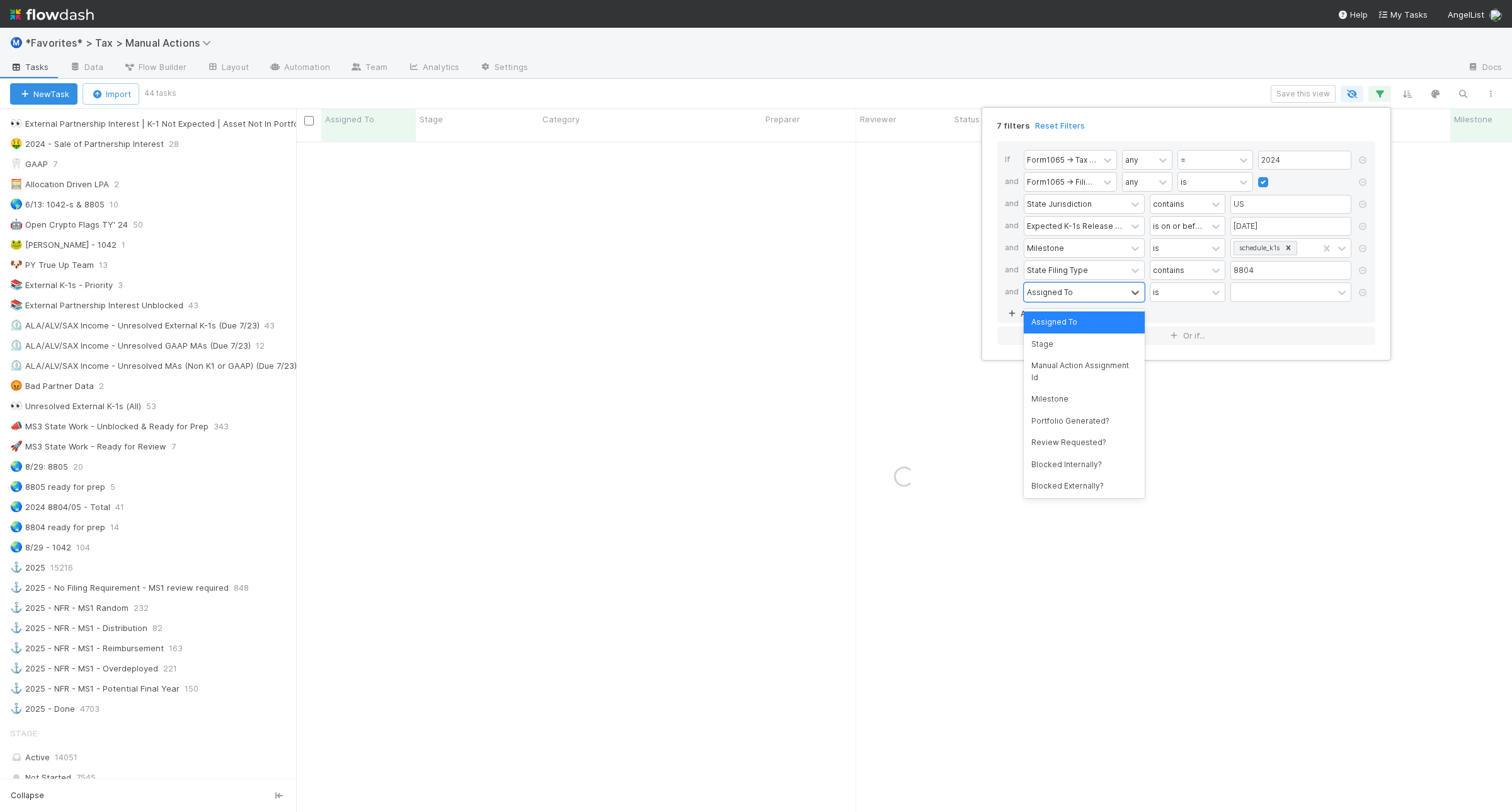
click at [1046, 292] on div "Assigned To" at bounding box center [1049, 292] width 46 height 12
click at [1065, 349] on div "Stage" at bounding box center [1084, 344] width 121 height 22
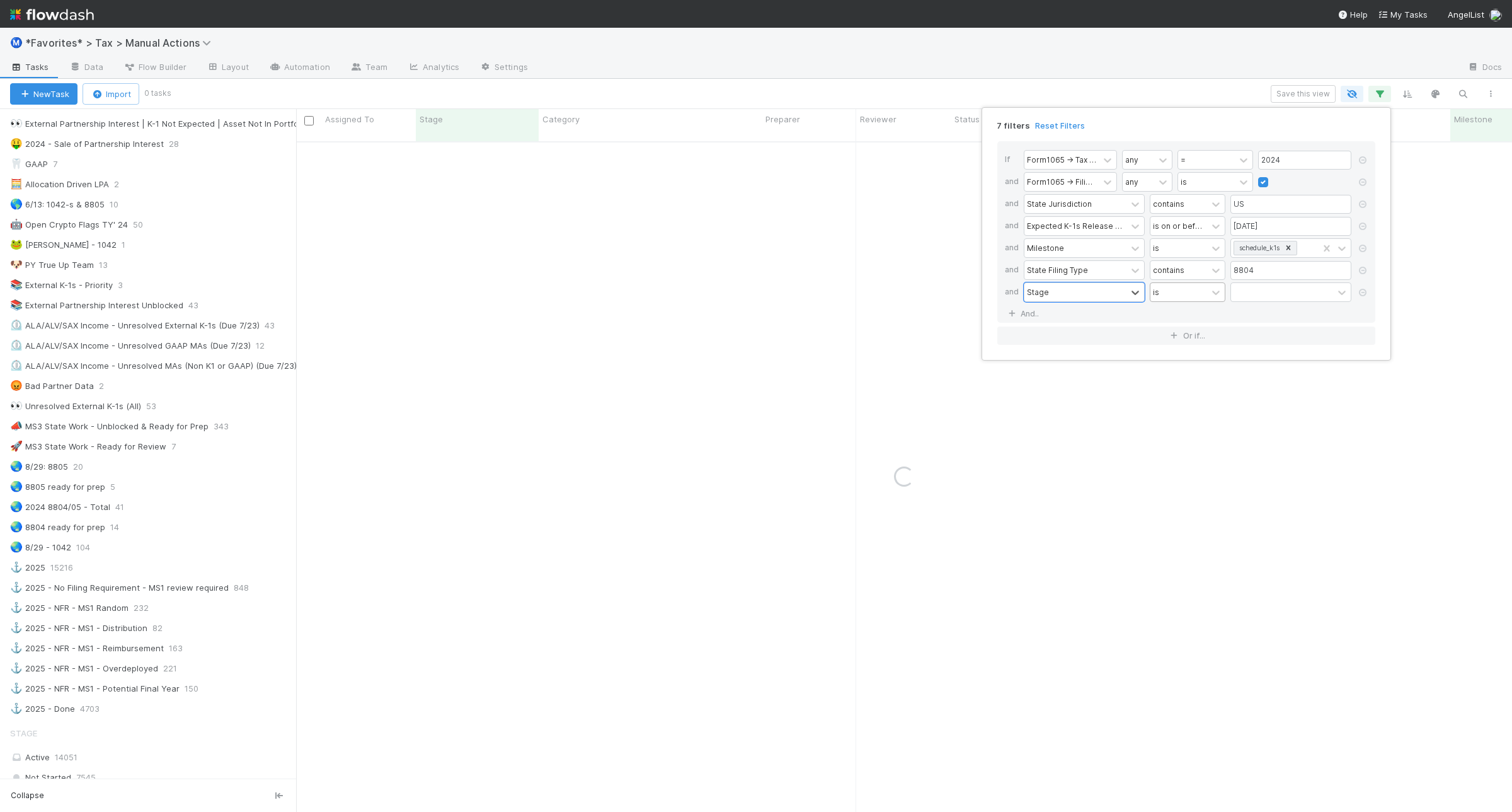
click at [1185, 301] on div "is" at bounding box center [1178, 292] width 57 height 19
click at [1187, 339] on div "is not" at bounding box center [1188, 344] width 75 height 22
click at [1281, 287] on div at bounding box center [1282, 292] width 102 height 19
type input "del"
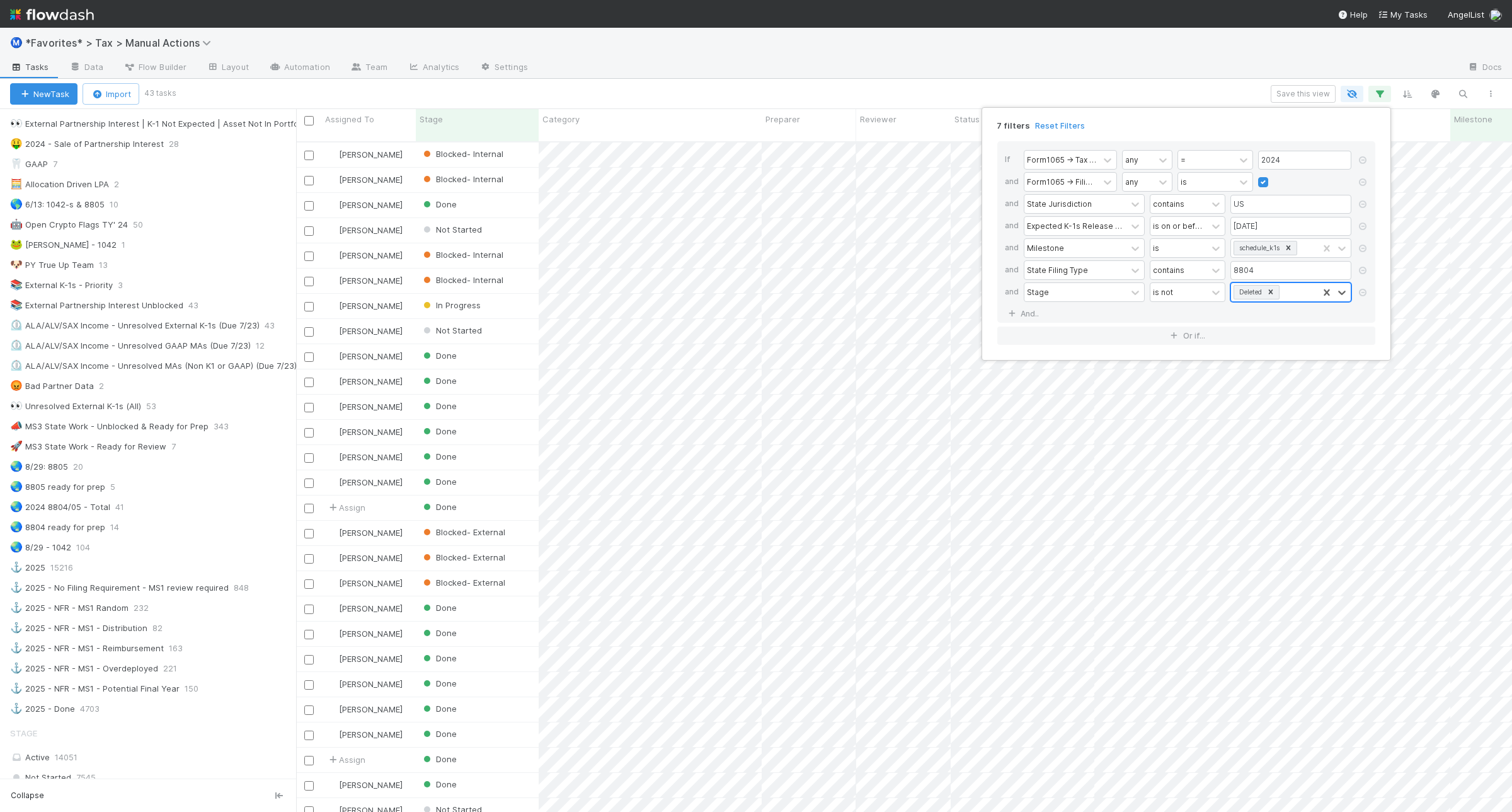
scroll to position [668, 1204]
click at [1160, 95] on div "7 filters Reset Filters If Form1065 -> Tax Year any = 2024 and Form1065 -> Fili…" at bounding box center [756, 406] width 1512 height 812
click at [206, 515] on div "🌏 2024 8804/05 - Total 41" at bounding box center [153, 507] width 286 height 16
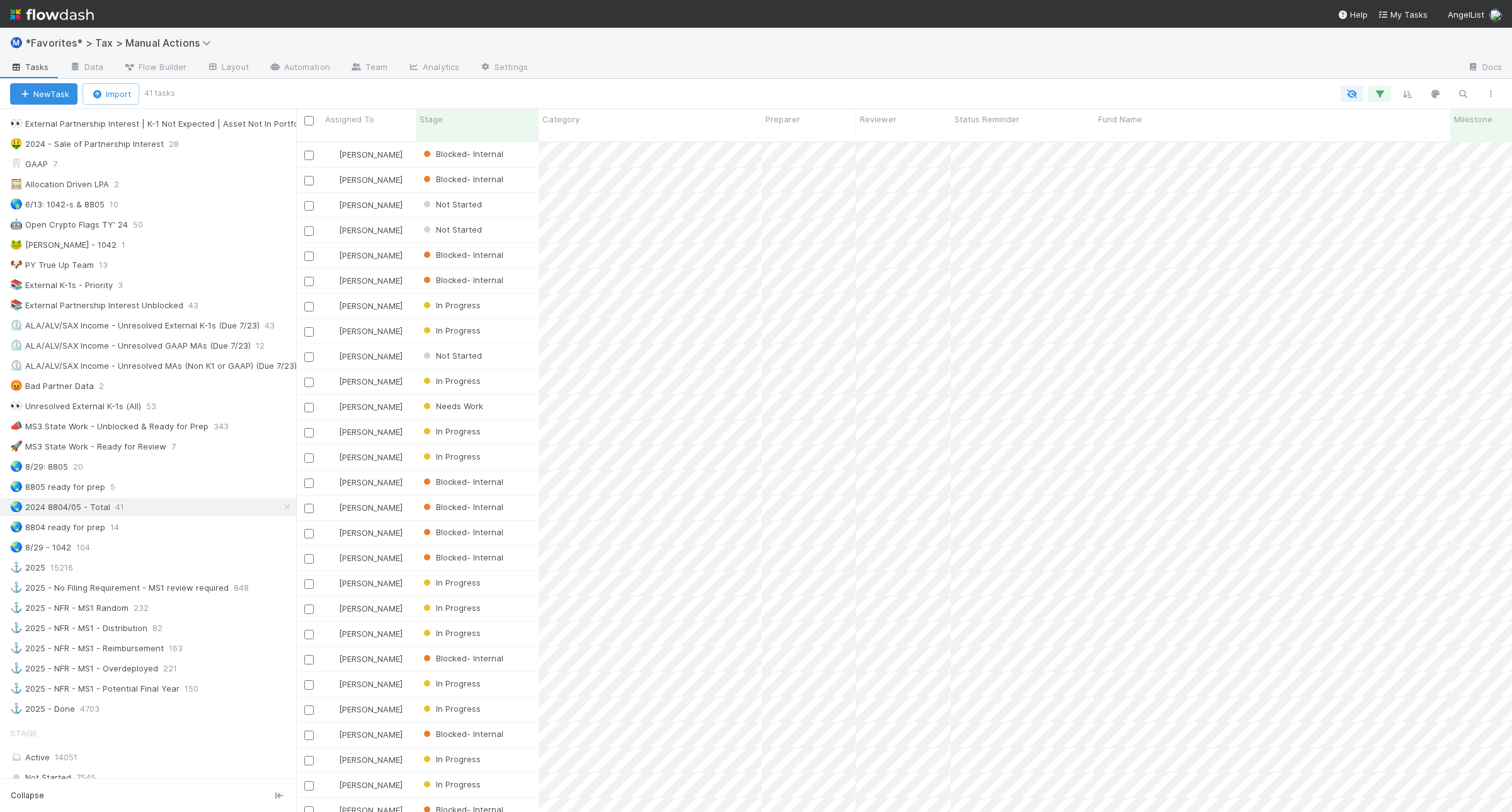
scroll to position [668, 1204]
click at [1380, 89] on icon "button" at bounding box center [1380, 94] width 12 height 12
click at [1366, 203] on icon at bounding box center [1363, 204] width 12 height 8
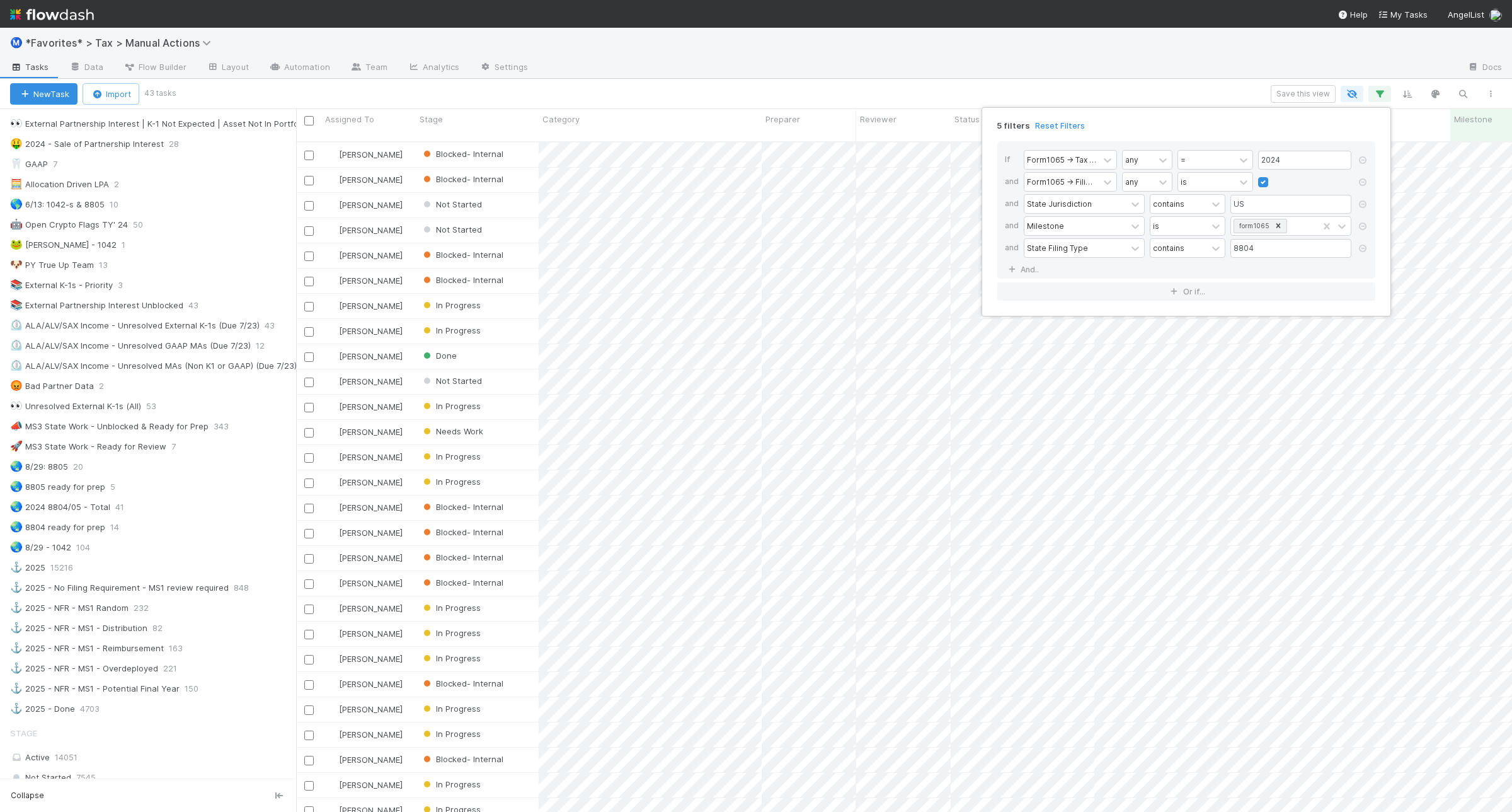
scroll to position [668, 1204]
click at [574, 92] on div "5 filters Reset Filters If Form1065 -> Tax Year any = 2024 and Form1065 -> Fili…" at bounding box center [756, 406] width 1512 height 812
click at [935, 90] on div "5 filters Reset Filters If Form1065 -> Tax Year any = 2024 and Form1065 -> Fili…" at bounding box center [756, 406] width 1512 height 812
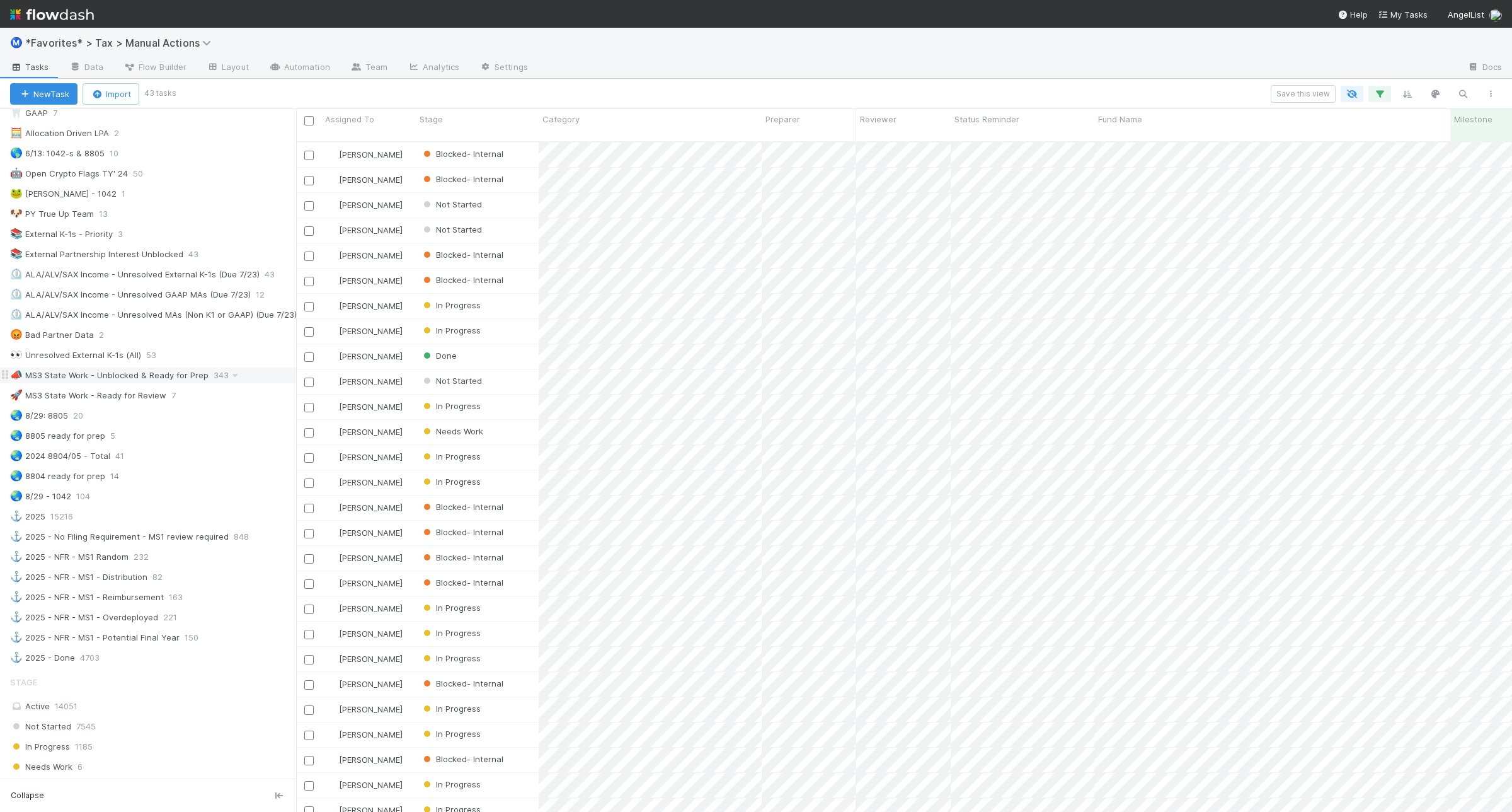
scroll to position [788, 0]
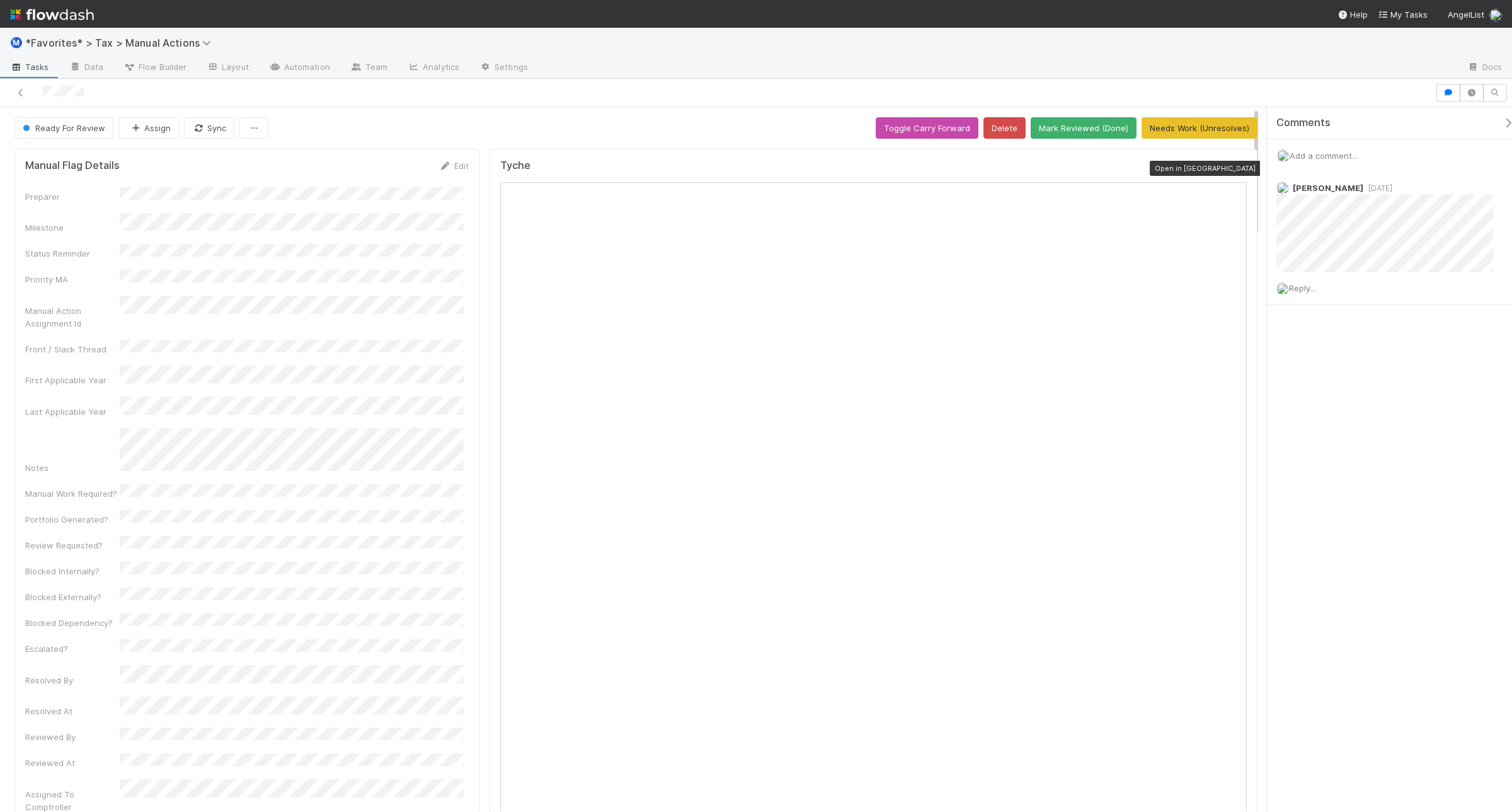
click at [1209, 172] on icon at bounding box center [1240, 168] width 12 height 9
click at [1073, 127] on button "Mark Reviewed (Done)" at bounding box center [1084, 128] width 106 height 22
click at [1084, 131] on button "Mark Reviewed (Done)" at bounding box center [1084, 128] width 106 height 22
click at [1209, 165] on icon at bounding box center [1240, 168] width 12 height 9
click at [1083, 130] on button "Mark Reviewed (Done)" at bounding box center [1084, 128] width 106 height 22
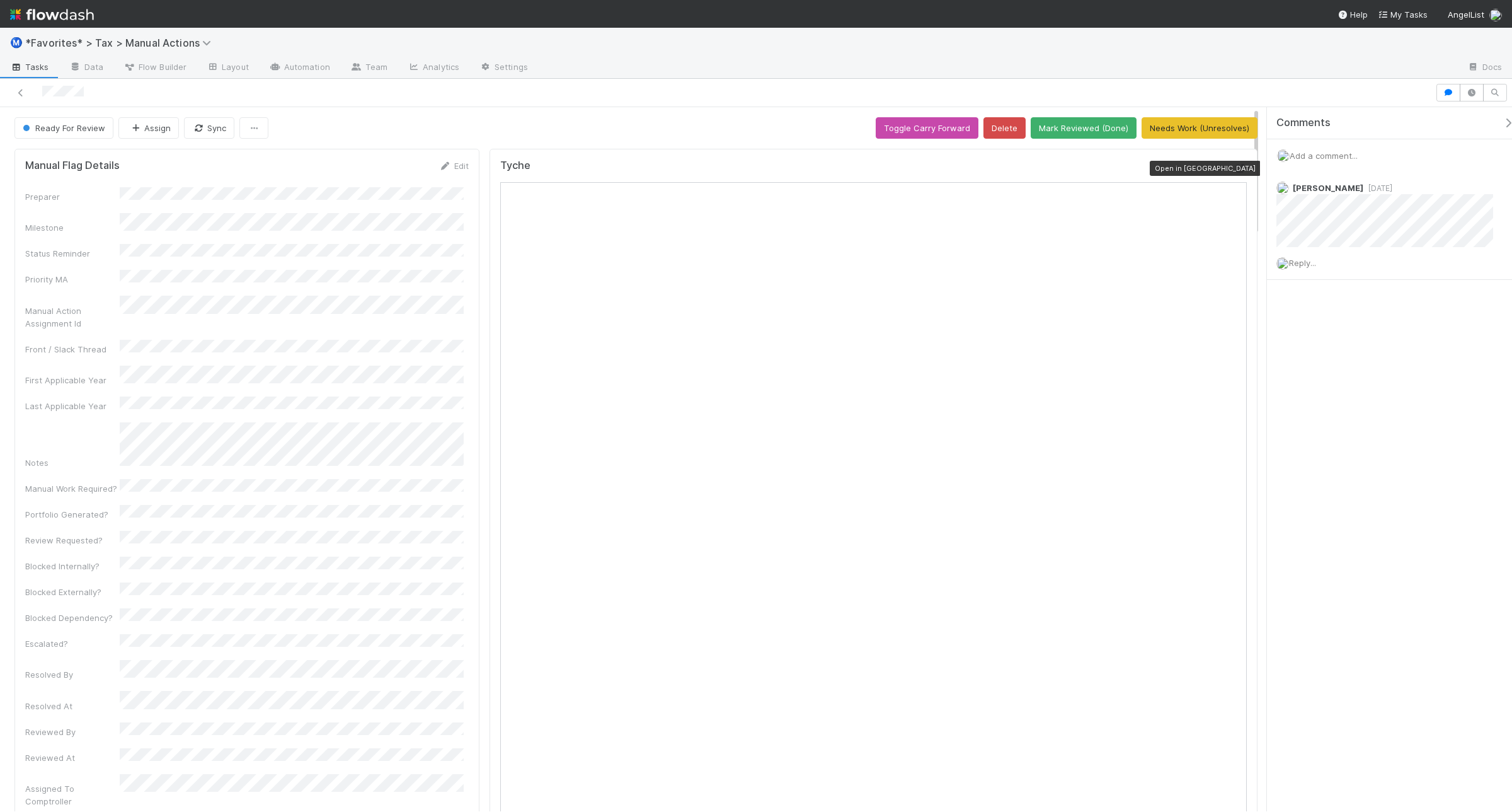
click at [1209, 168] on icon at bounding box center [1240, 168] width 12 height 9
click at [1209, 263] on span "Reply..." at bounding box center [1302, 262] width 27 height 10
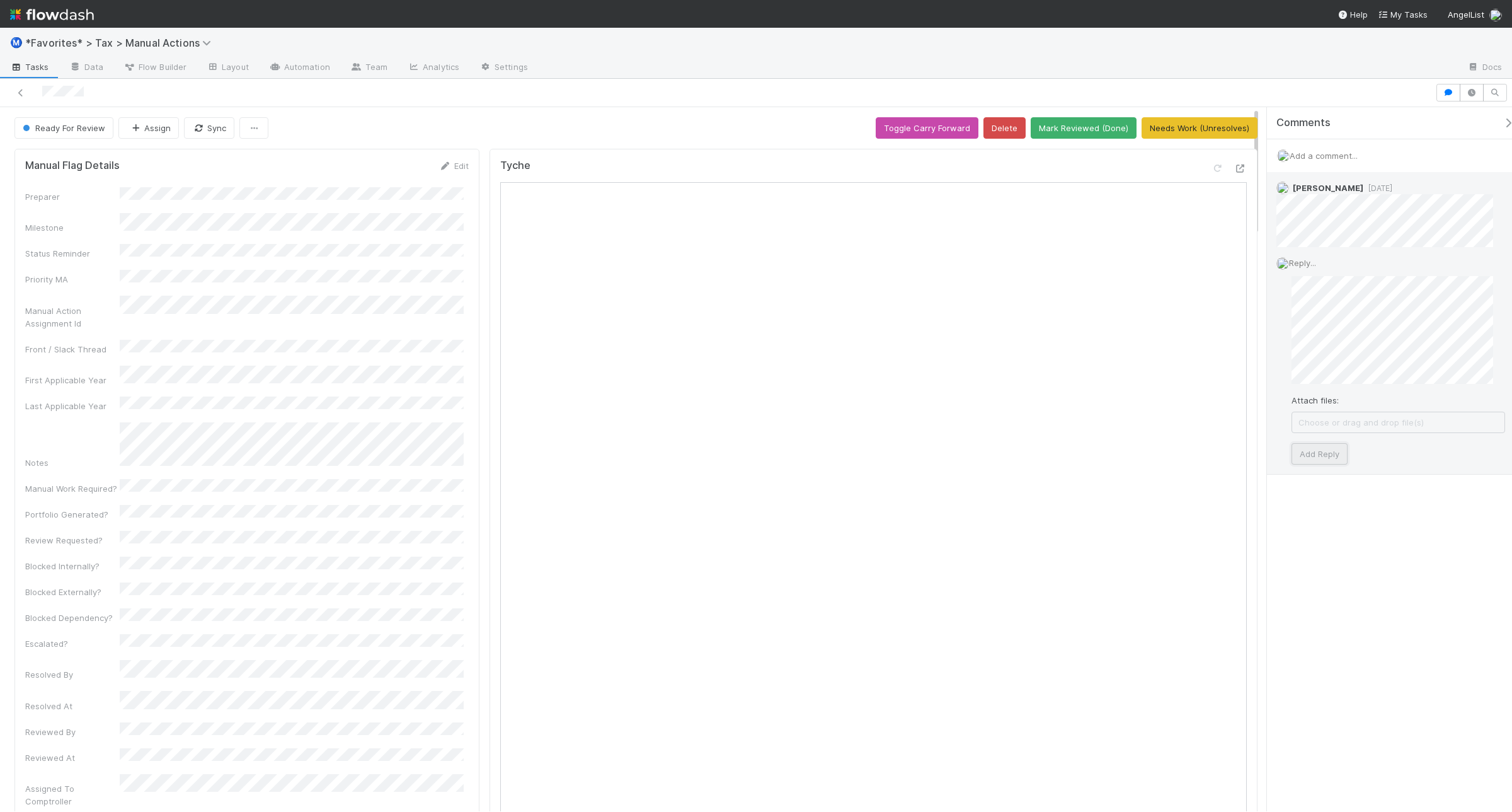
click at [1209, 452] on button "Add Reply" at bounding box center [1320, 454] width 56 height 22
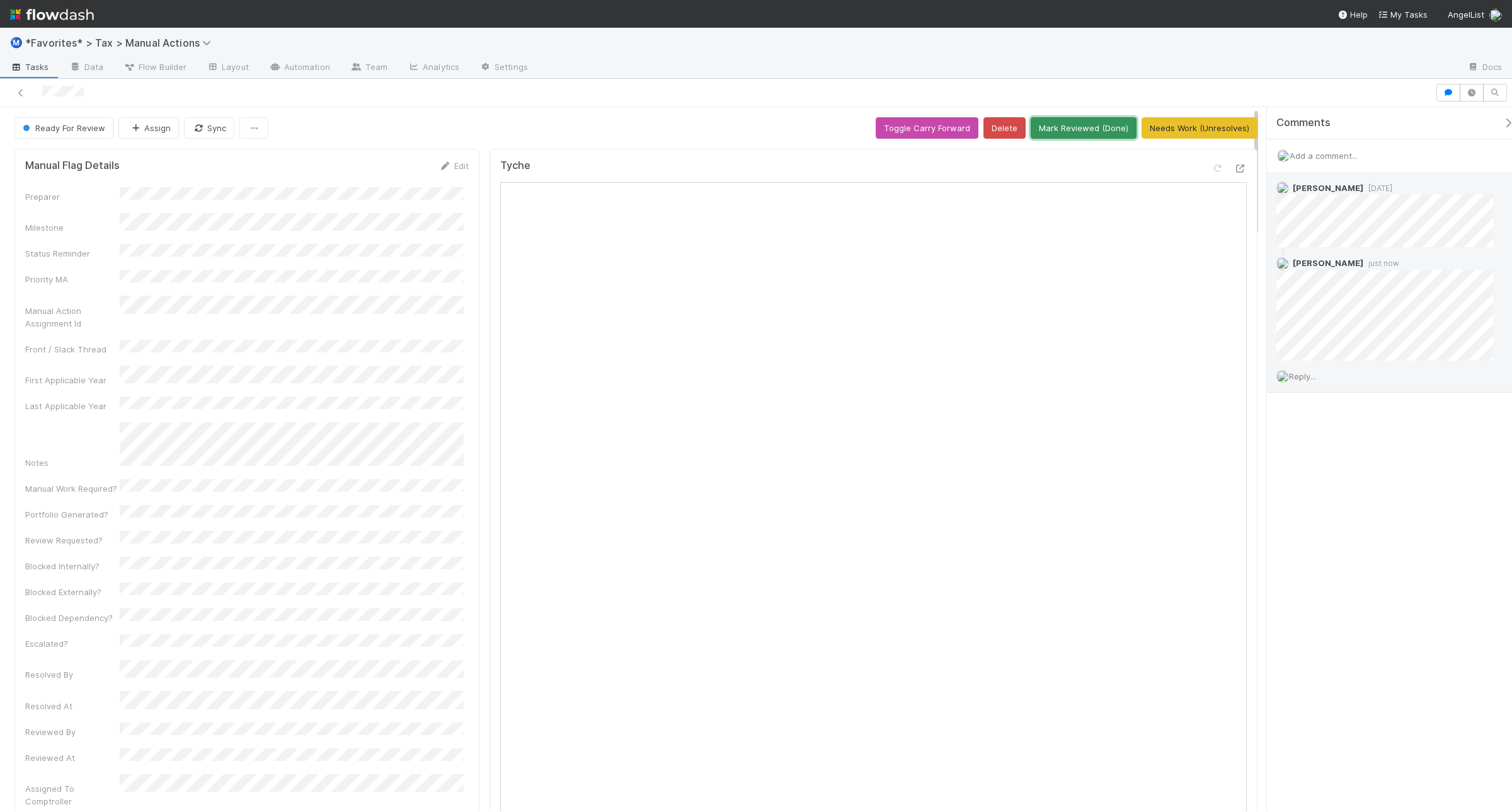
click at [1063, 127] on button "Mark Reviewed (Done)" at bounding box center [1084, 128] width 106 height 22
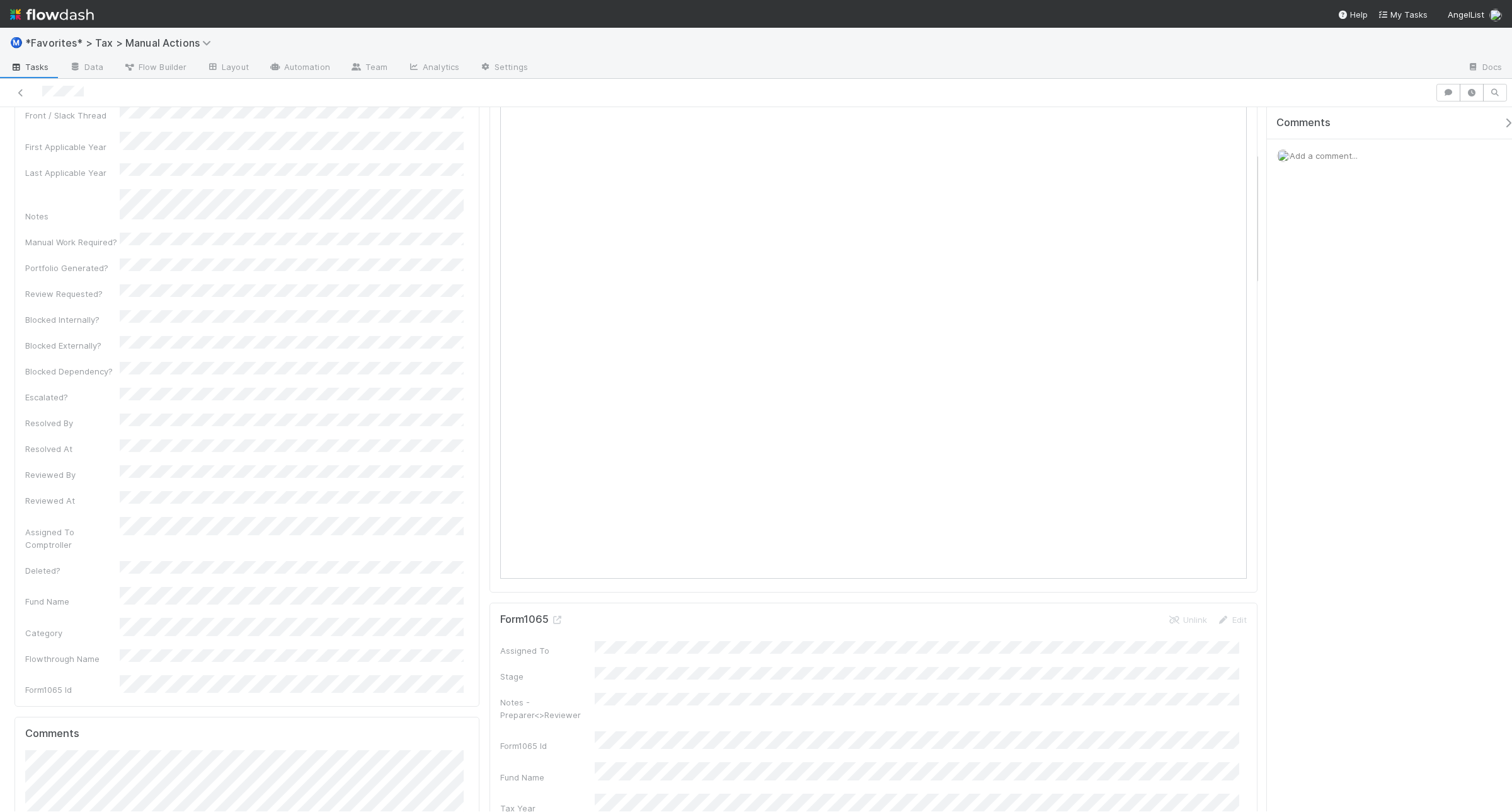
scroll to position [236, 0]
click at [1209, 174] on div at bounding box center [1240, 168] width 12 height 12
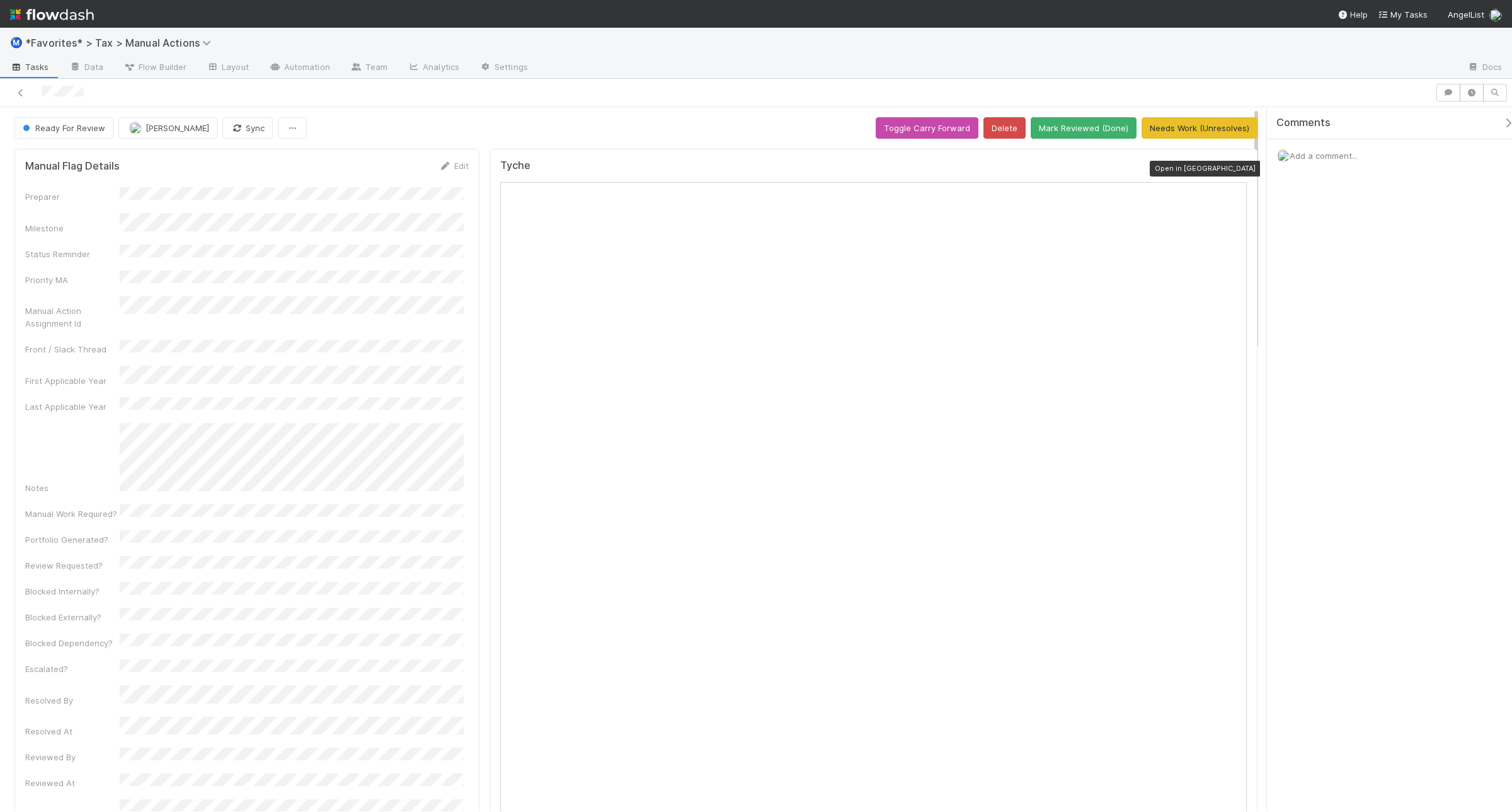
click at [1234, 165] on icon at bounding box center [1240, 168] width 12 height 9
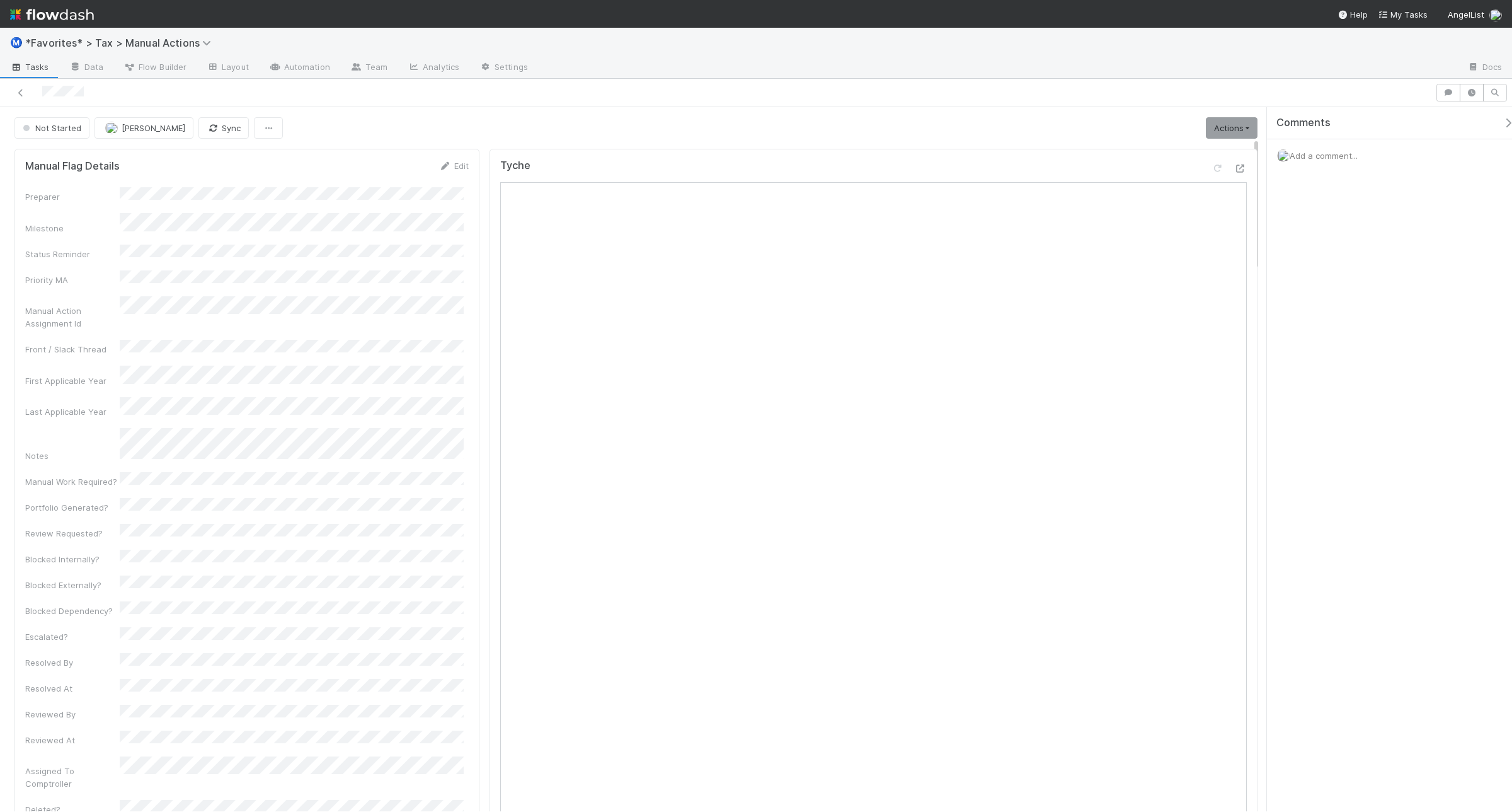
scroll to position [158, 0]
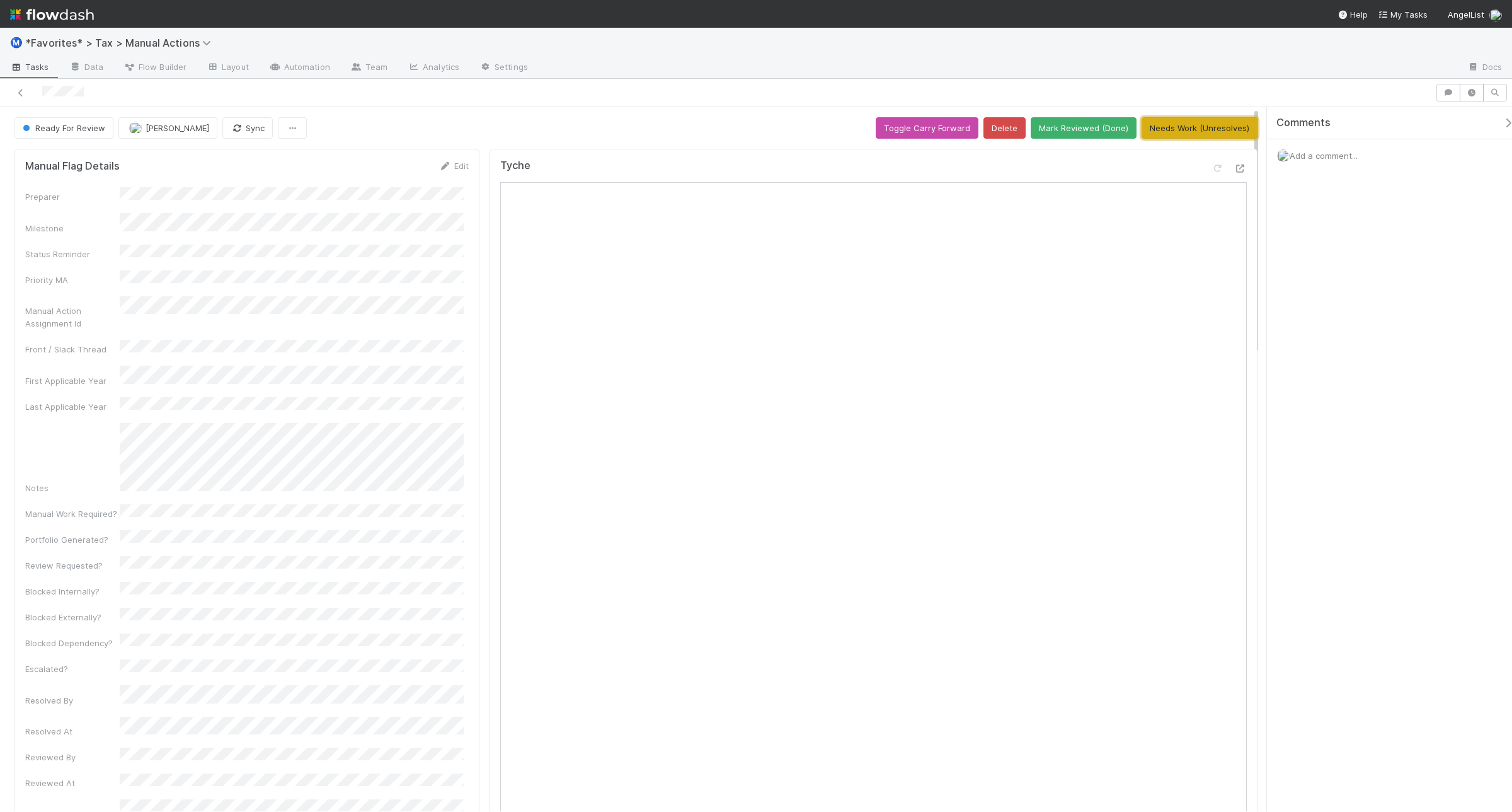
click at [1198, 132] on button "Needs Work (Unresolves)" at bounding box center [1199, 128] width 116 height 22
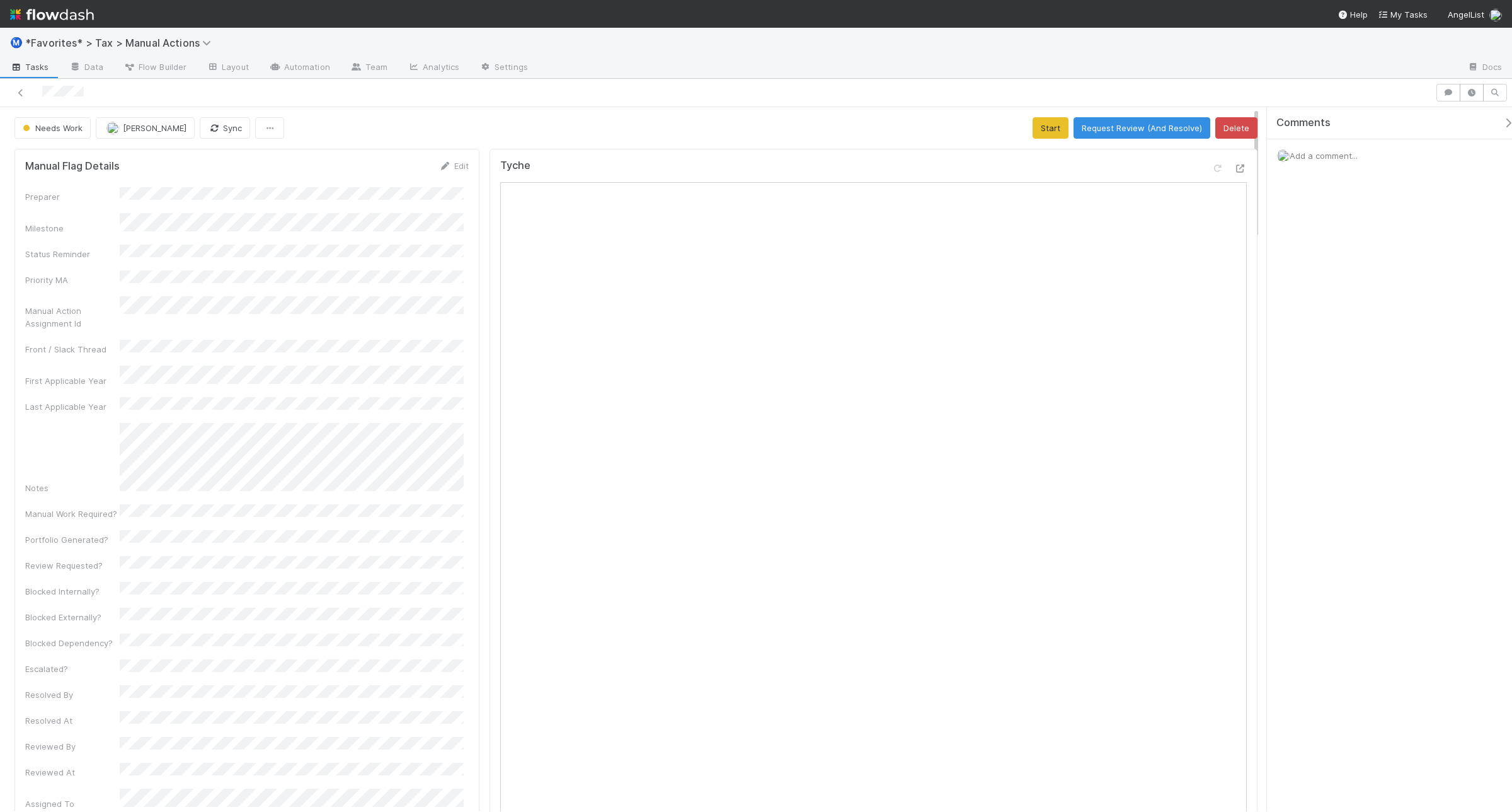
click at [1209, 154] on span "Add a comment..." at bounding box center [1324, 155] width 68 height 10
click at [1209, 343] on button "Add Comment" at bounding box center [1323, 350] width 73 height 22
click at [1209, 154] on span "Add a comment..." at bounding box center [1324, 155] width 68 height 10
click at [1209, 345] on button "Add Comment" at bounding box center [1323, 350] width 73 height 22
click at [1209, 159] on span "Add a comment..." at bounding box center [1324, 155] width 68 height 10
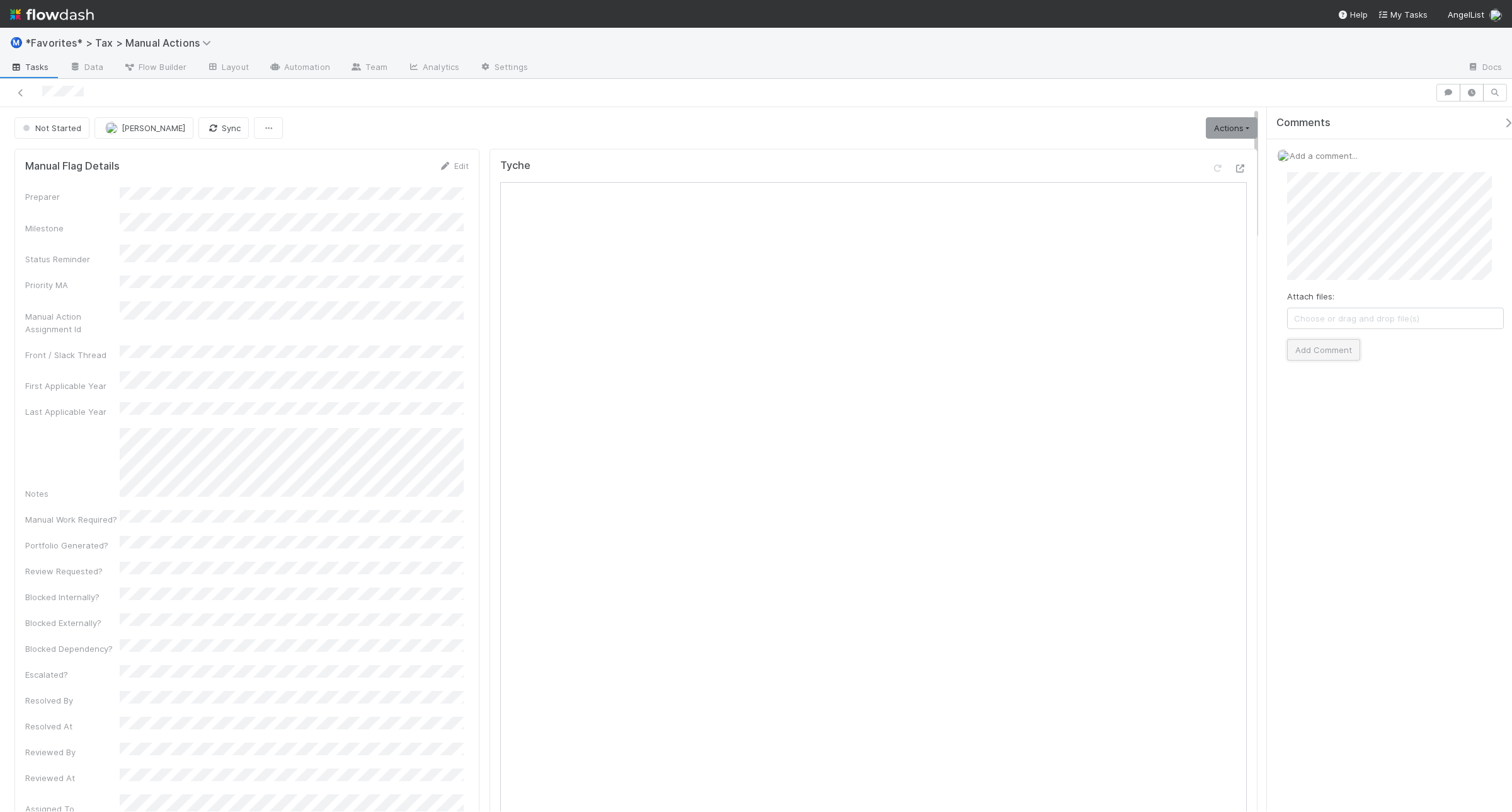
click at [1209, 349] on button "Add Comment" at bounding box center [1323, 350] width 73 height 22
click at [1209, 155] on span "Add a comment..." at bounding box center [1324, 155] width 68 height 10
click at [1209, 356] on button "Add Comment" at bounding box center [1323, 350] width 73 height 22
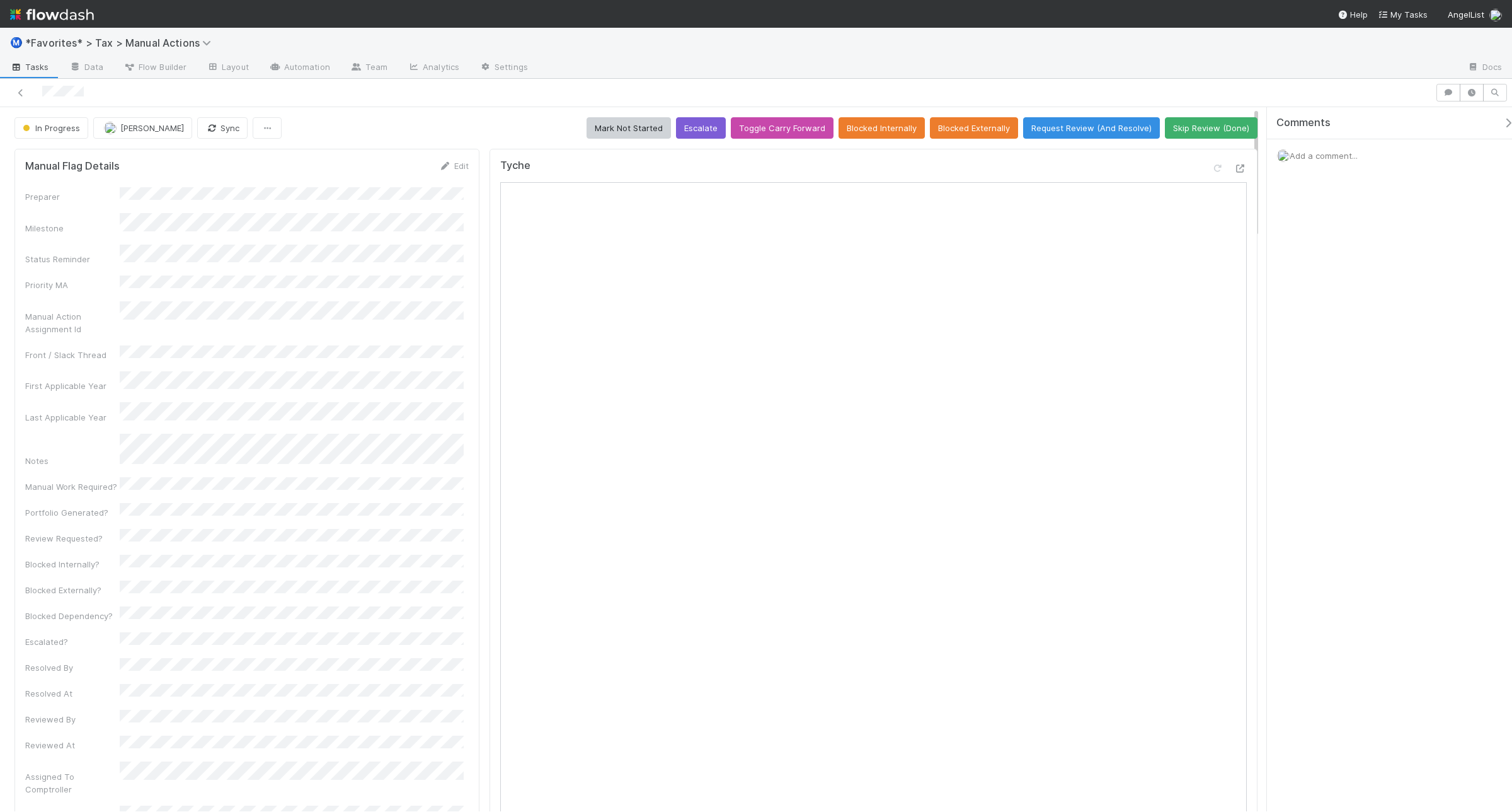
click at [1209, 158] on span "Add a comment..." at bounding box center [1324, 155] width 68 height 10
click at [1209, 169] on div "Tyche Open in New Tab" at bounding box center [874, 488] width 768 height 678
click at [1209, 168] on icon at bounding box center [1240, 168] width 12 height 9
click at [1209, 418] on button "Add Comment" at bounding box center [1323, 414] width 73 height 22
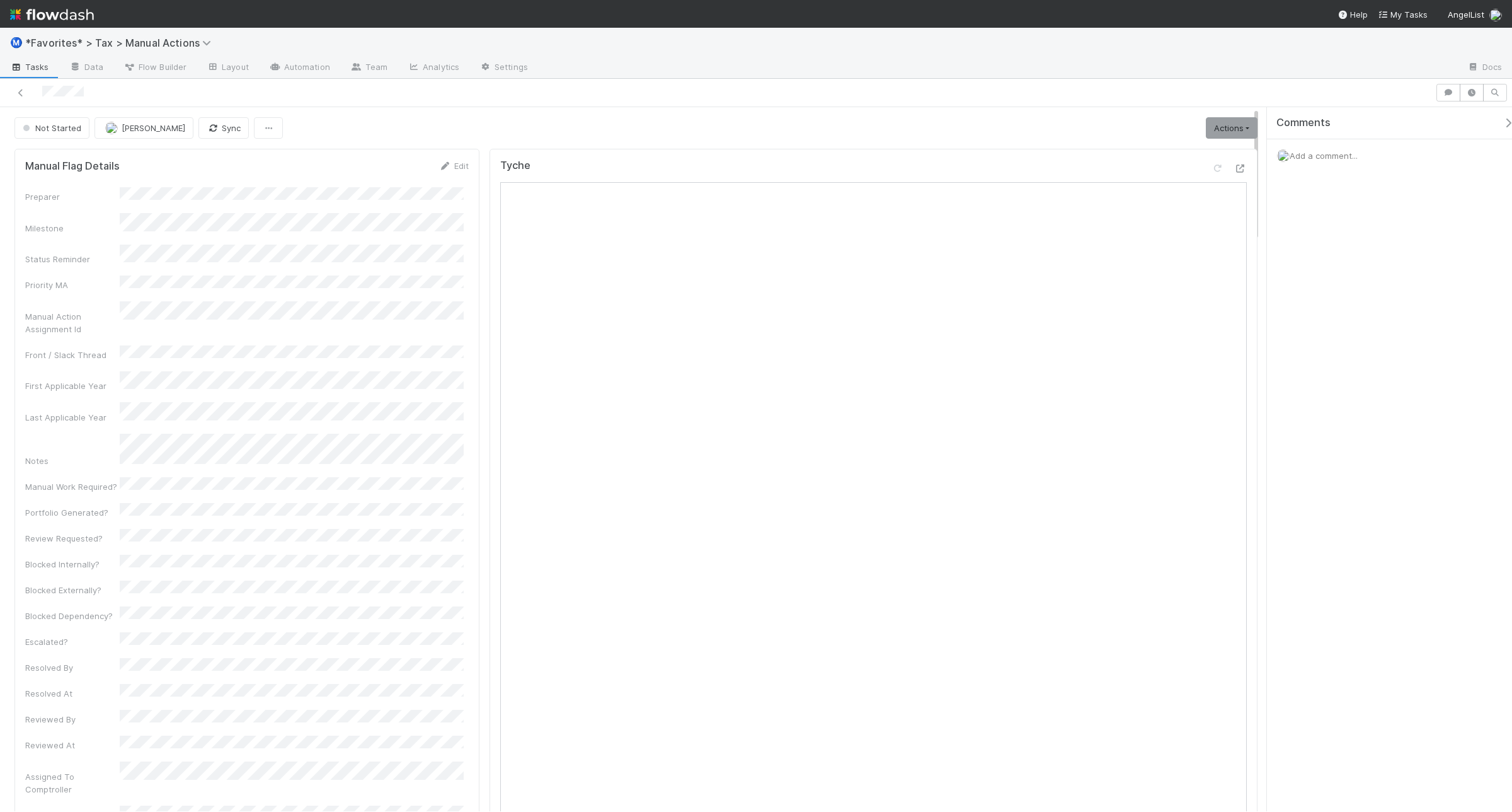
click at [1209, 154] on span "Add a comment..." at bounding box center [1324, 155] width 68 height 10
click at [1209, 168] on icon at bounding box center [1240, 168] width 12 height 9
click at [1209, 377] on button "[PERSON_NAME]" at bounding box center [1355, 370] width 95 height 18
click at [1209, 408] on button "Add Comment" at bounding box center [1323, 414] width 73 height 22
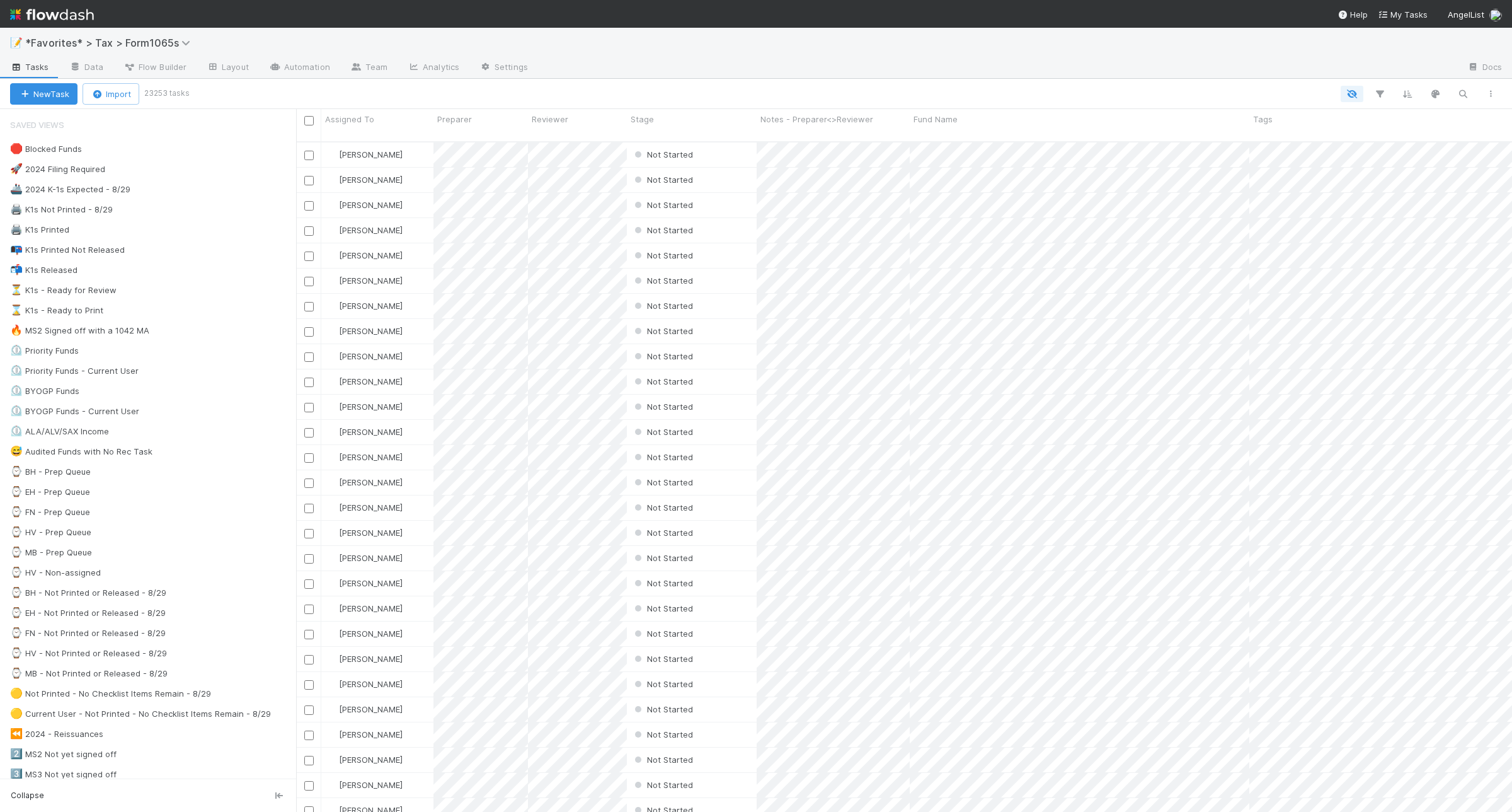
scroll to position [668, 1204]
click at [1463, 92] on icon "button" at bounding box center [1463, 94] width 12 height 12
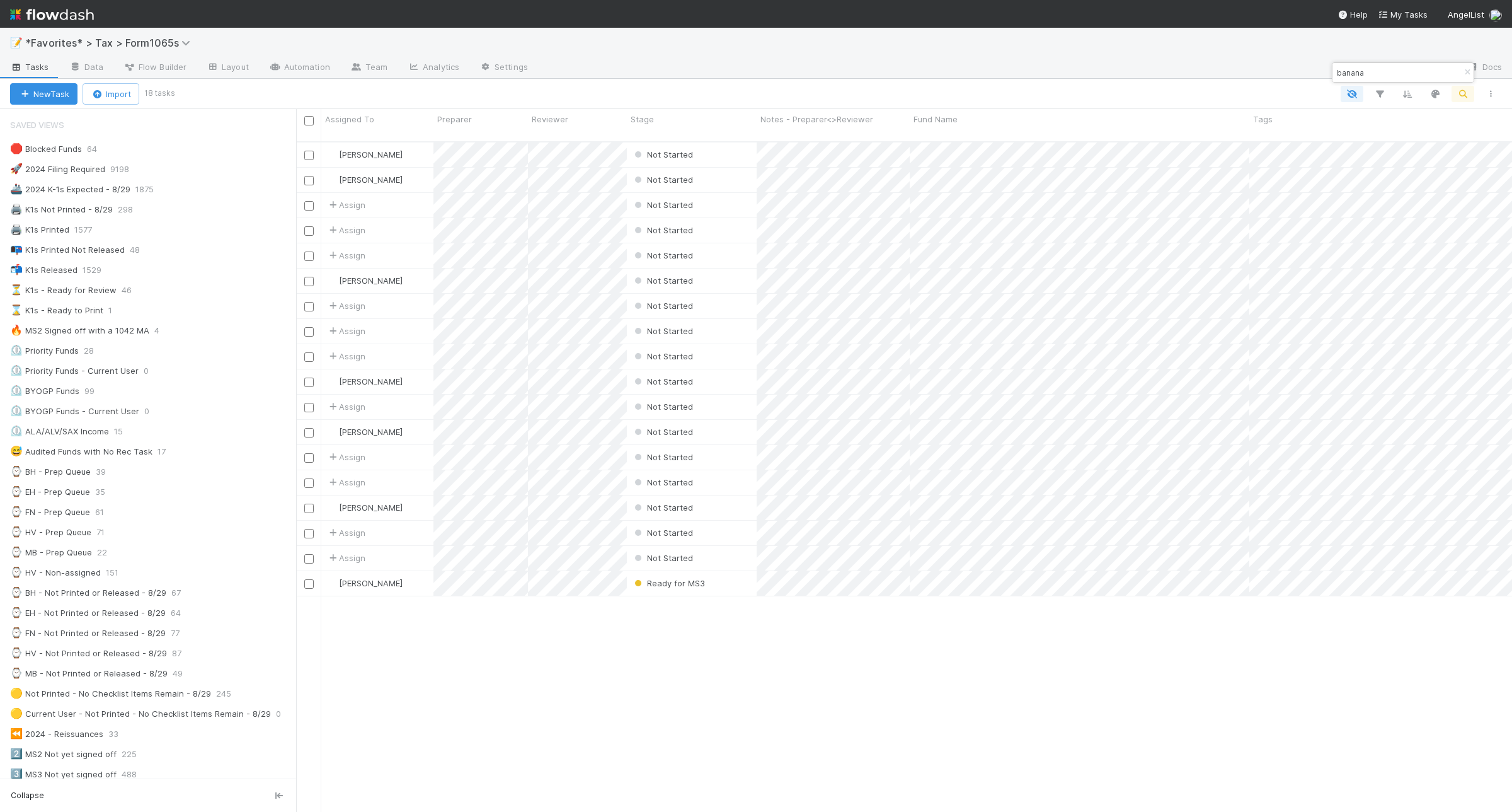
type input "banana"
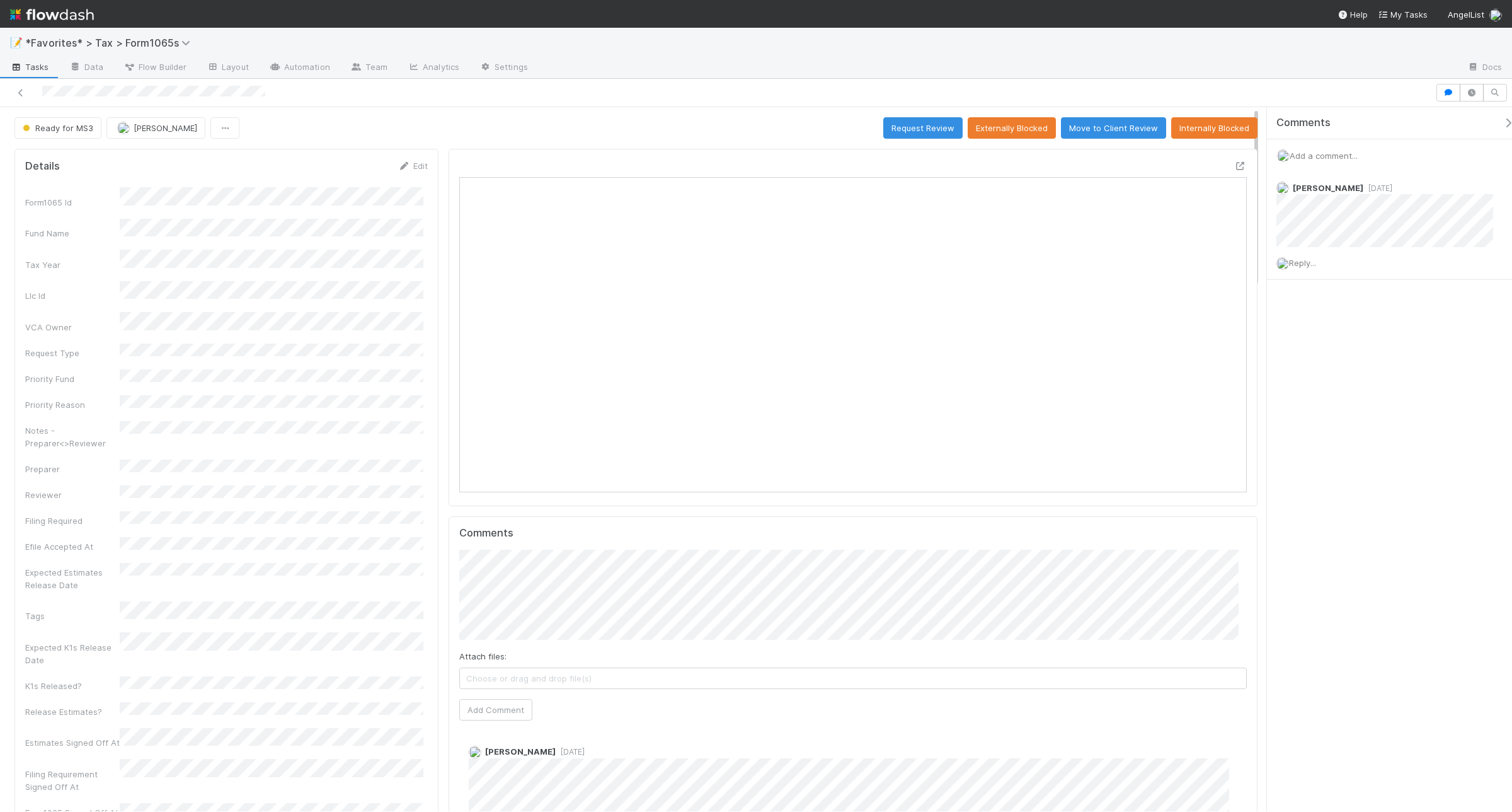
scroll to position [244, 386]
